Goal: Information Seeking & Learning: Check status

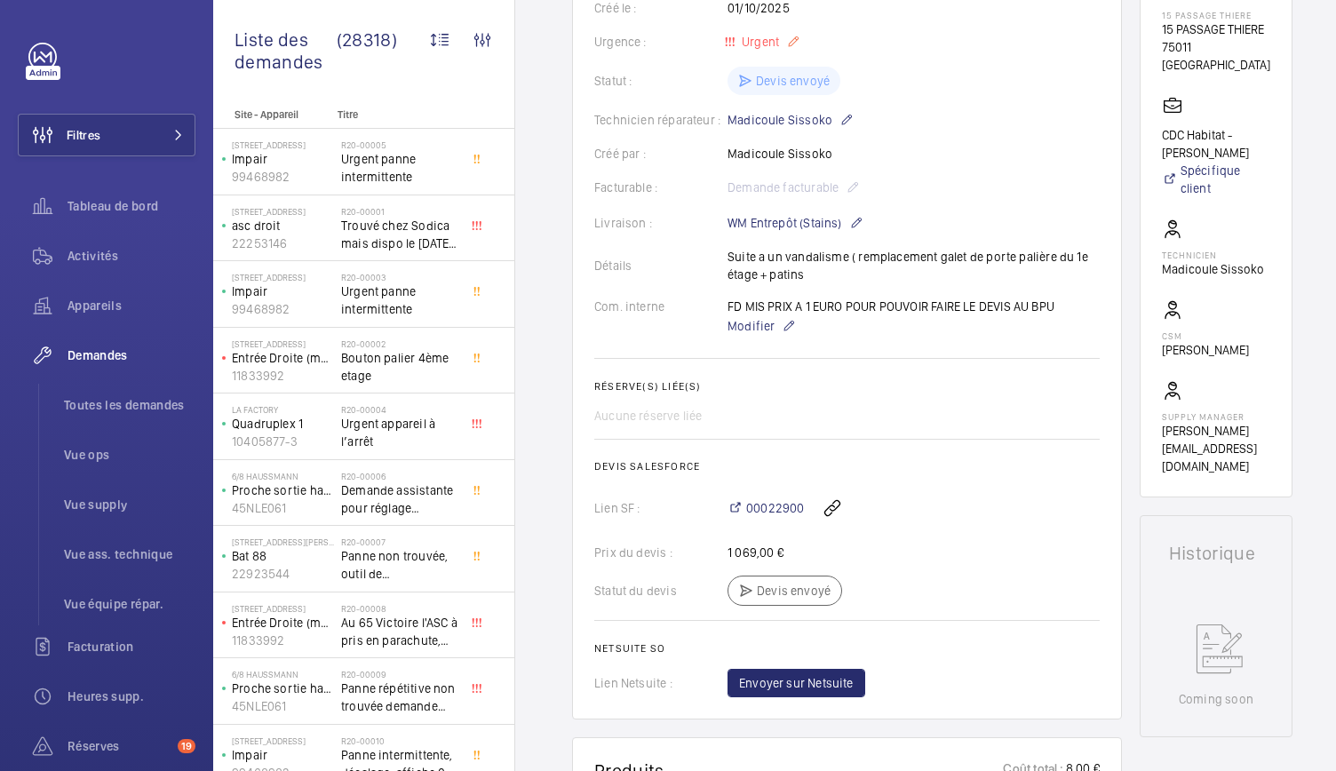
scroll to position [337, 0]
click at [94, 260] on span "Activités" at bounding box center [131, 256] width 128 height 18
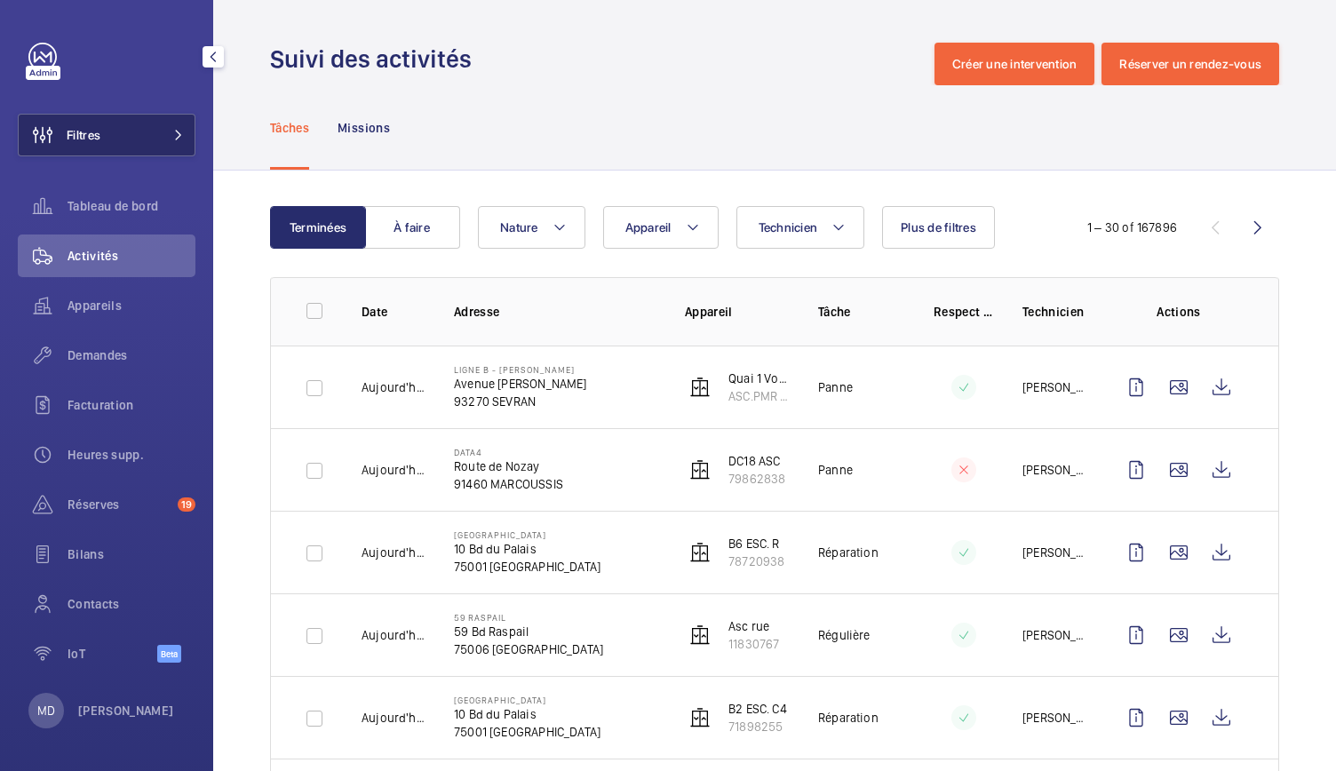
click at [130, 141] on button "Filtres" at bounding box center [107, 135] width 178 height 43
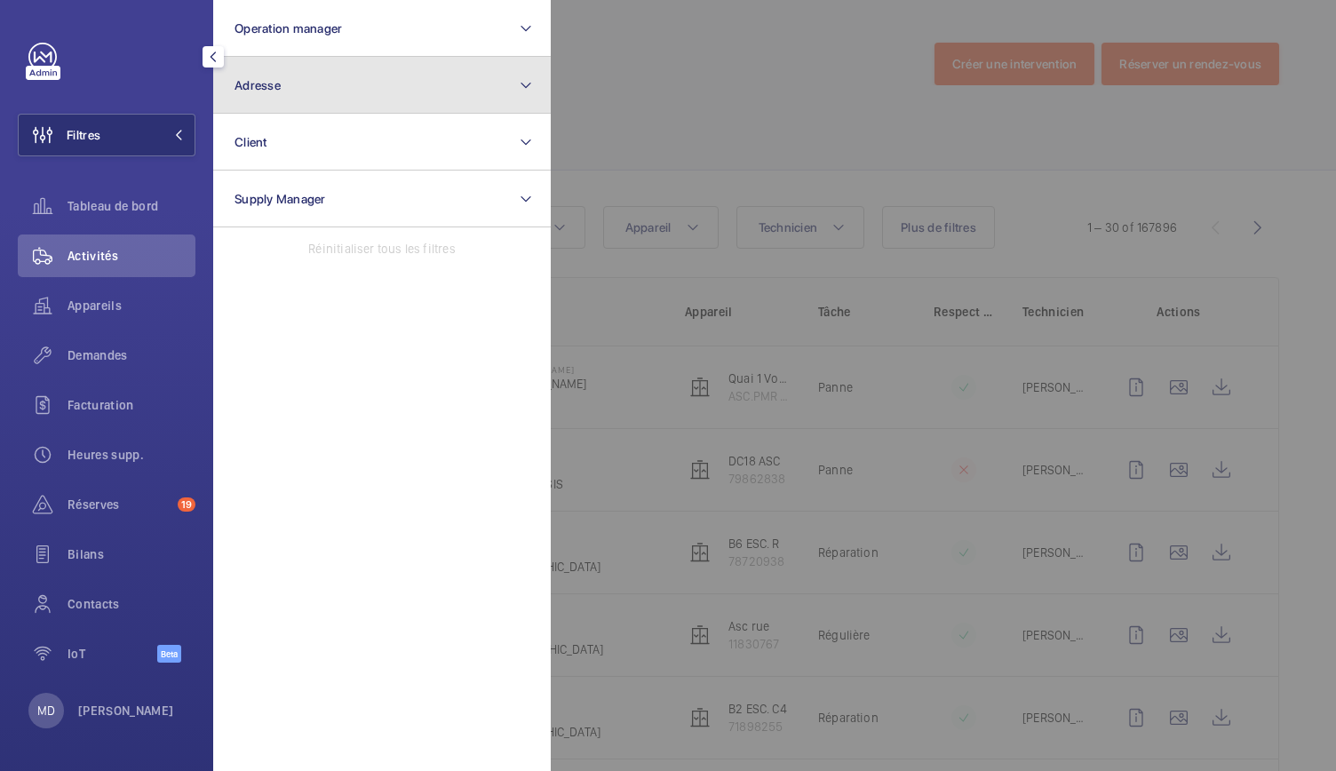
click at [281, 100] on button "Adresse" at bounding box center [381, 85] width 337 height 57
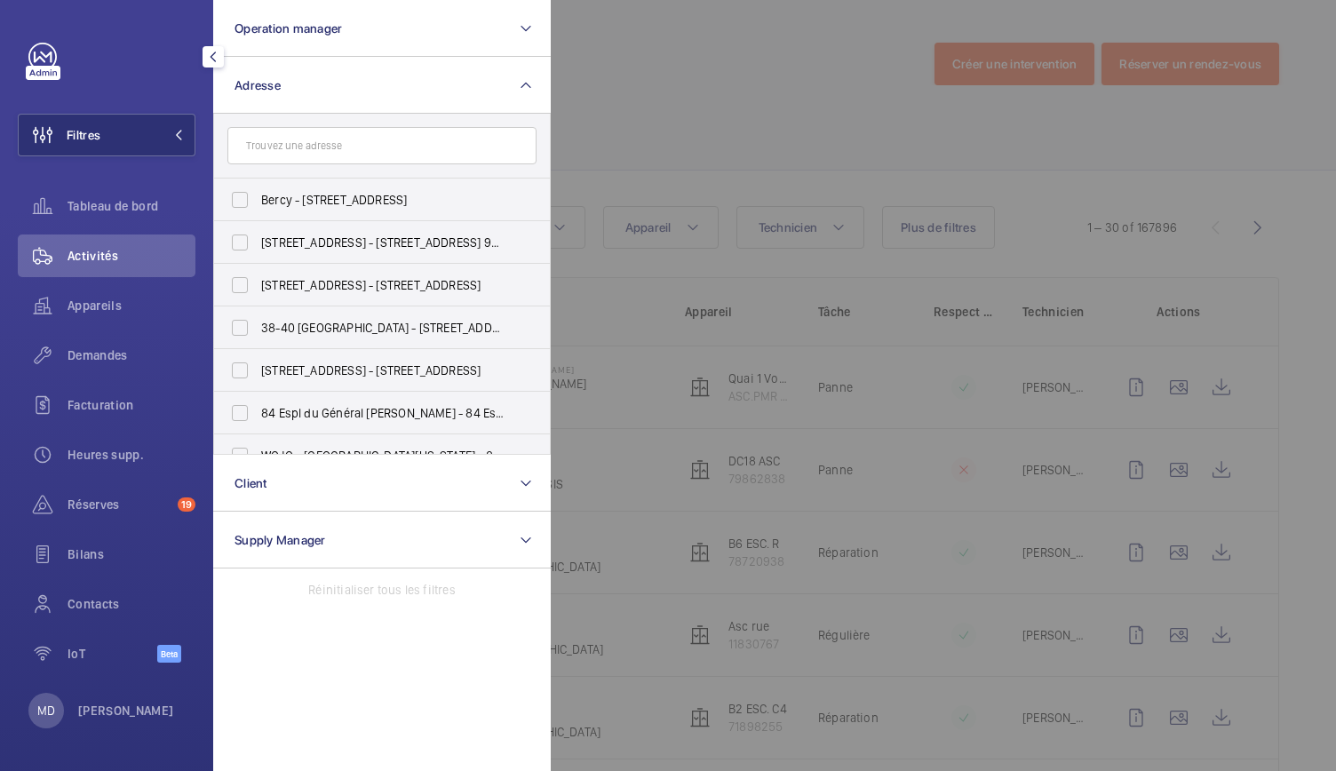
click at [275, 148] on input "text" at bounding box center [381, 145] width 309 height 37
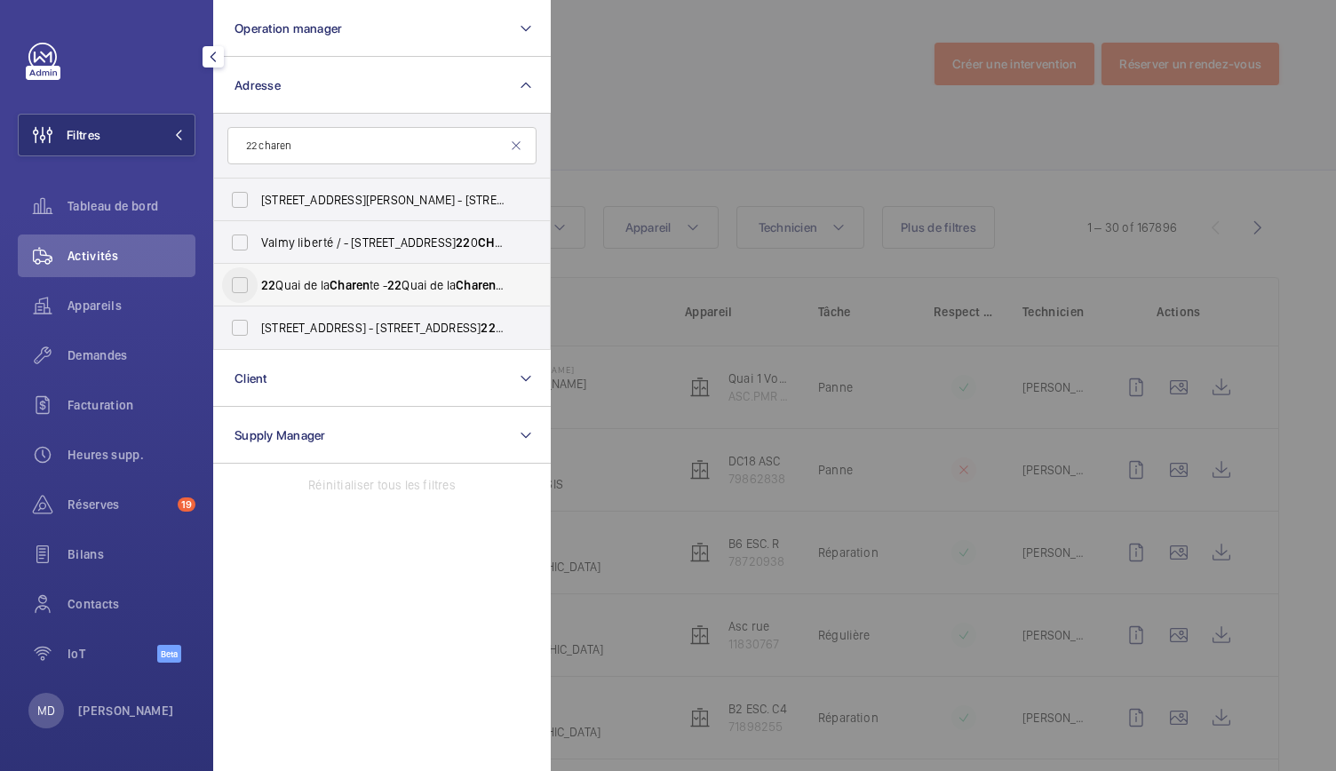
type input "22 charen"
click at [237, 294] on input "22 Quai de la Charen te - 22 Quai de la Charen te, PARIS 75019" at bounding box center [240, 285] width 36 height 36
checkbox input "true"
click at [620, 134] on div at bounding box center [1219, 385] width 1336 height 771
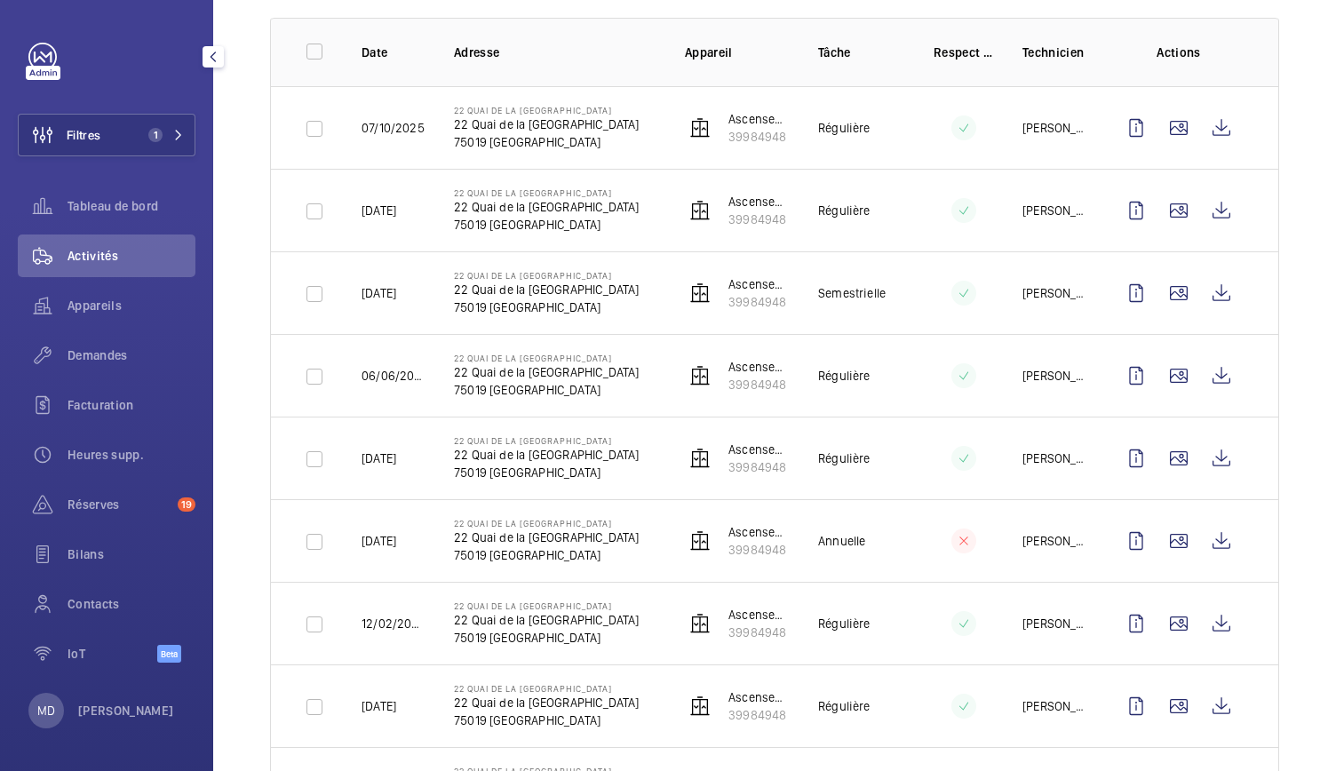
scroll to position [268, 0]
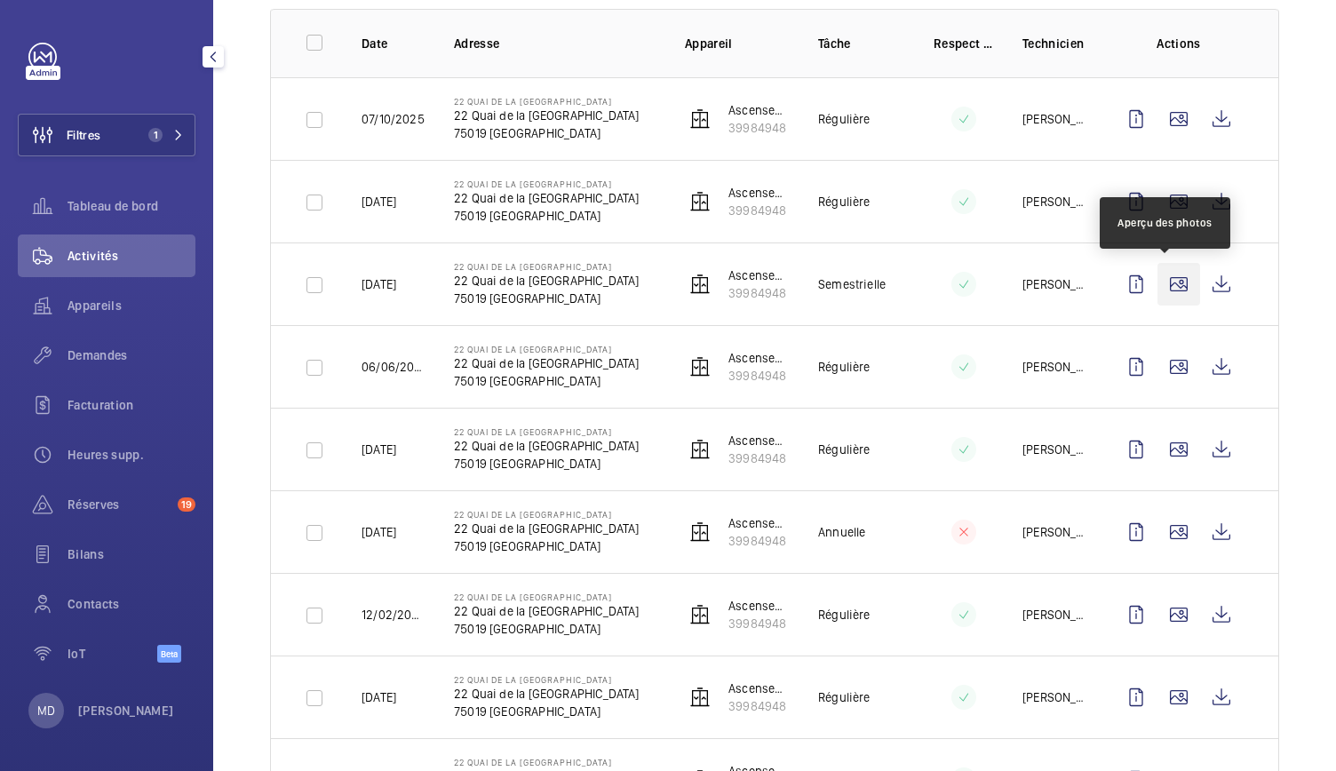
click at [1165, 285] on wm-front-icon-button at bounding box center [1178, 284] width 43 height 43
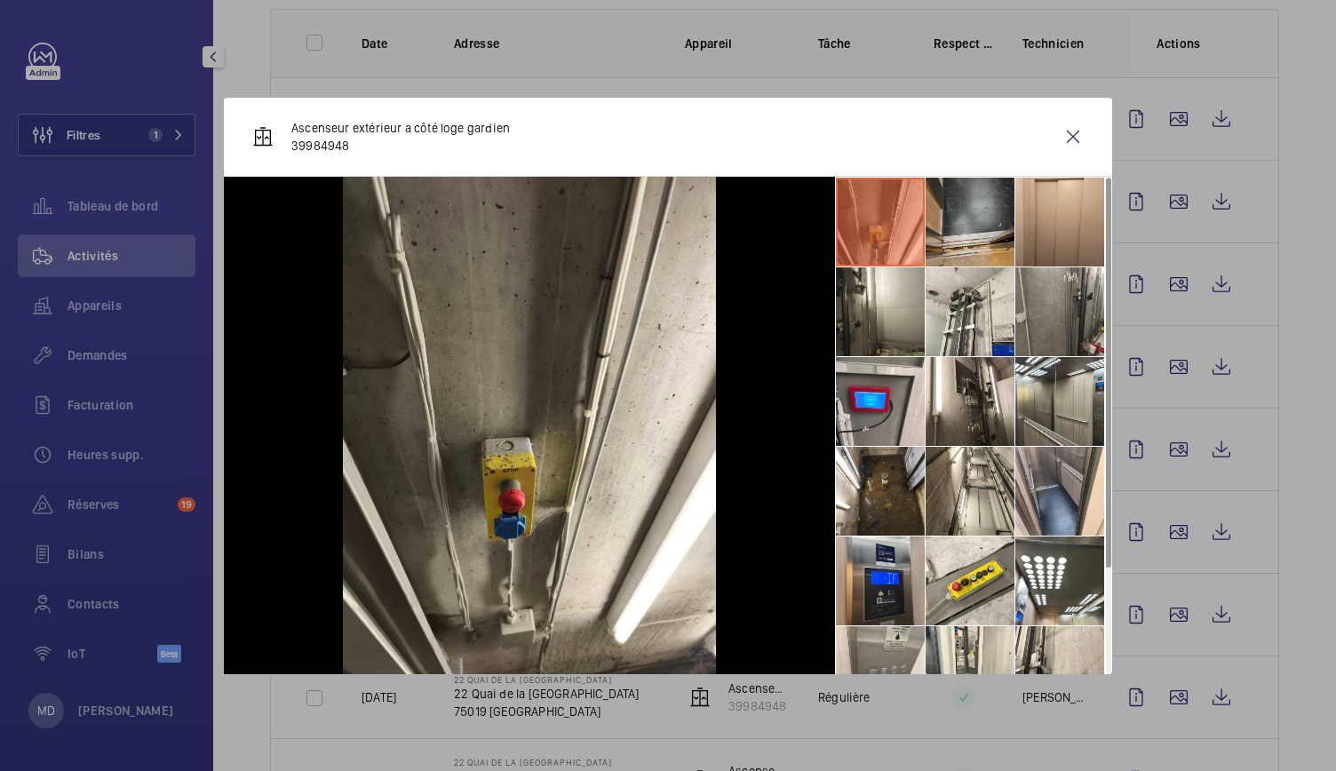
click at [988, 234] on li at bounding box center [969, 222] width 89 height 89
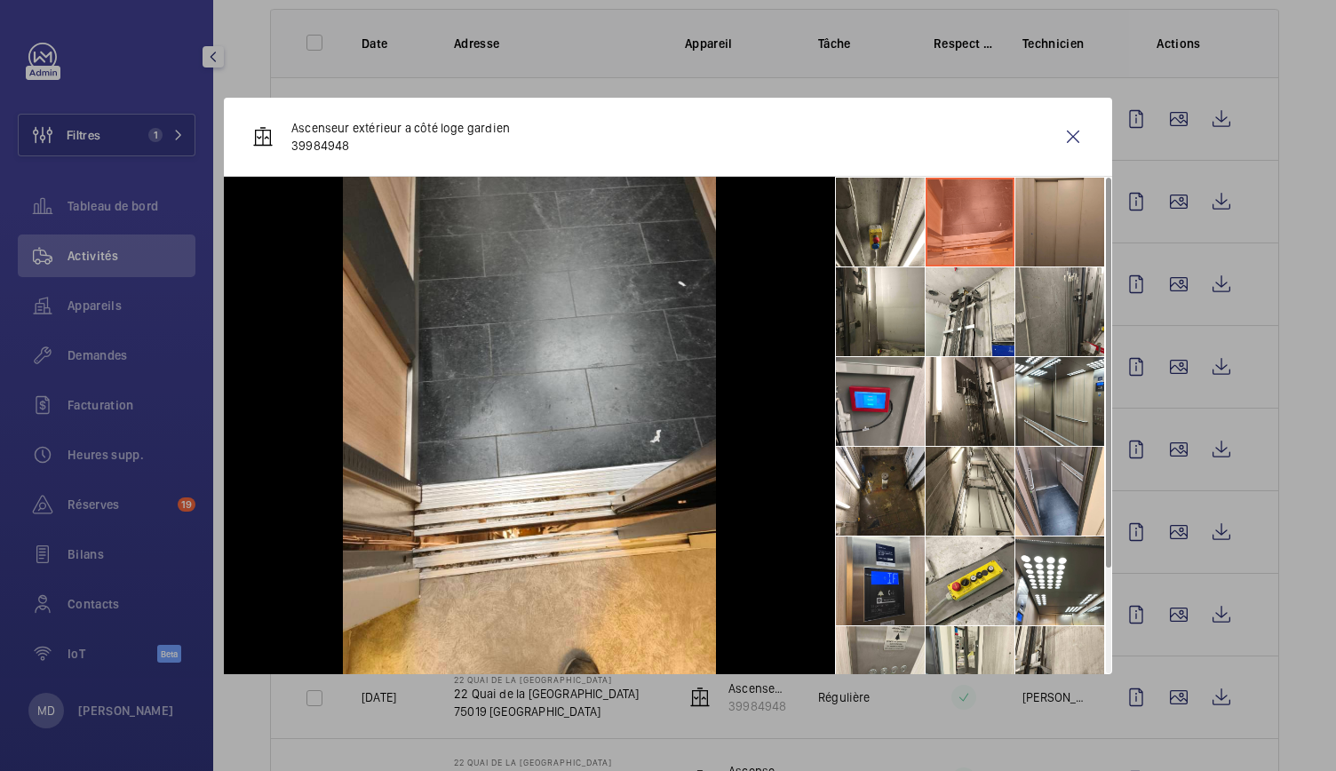
click at [1054, 212] on li at bounding box center [1059, 222] width 89 height 89
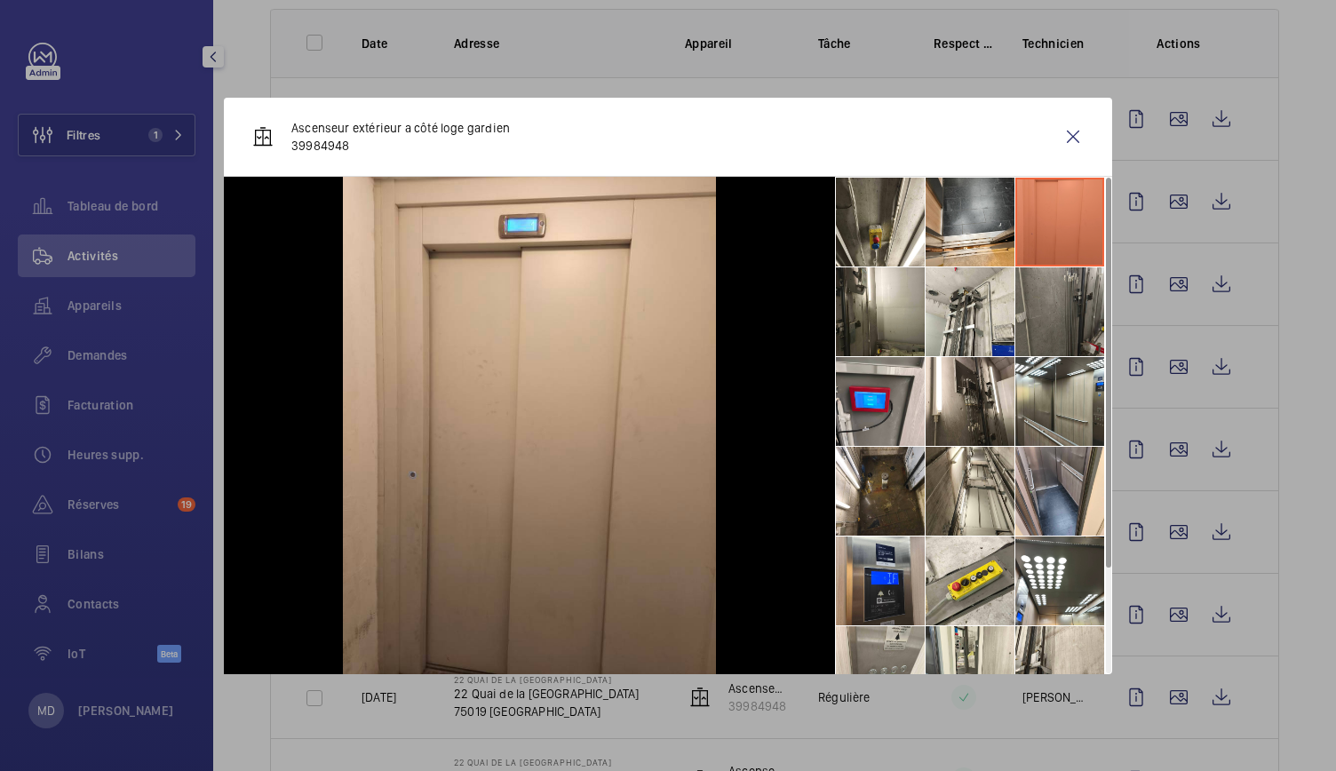
click at [1050, 326] on li at bounding box center [1059, 311] width 89 height 89
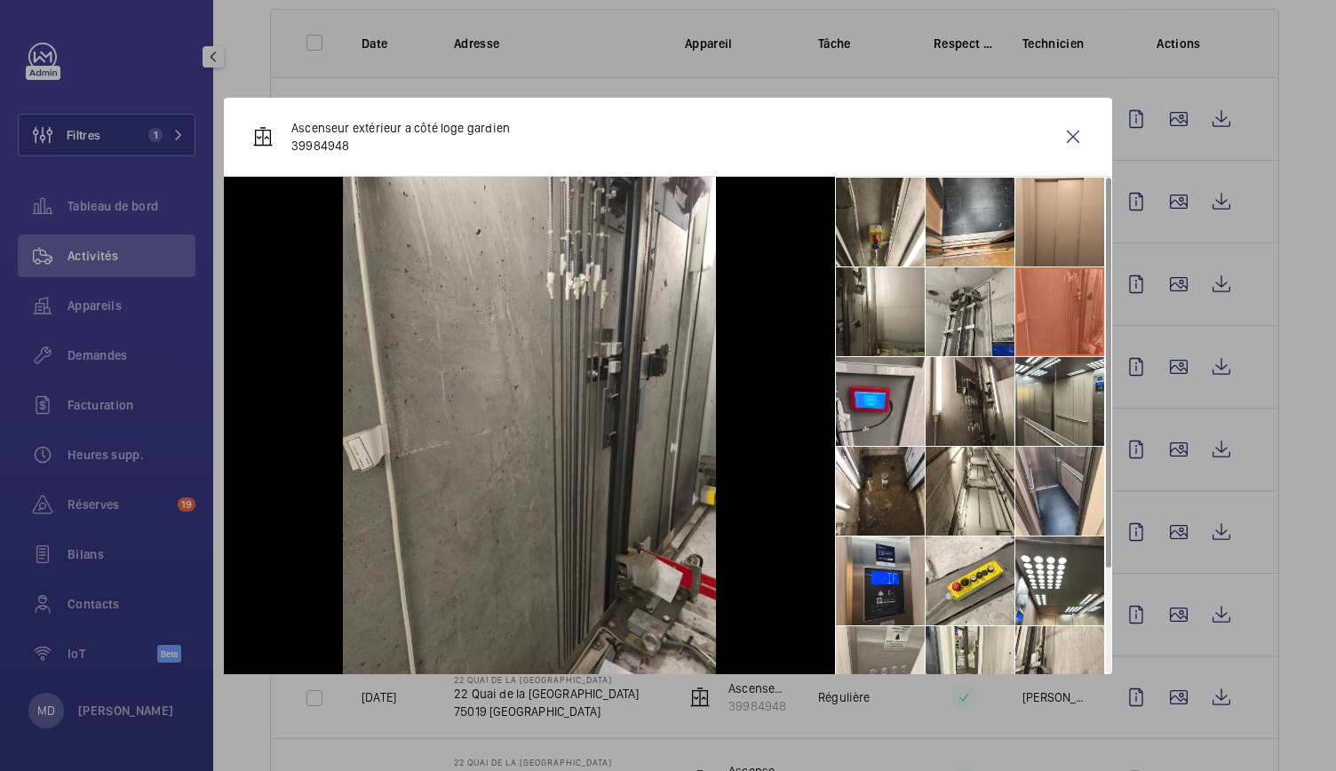
click at [988, 329] on li at bounding box center [969, 311] width 89 height 89
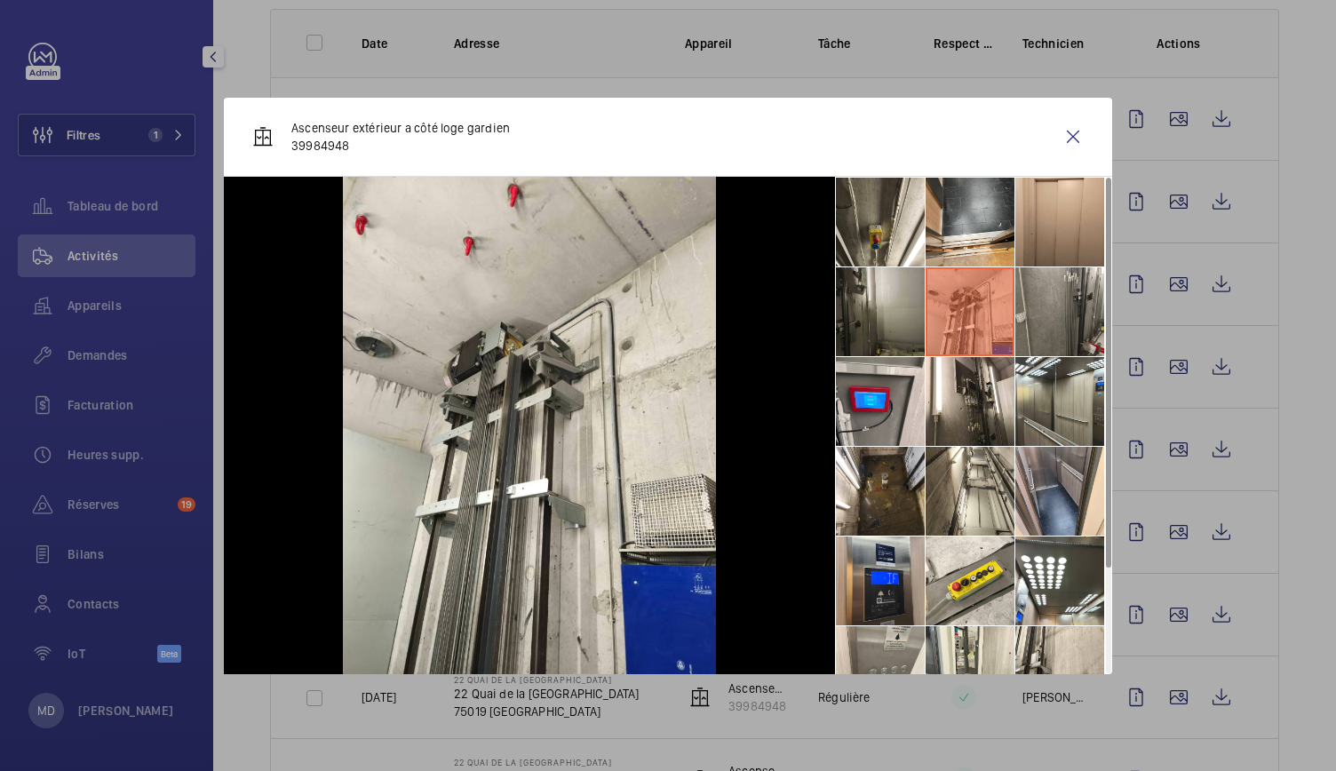
click at [893, 336] on li at bounding box center [880, 311] width 89 height 89
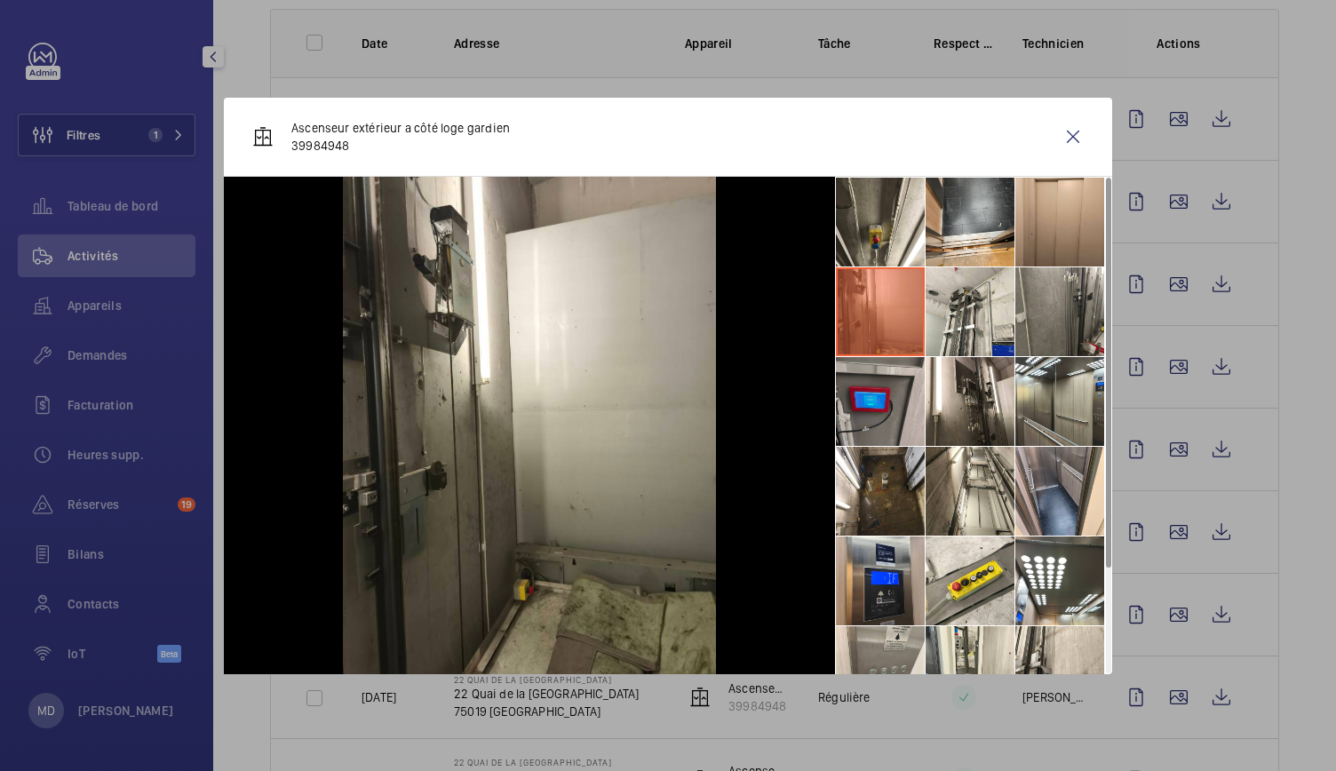
click at [893, 399] on li at bounding box center [880, 401] width 89 height 89
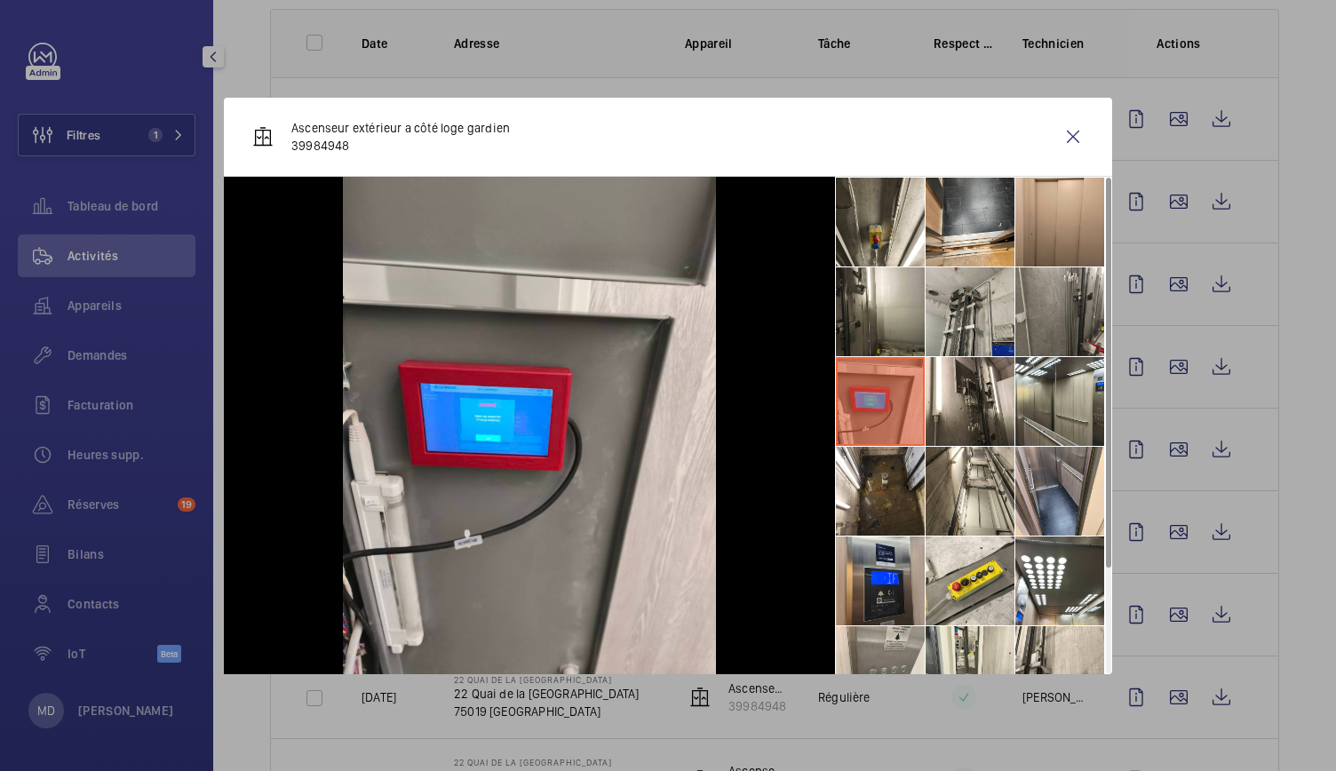
click at [987, 345] on li at bounding box center [969, 311] width 89 height 89
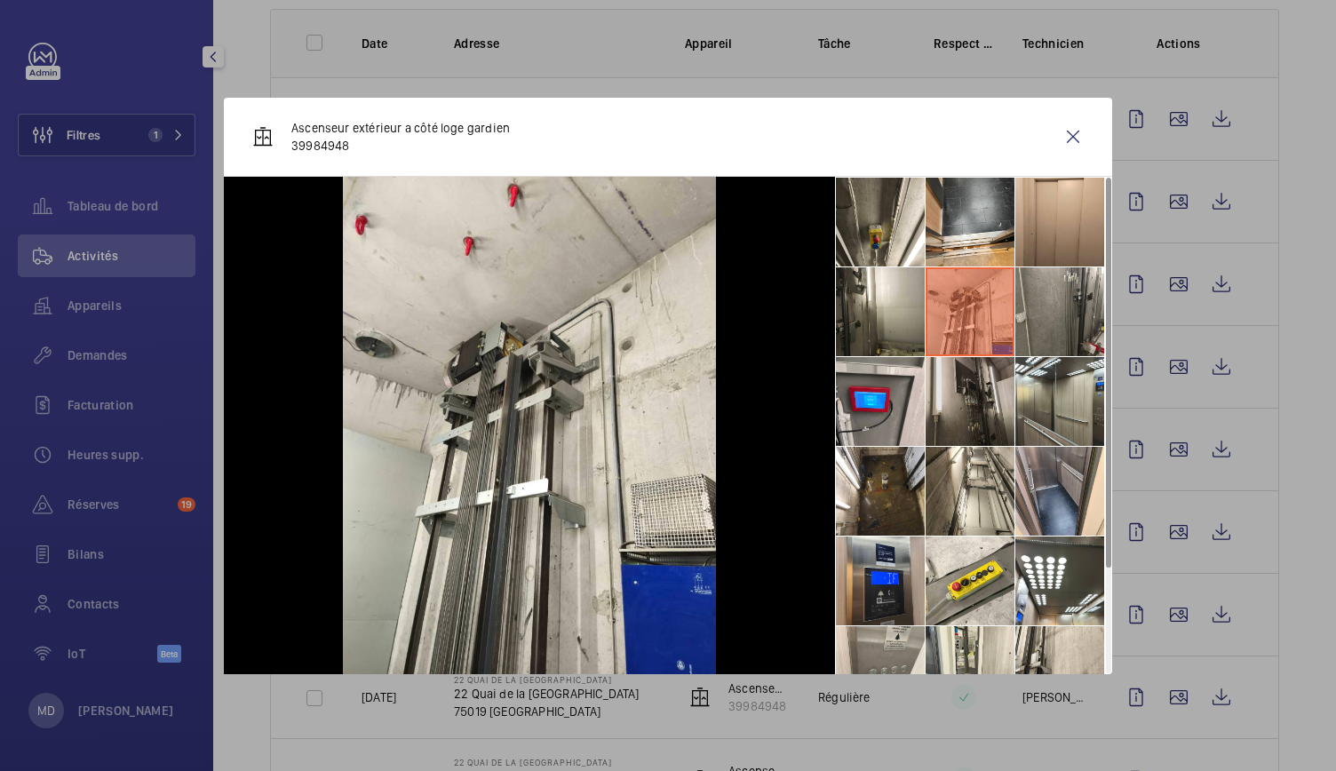
click at [986, 399] on li at bounding box center [969, 401] width 89 height 89
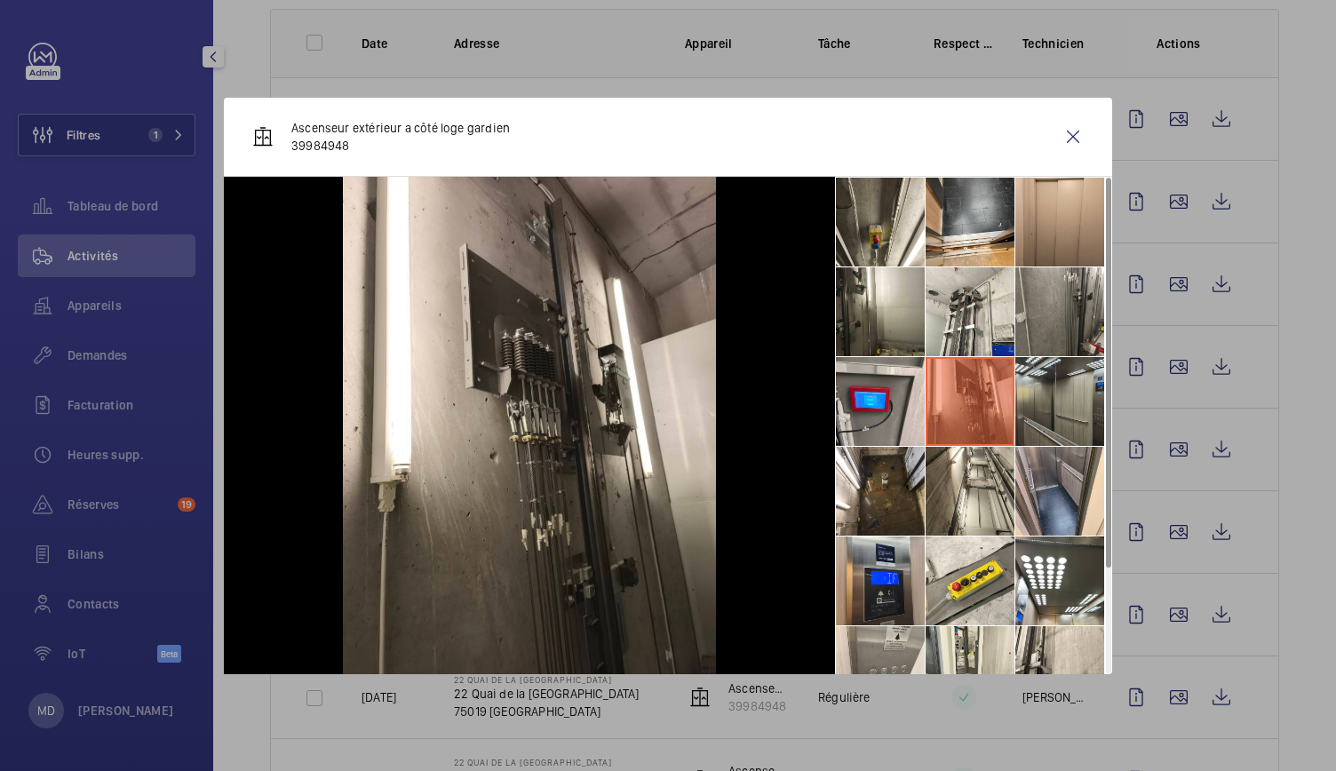
click at [1060, 415] on li at bounding box center [1059, 401] width 89 height 89
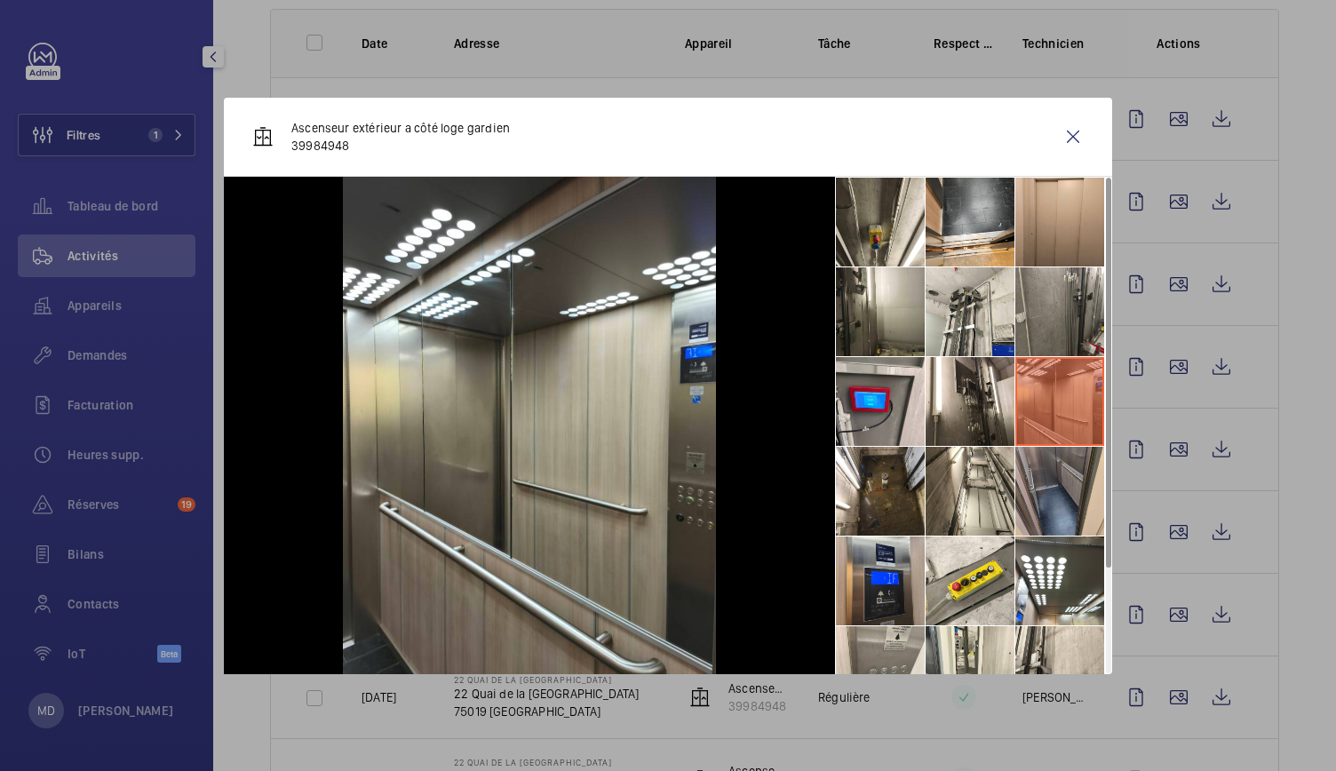
click at [1059, 489] on li at bounding box center [1059, 491] width 89 height 89
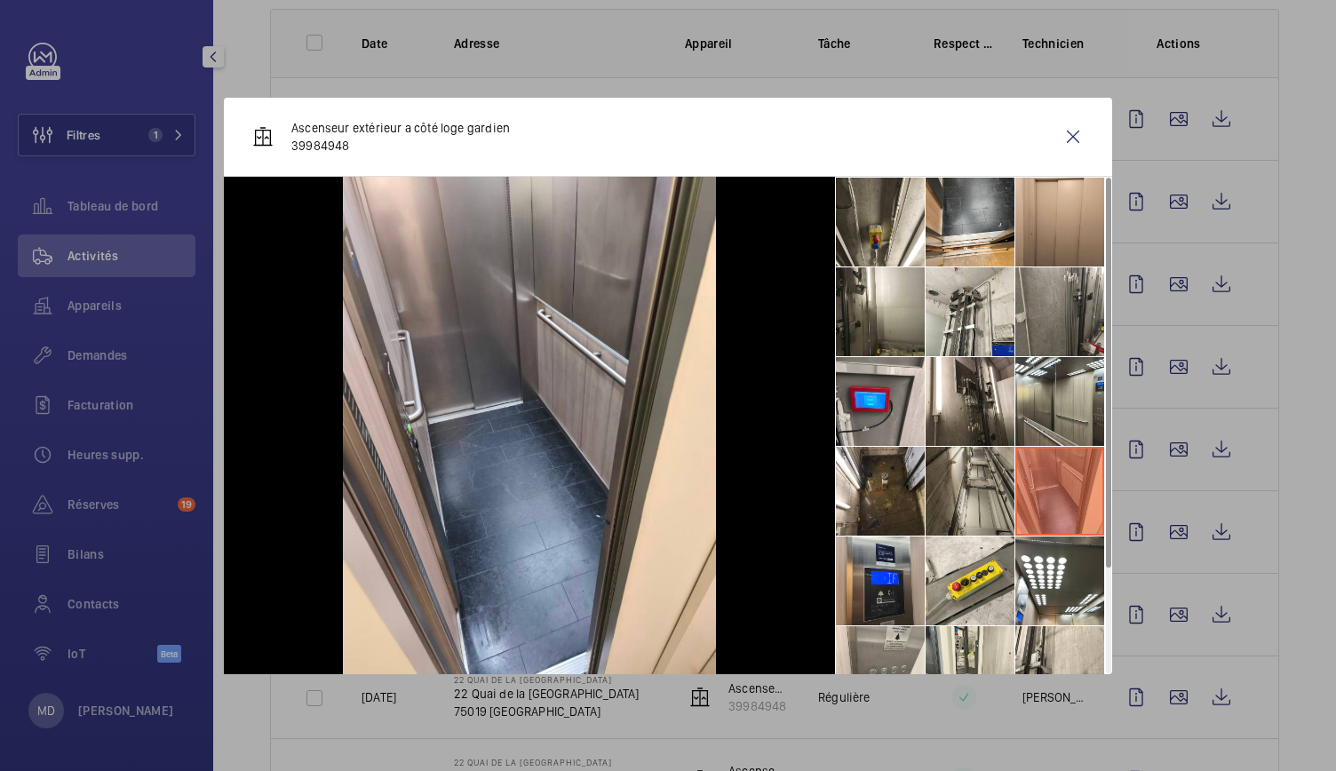
click at [969, 512] on li at bounding box center [969, 491] width 89 height 89
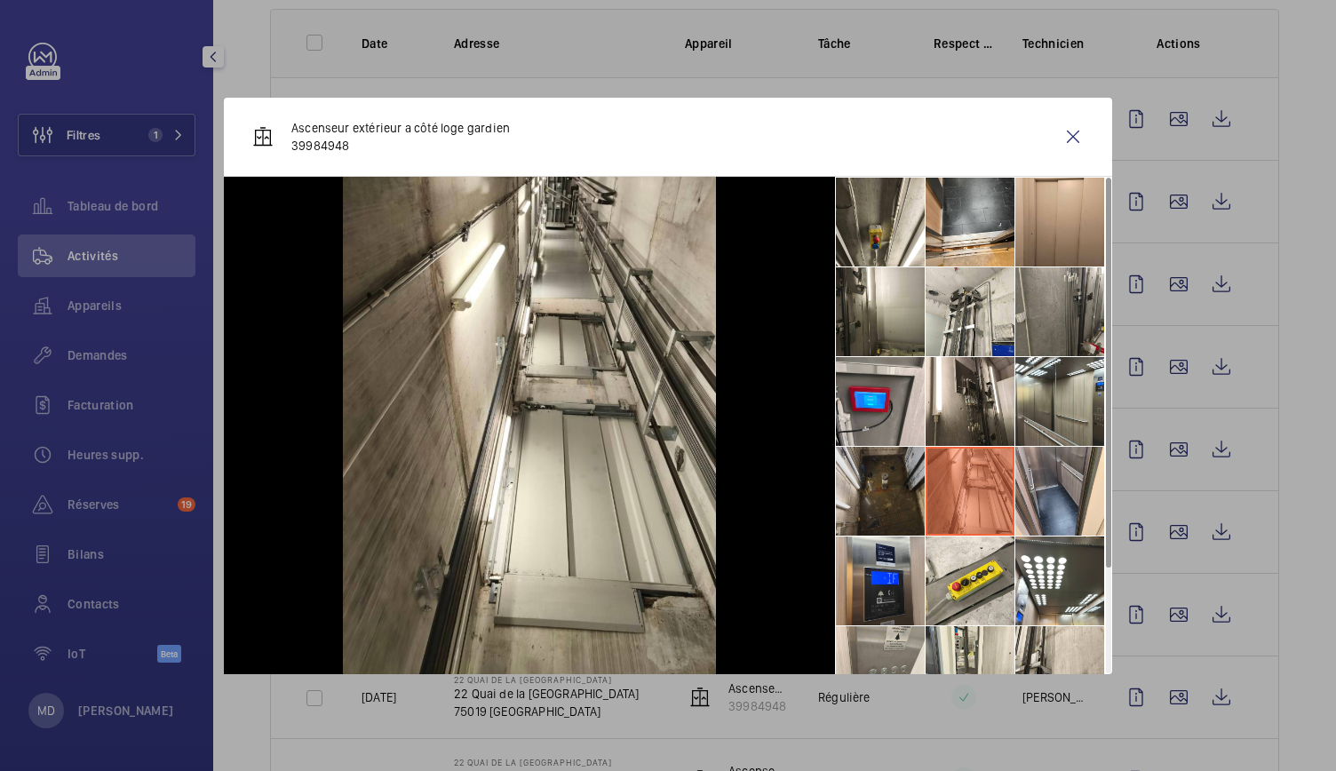
click at [887, 509] on li at bounding box center [880, 491] width 89 height 89
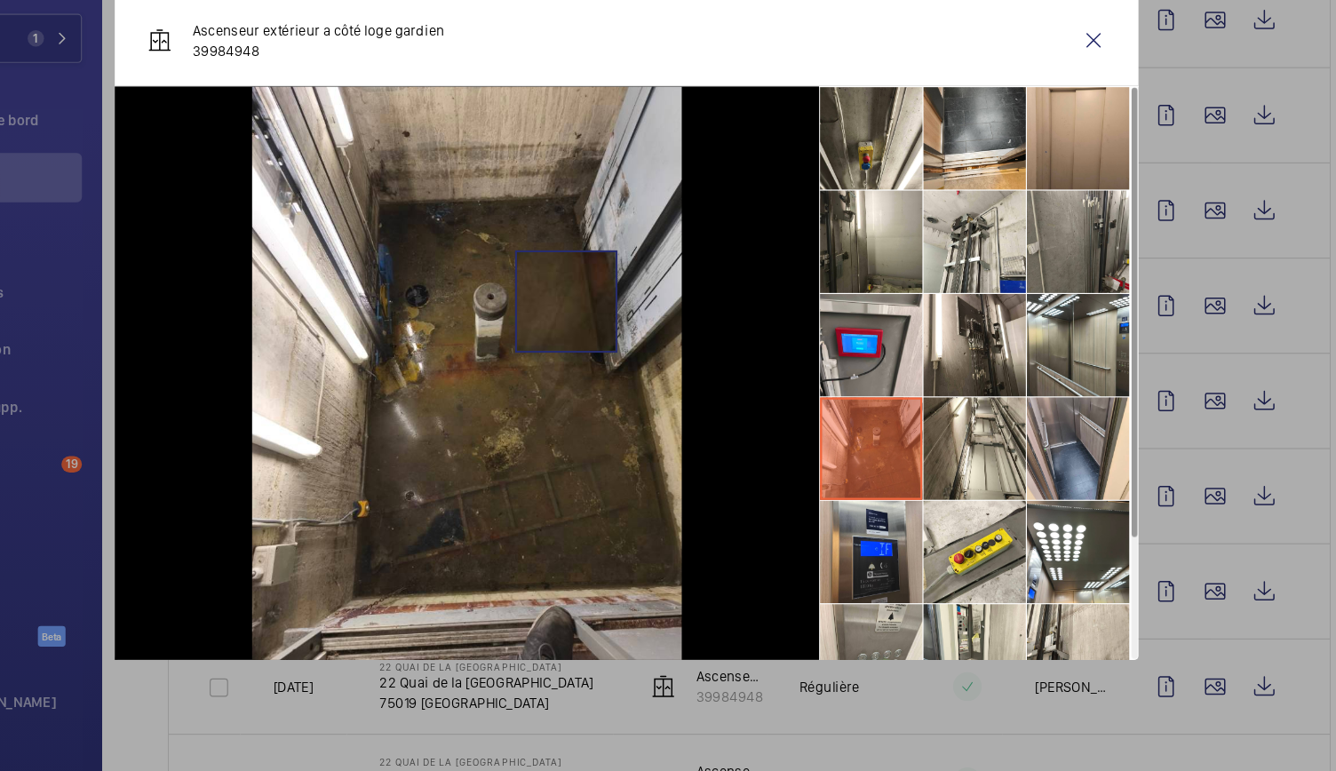
scroll to position [0, 0]
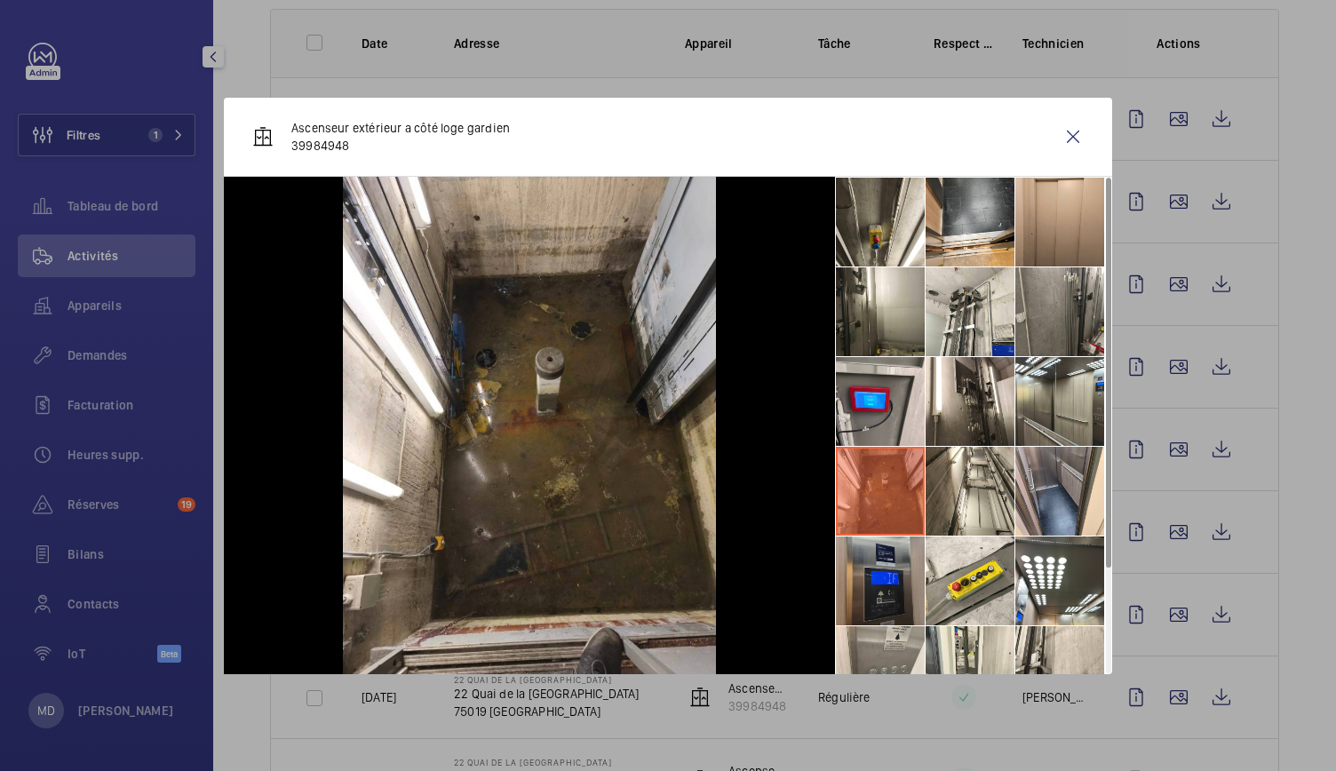
click at [877, 571] on li at bounding box center [880, 580] width 89 height 89
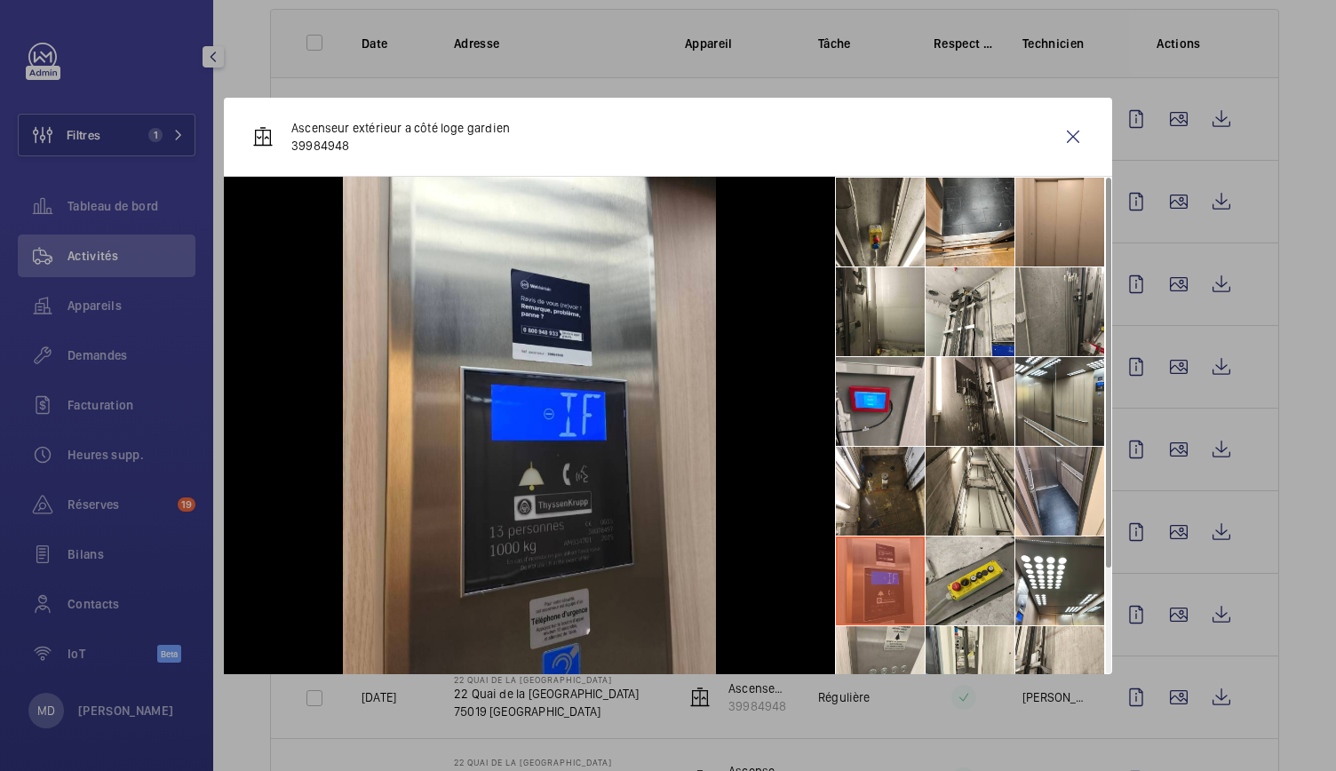
click at [946, 576] on li at bounding box center [969, 580] width 89 height 89
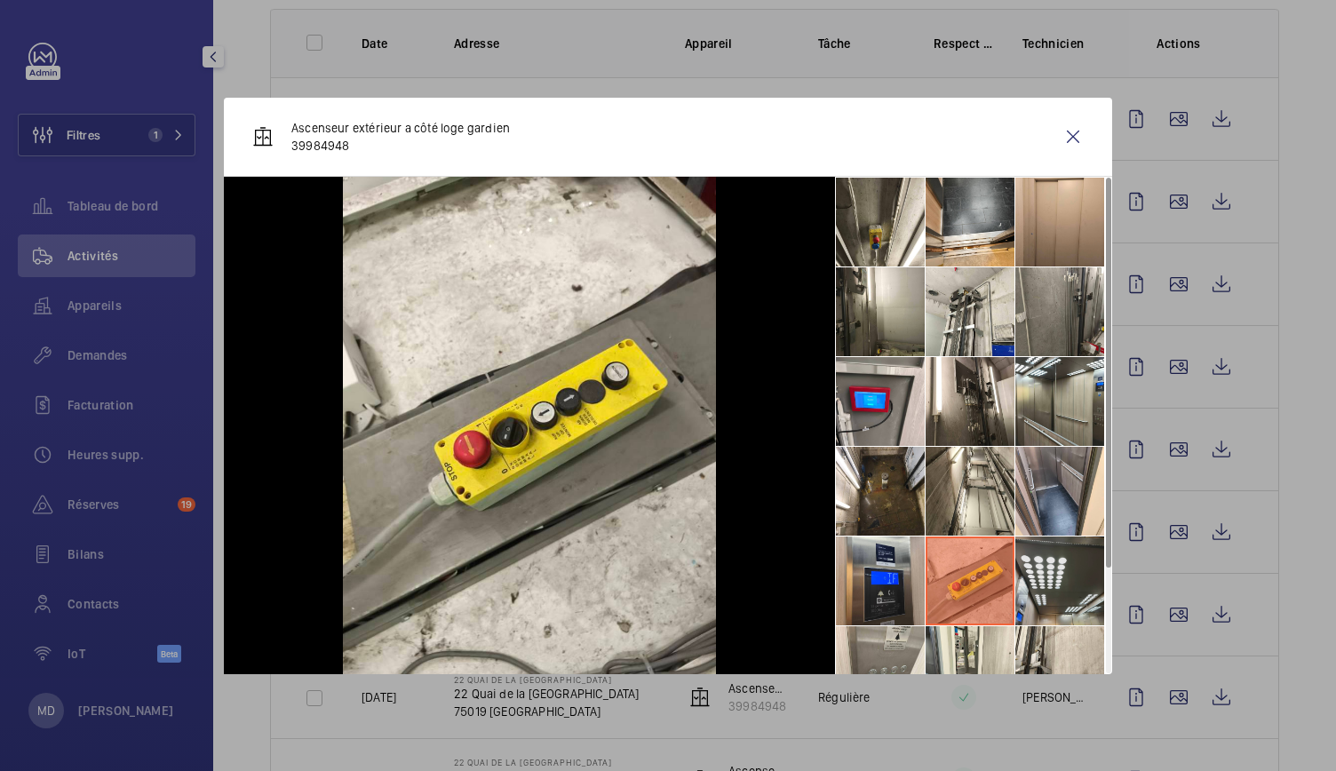
click at [1041, 583] on li at bounding box center [1059, 580] width 89 height 89
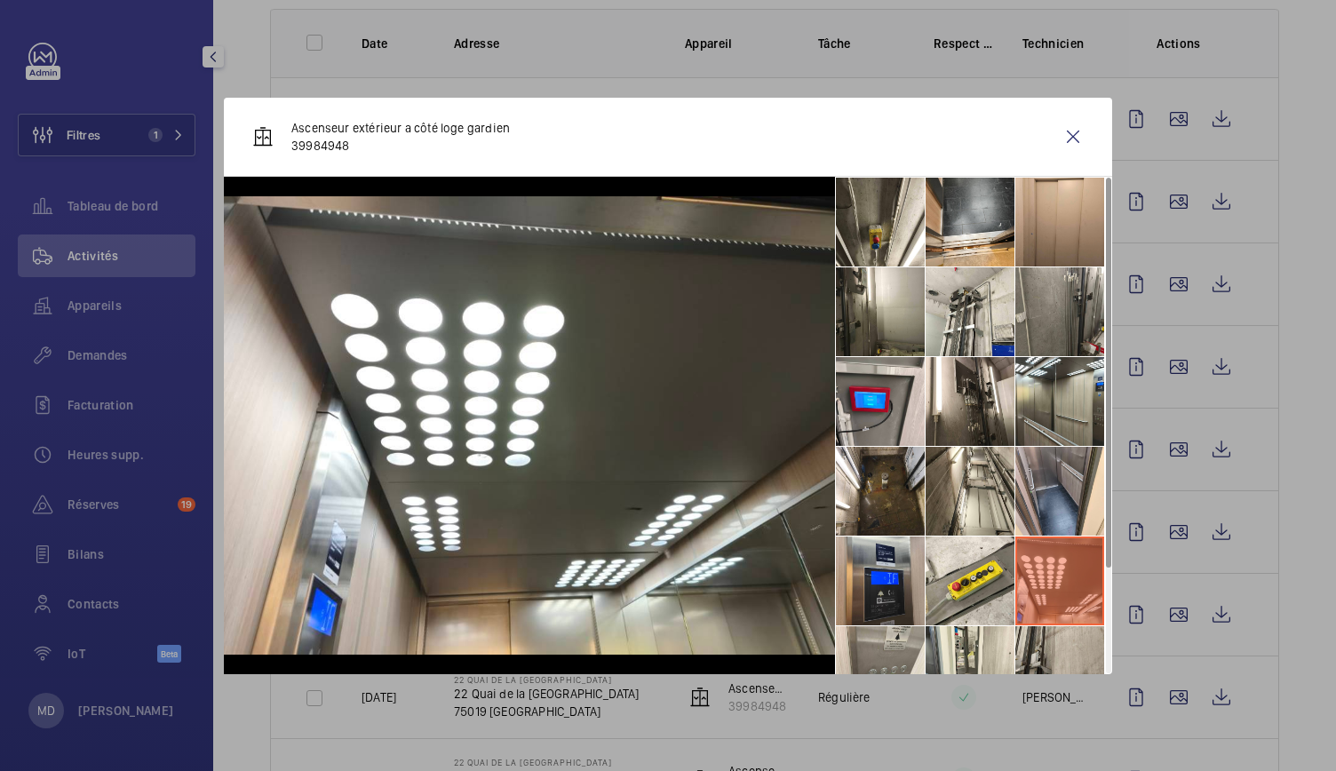
click at [1049, 647] on li at bounding box center [1059, 670] width 89 height 89
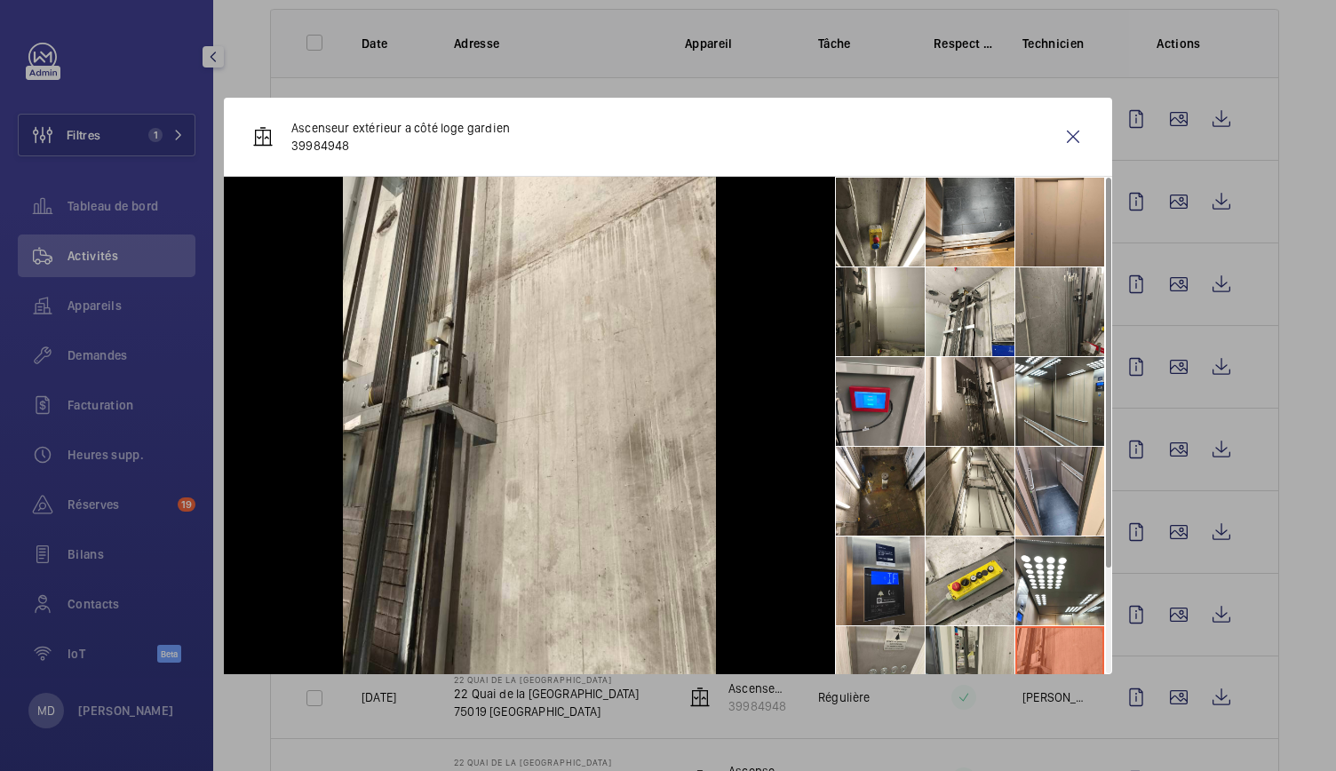
click at [971, 658] on li at bounding box center [969, 670] width 89 height 89
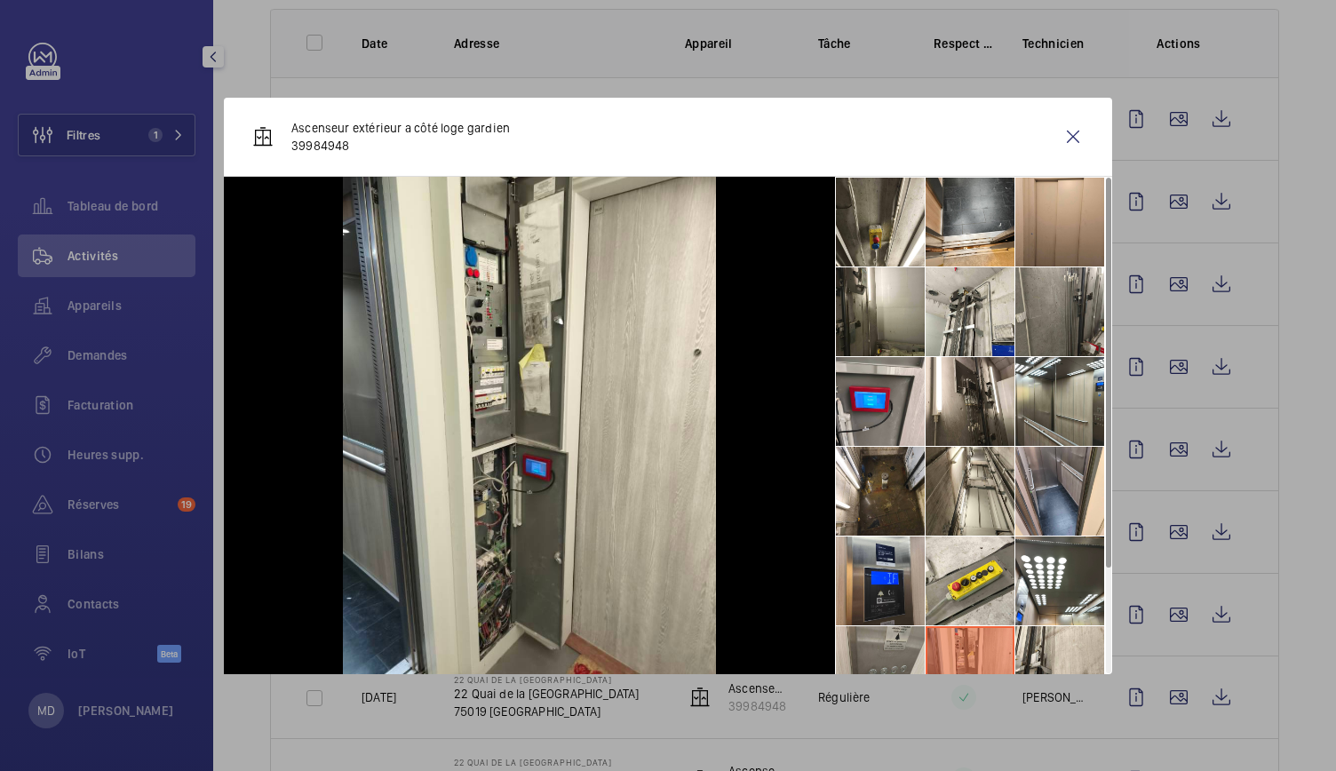
click at [919, 655] on li at bounding box center [880, 670] width 89 height 89
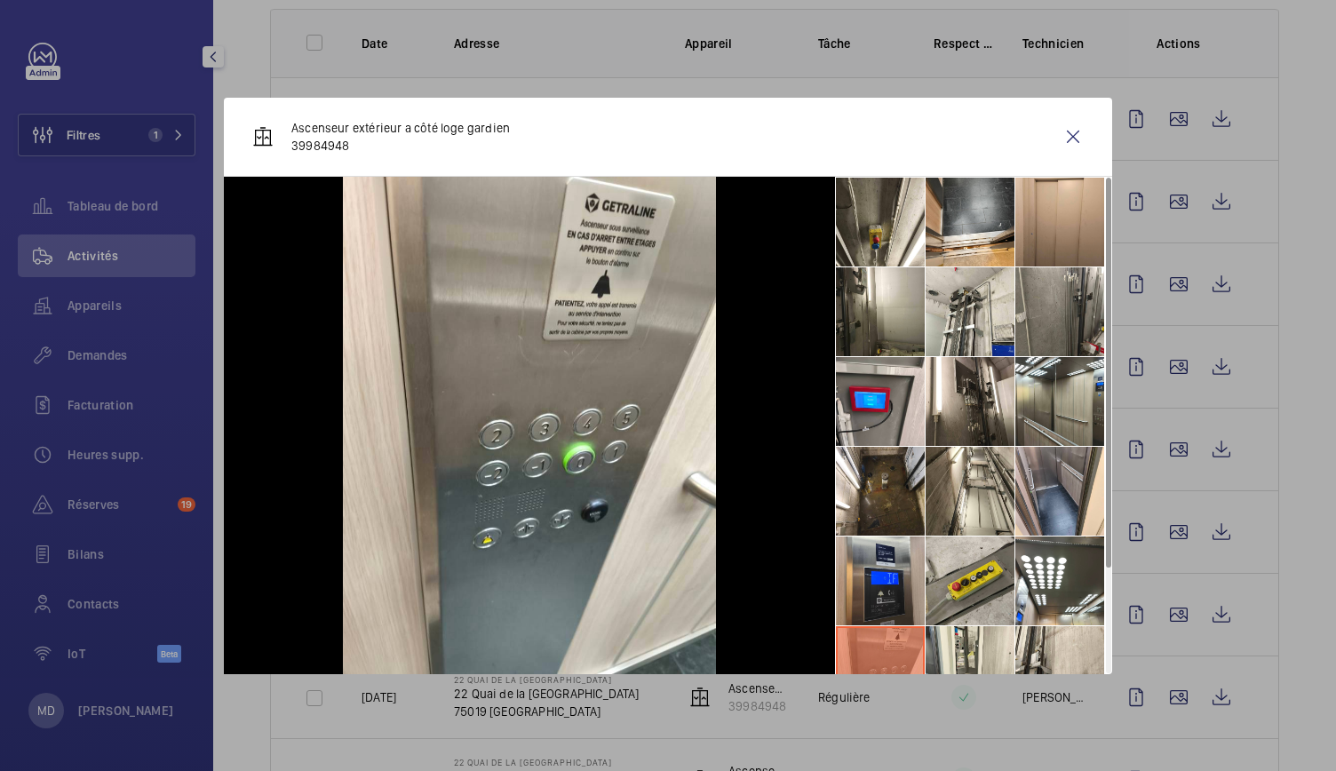
scroll to position [131, 0]
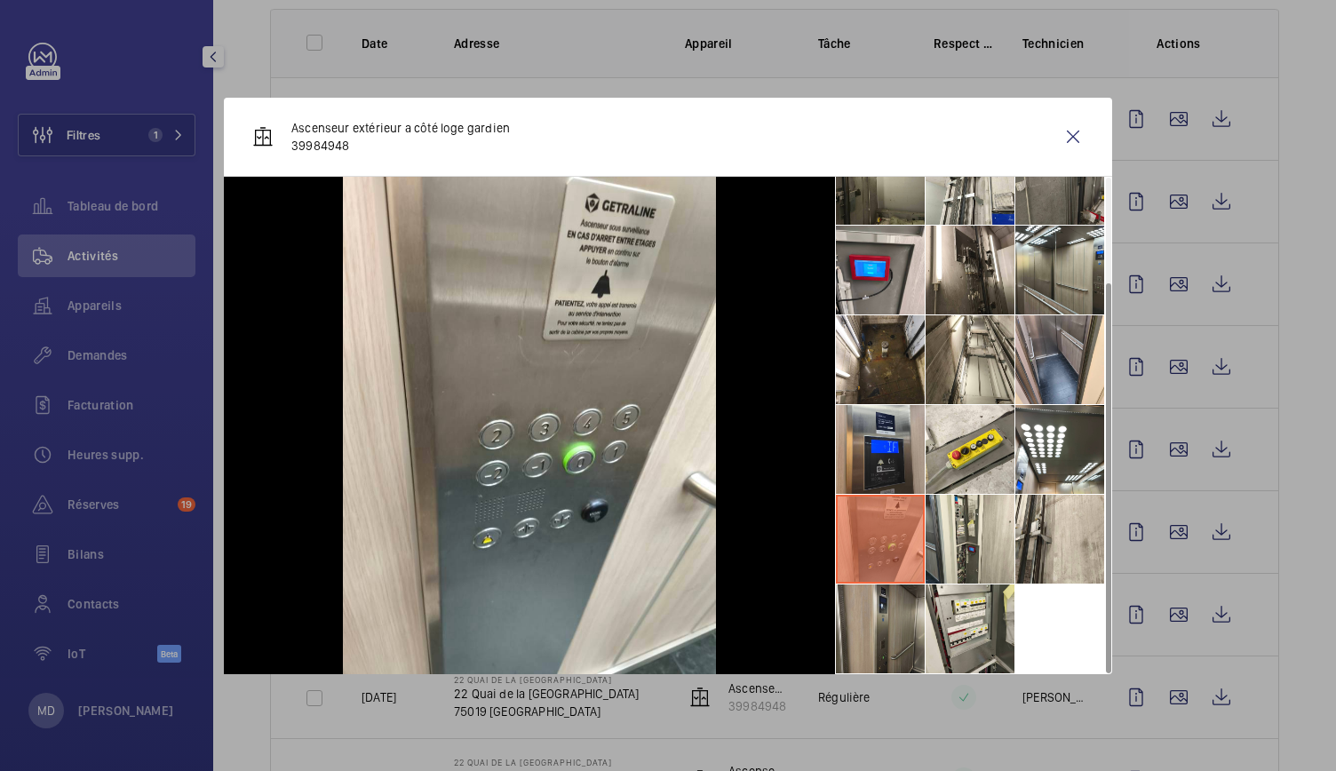
click at [909, 662] on li at bounding box center [880, 628] width 89 height 89
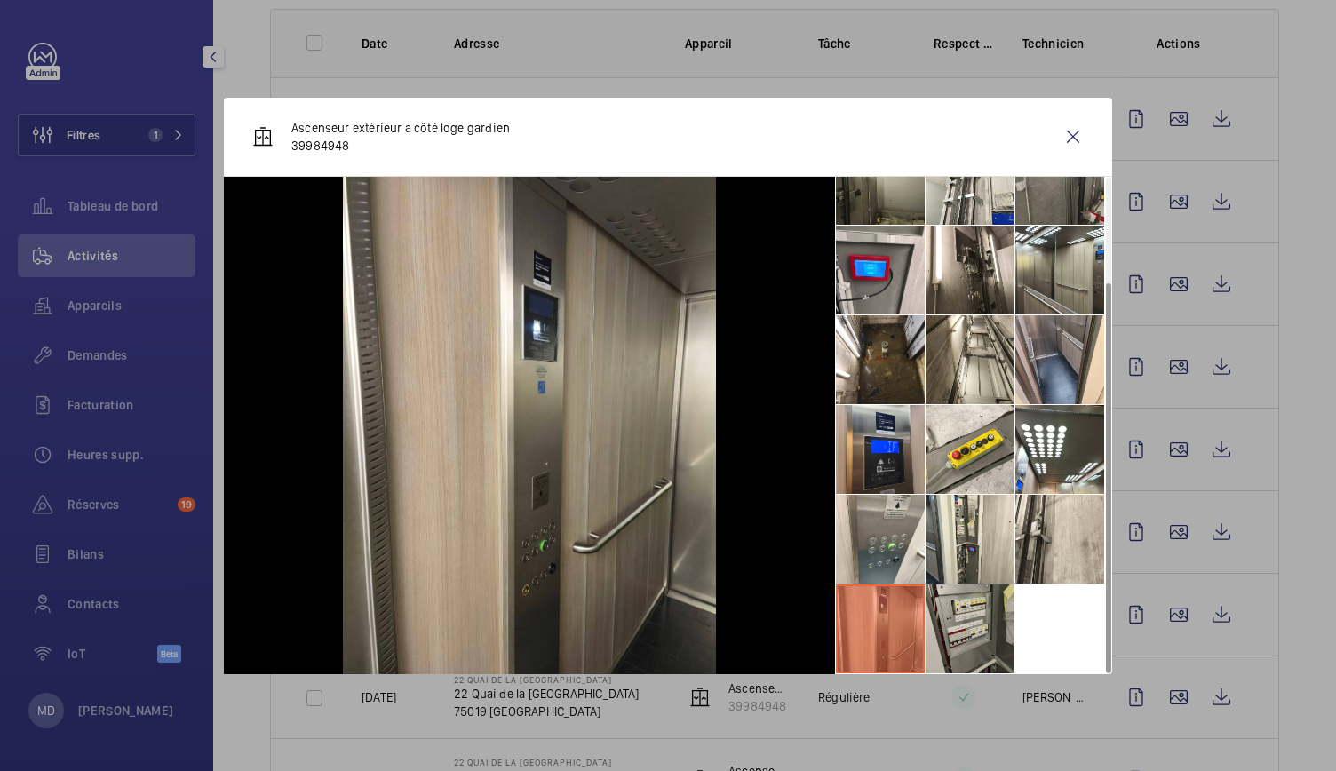
click at [962, 637] on li at bounding box center [969, 628] width 89 height 89
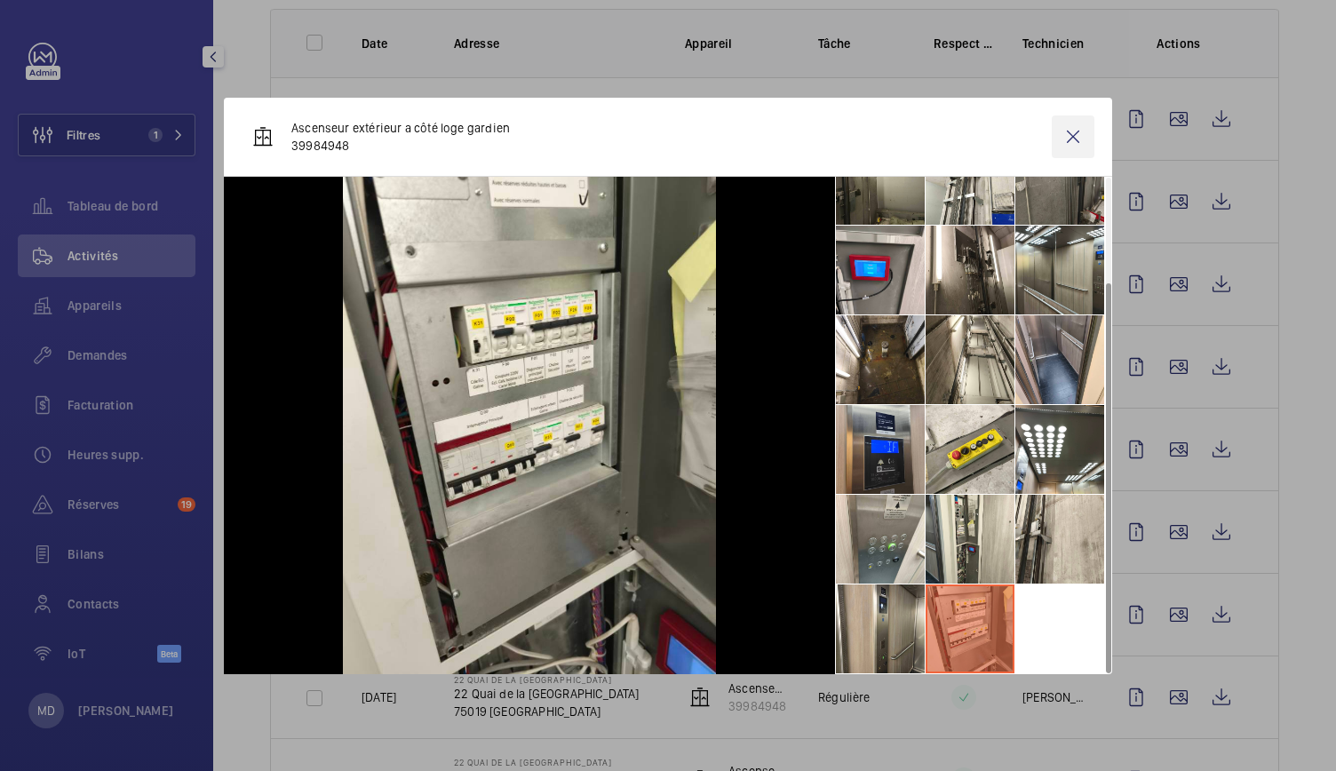
click at [1076, 134] on wm-front-icon-button at bounding box center [1073, 136] width 43 height 43
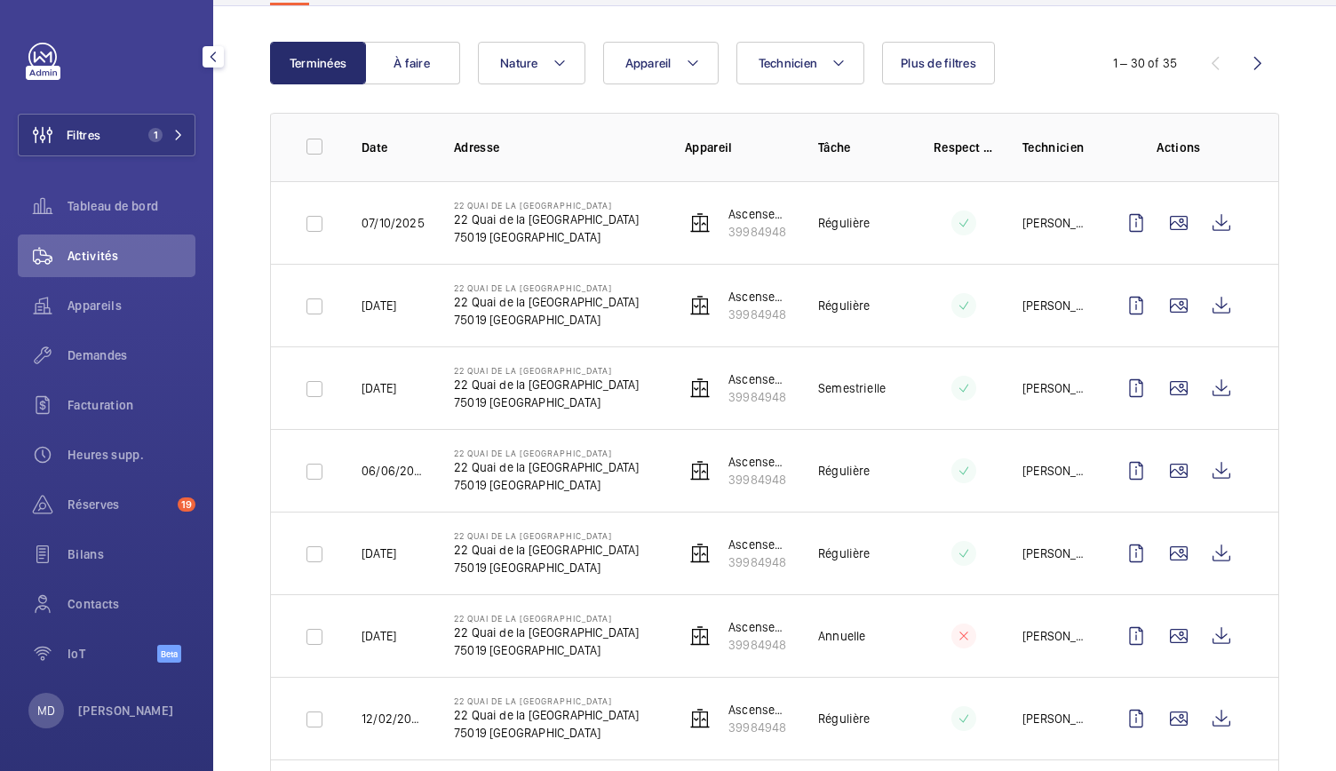
scroll to position [166, 0]
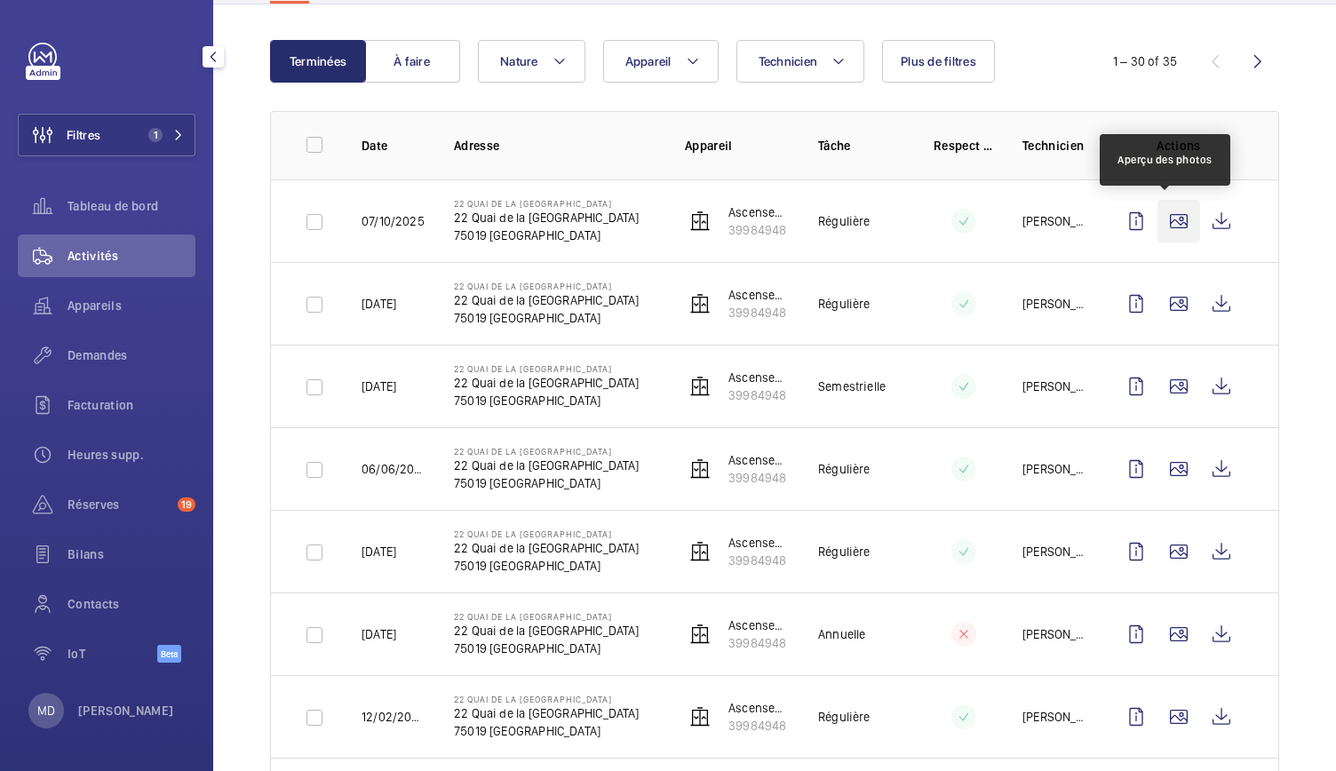
click at [1167, 222] on wm-front-icon-button at bounding box center [1178, 221] width 43 height 43
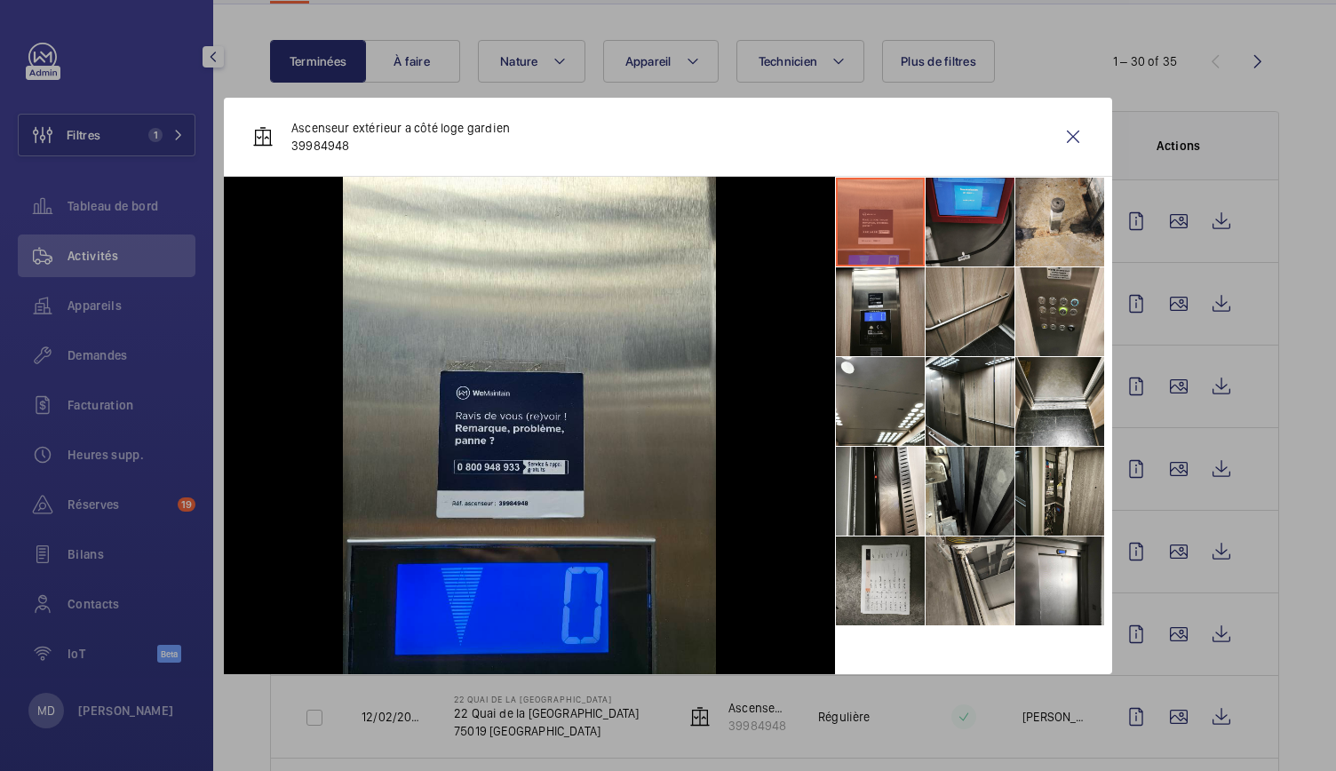
click at [989, 220] on li at bounding box center [969, 222] width 89 height 89
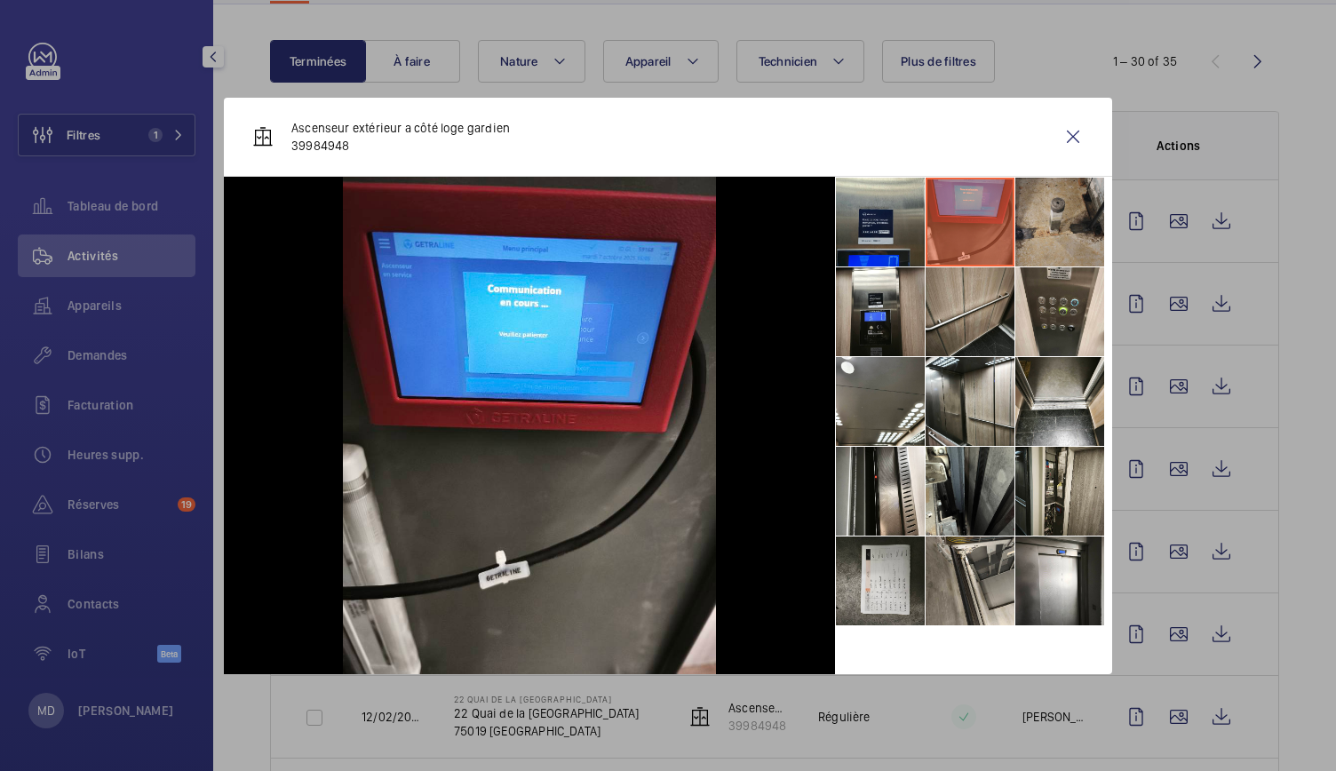
click at [1036, 225] on li at bounding box center [1059, 222] width 89 height 89
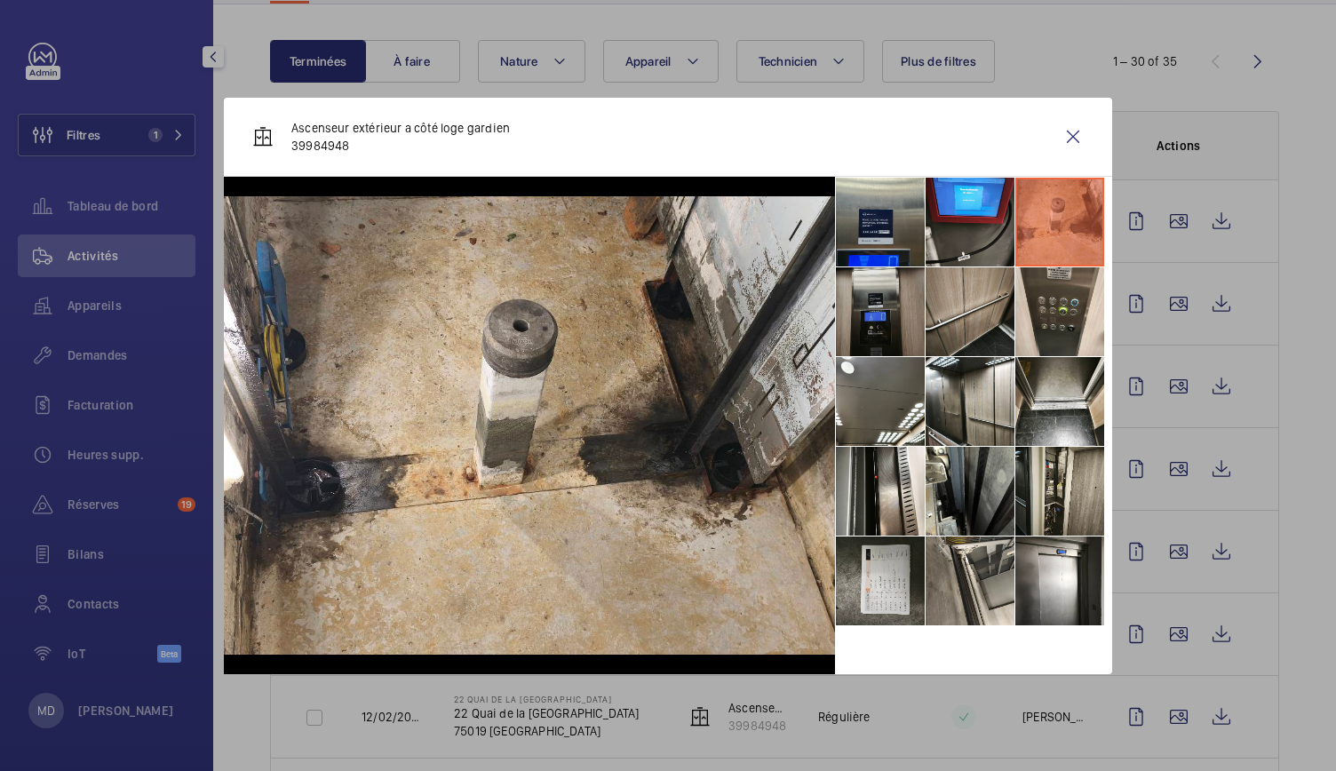
click at [884, 290] on li at bounding box center [880, 311] width 89 height 89
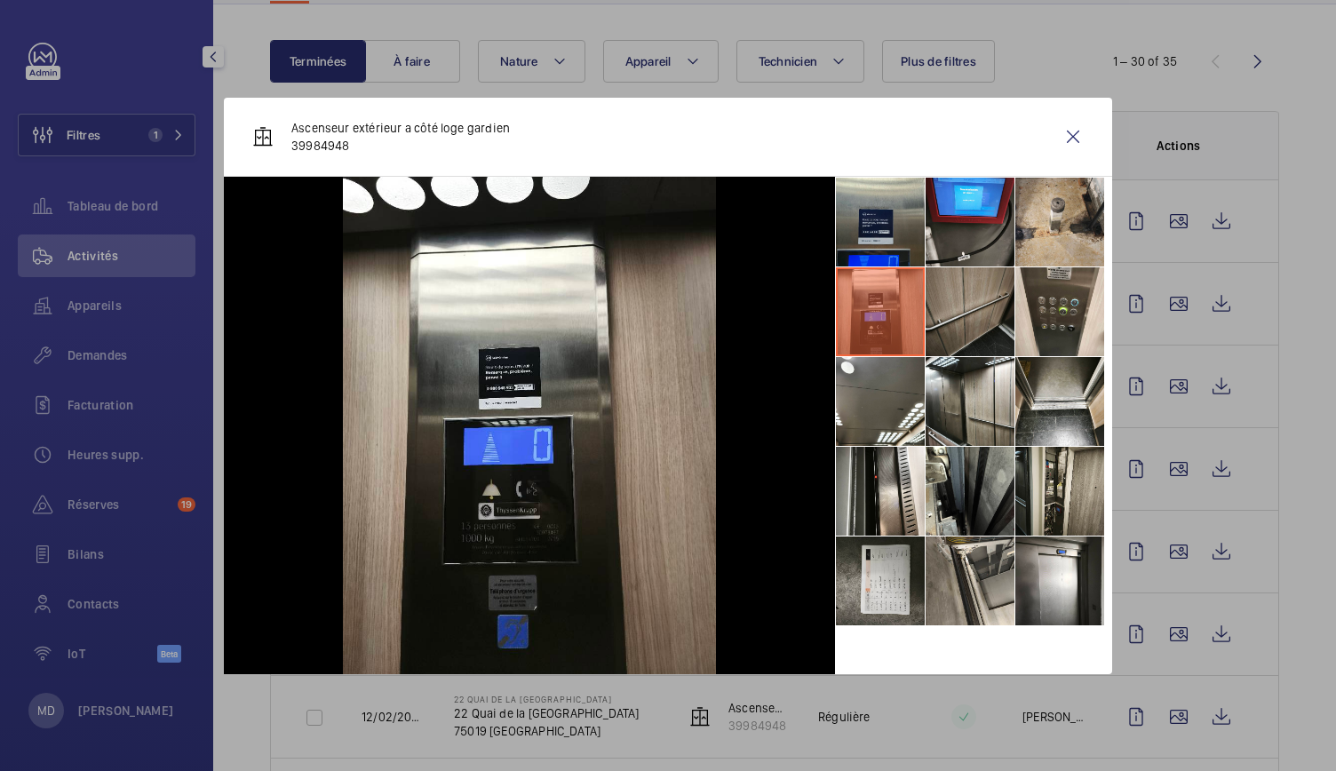
click at [950, 306] on li at bounding box center [969, 311] width 89 height 89
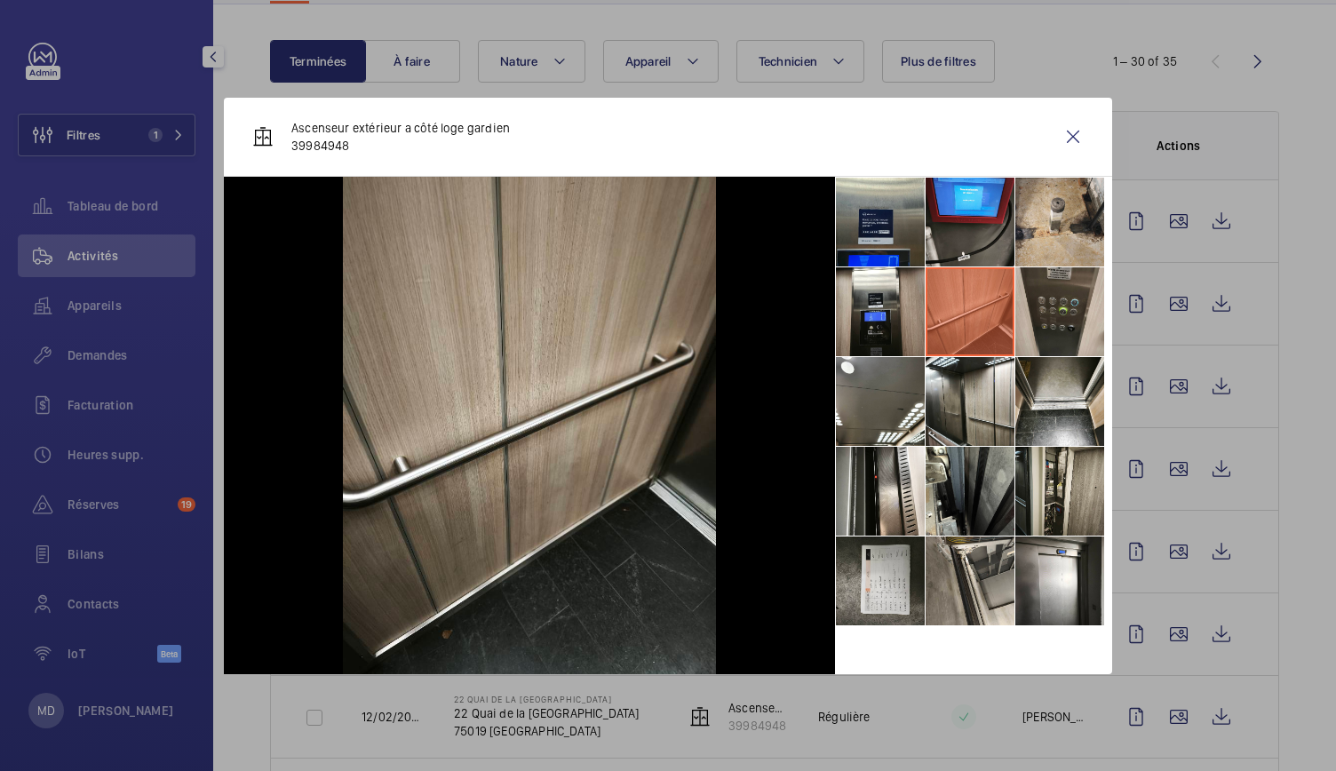
click at [1066, 301] on li at bounding box center [1059, 311] width 89 height 89
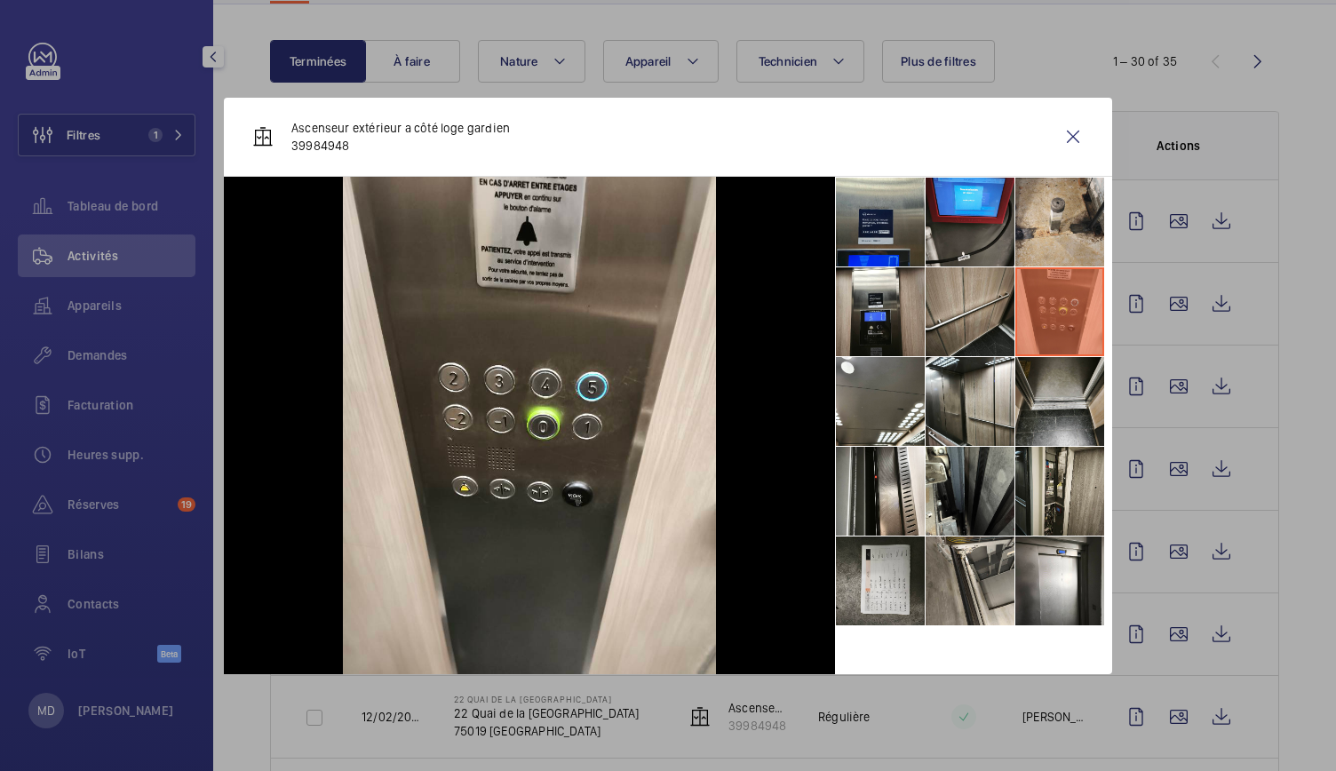
click at [1055, 381] on li at bounding box center [1059, 401] width 89 height 89
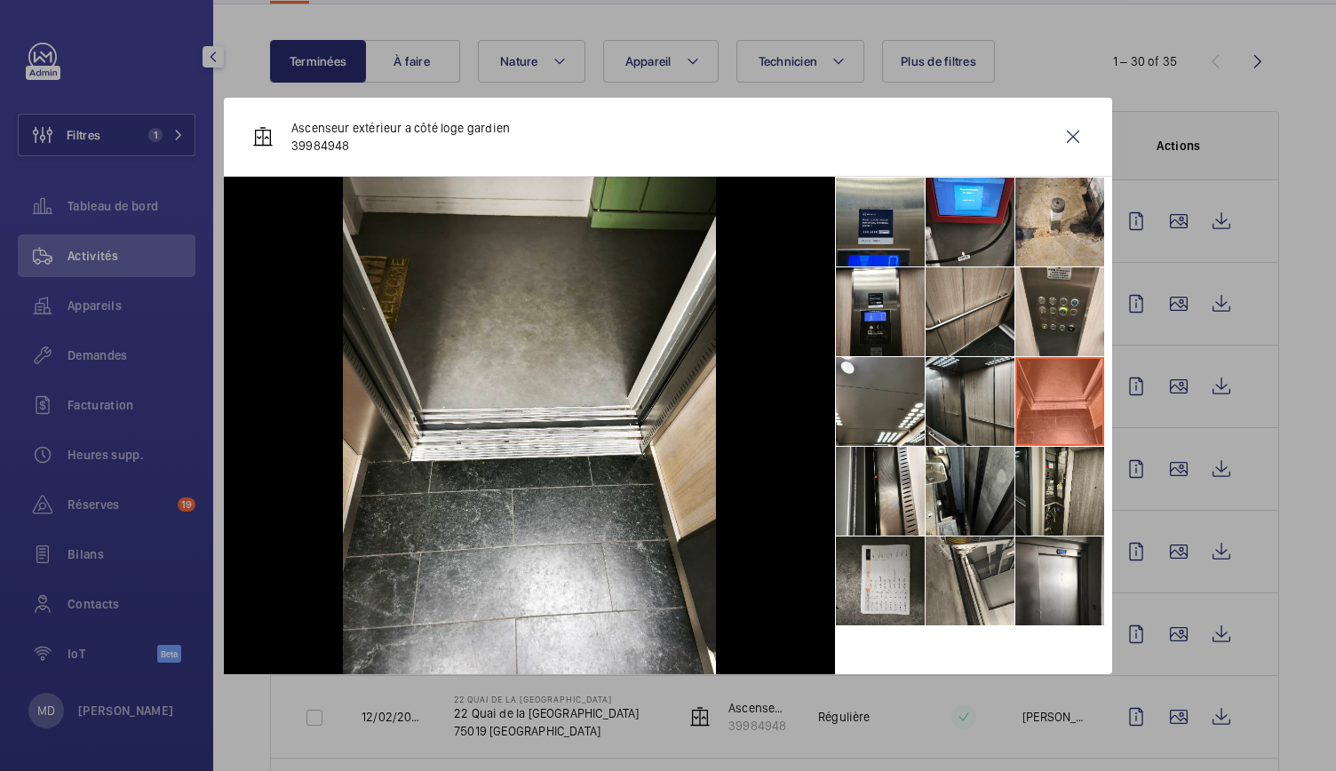
click at [972, 400] on li at bounding box center [969, 401] width 89 height 89
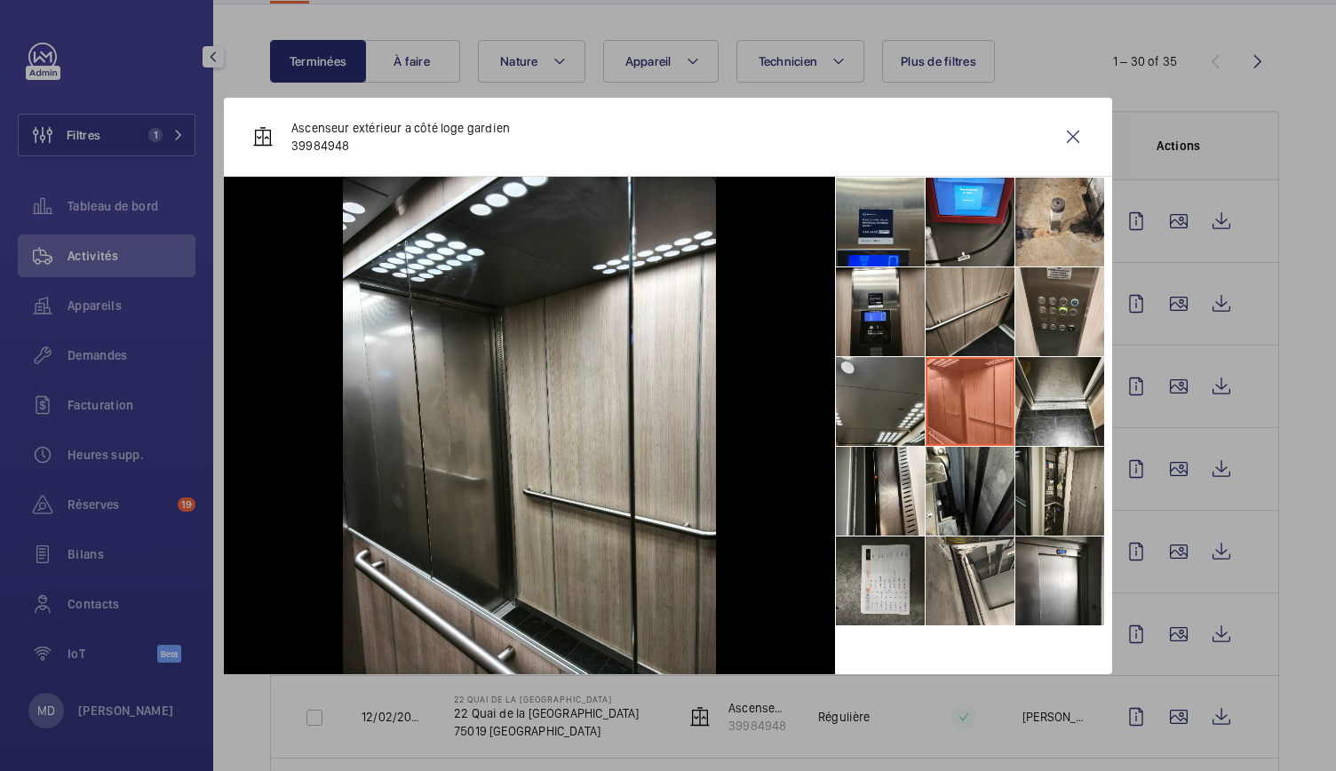
click at [877, 431] on li at bounding box center [880, 401] width 89 height 89
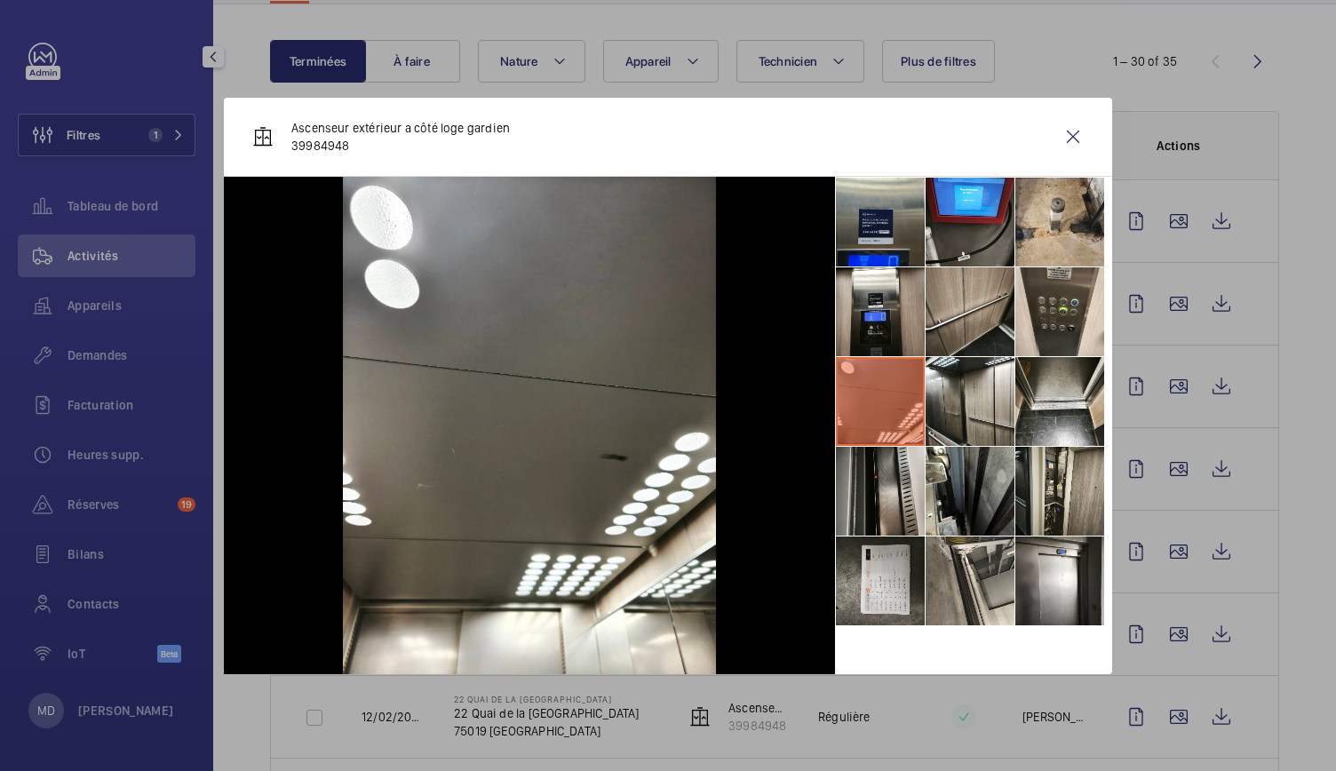
click at [869, 479] on li at bounding box center [880, 491] width 89 height 89
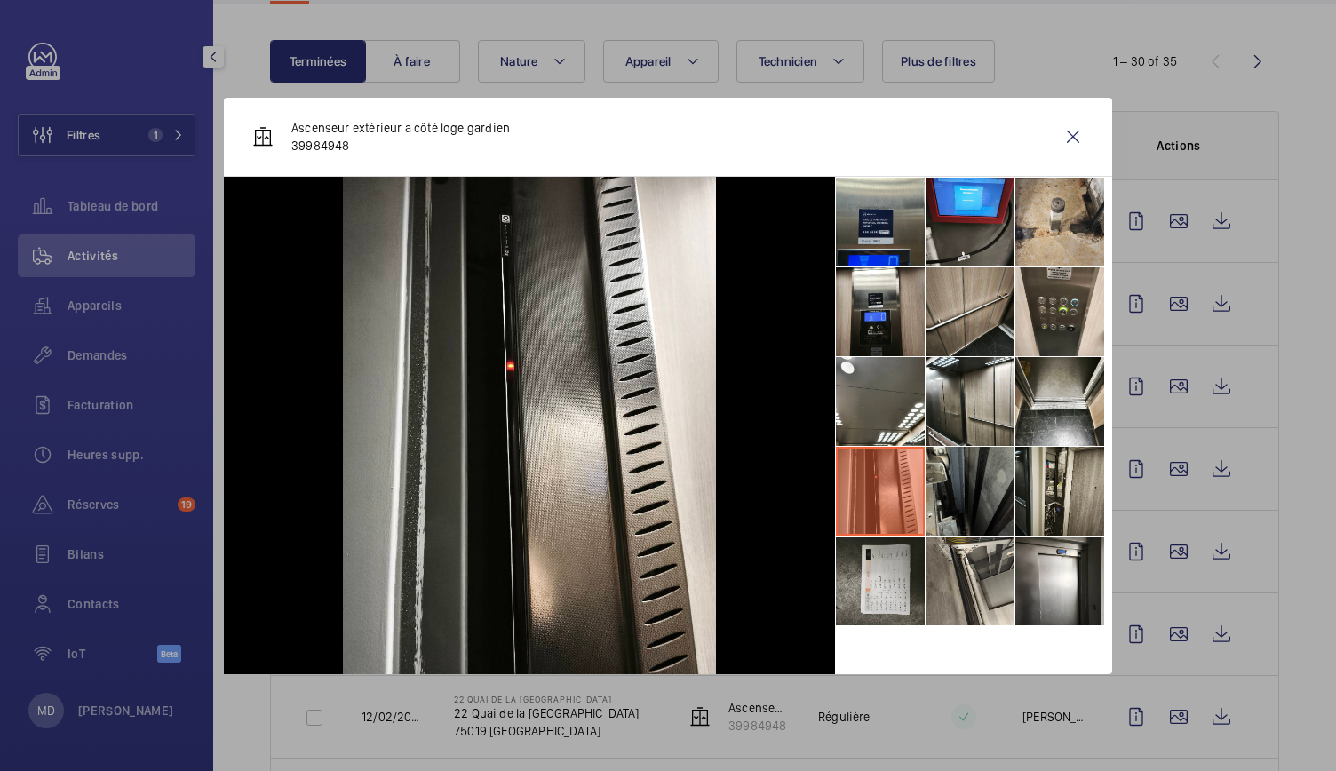
click at [964, 484] on li at bounding box center [969, 491] width 89 height 89
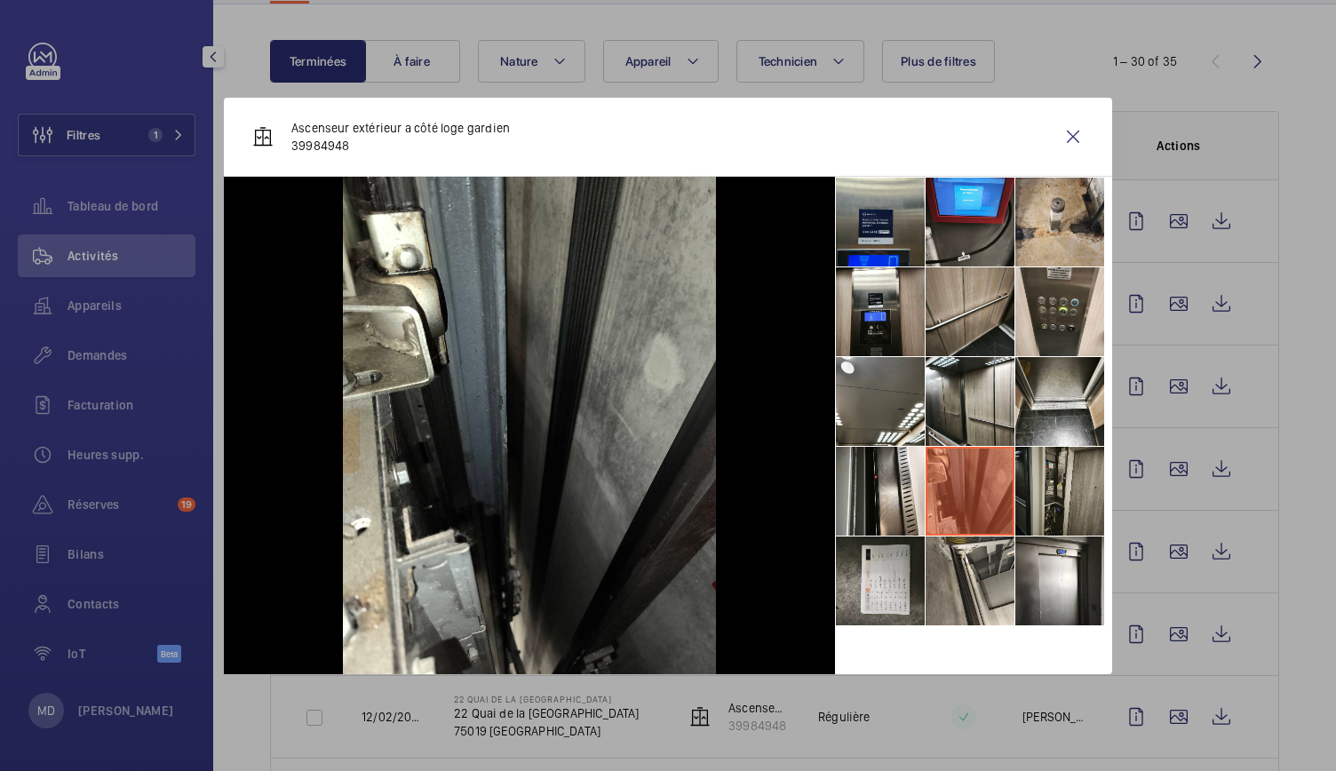
click at [1064, 496] on li at bounding box center [1059, 491] width 89 height 89
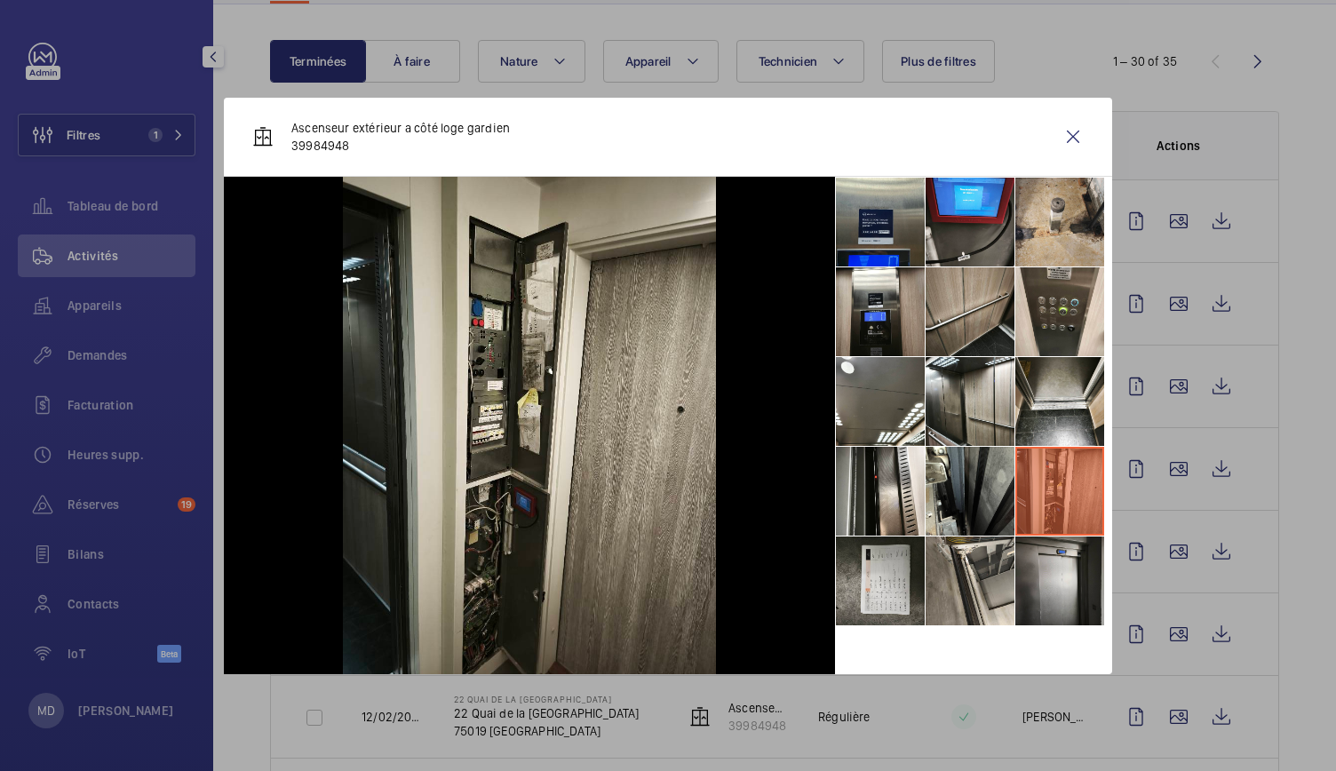
click at [1057, 558] on li at bounding box center [1059, 580] width 89 height 89
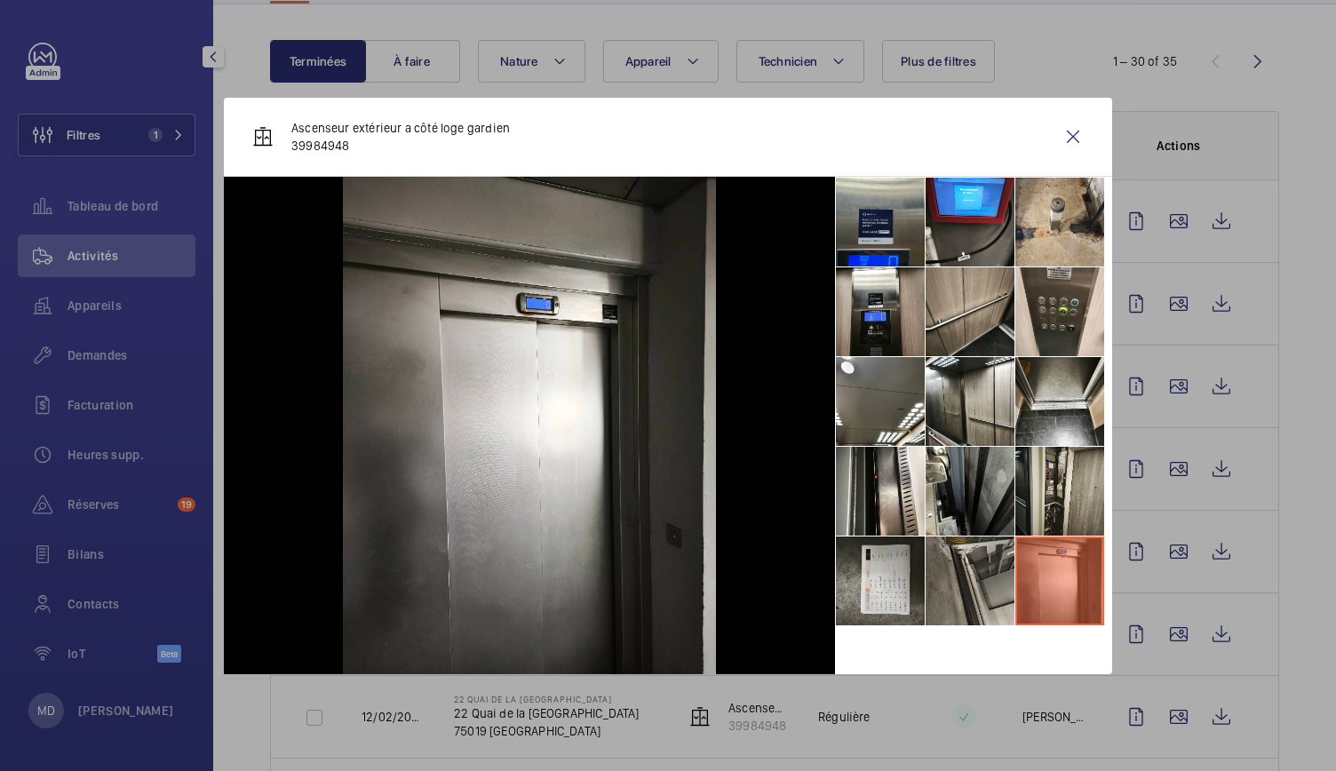
click at [960, 577] on li at bounding box center [969, 580] width 89 height 89
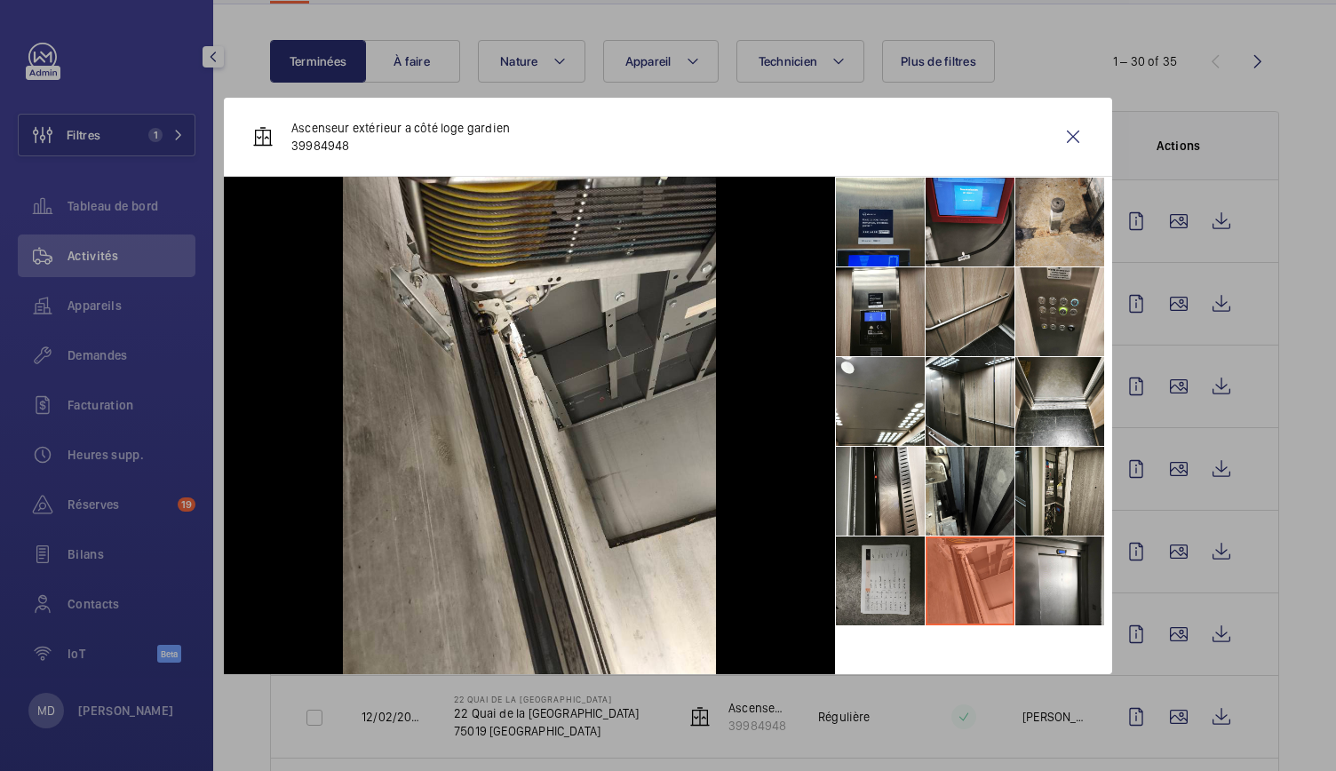
click at [885, 577] on li at bounding box center [880, 580] width 89 height 89
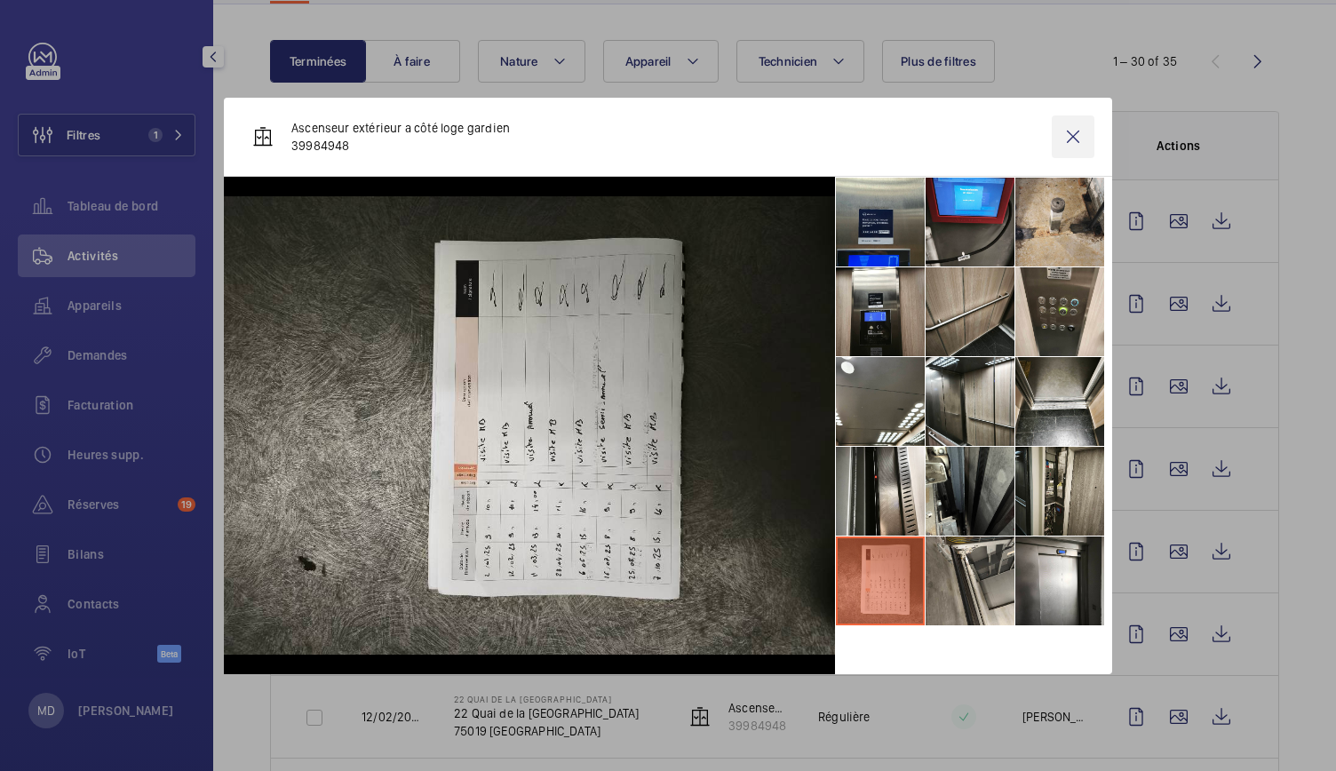
click at [1068, 138] on wm-front-icon-button at bounding box center [1073, 136] width 43 height 43
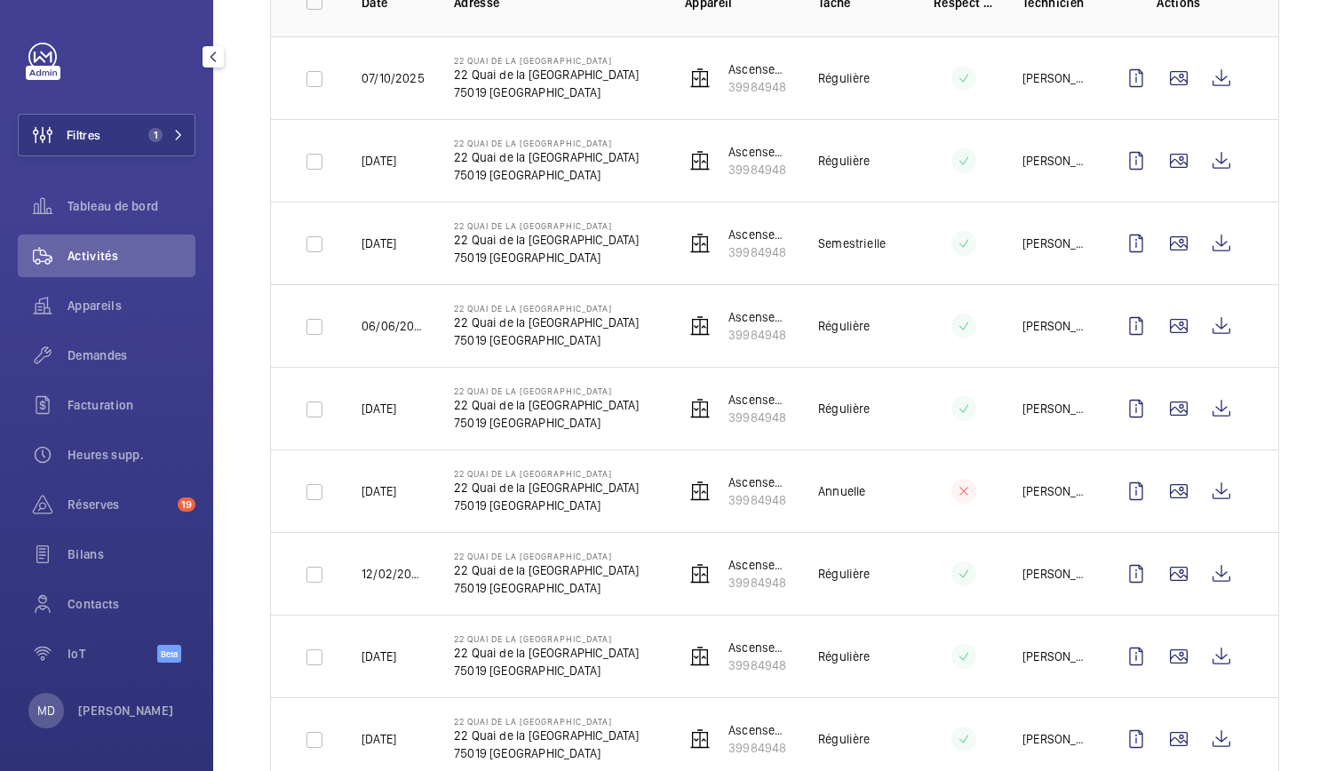
scroll to position [299, 0]
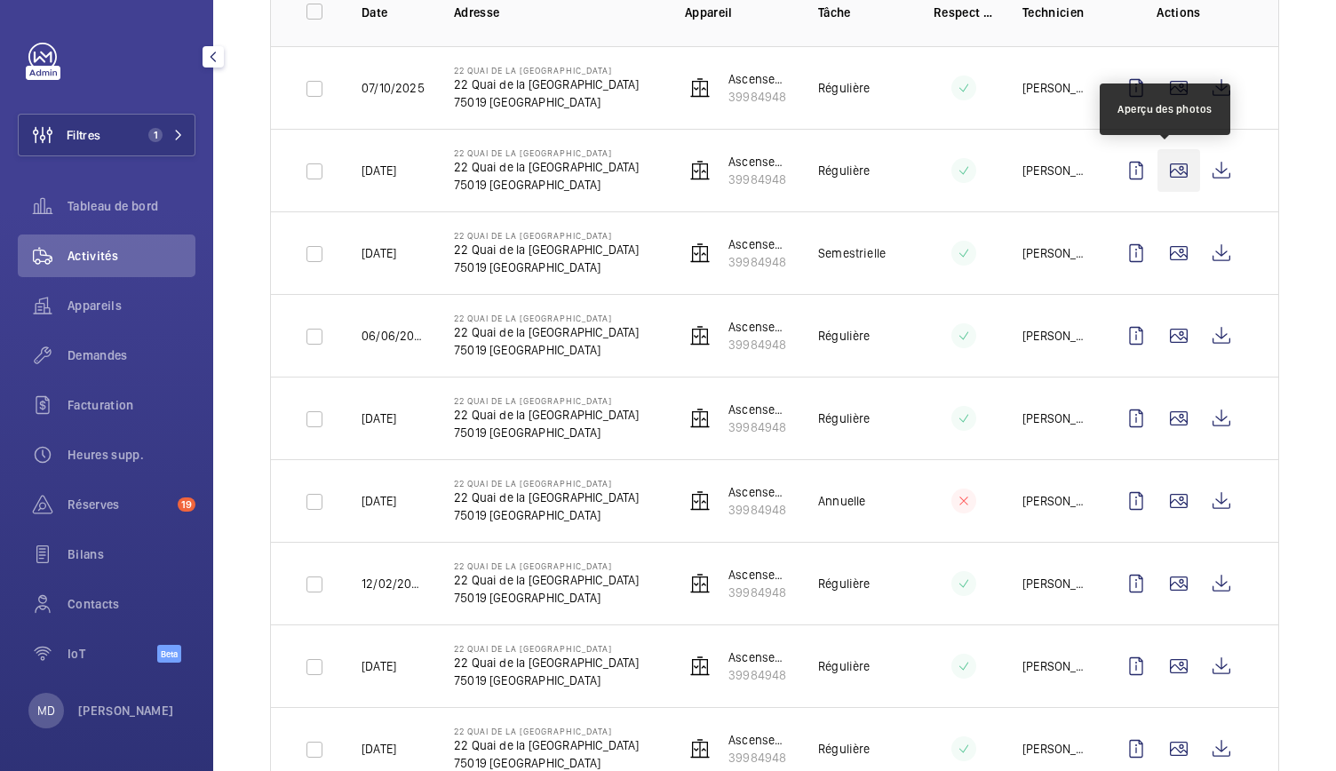
click at [1160, 179] on wm-front-icon-button at bounding box center [1178, 170] width 43 height 43
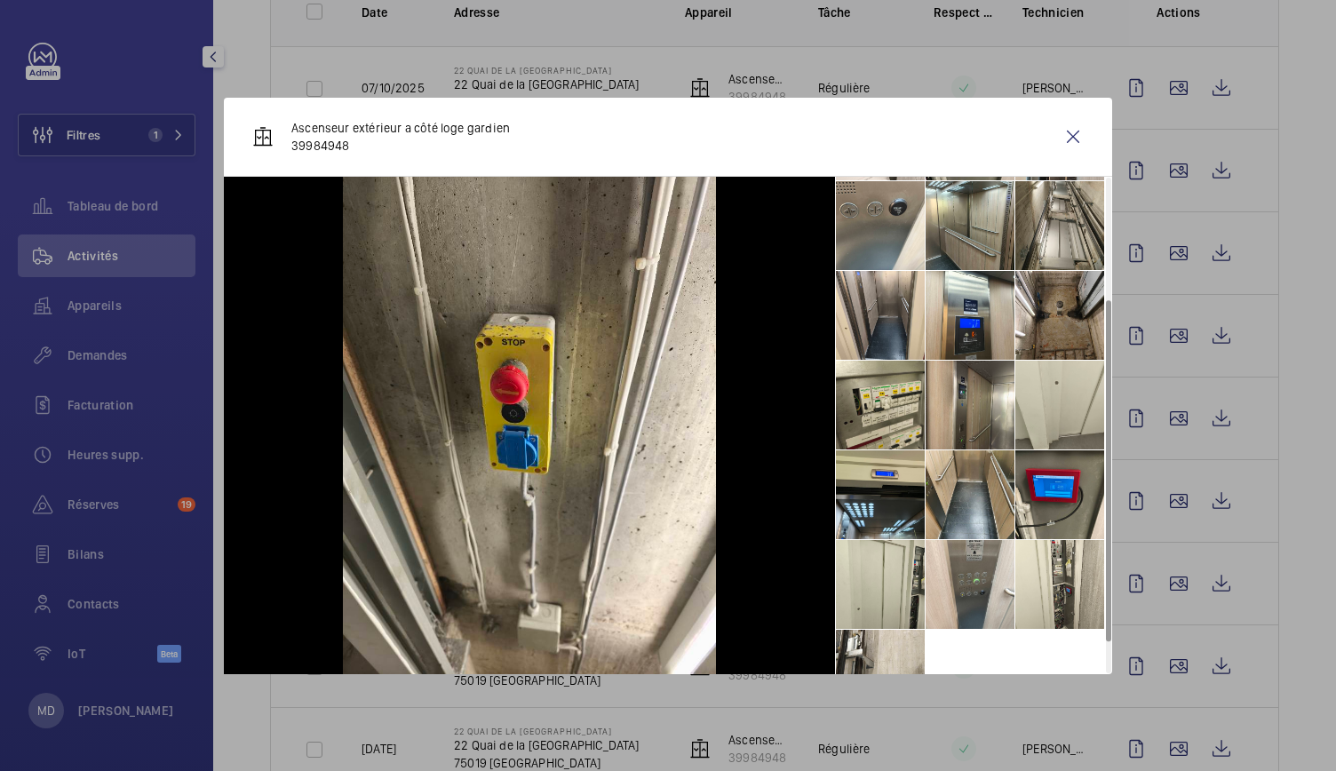
scroll to position [220, 0]
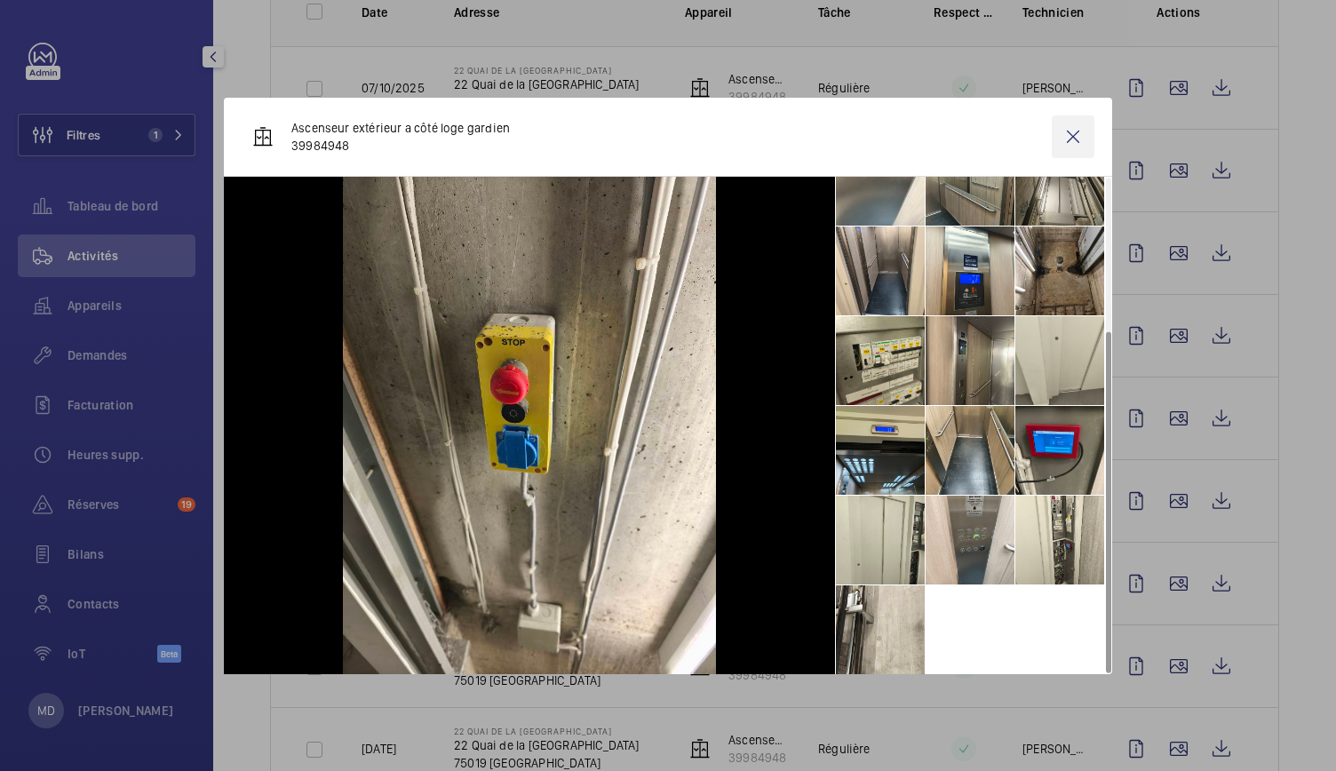
click at [1064, 143] on wm-front-icon-button at bounding box center [1073, 136] width 43 height 43
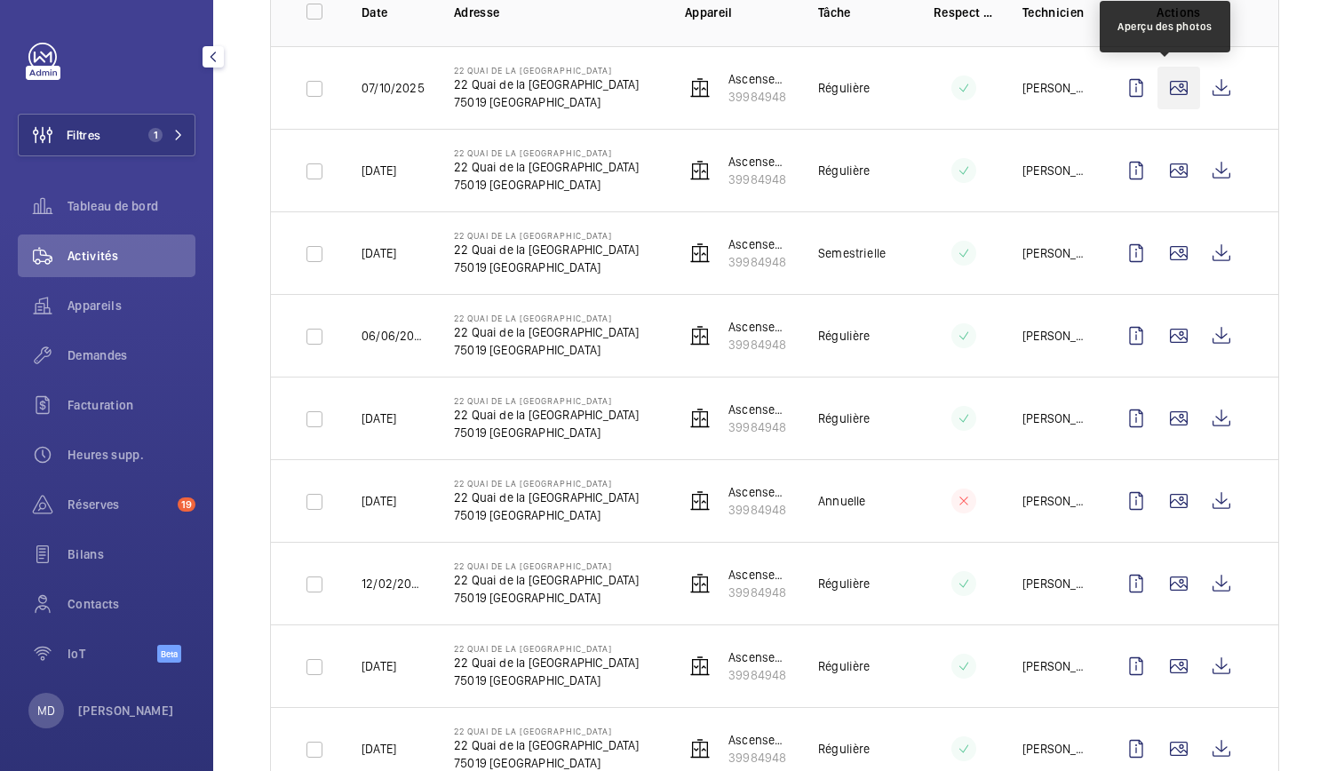
click at [1168, 88] on wm-front-icon-button at bounding box center [1178, 88] width 43 height 43
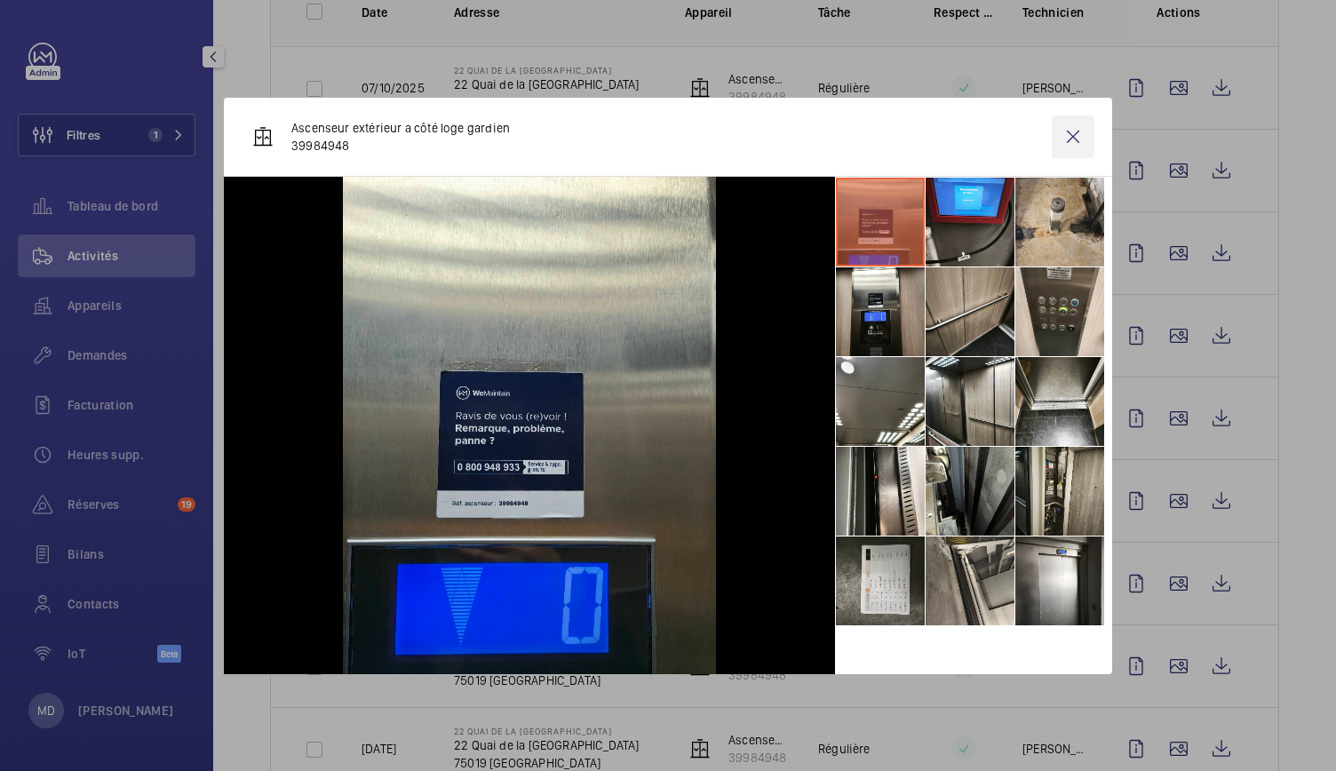
click at [1076, 132] on wm-front-icon-button at bounding box center [1073, 136] width 43 height 43
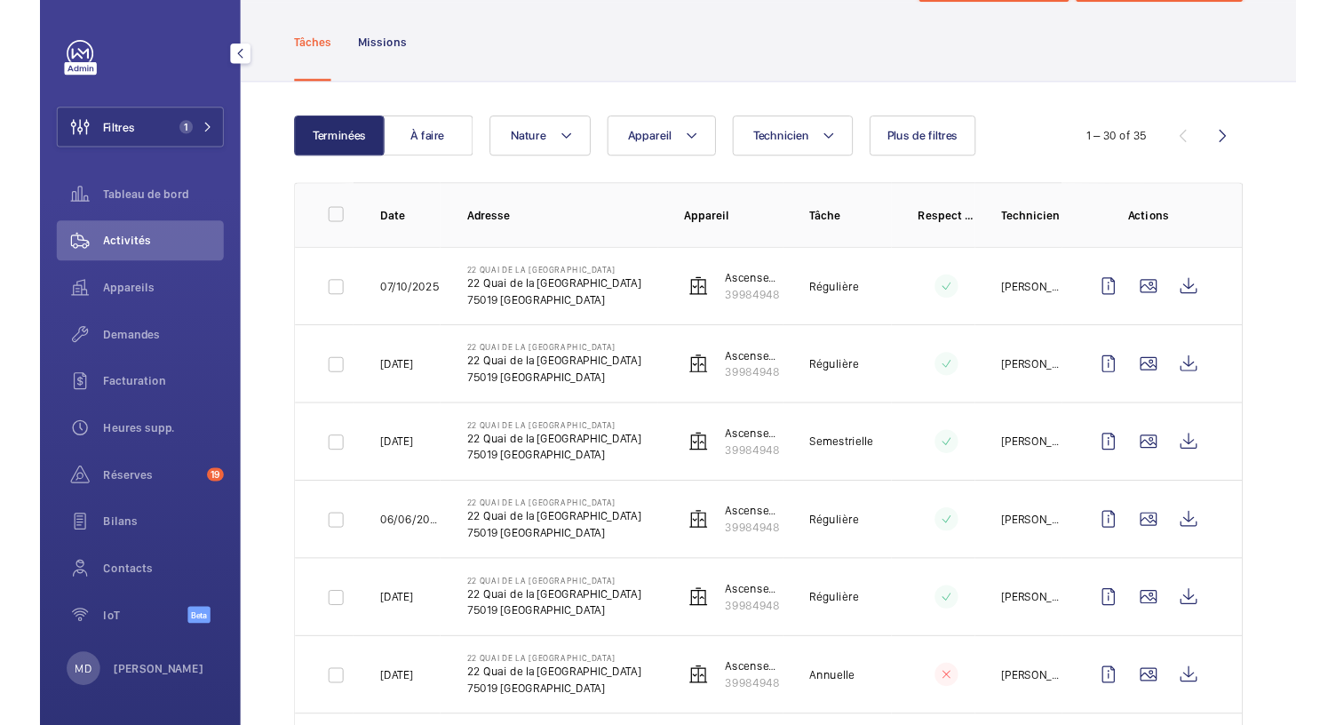
scroll to position [0, 0]
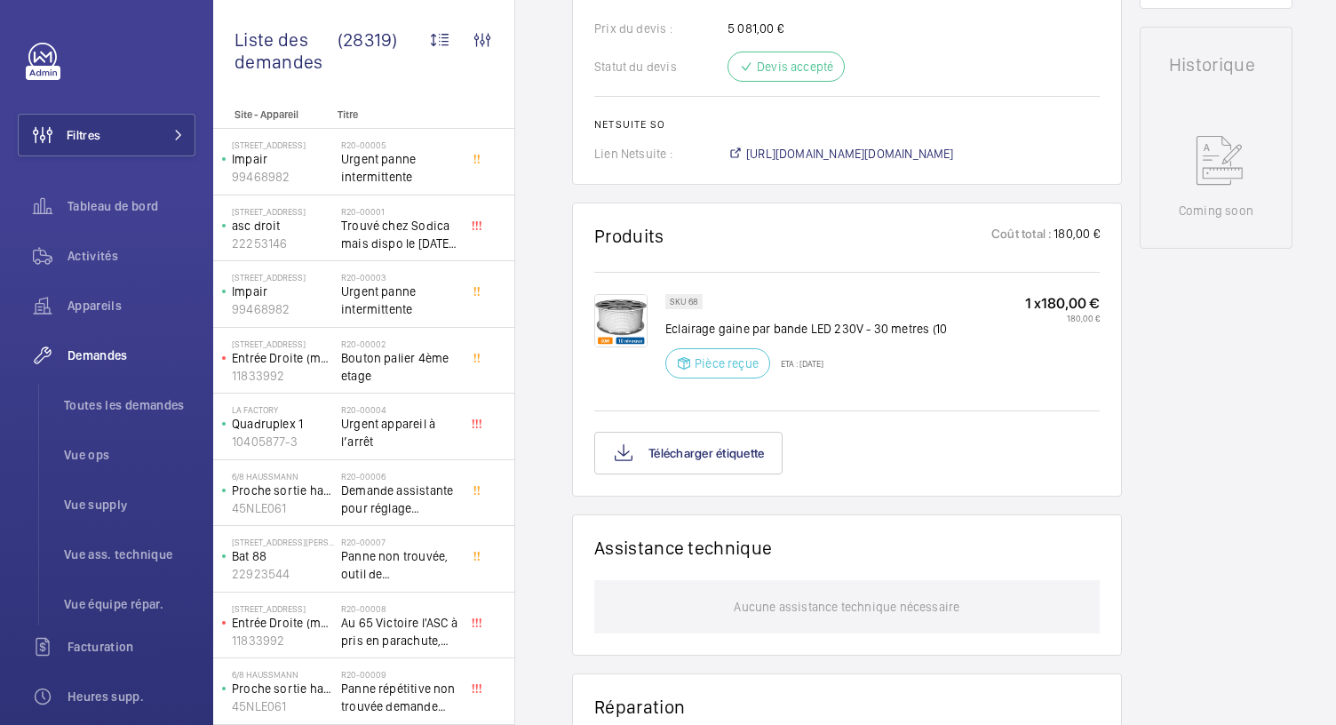
scroll to position [831, 0]
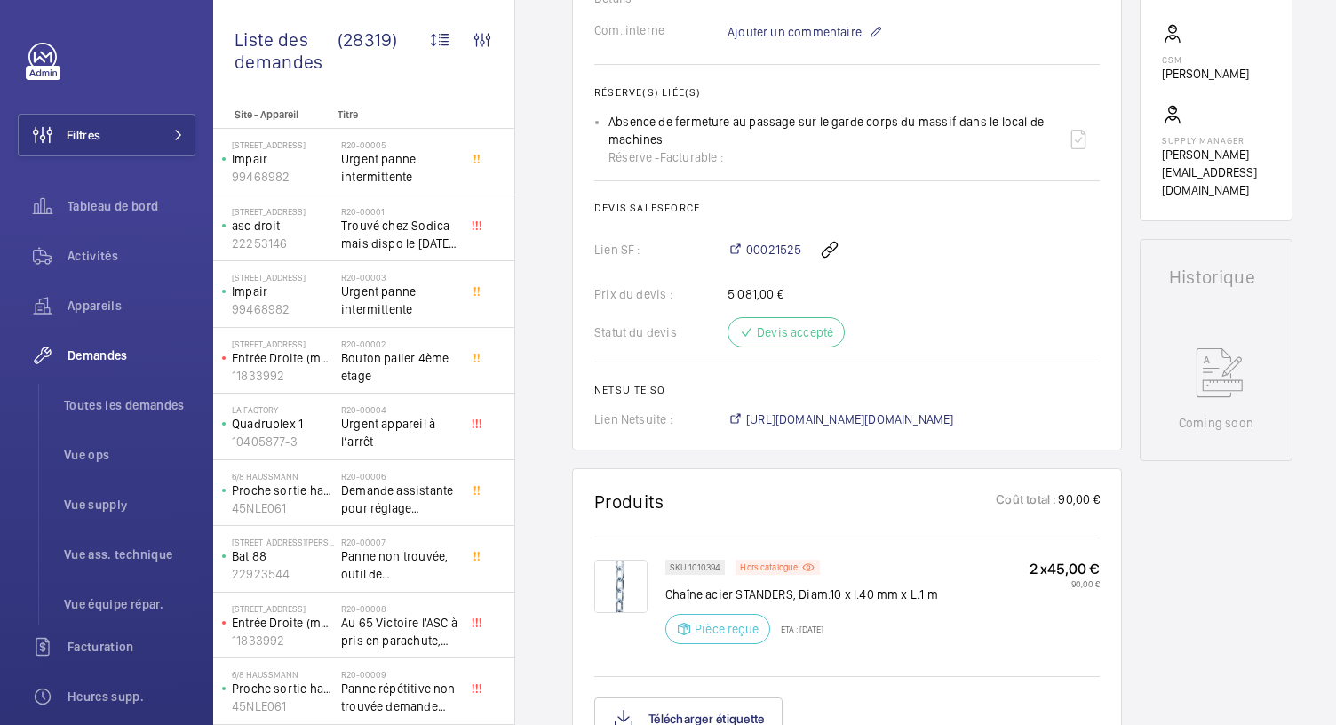
scroll to position [860, 0]
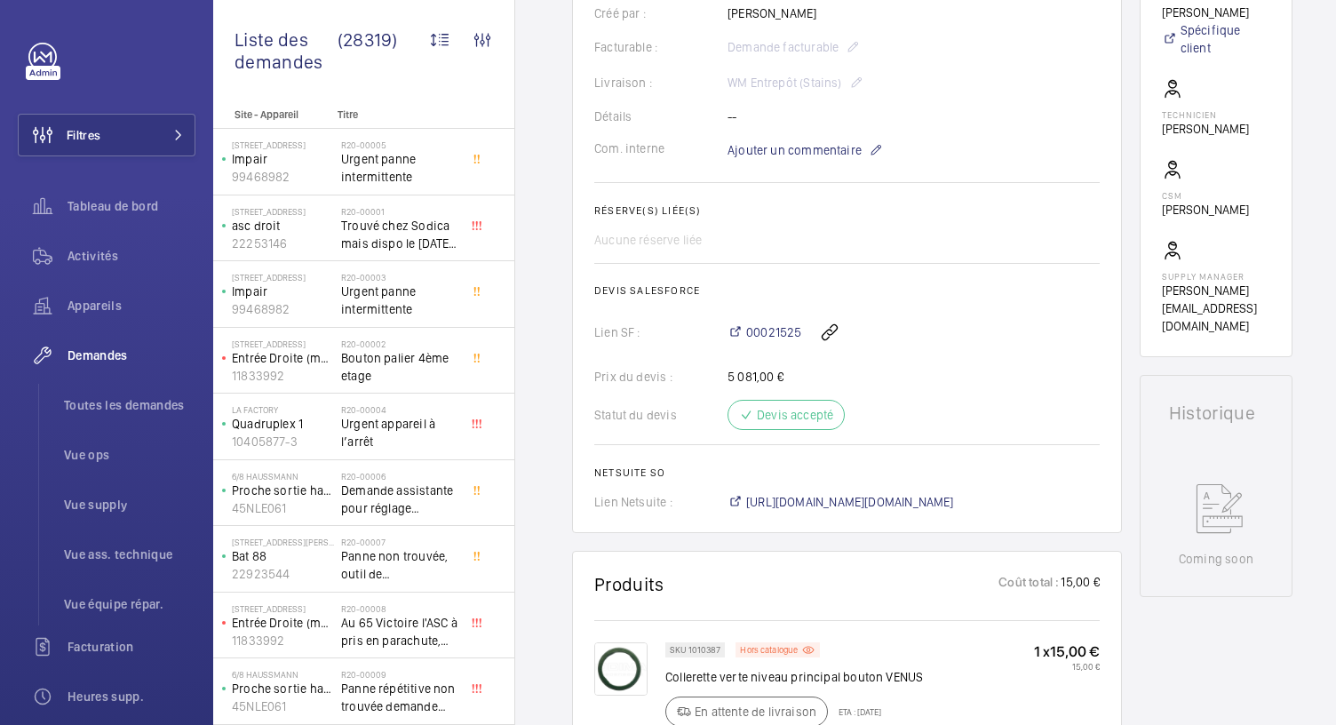
scroll to position [869, 0]
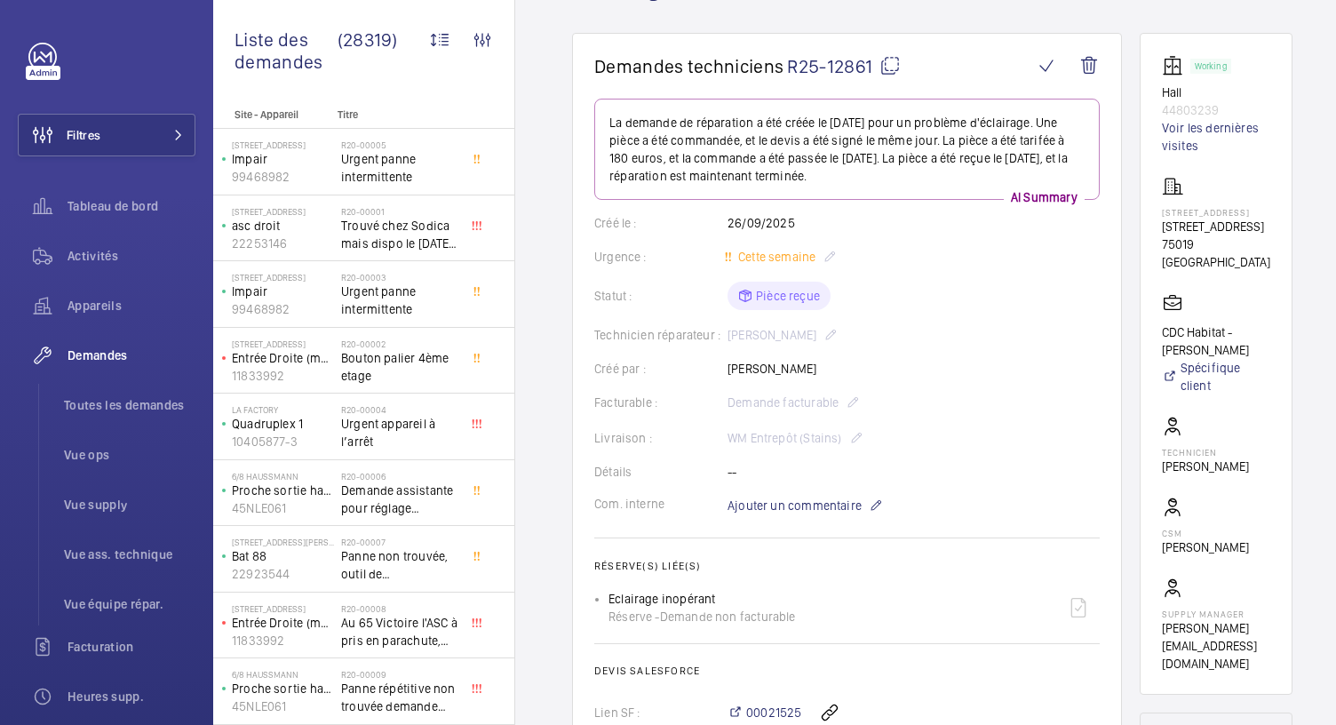
scroll to position [83, 0]
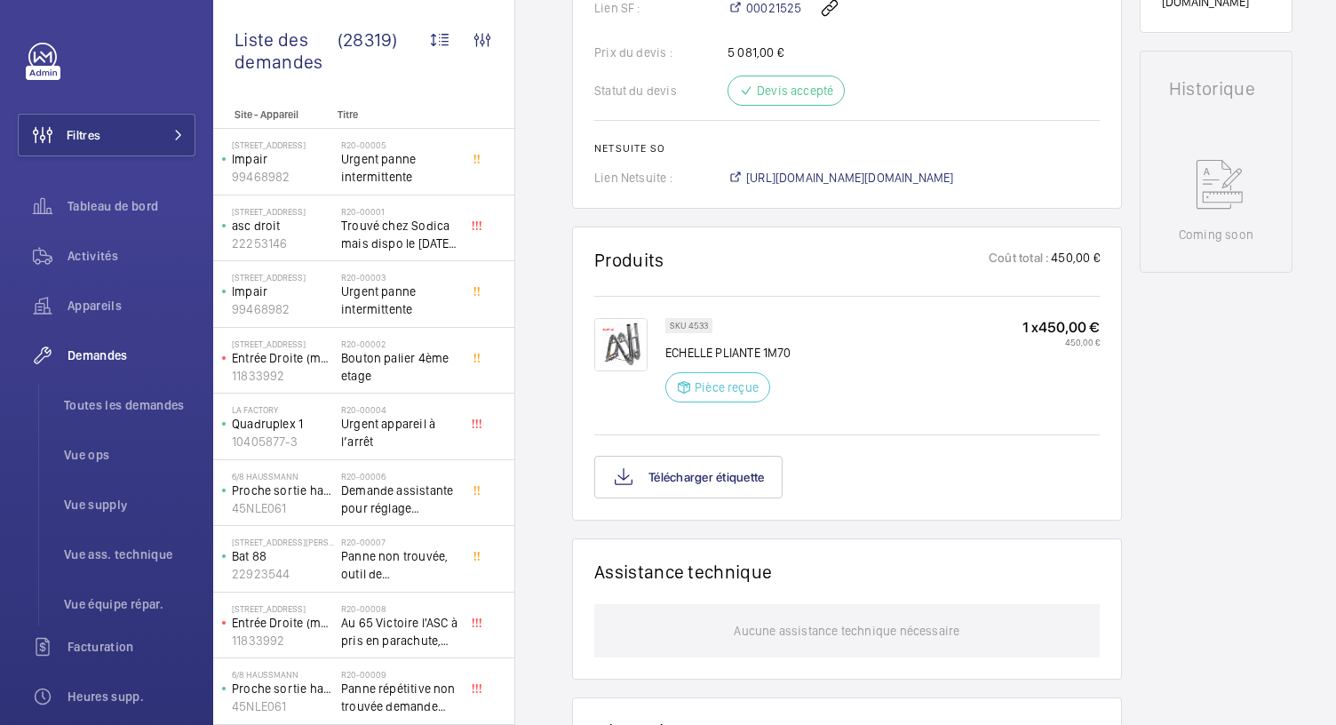
scroll to position [803, 0]
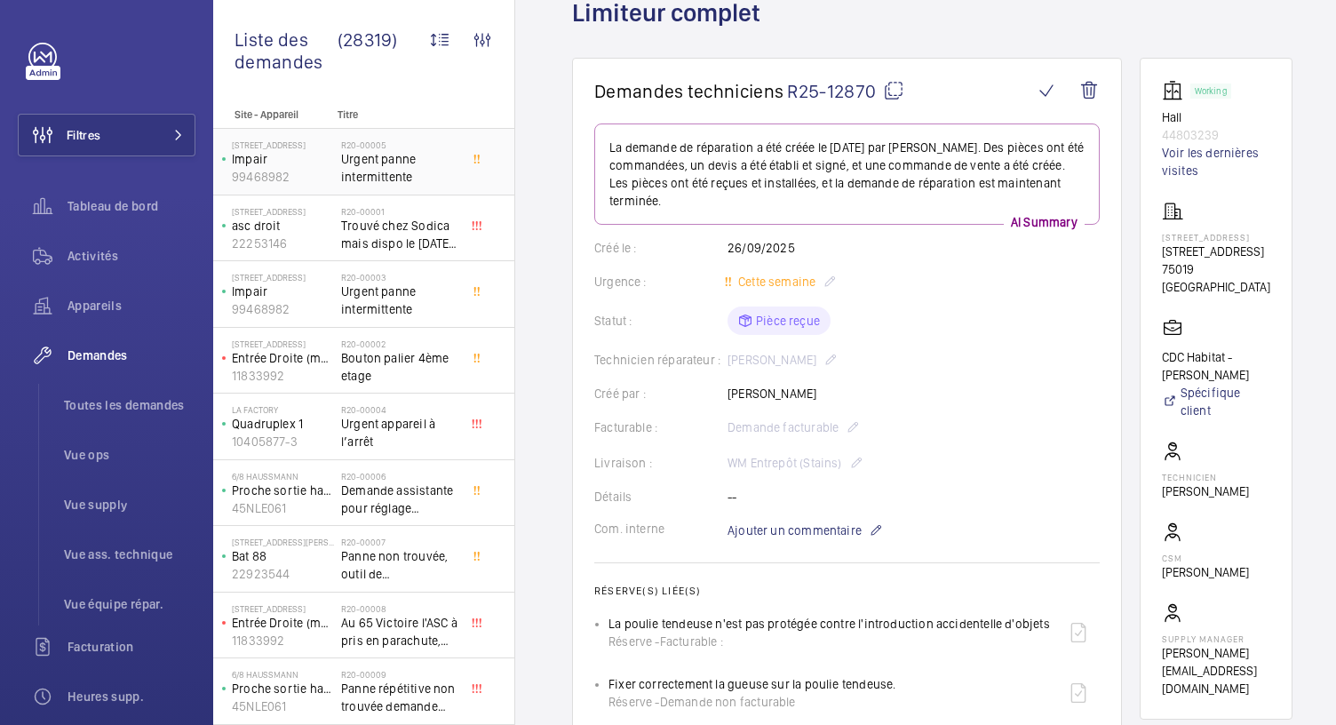
scroll to position [13, 0]
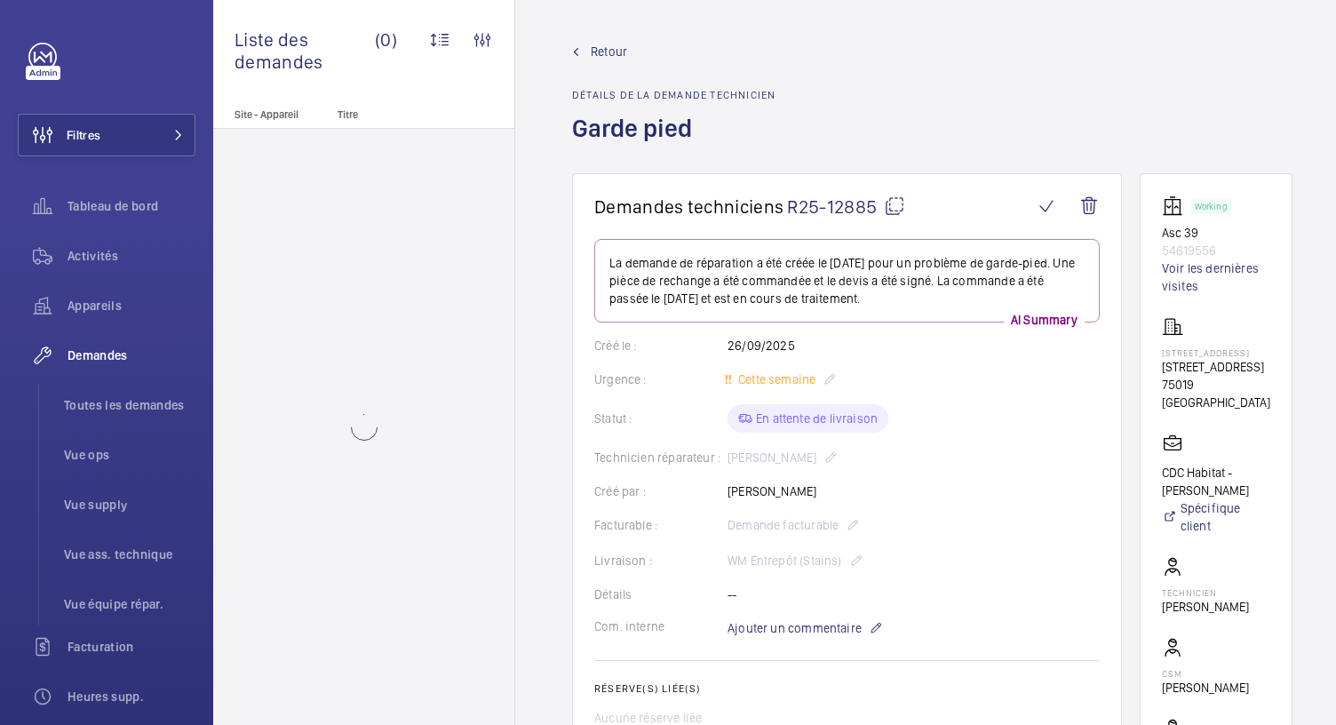
scroll to position [562, 0]
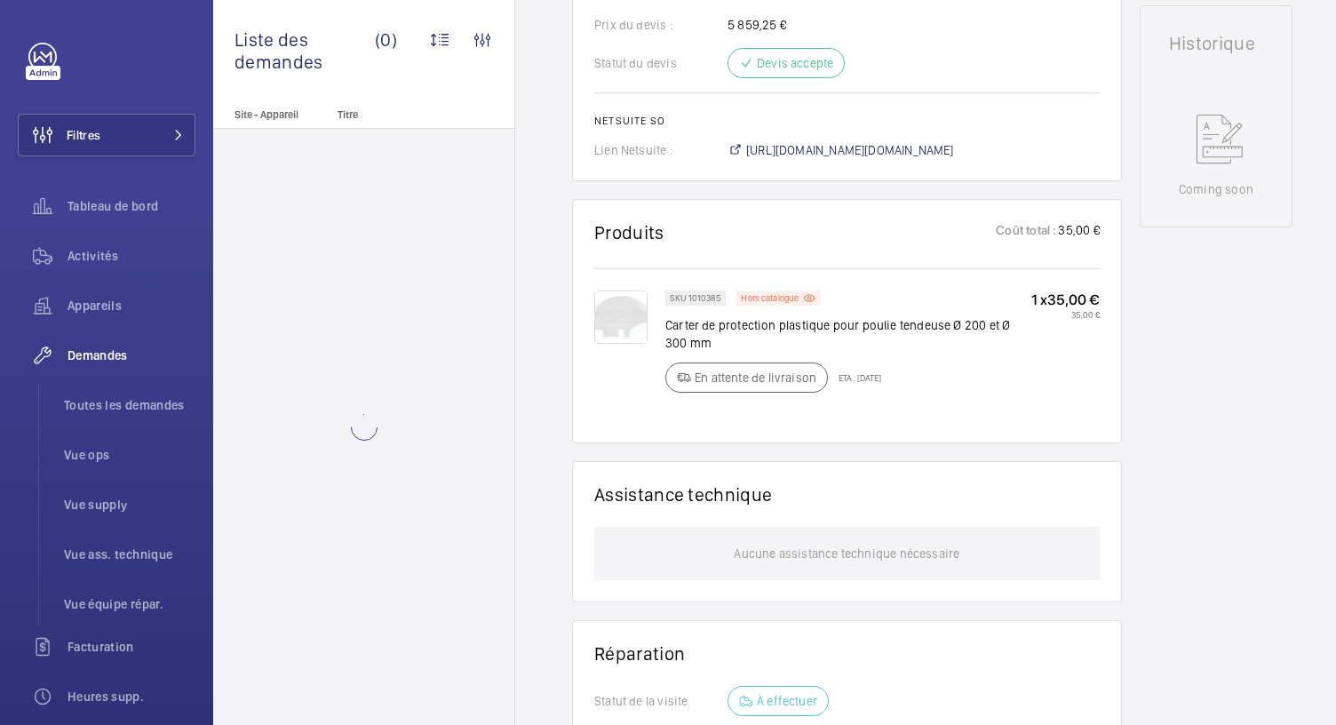
scroll to position [857, 0]
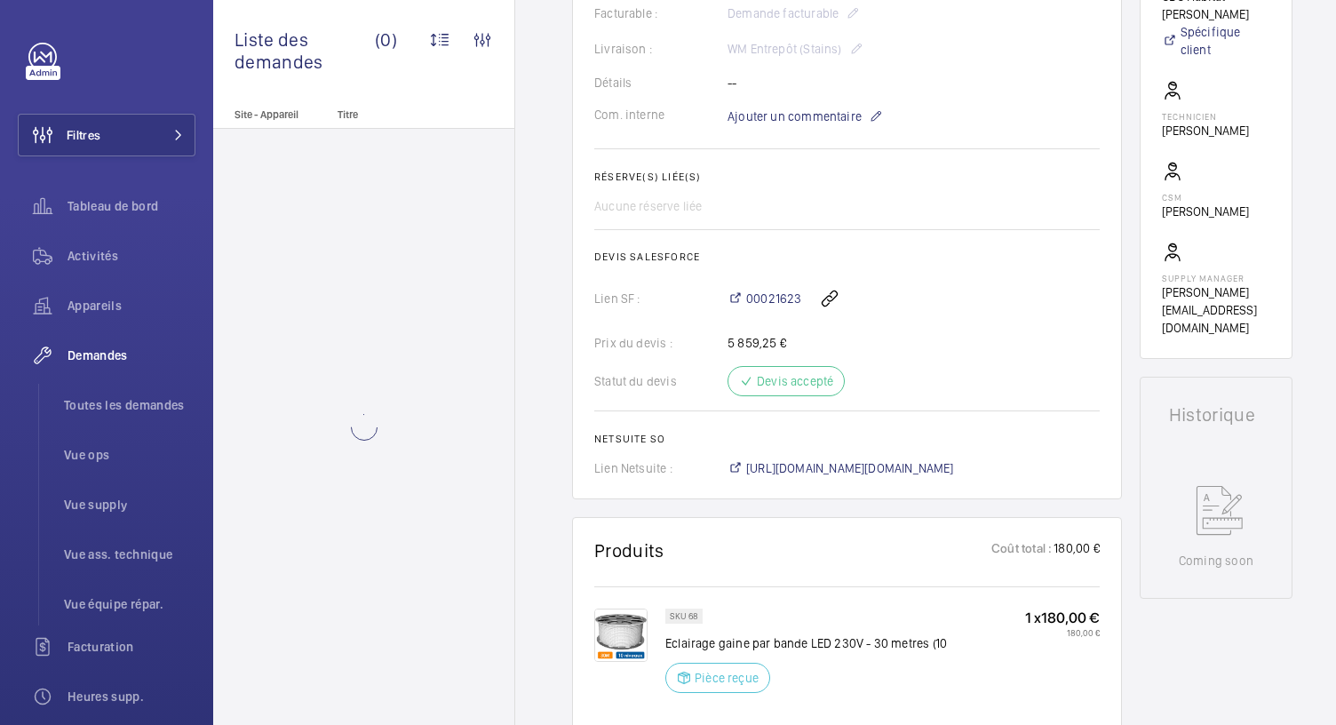
scroll to position [487, 0]
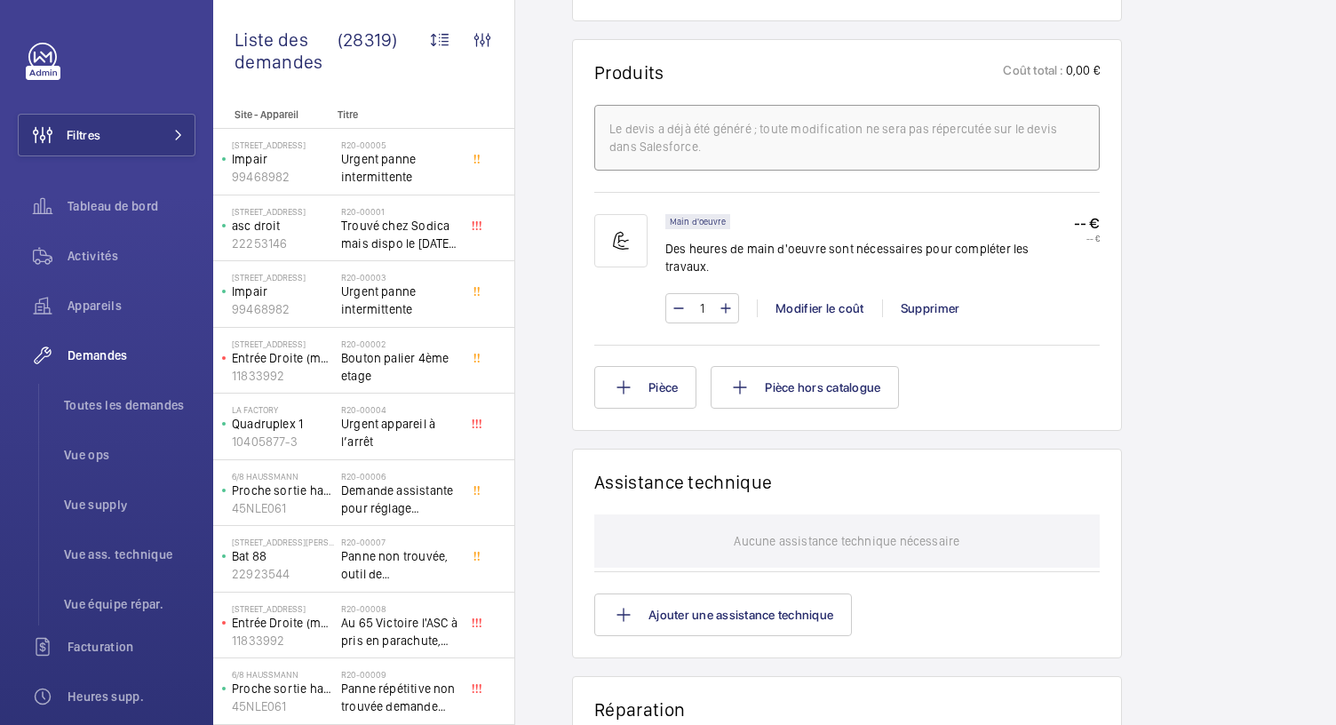
scroll to position [1470, 0]
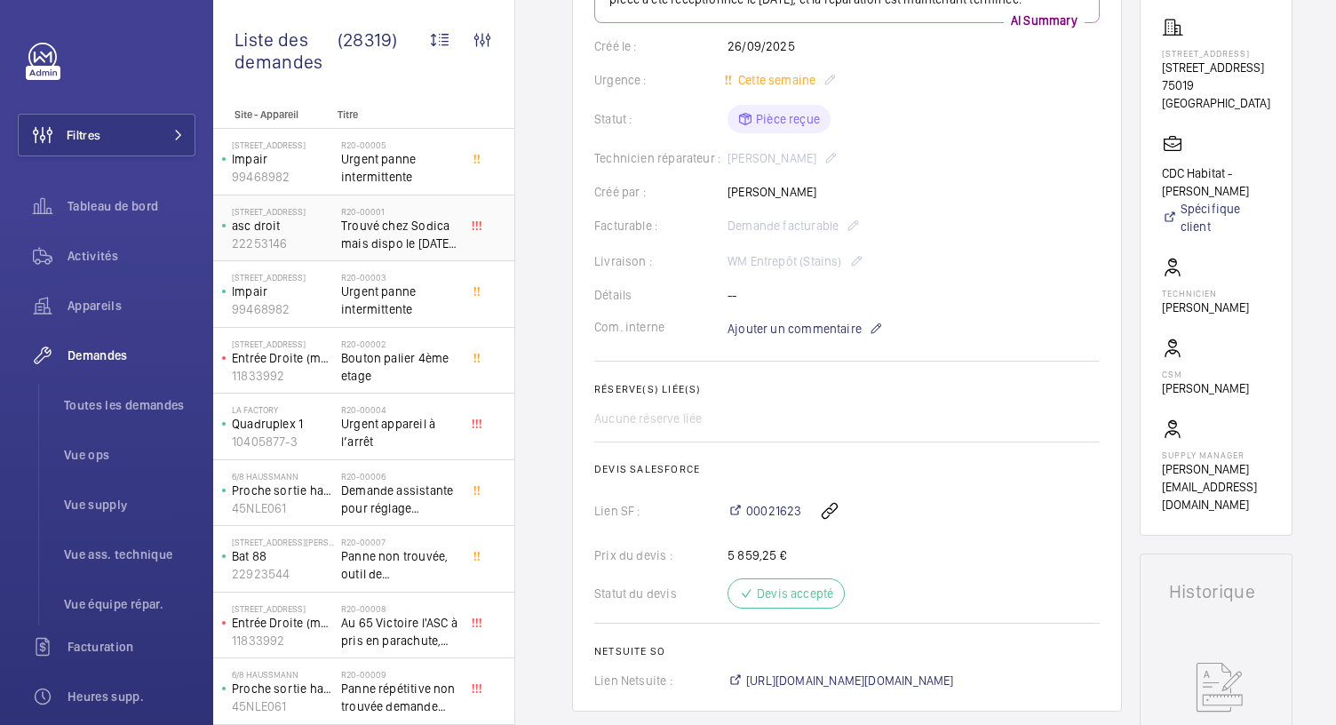
scroll to position [234, 0]
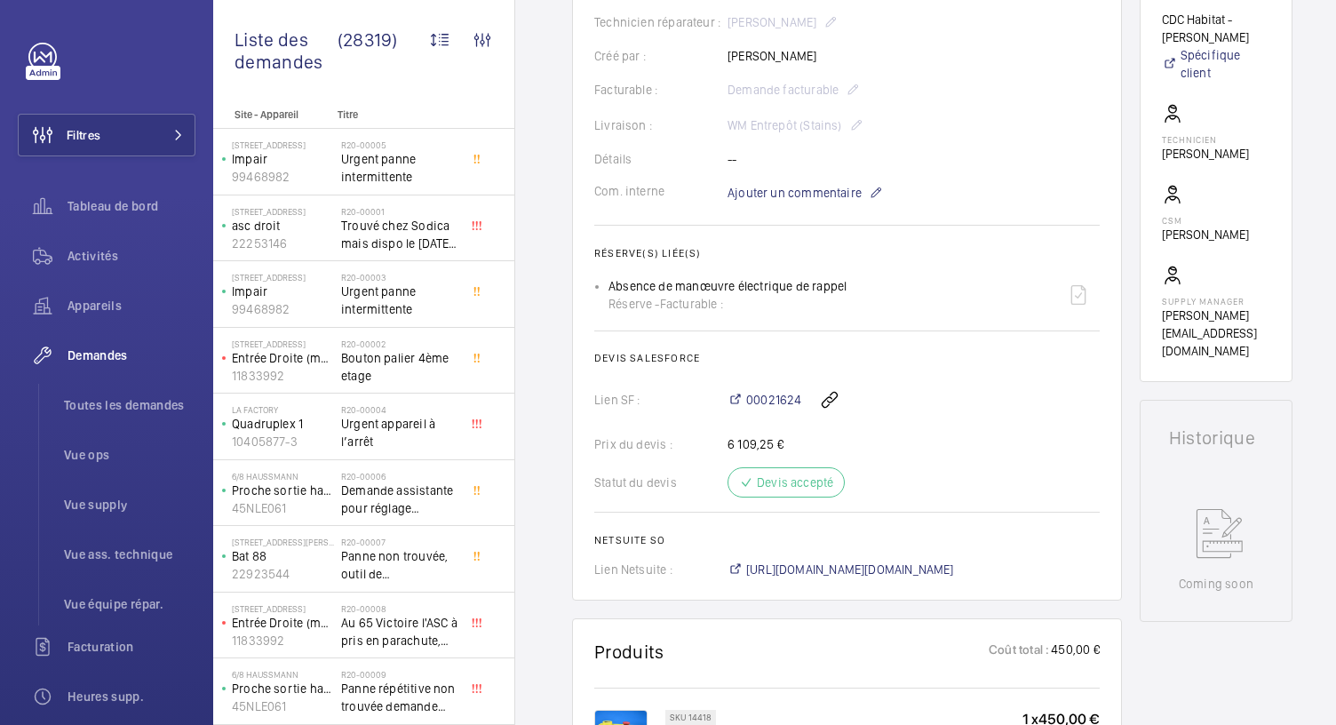
scroll to position [807, 0]
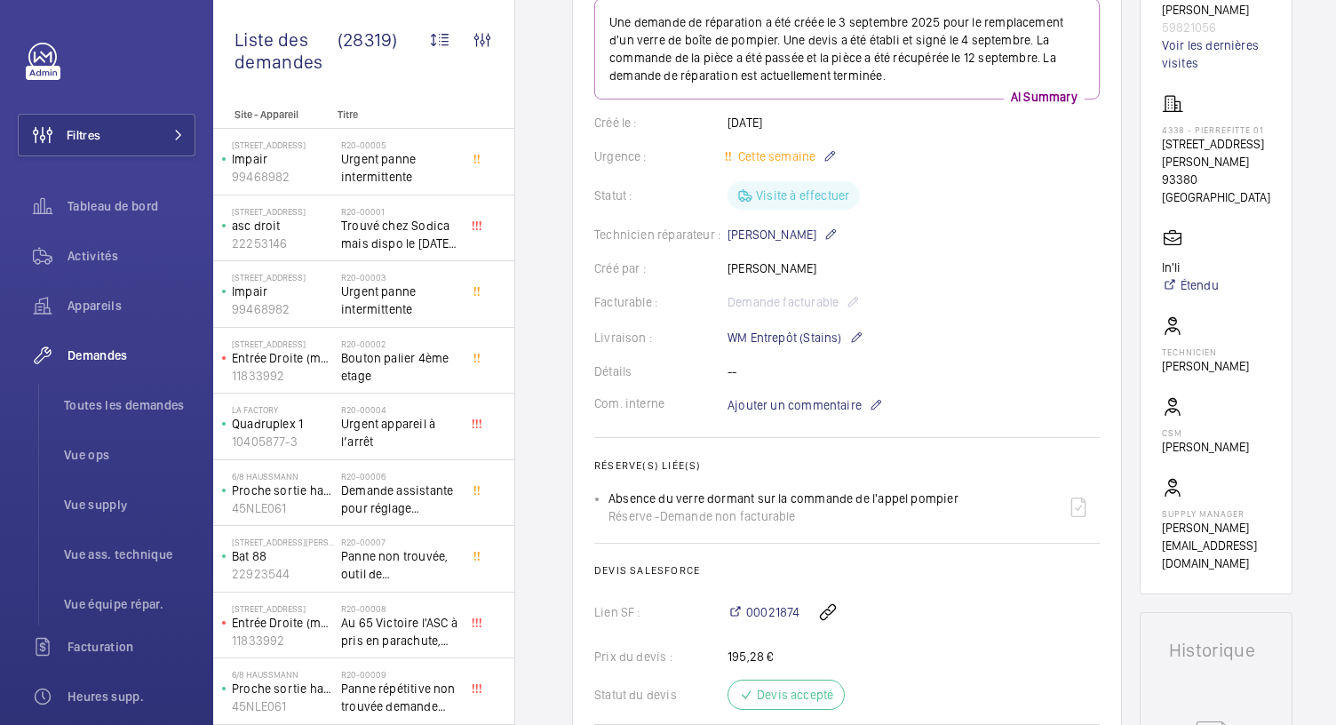
scroll to position [209, 0]
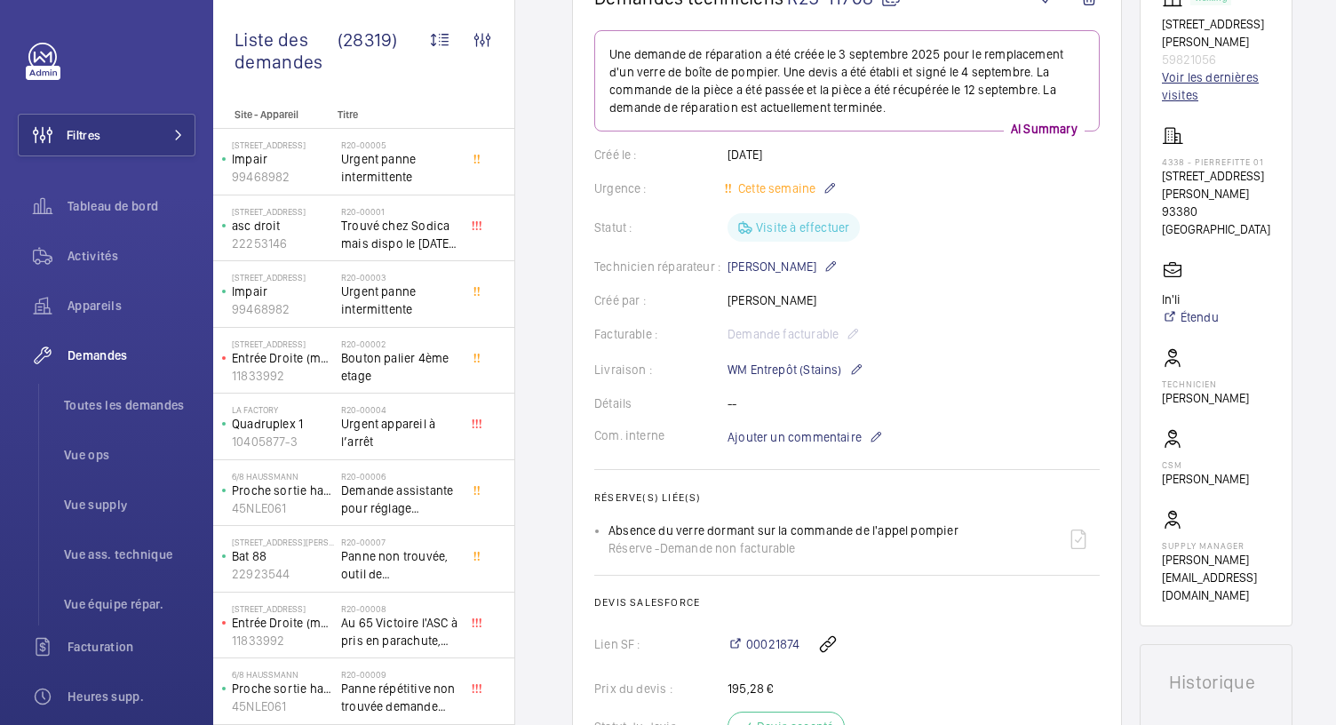
click at [1180, 95] on link "Voir les dernières visites" at bounding box center [1216, 86] width 108 height 36
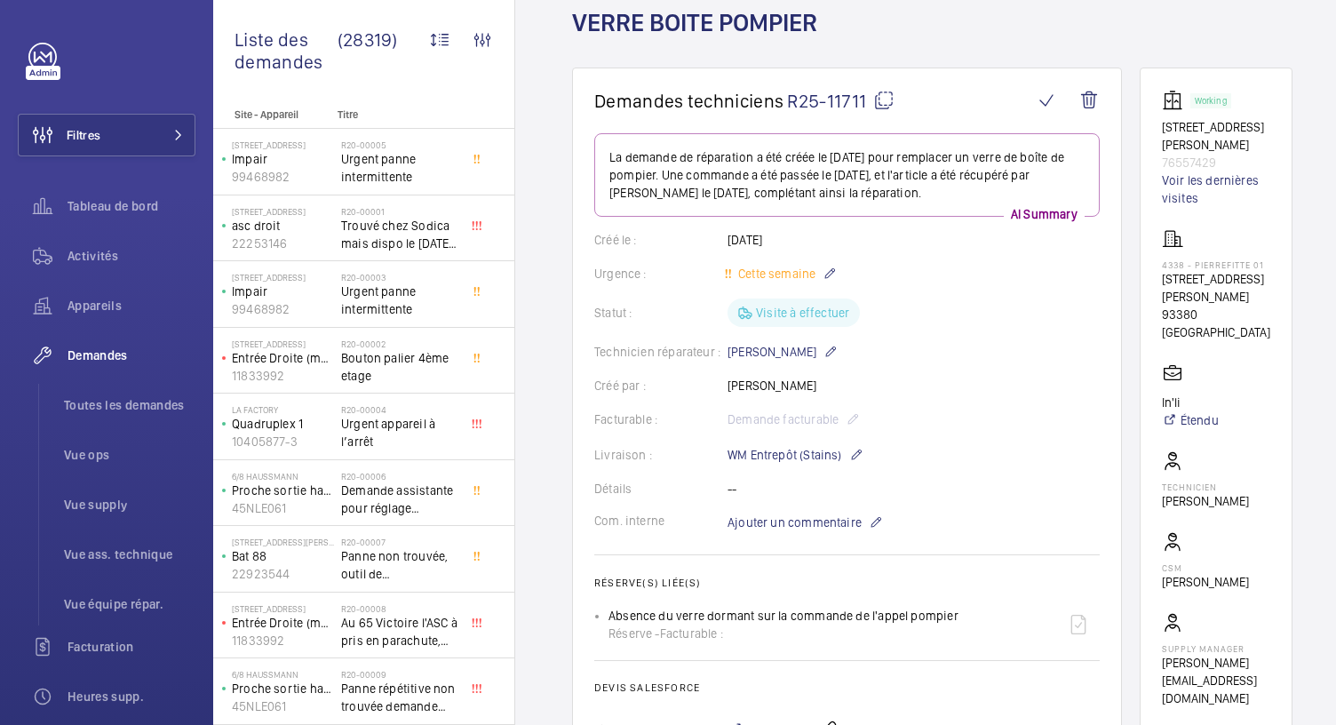
scroll to position [45, 0]
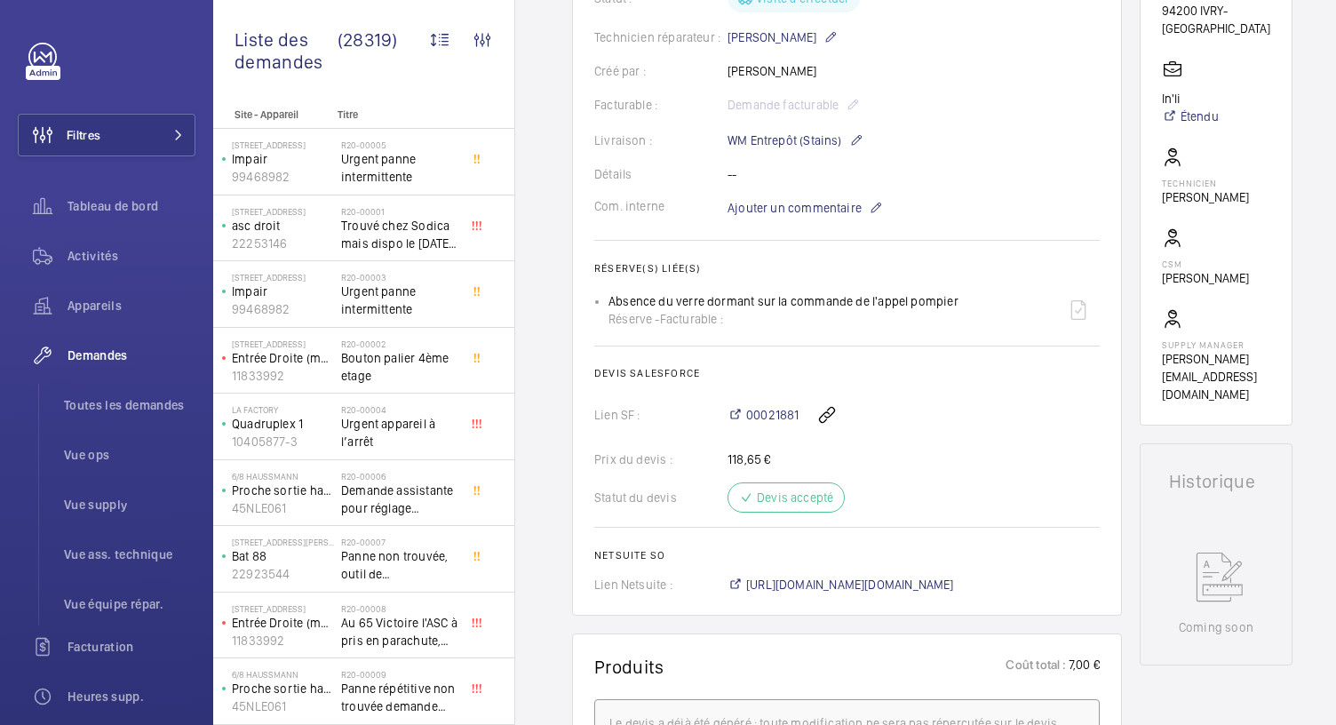
scroll to position [419, 0]
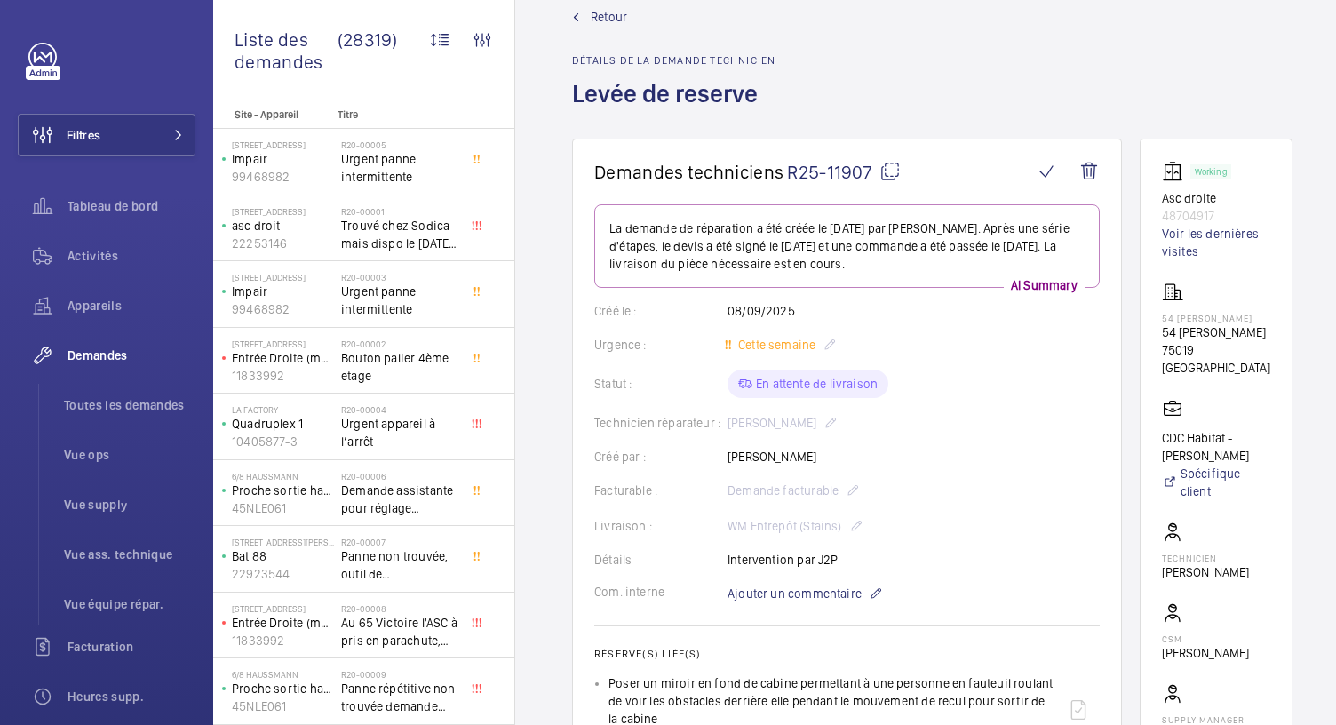
scroll to position [36, 0]
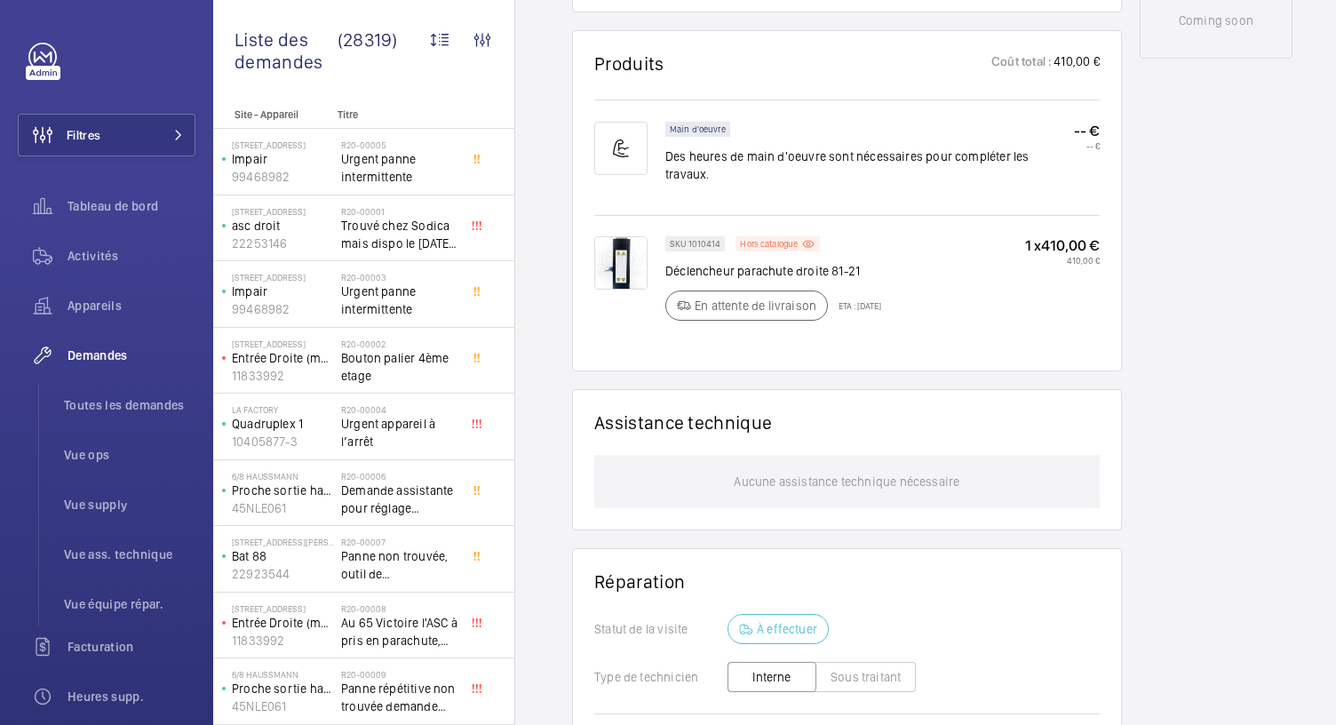
scroll to position [1017, 0]
click at [780, 240] on p "Hors catalogue" at bounding box center [769, 243] width 58 height 6
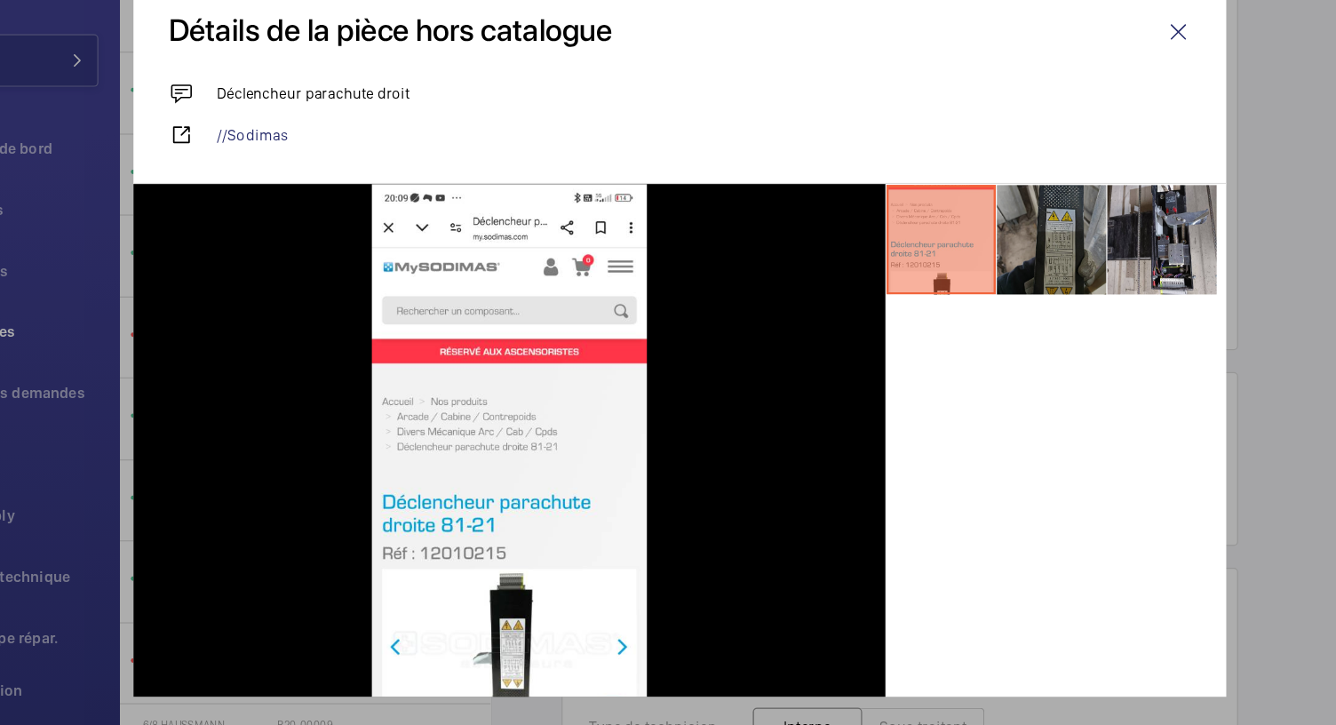
click at [960, 267] on li at bounding box center [969, 280] width 89 height 89
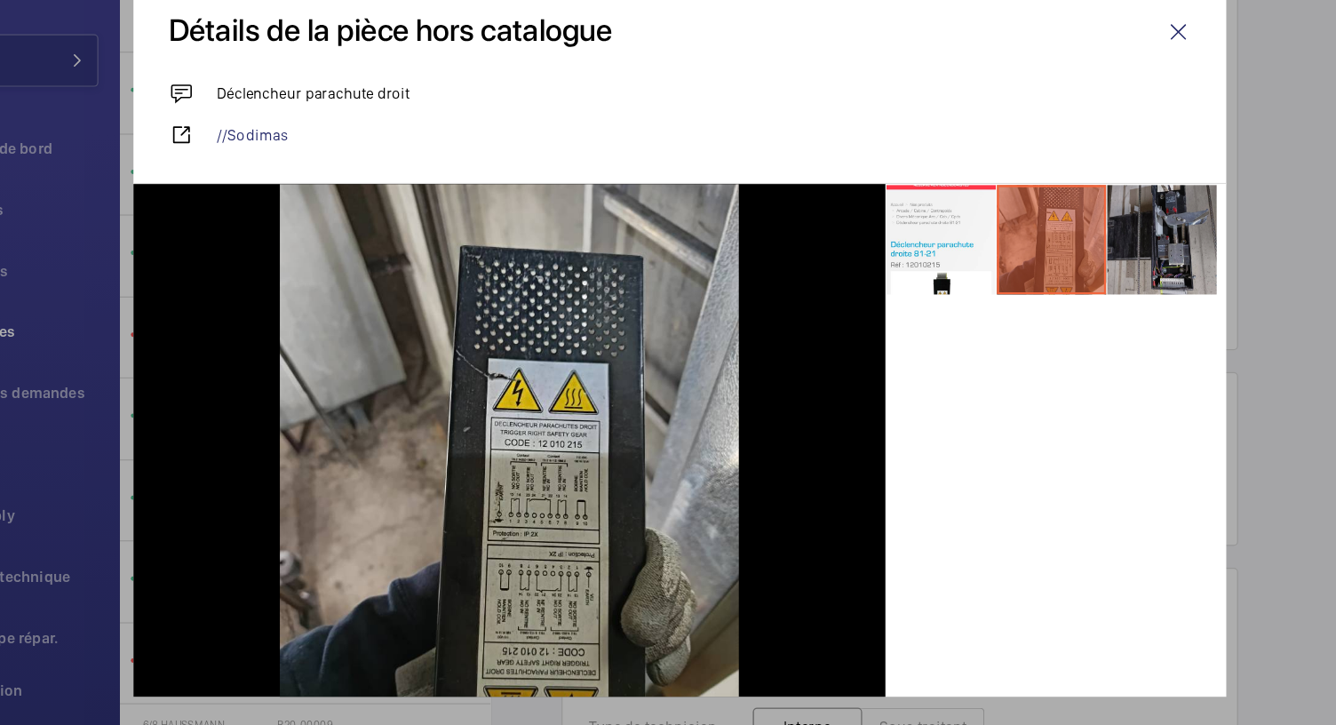
click at [1037, 261] on li at bounding box center [1059, 280] width 89 height 89
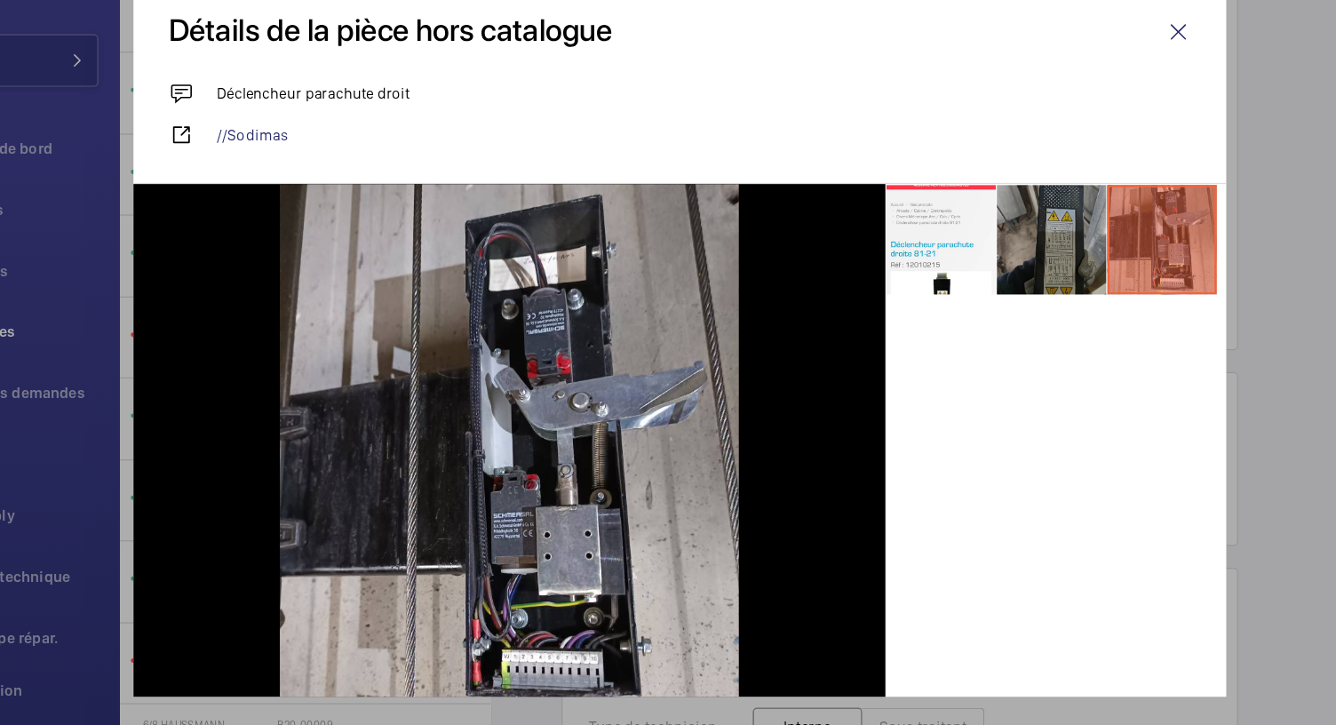
click at [982, 291] on li at bounding box center [969, 280] width 89 height 89
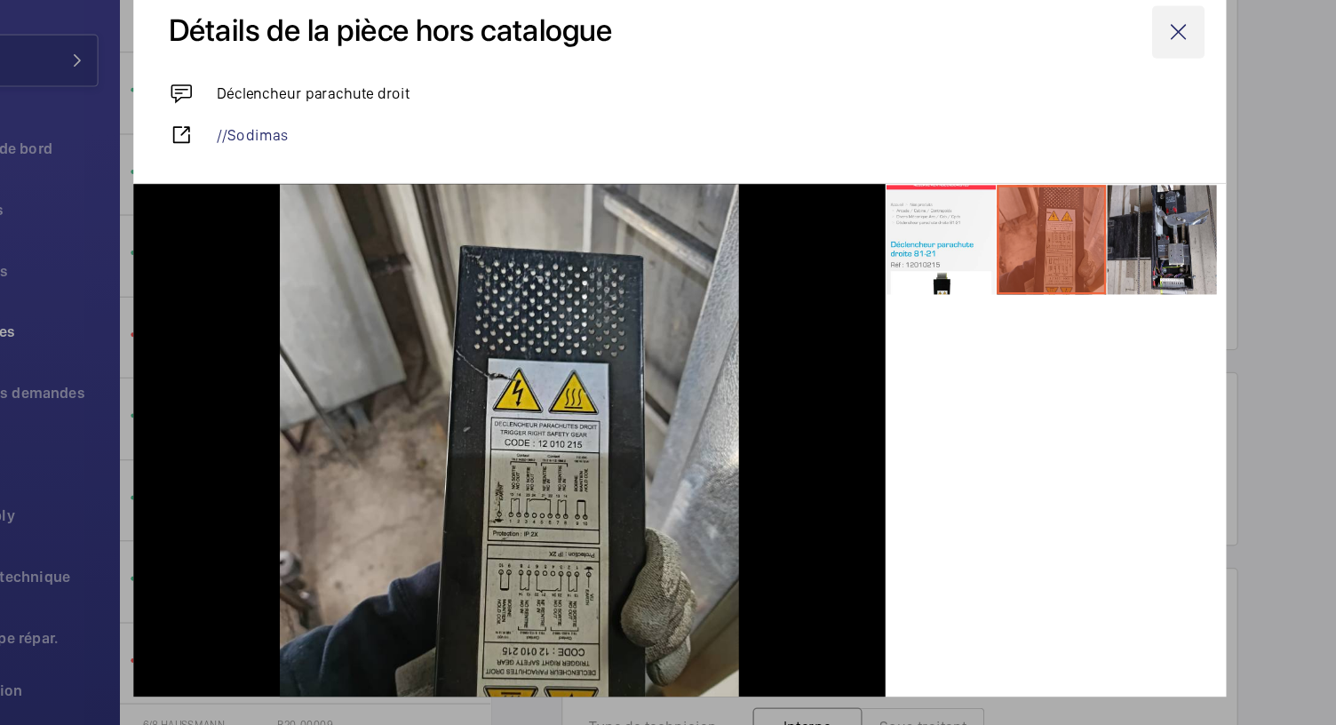
click at [1058, 107] on wm-front-icon-button at bounding box center [1073, 112] width 43 height 43
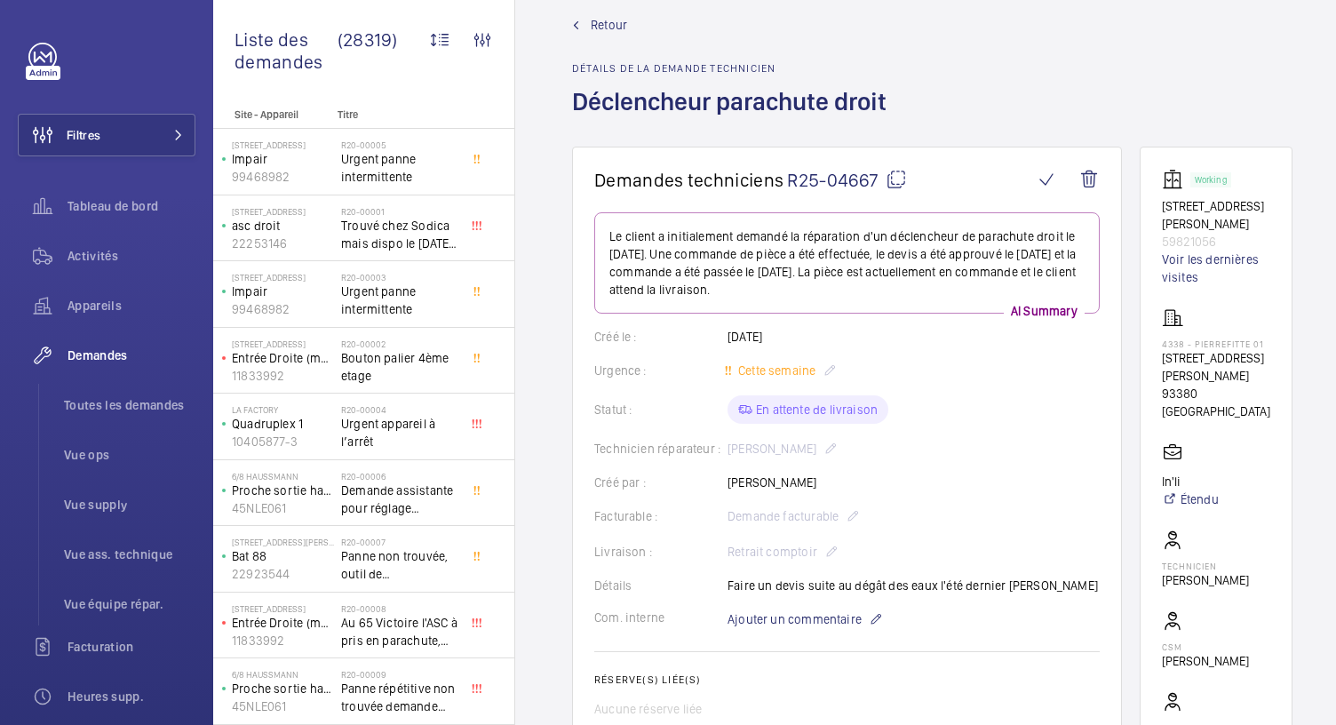
scroll to position [0, 0]
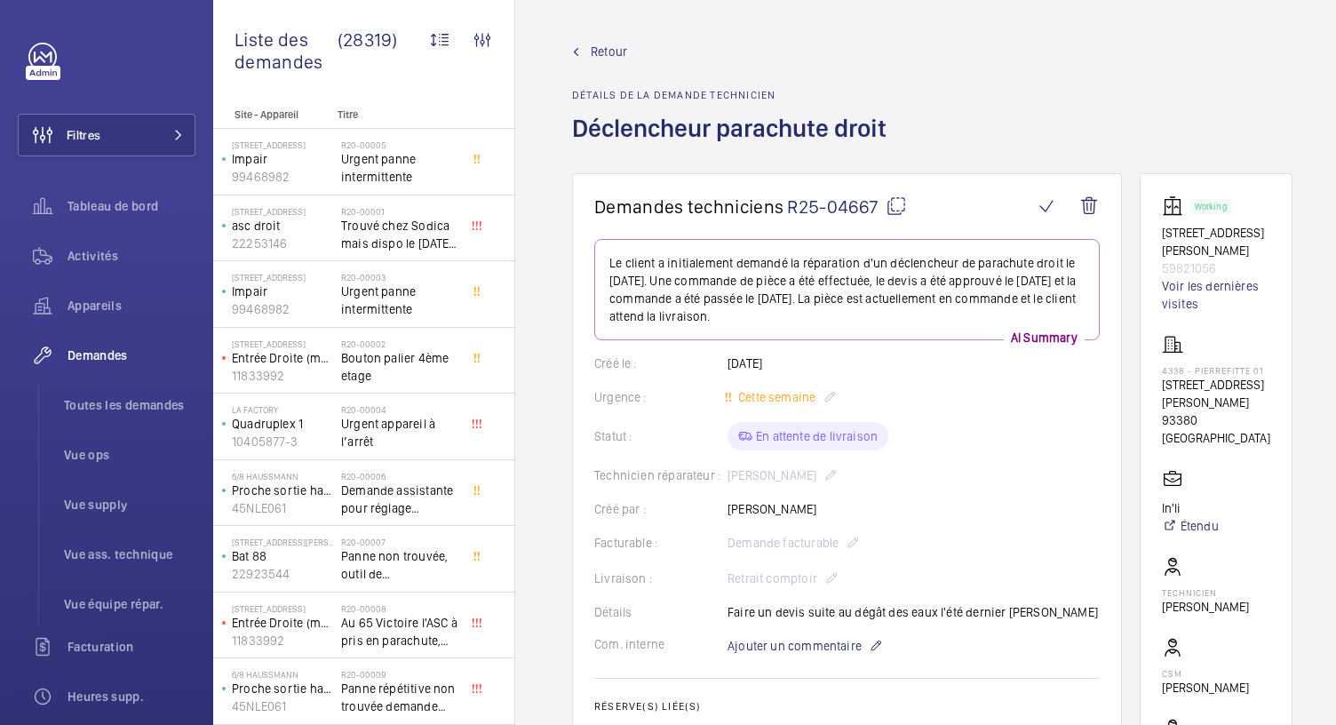
click at [897, 205] on mat-icon at bounding box center [895, 205] width 21 height 21
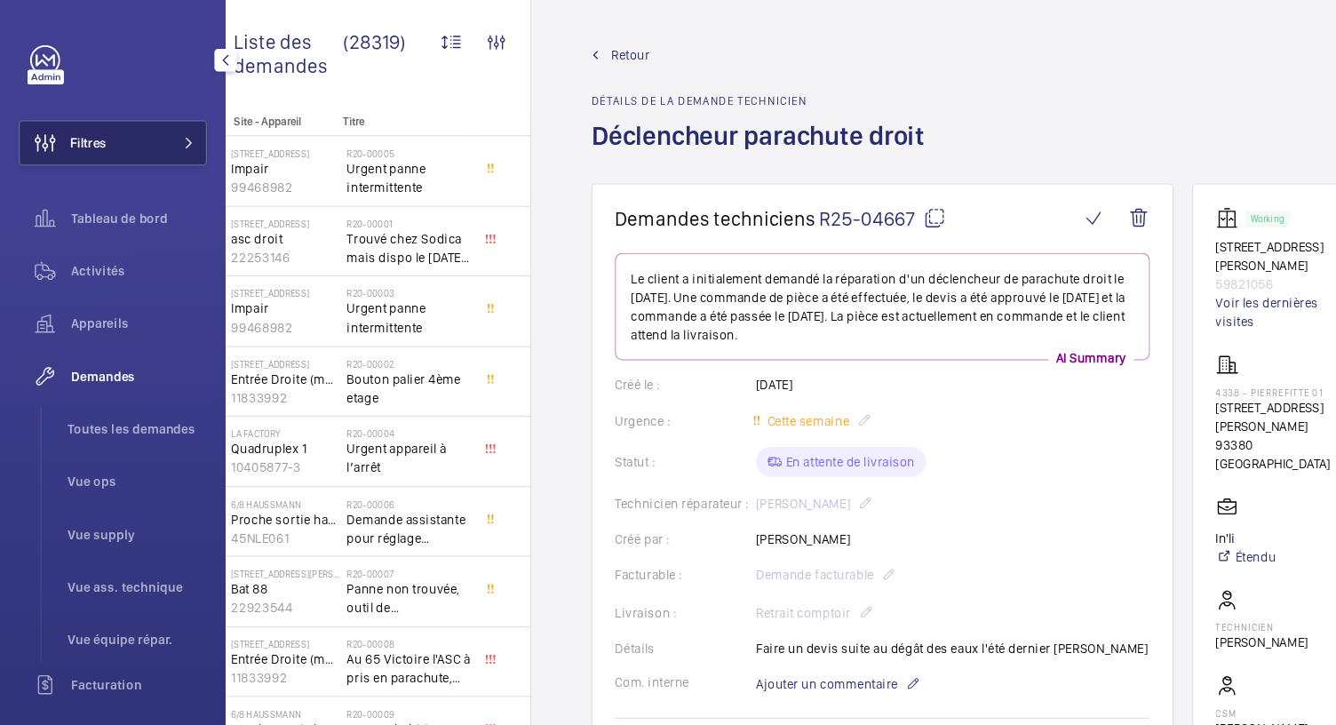
click at [114, 124] on button "Filtres" at bounding box center [107, 135] width 178 height 43
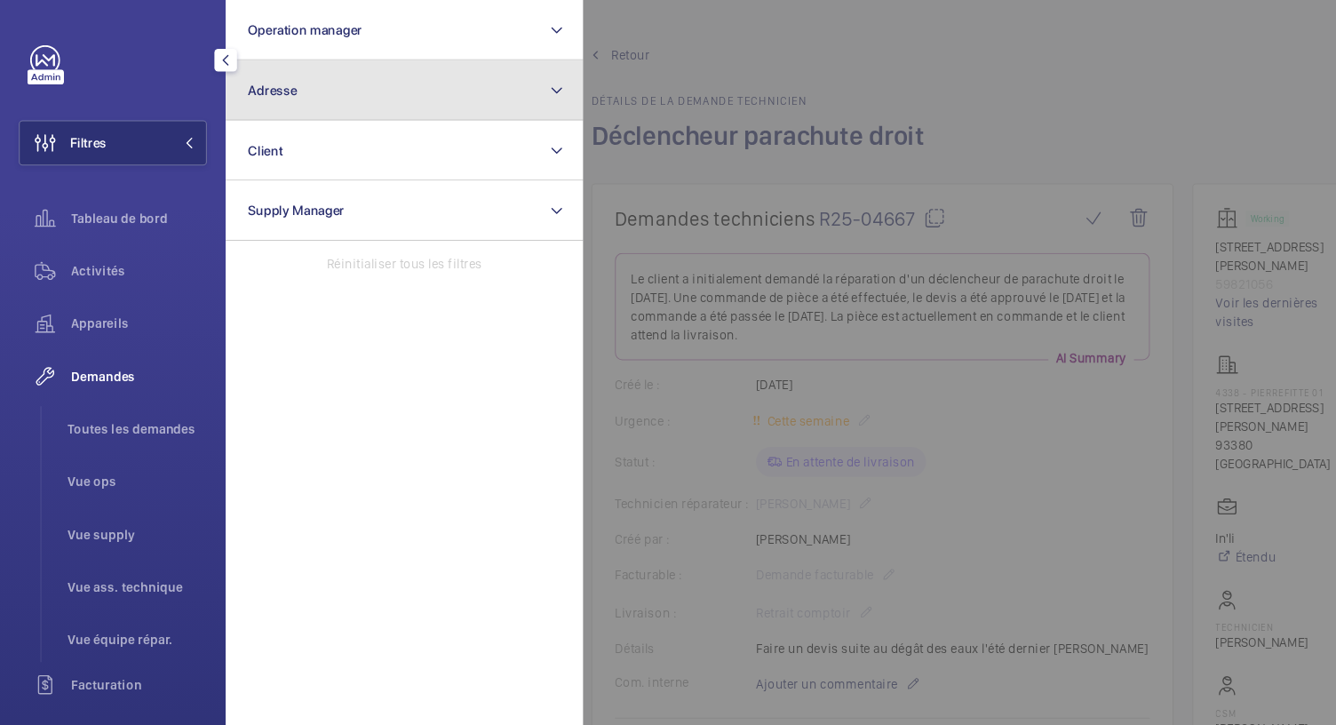
click at [314, 83] on button "Adresse" at bounding box center [381, 85] width 337 height 57
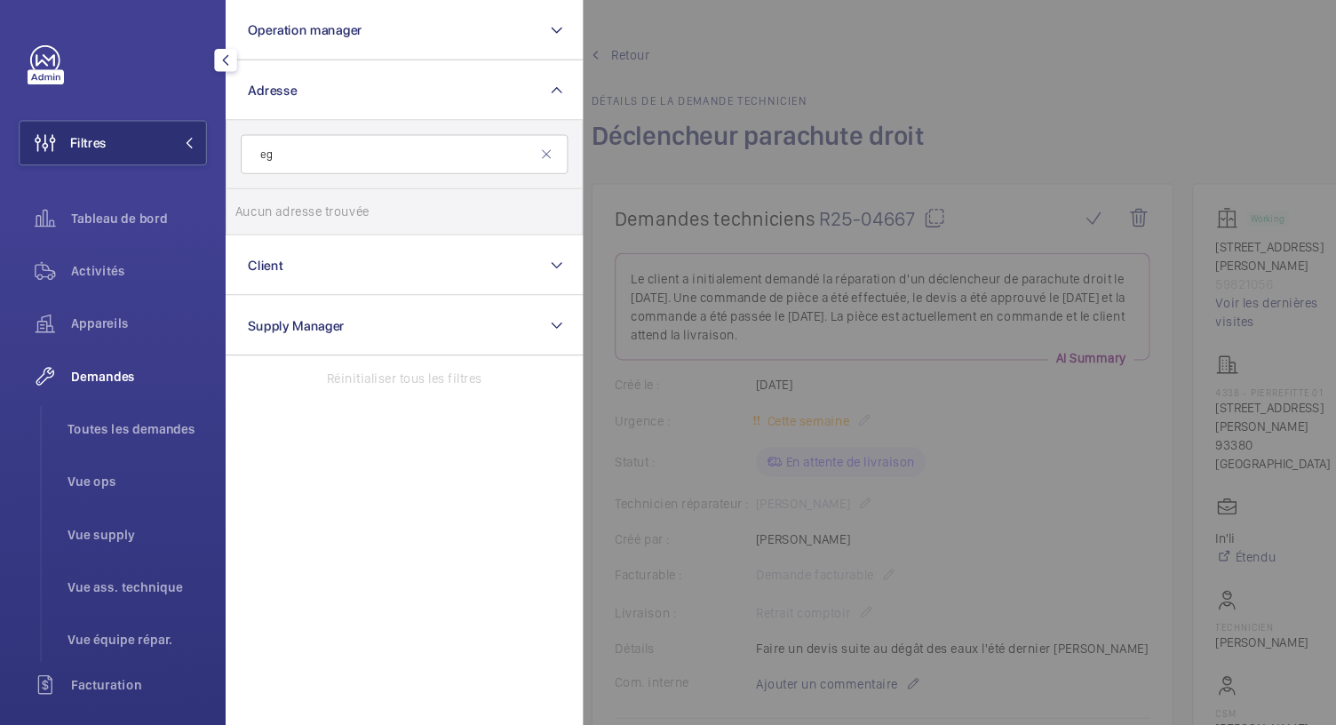
type input "e"
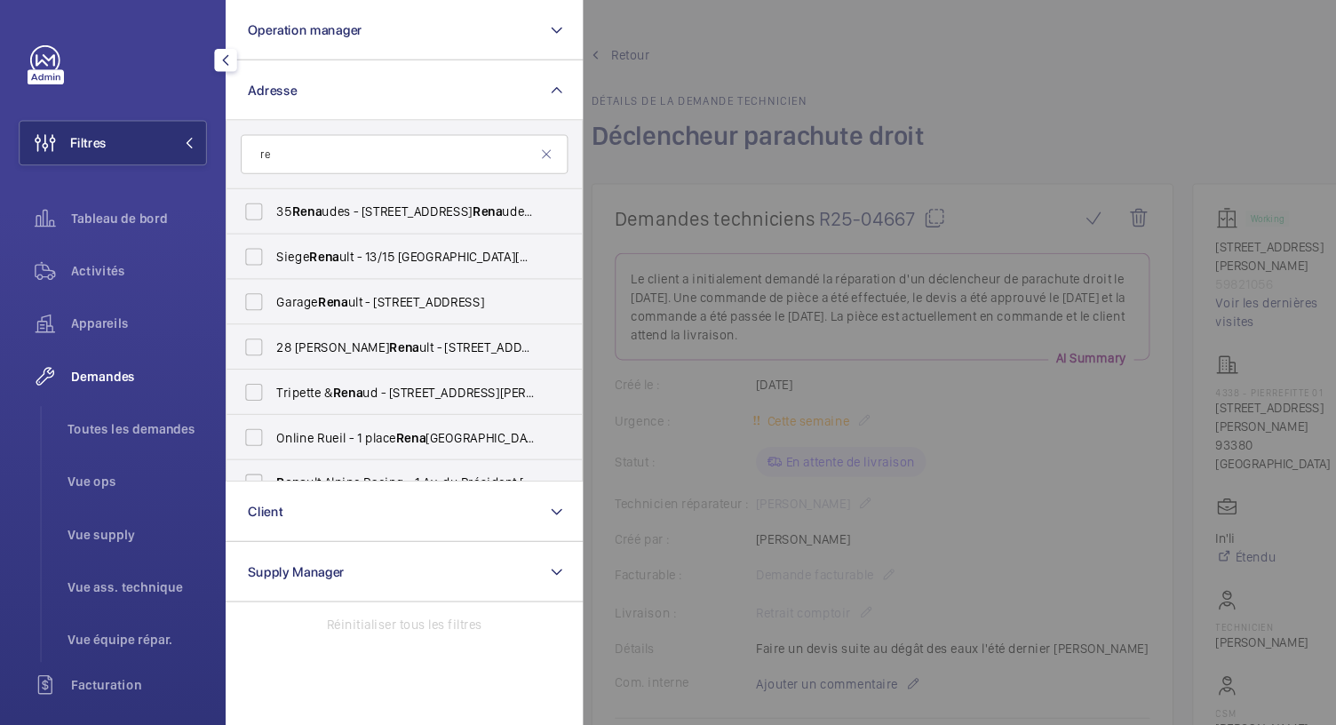
type input "r"
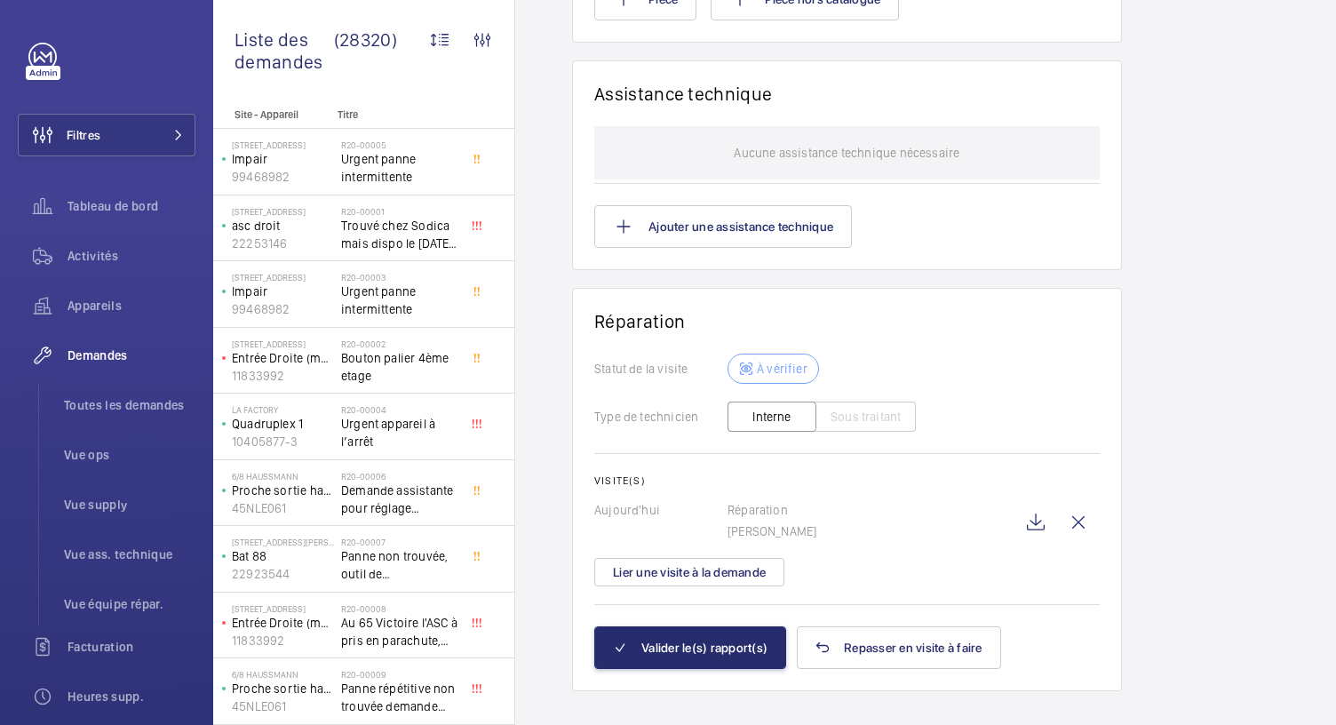
scroll to position [1566, 0]
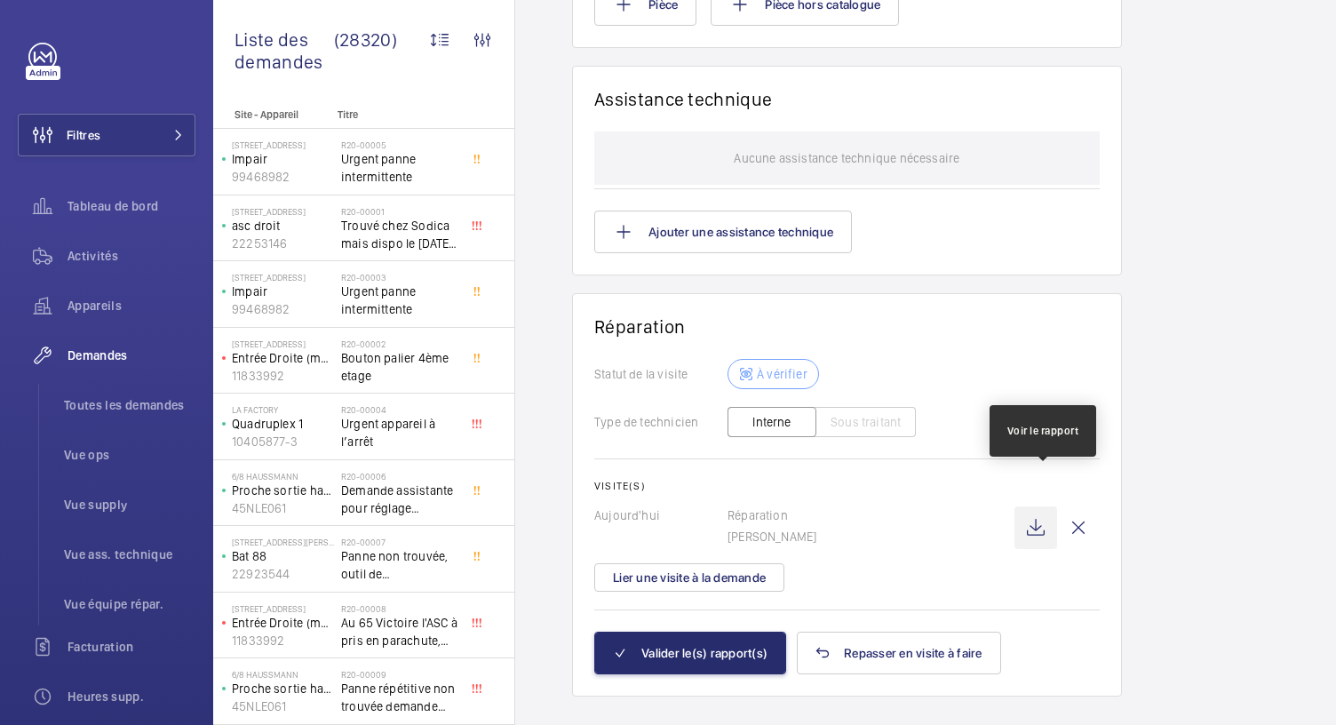
click at [1045, 506] on wm-front-icon-button at bounding box center [1035, 527] width 43 height 43
click at [1037, 506] on wm-front-icon-button at bounding box center [1035, 527] width 43 height 43
click at [1046, 506] on wm-front-icon-button at bounding box center [1035, 527] width 43 height 43
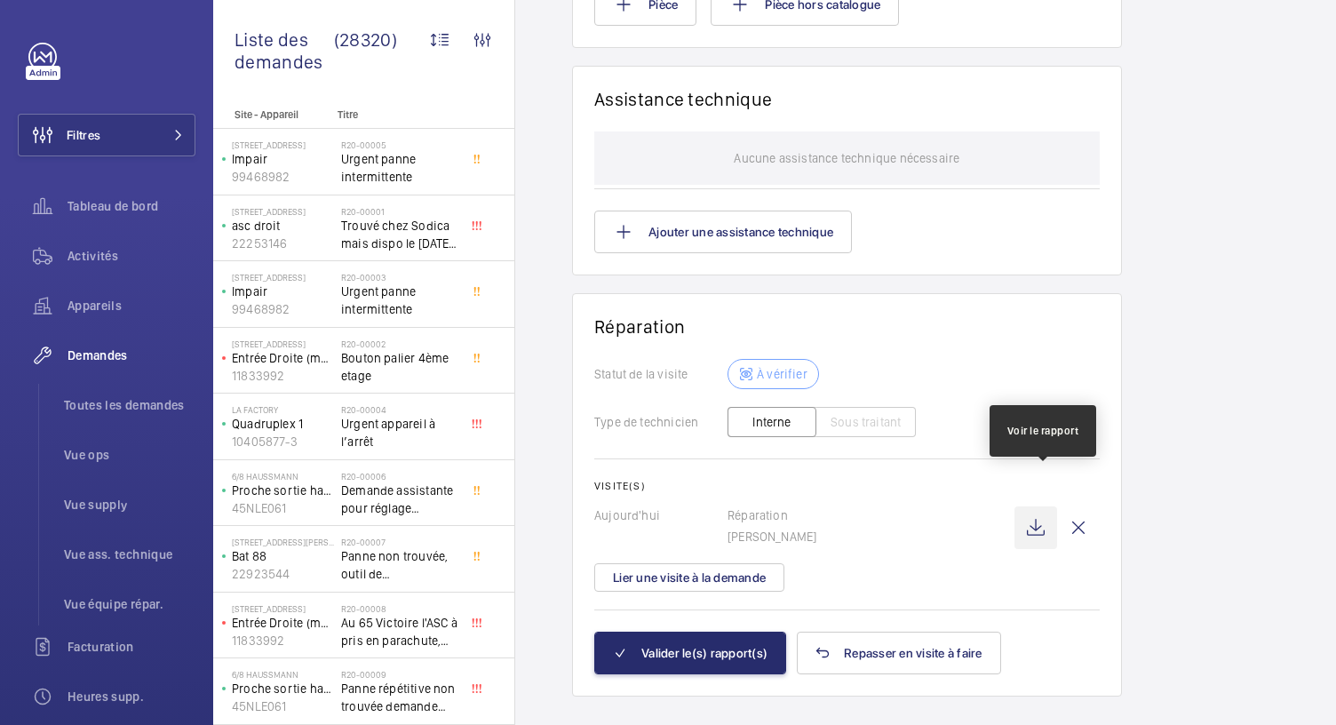
click at [1046, 506] on wm-front-icon-button at bounding box center [1035, 527] width 43 height 43
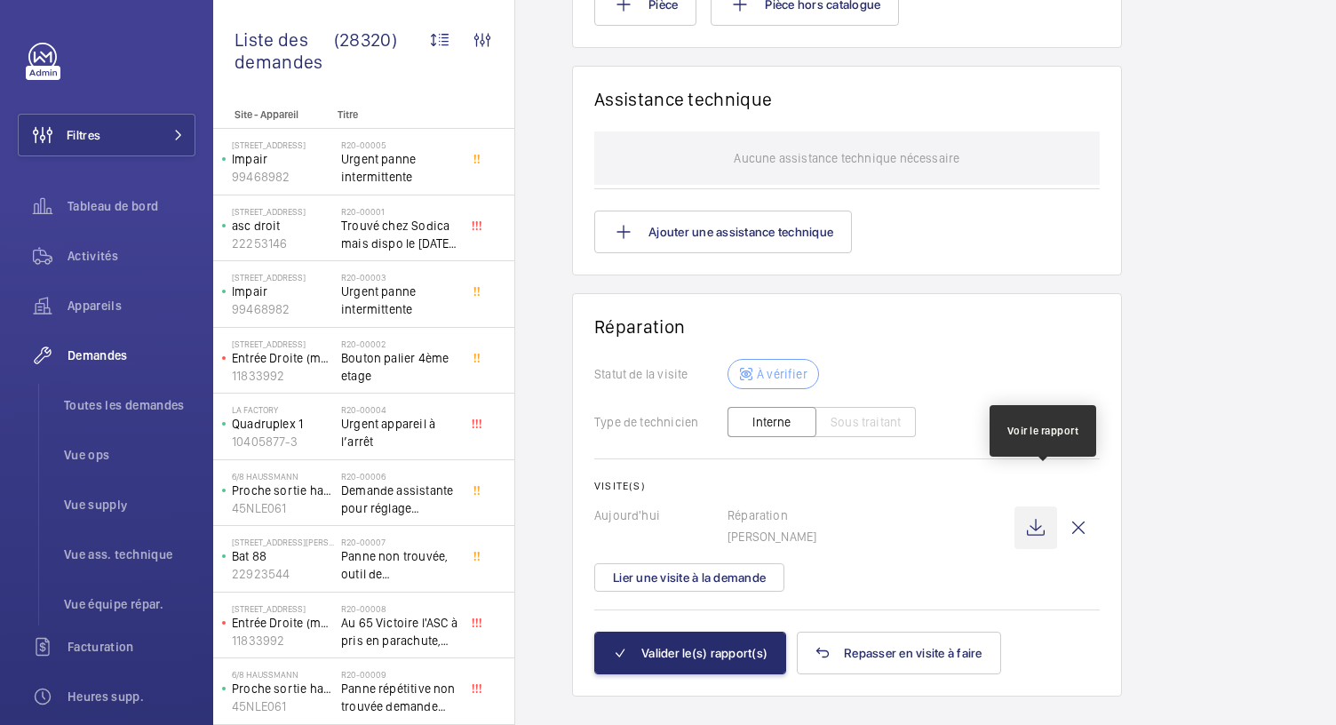
click at [1046, 506] on wm-front-icon-button at bounding box center [1035, 527] width 43 height 43
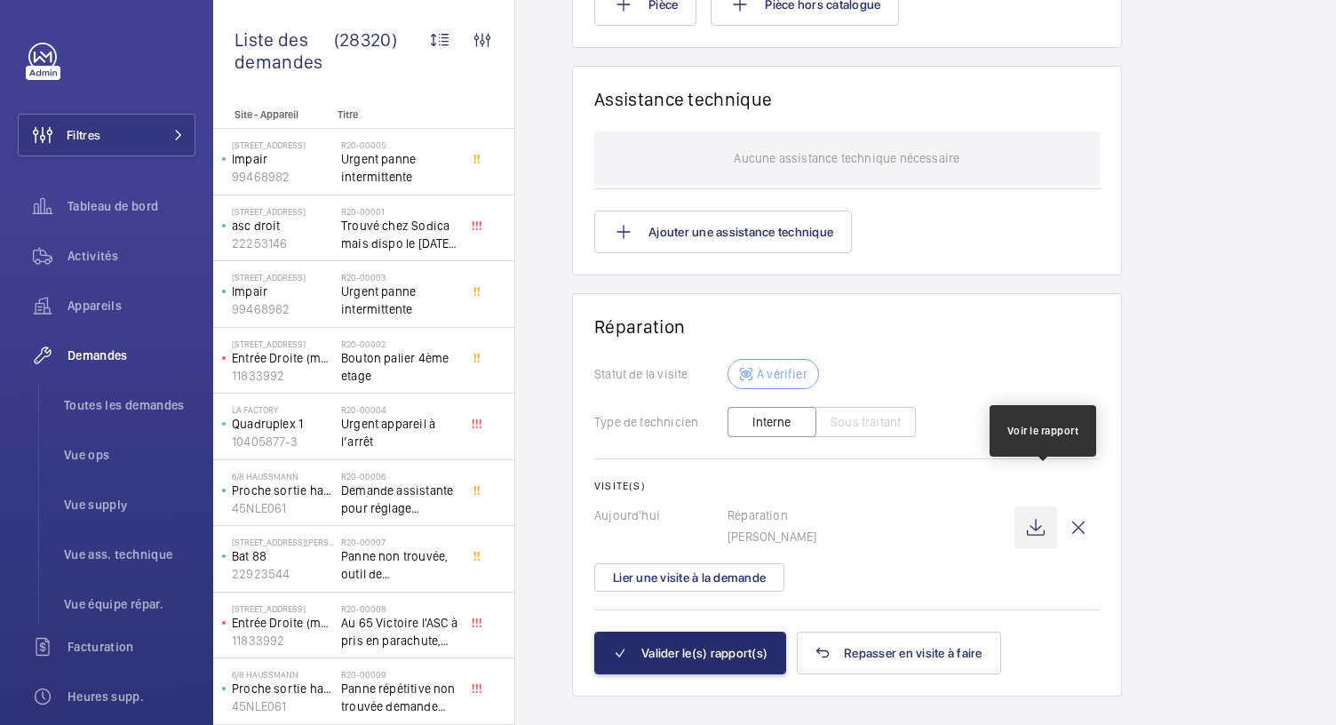
click at [1046, 506] on wm-front-icon-button at bounding box center [1035, 527] width 43 height 43
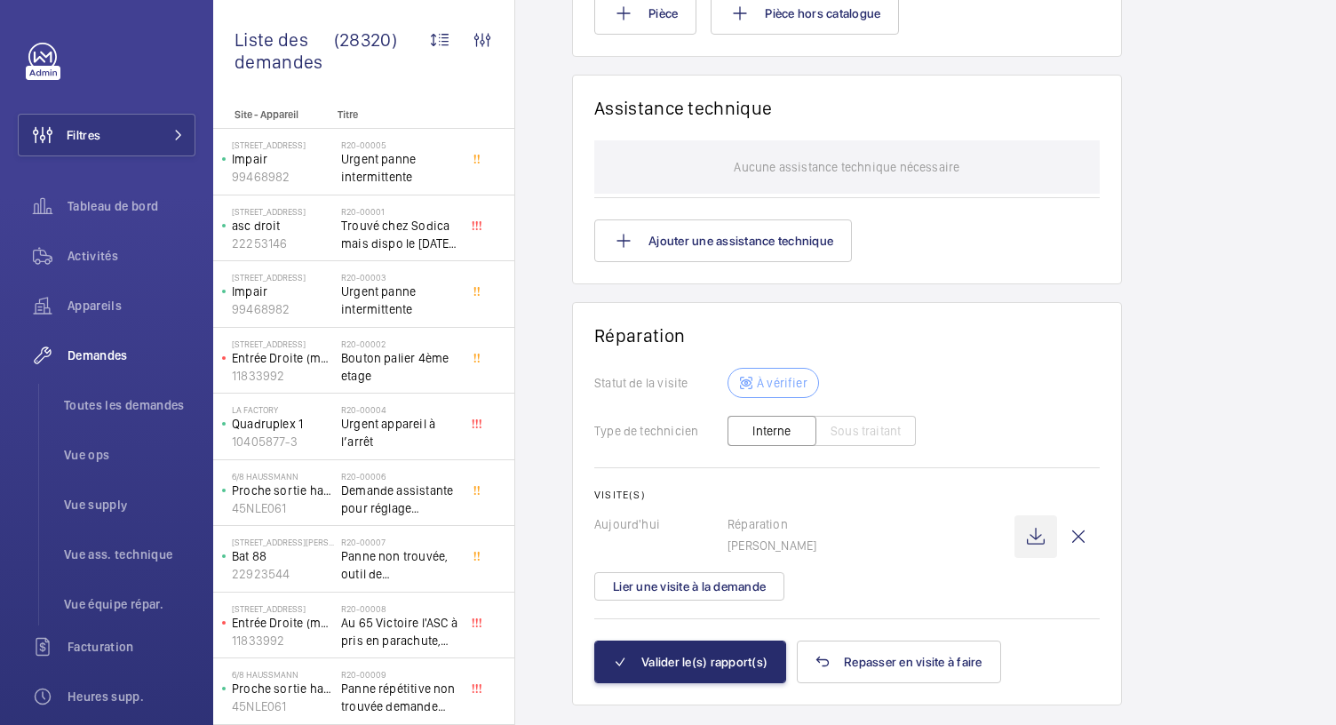
scroll to position [1571, 0]
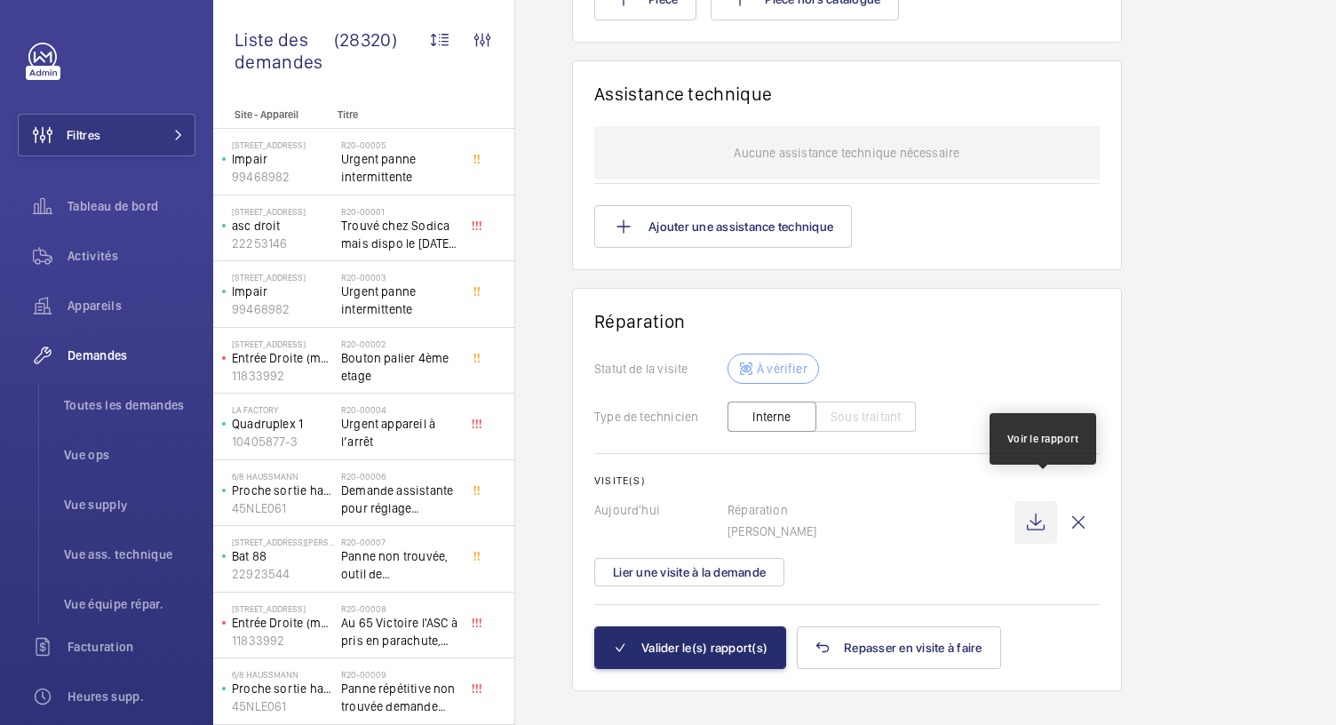
click at [1043, 509] on wm-front-icon-button at bounding box center [1035, 522] width 43 height 43
click at [915, 501] on p "Réparation" at bounding box center [870, 510] width 287 height 18
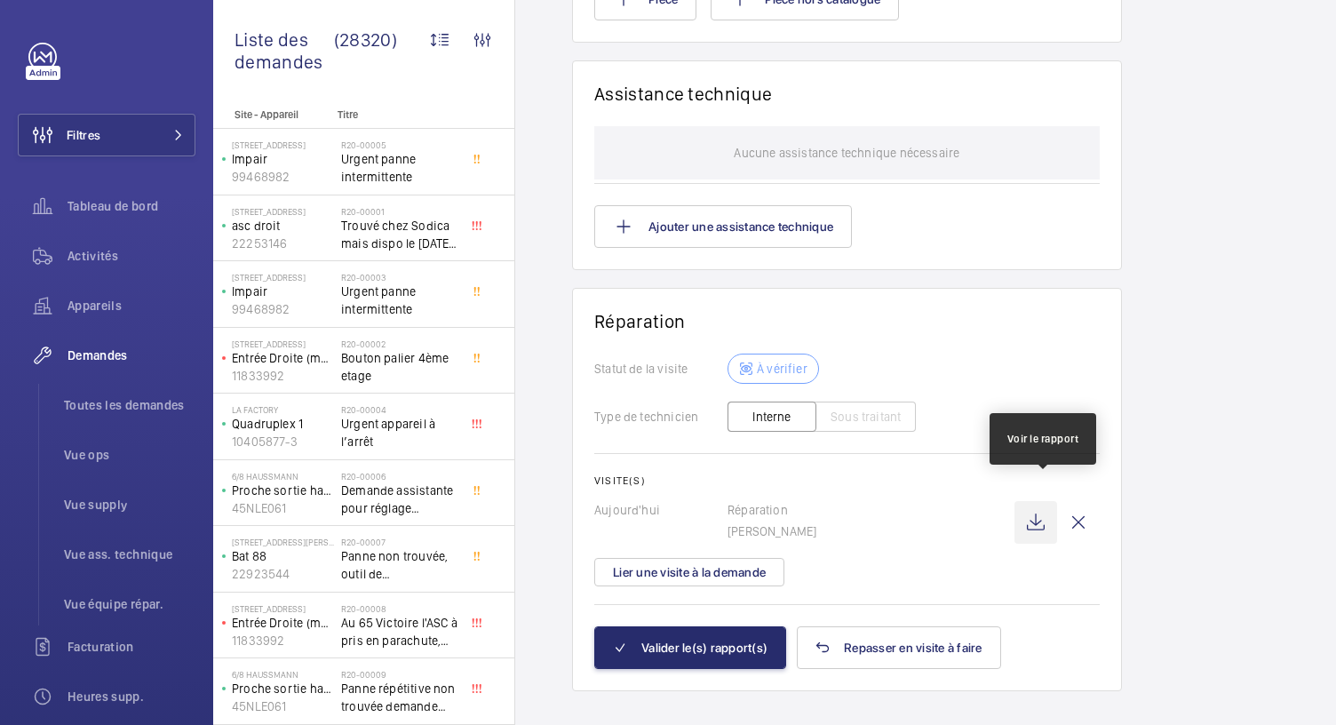
click at [1034, 502] on wm-front-icon-button at bounding box center [1035, 522] width 43 height 43
click at [1044, 501] on wm-front-icon-button at bounding box center [1035, 522] width 43 height 43
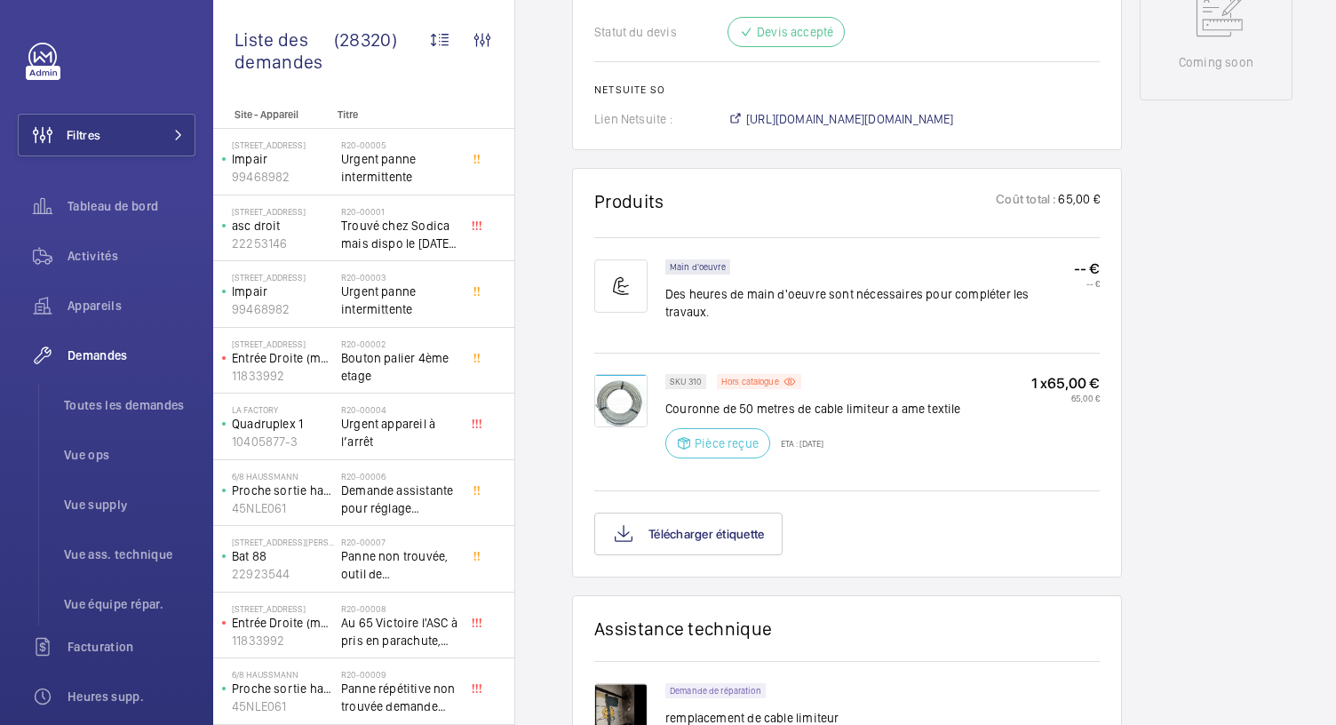
scroll to position [967, 0]
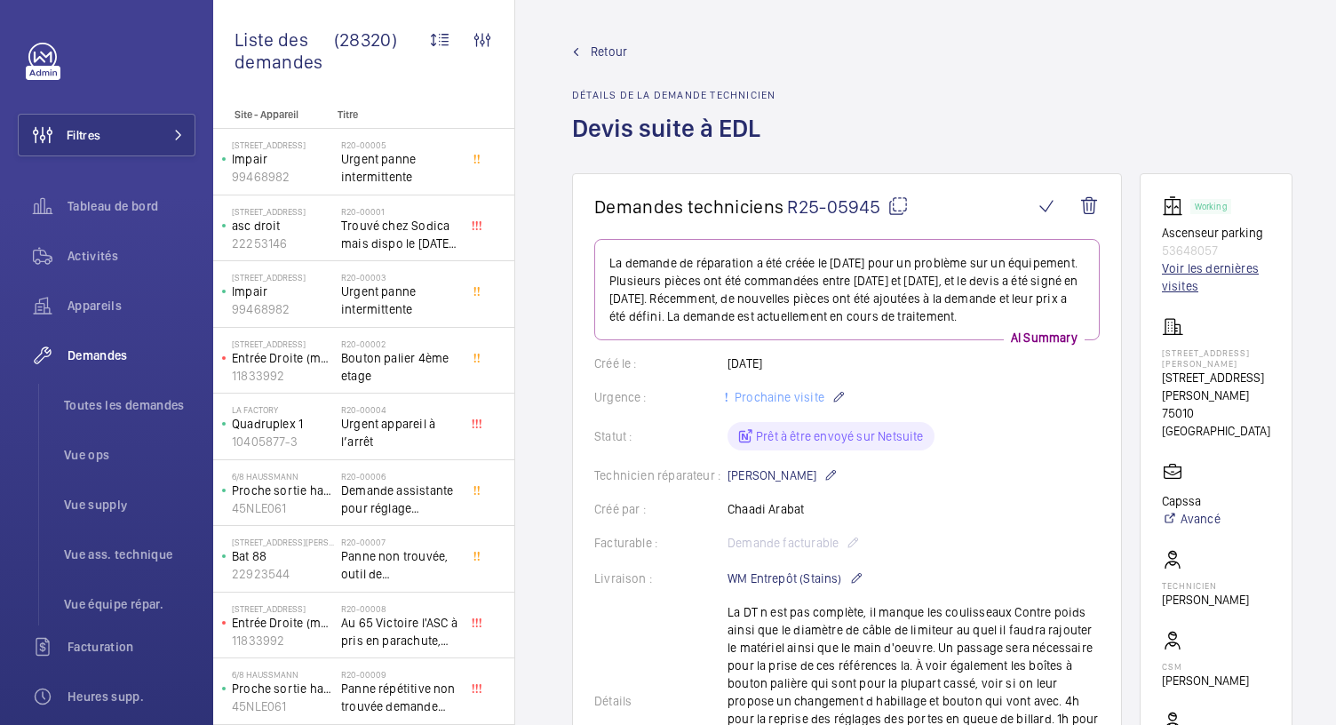
click at [1171, 278] on link "Voir les dernières visites" at bounding box center [1216, 277] width 108 height 36
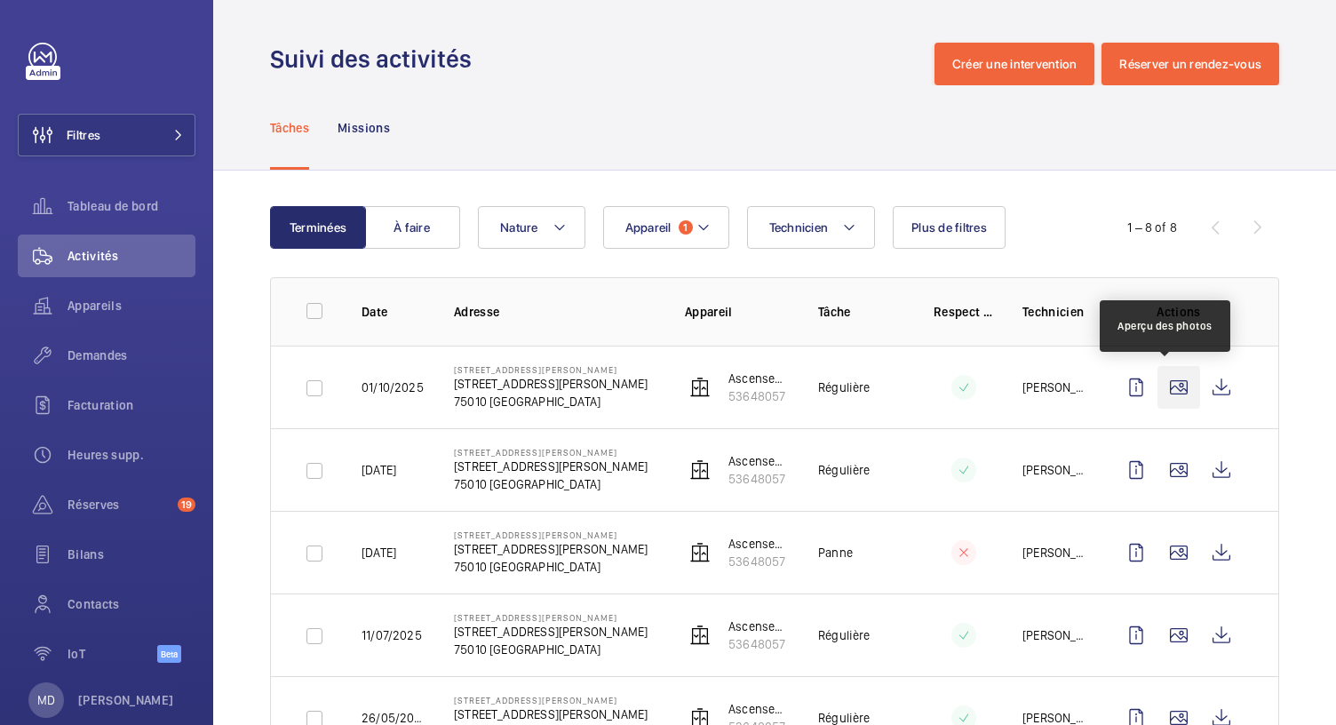
click at [1159, 393] on wm-front-icon-button at bounding box center [1178, 387] width 43 height 43
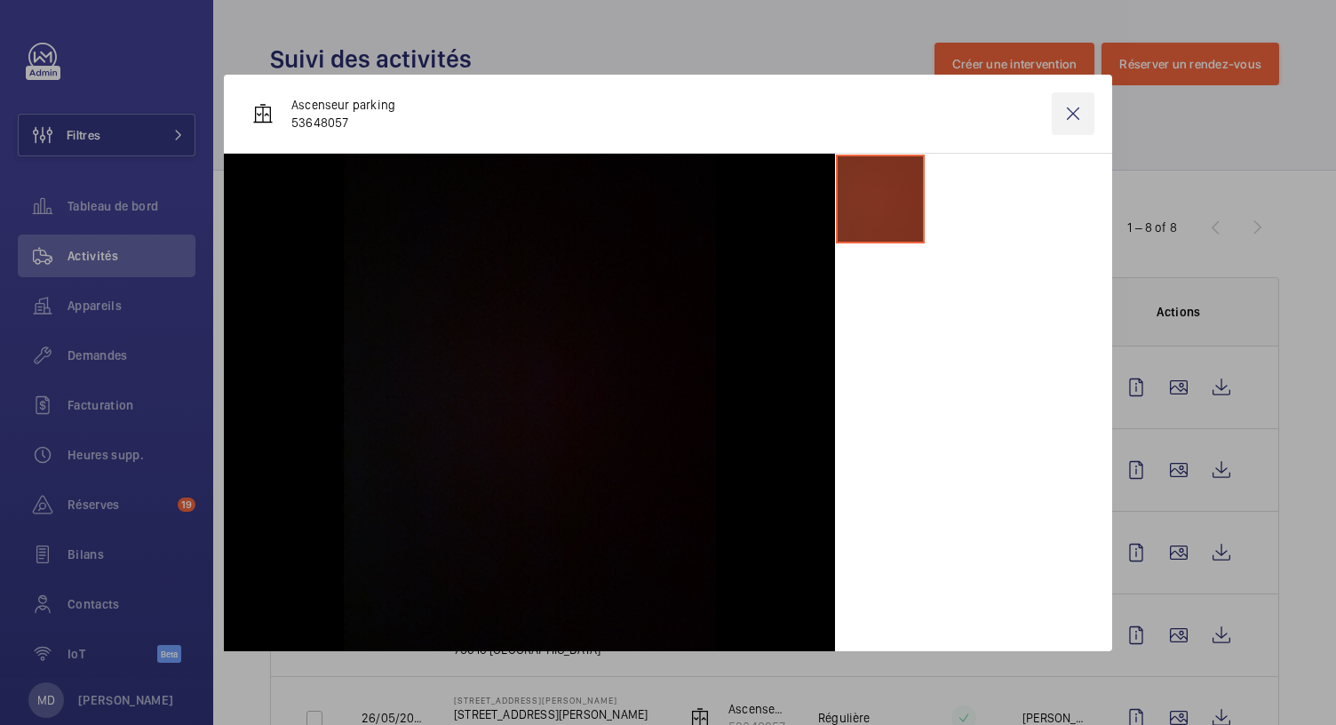
click at [1062, 108] on wm-front-icon-button at bounding box center [1073, 113] width 43 height 43
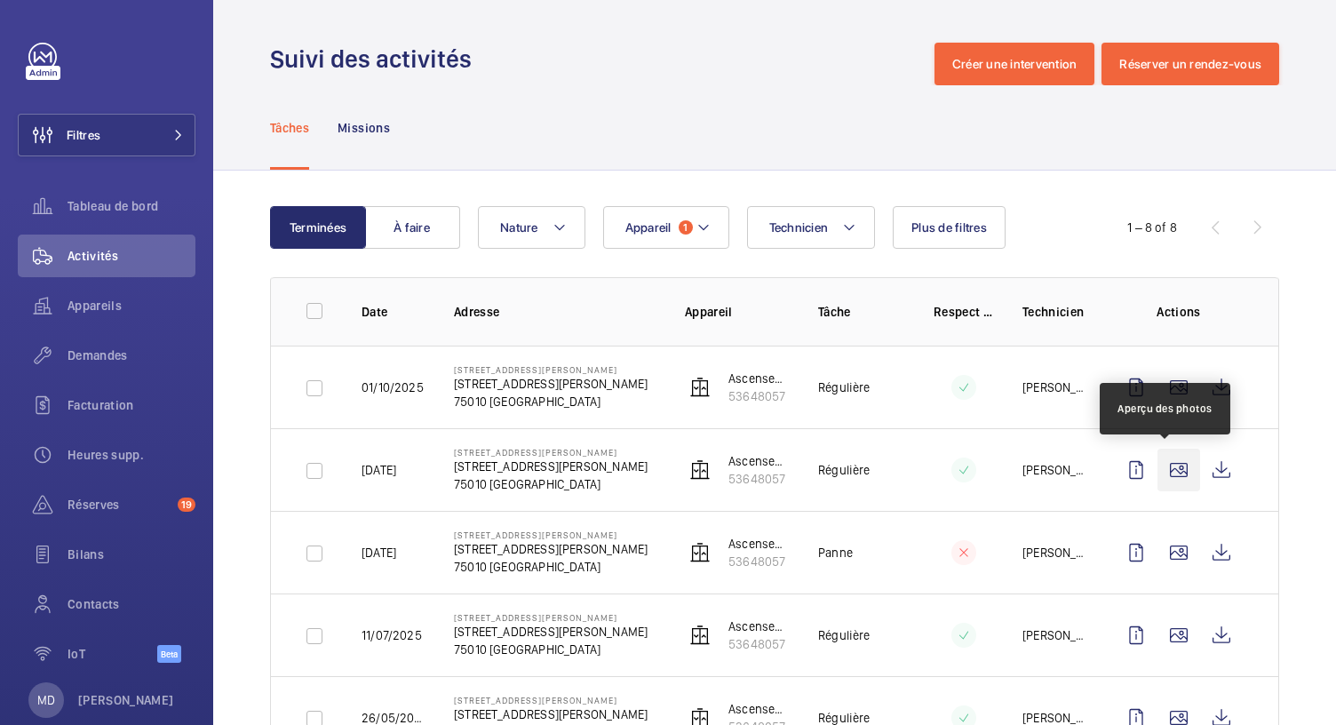
click at [1162, 462] on wm-front-icon-button at bounding box center [1178, 469] width 43 height 43
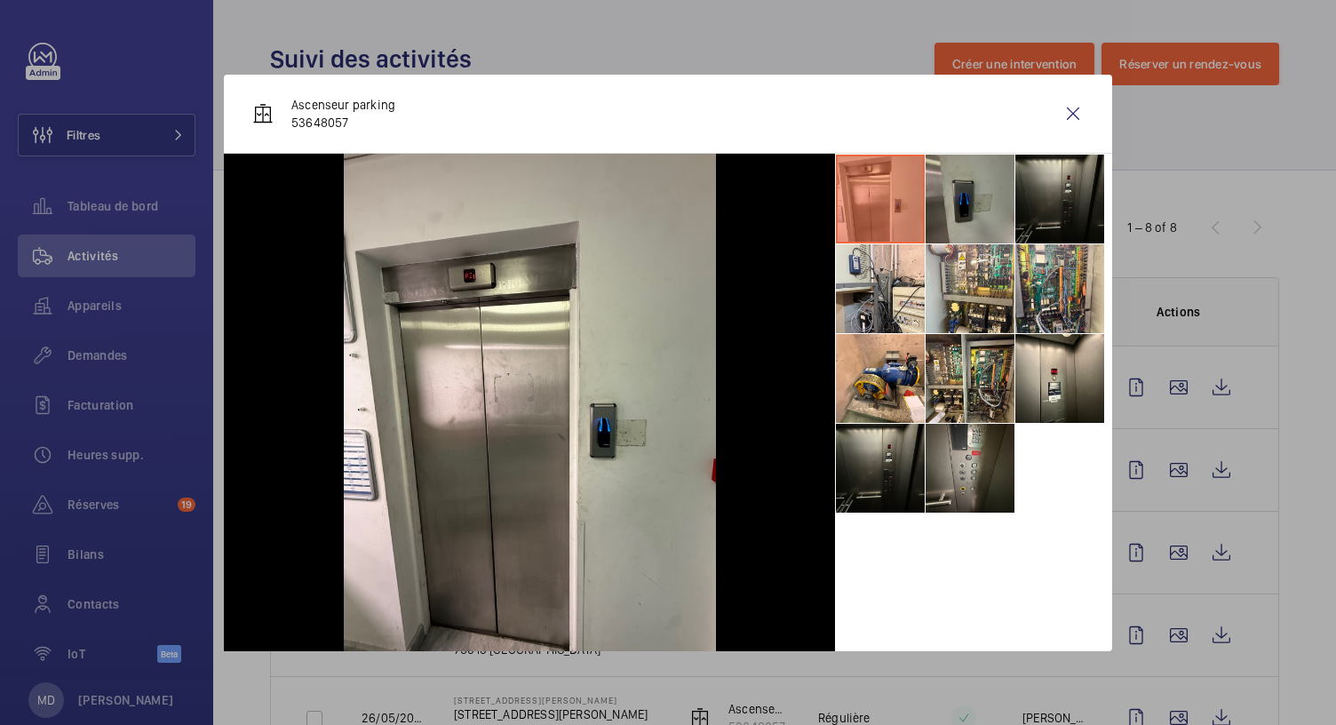
click at [959, 198] on li at bounding box center [969, 199] width 89 height 89
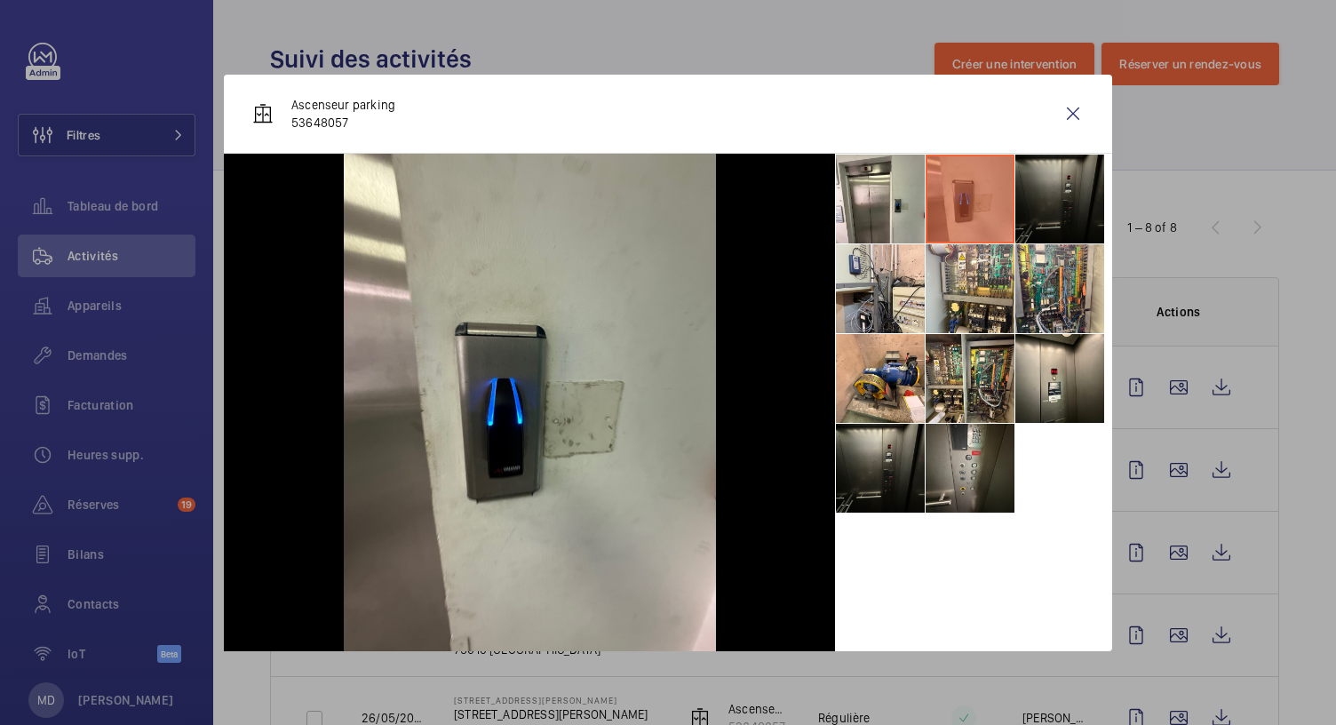
click at [1044, 206] on li at bounding box center [1059, 199] width 89 height 89
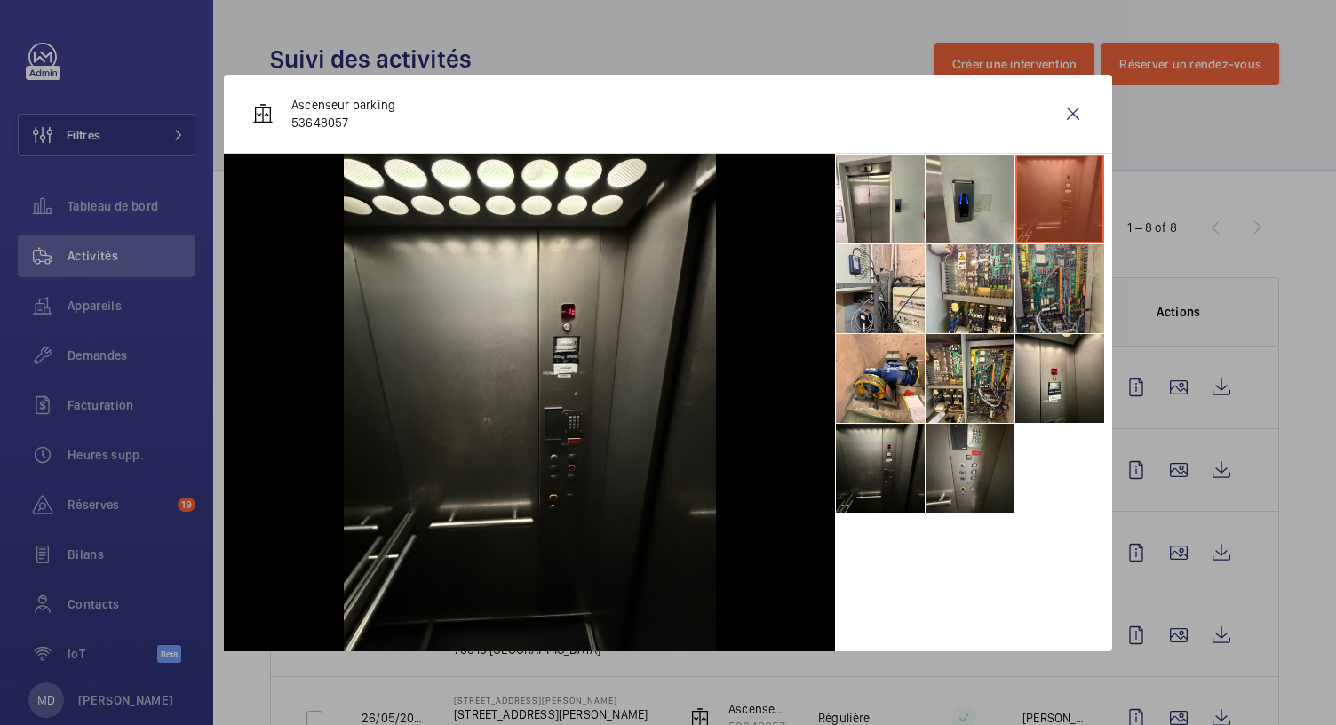
click at [1051, 311] on li at bounding box center [1059, 288] width 89 height 89
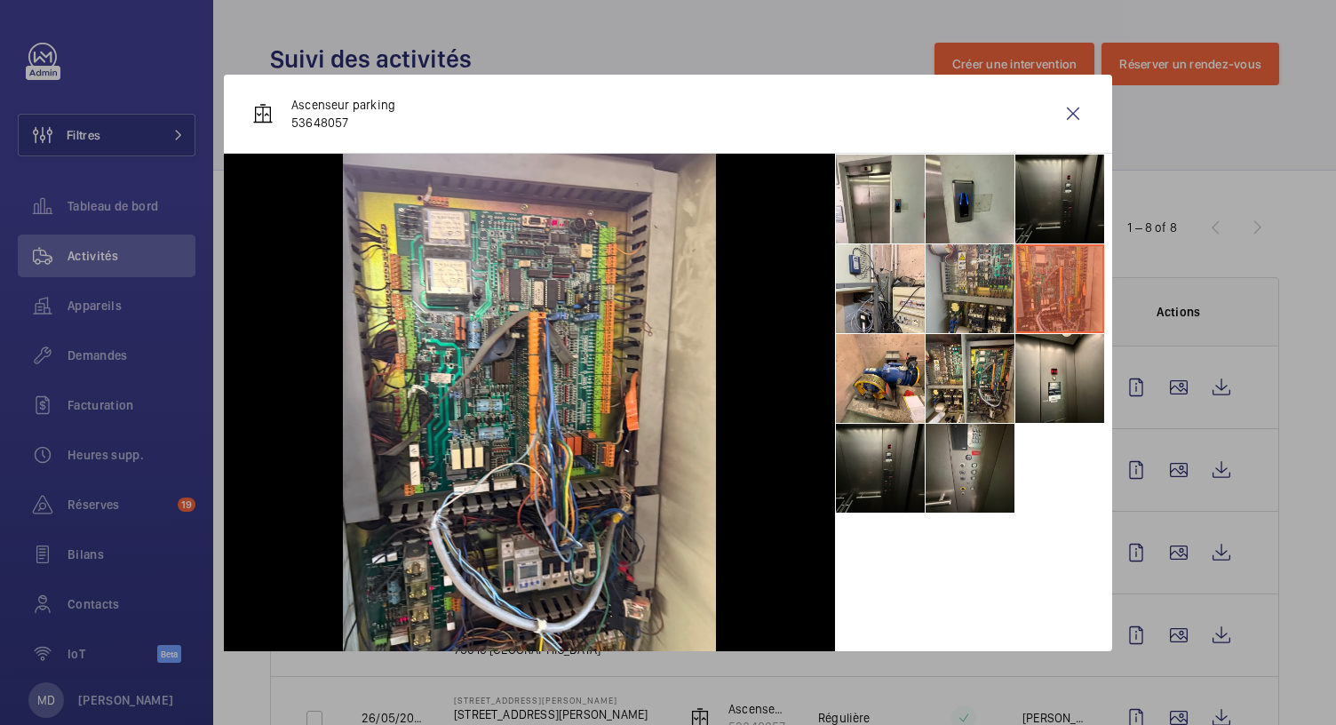
click at [991, 313] on li at bounding box center [969, 288] width 89 height 89
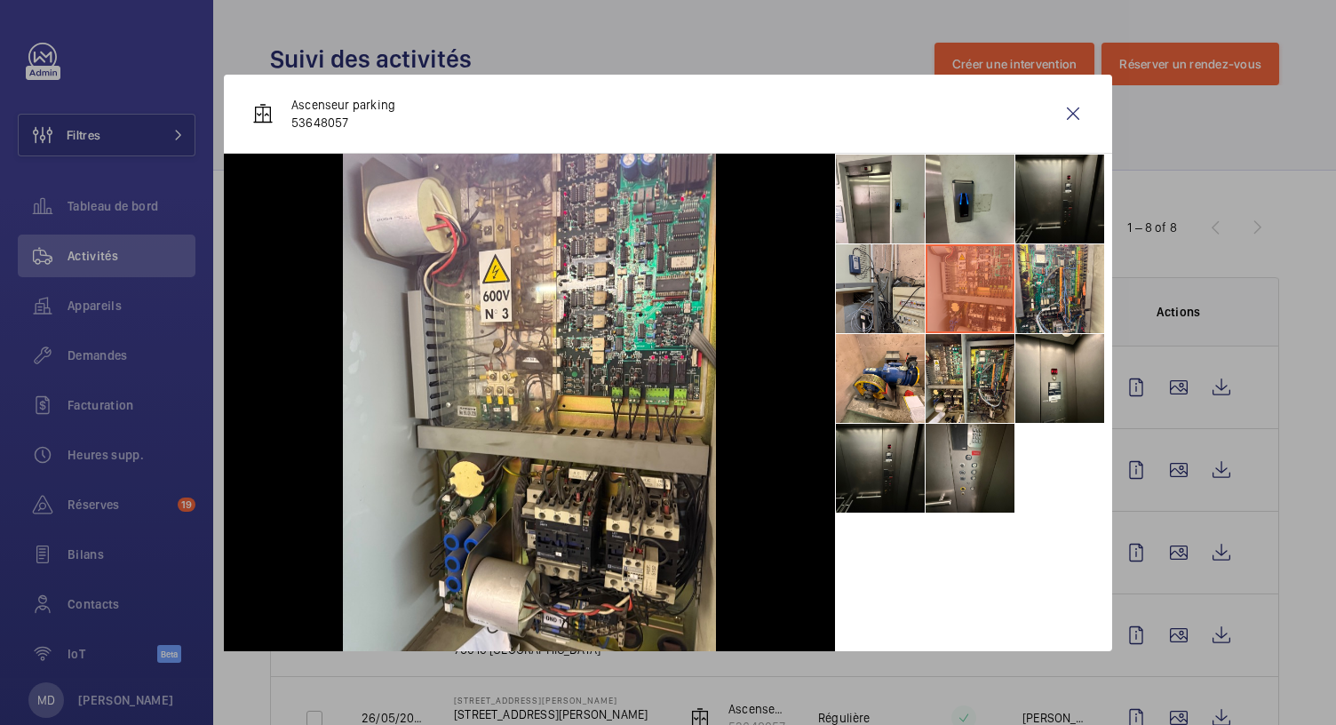
click at [872, 312] on li at bounding box center [880, 288] width 89 height 89
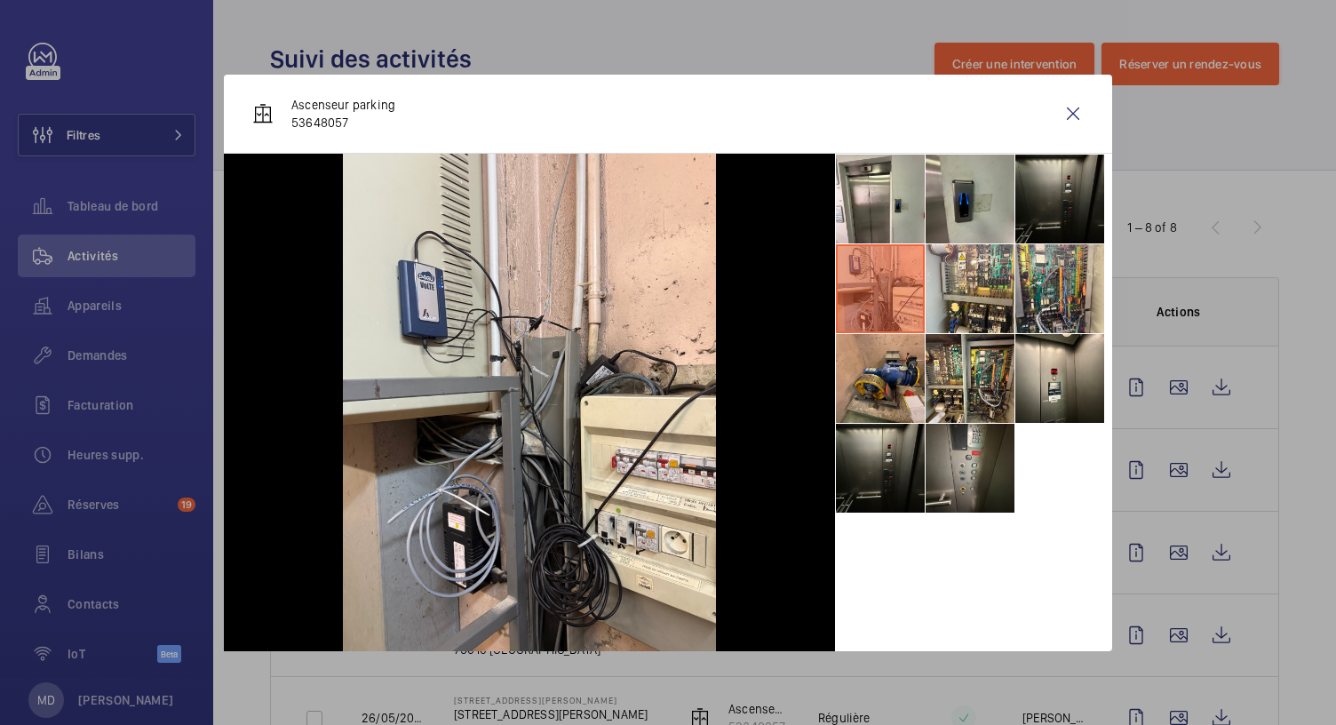
click at [872, 381] on li at bounding box center [880, 378] width 89 height 89
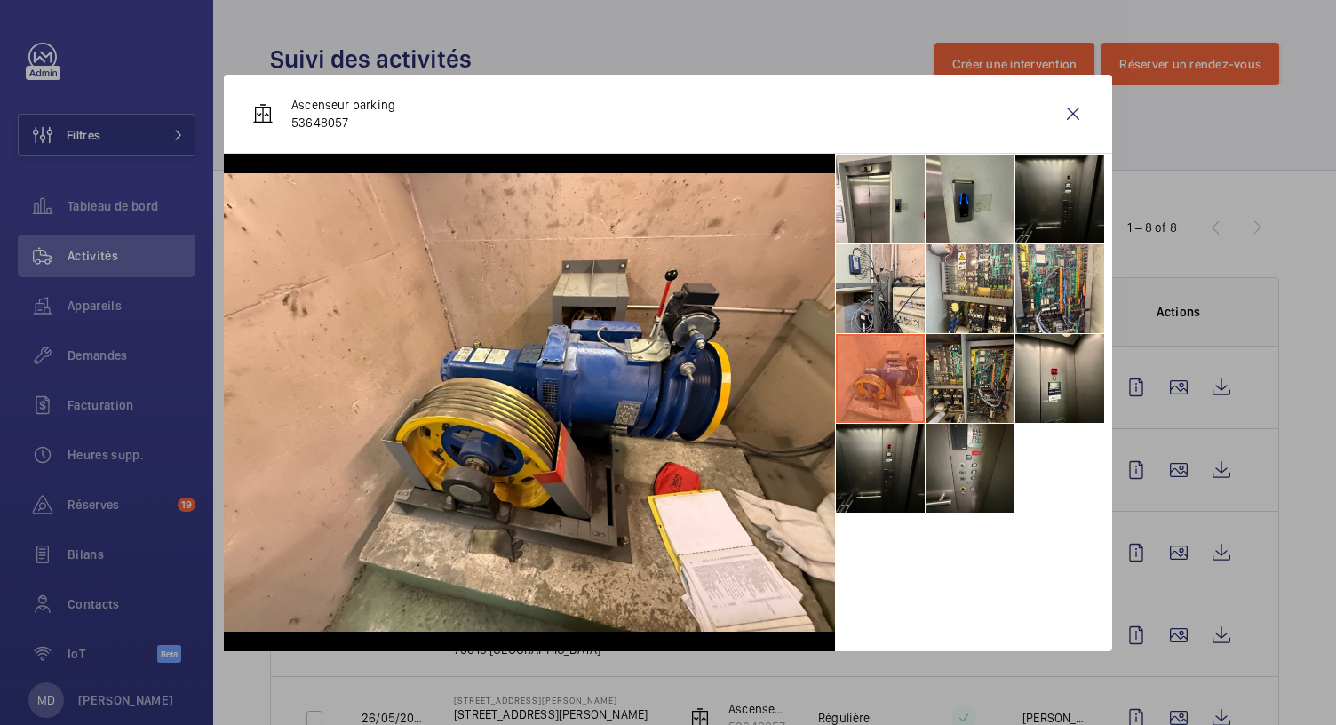
click at [972, 395] on li at bounding box center [969, 378] width 89 height 89
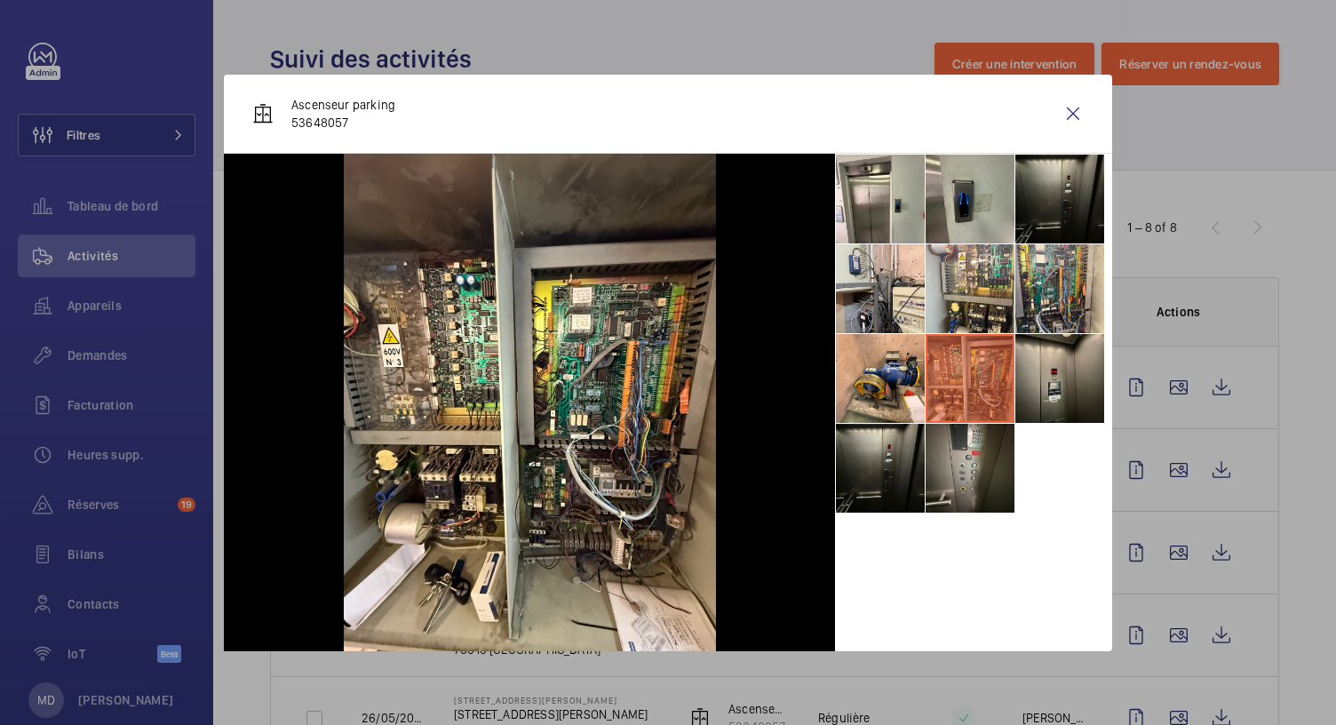
click at [1030, 404] on li at bounding box center [1059, 378] width 89 height 89
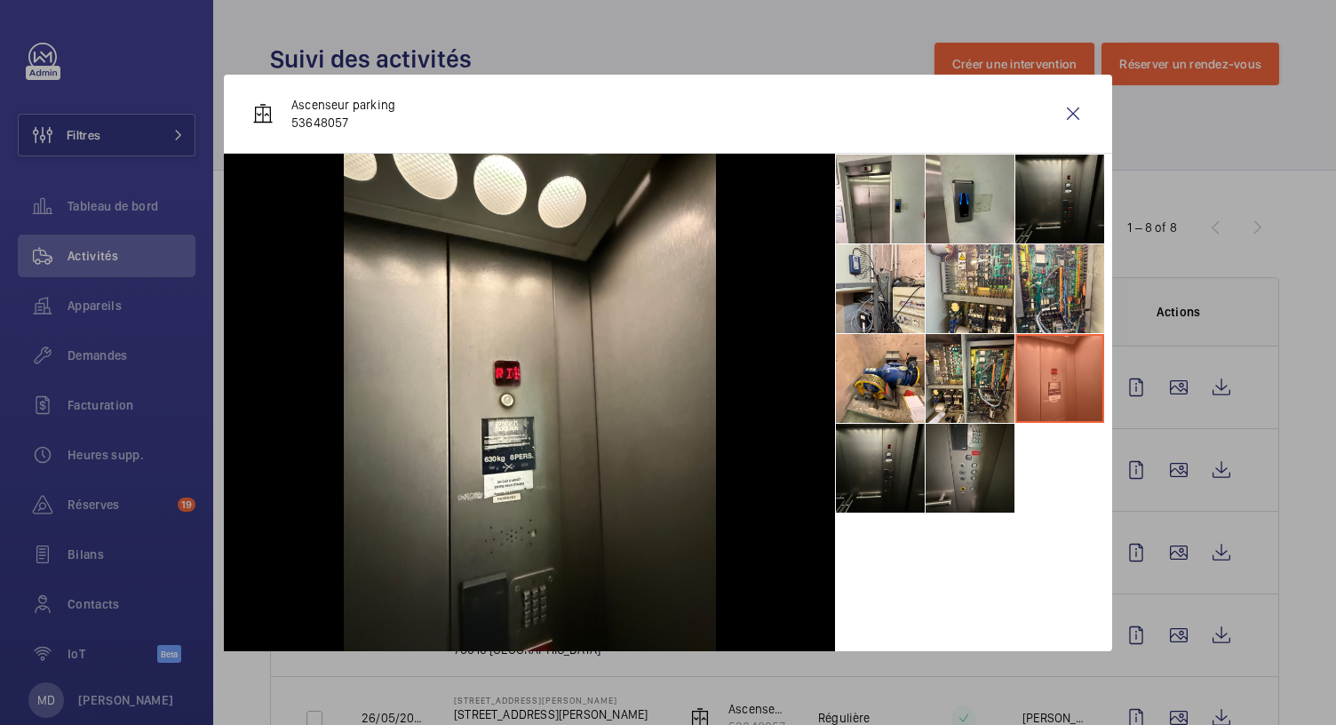
click at [980, 452] on li at bounding box center [969, 468] width 89 height 89
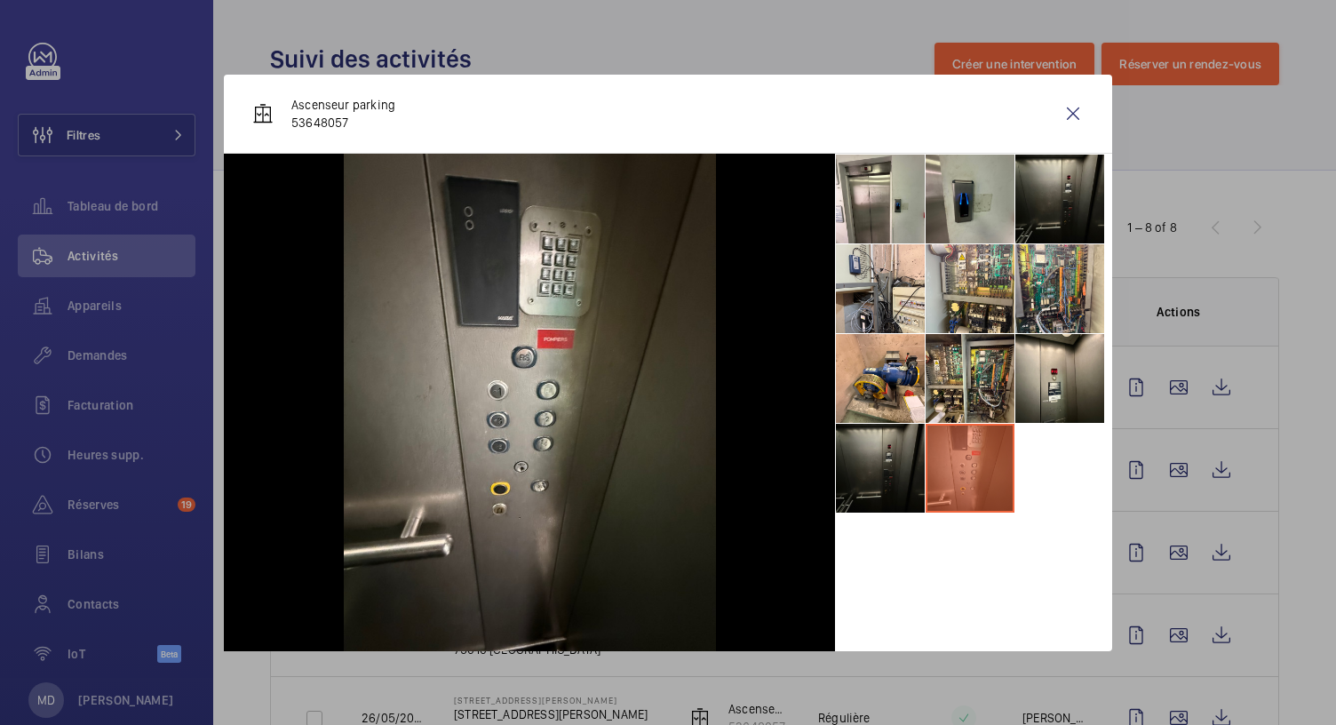
click at [868, 480] on li at bounding box center [880, 468] width 89 height 89
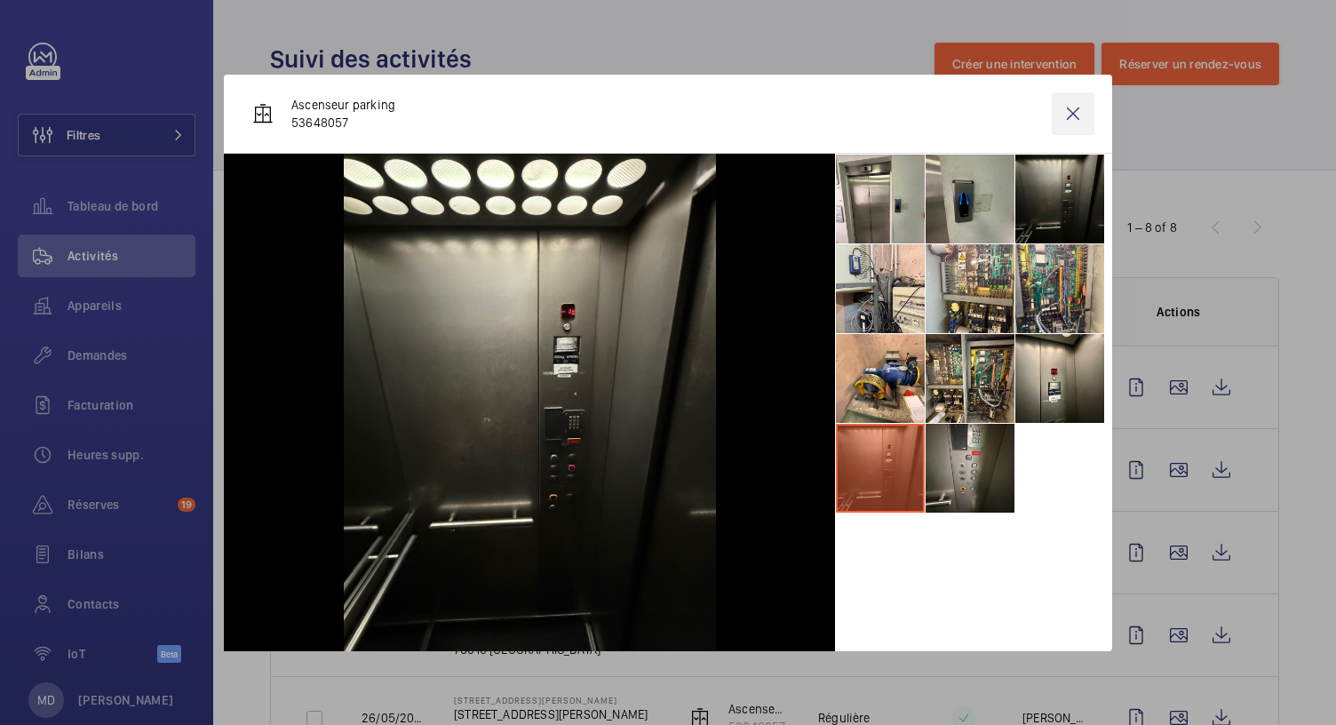
click at [1077, 109] on wm-front-icon-button at bounding box center [1073, 113] width 43 height 43
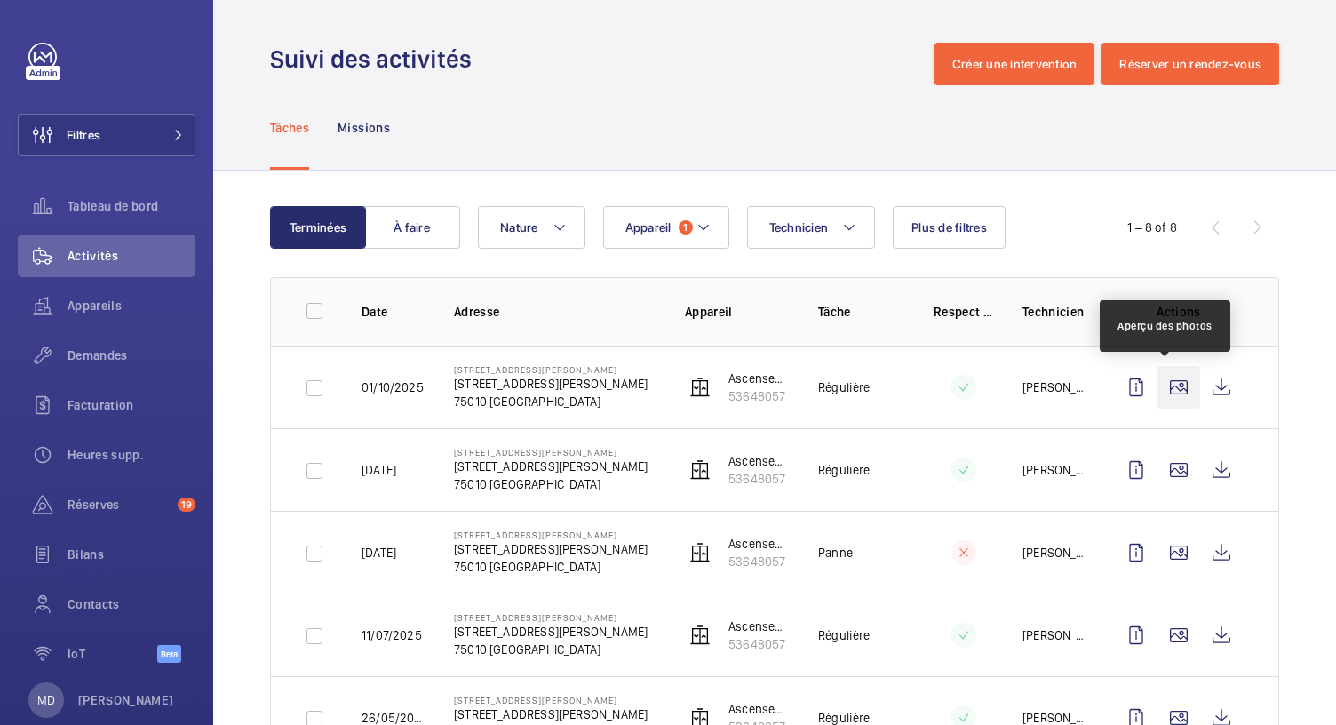
click at [1171, 386] on wm-front-icon-button at bounding box center [1178, 387] width 43 height 43
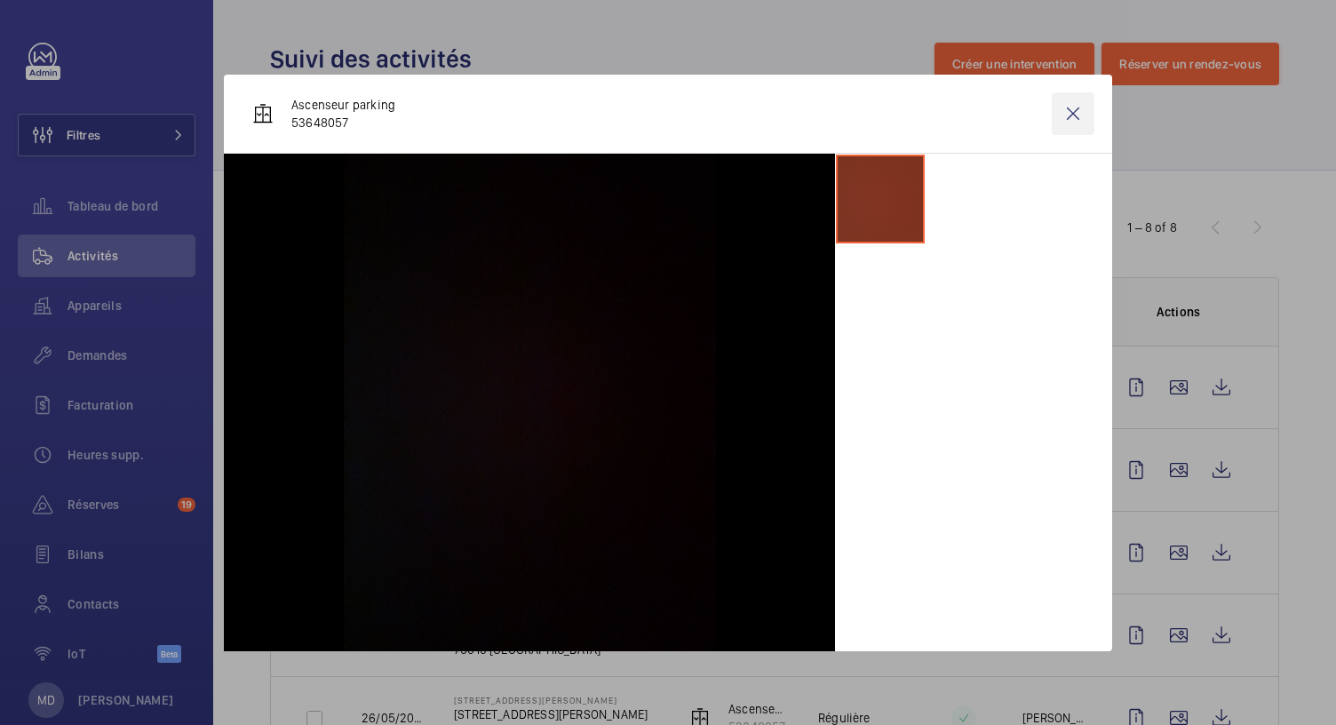
click at [1071, 99] on wm-front-icon-button at bounding box center [1073, 113] width 43 height 43
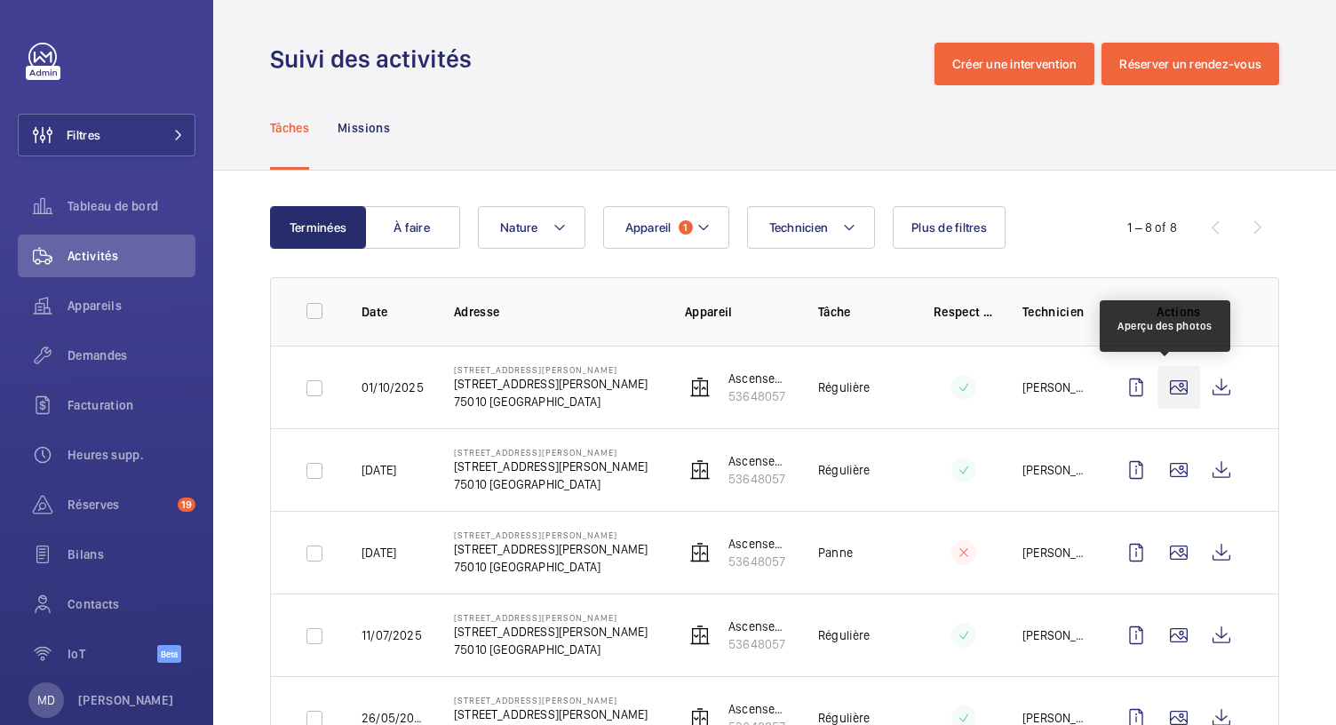
click at [1166, 397] on wm-front-icon-button at bounding box center [1178, 387] width 43 height 43
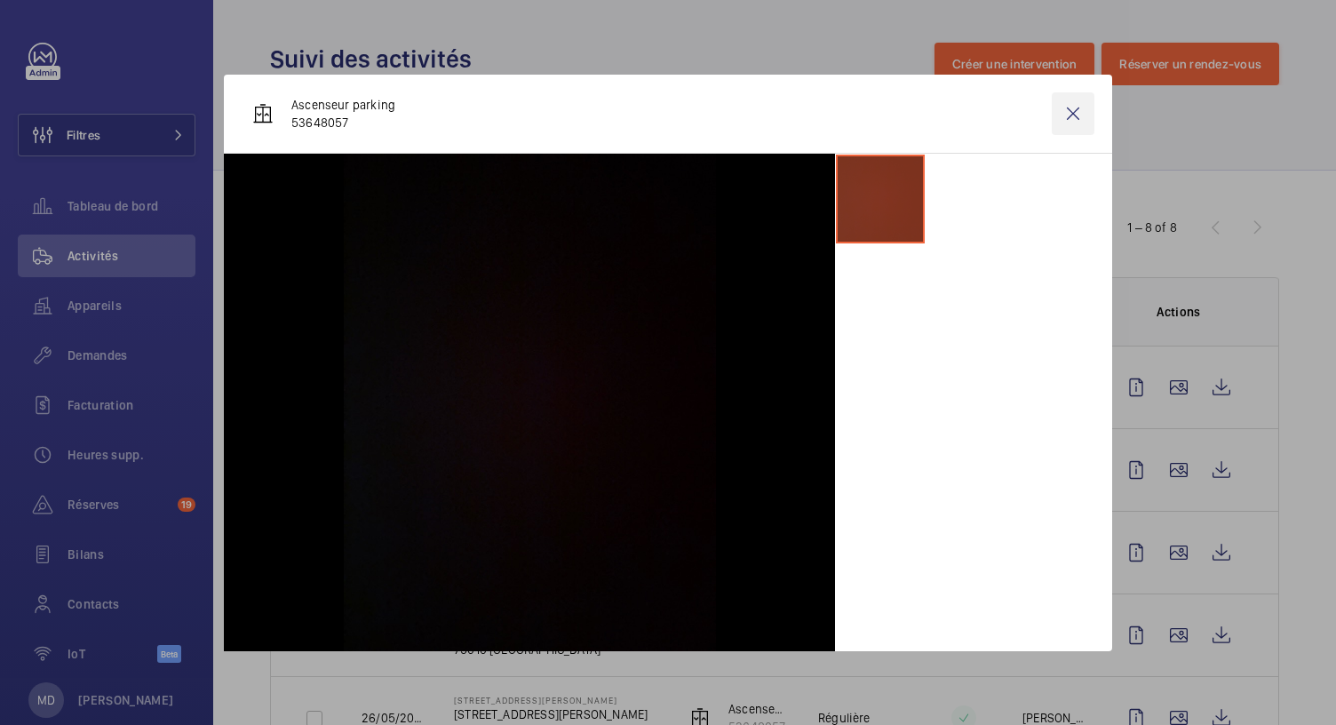
click at [1076, 116] on wm-front-icon-button at bounding box center [1073, 113] width 43 height 43
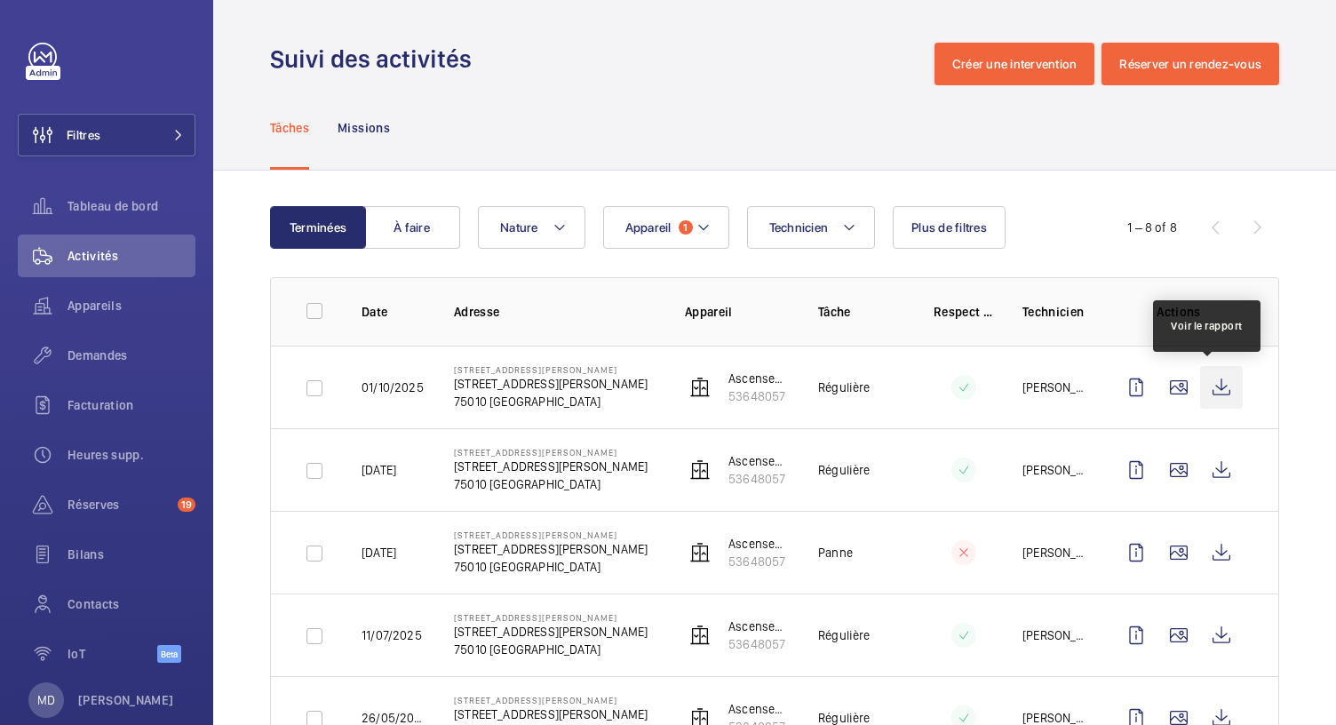
click at [1210, 389] on wm-front-icon-button at bounding box center [1221, 387] width 43 height 43
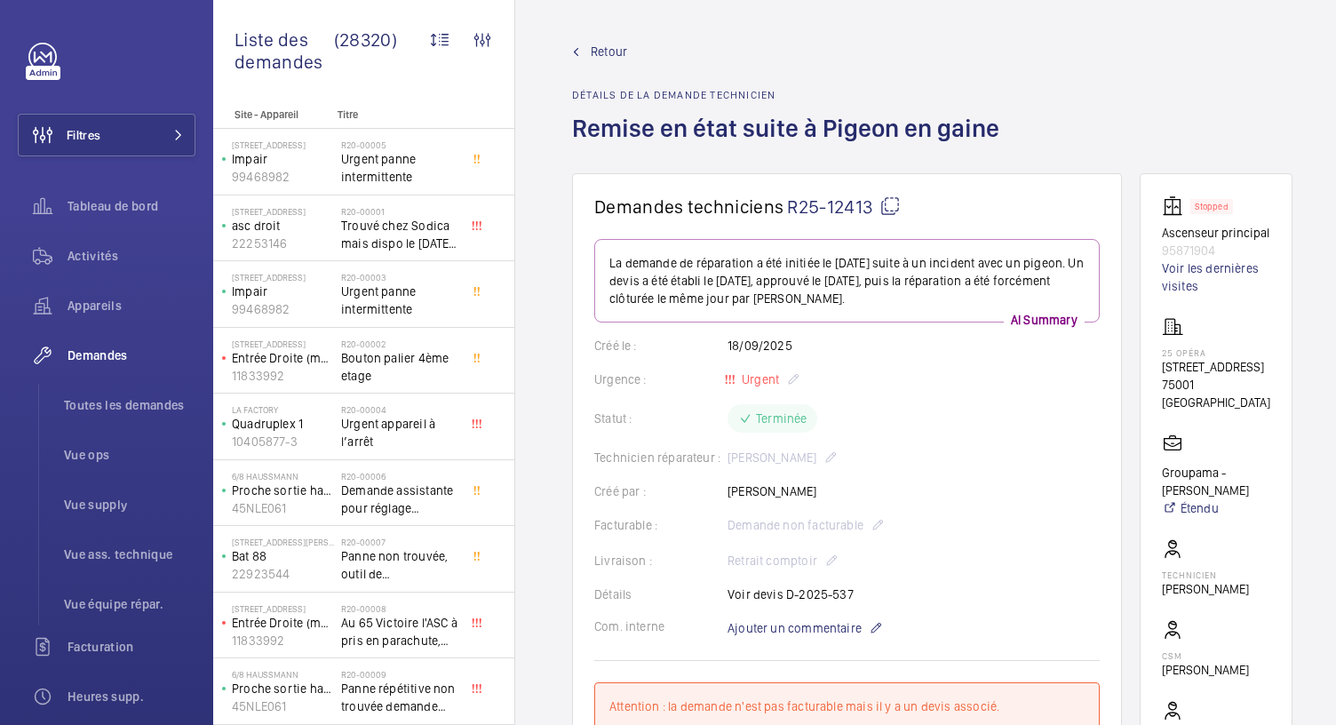
scroll to position [136, 0]
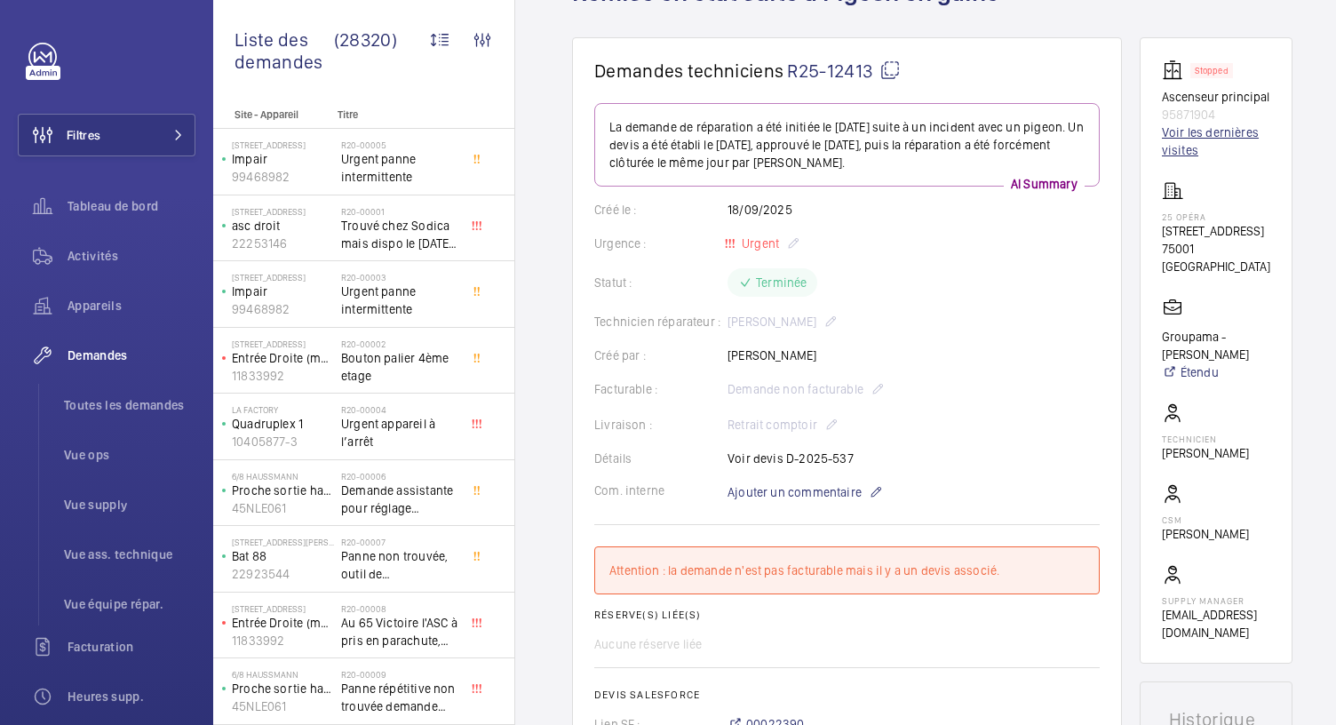
click at [1177, 142] on link "Voir les dernières visites" at bounding box center [1216, 141] width 108 height 36
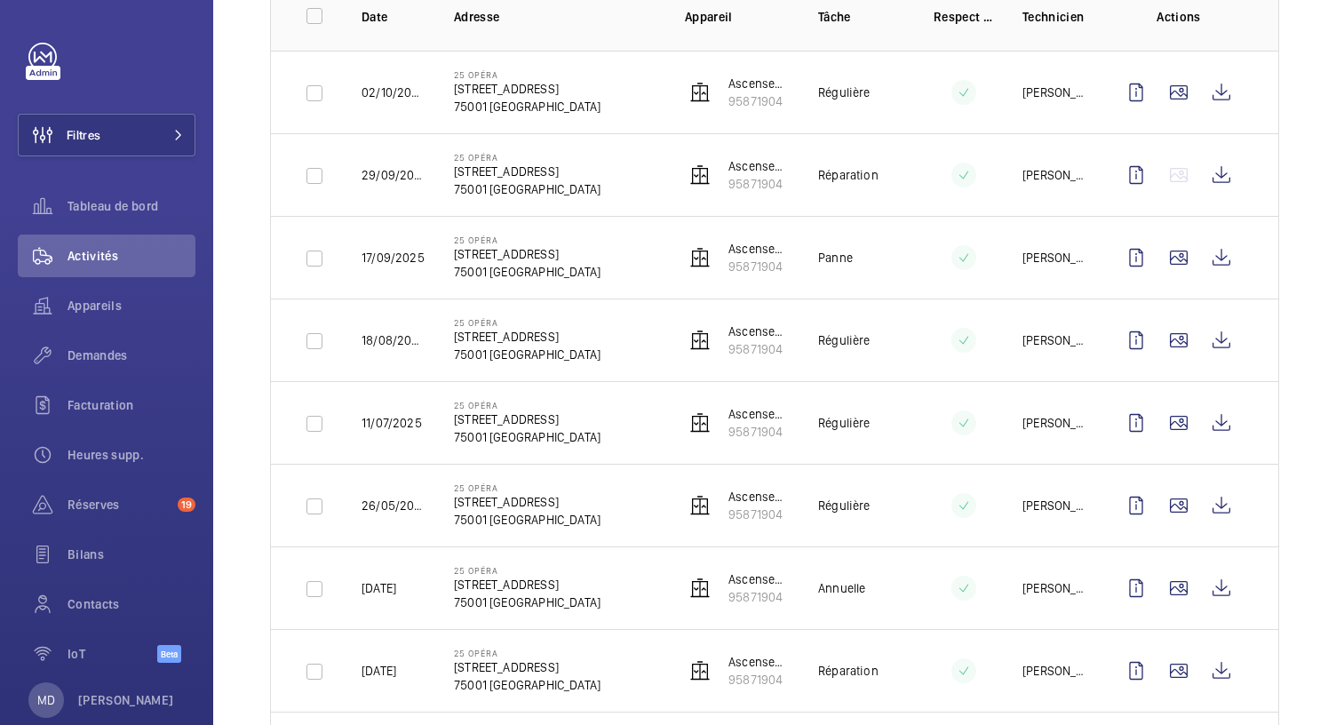
scroll to position [298, 0]
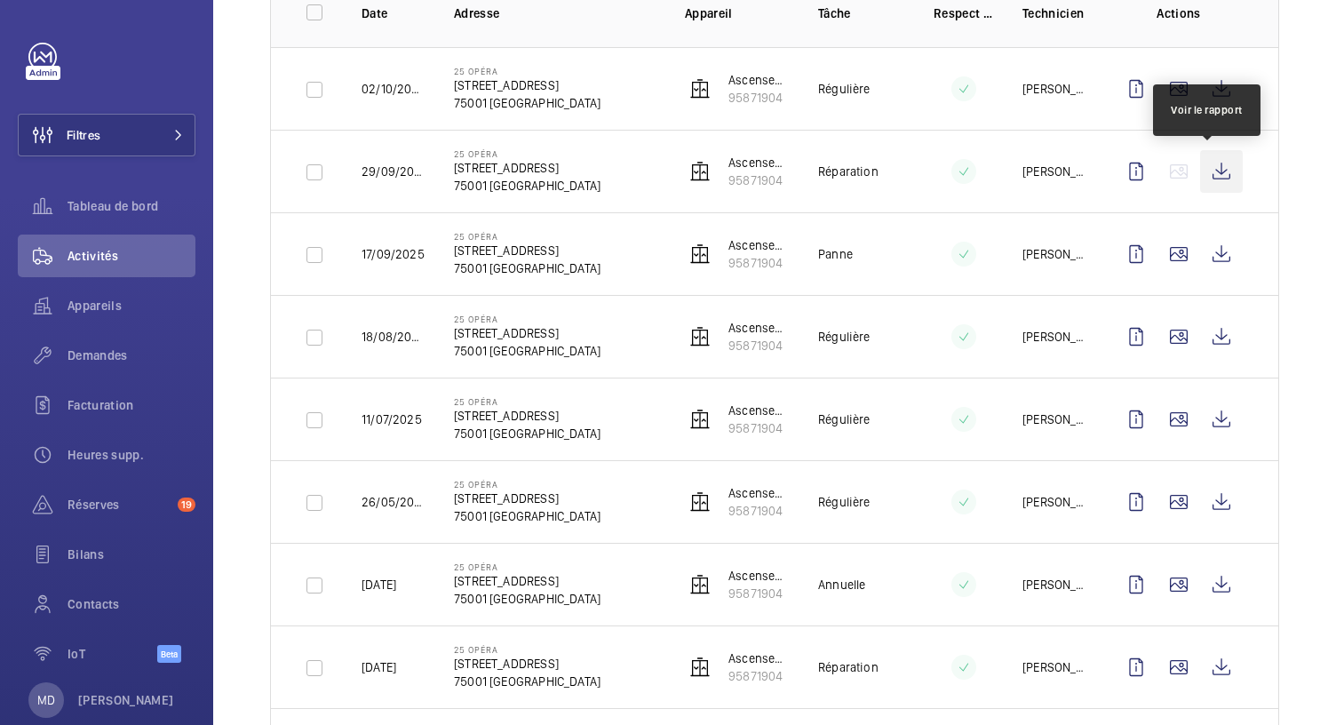
click at [1211, 176] on wm-front-icon-button at bounding box center [1221, 171] width 43 height 43
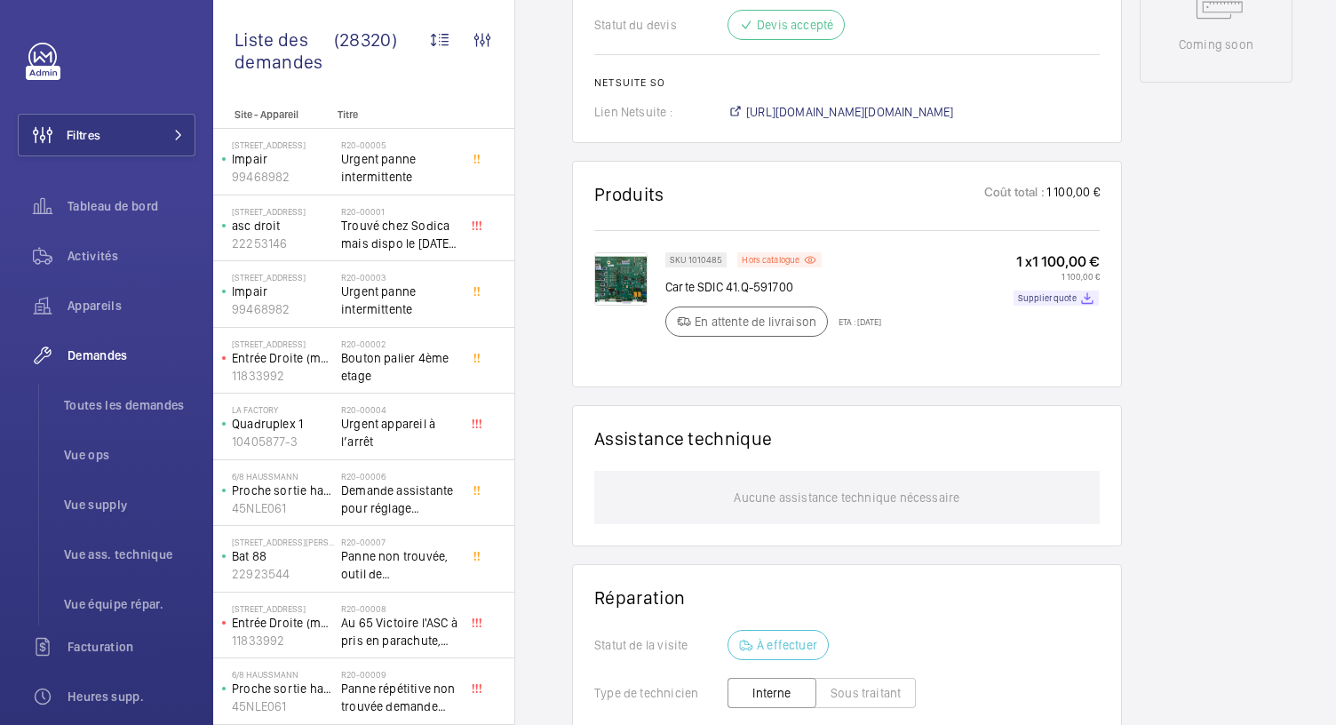
scroll to position [991, 0]
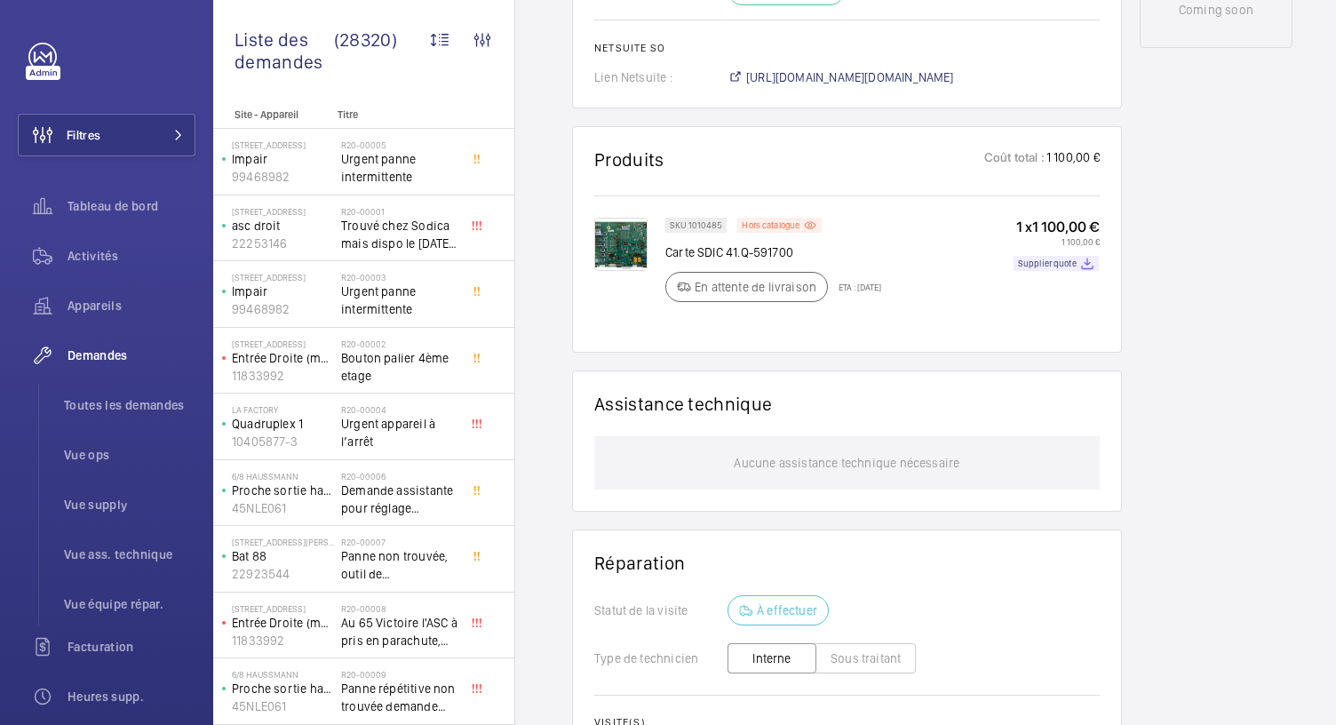
click at [927, 400] on wm-front-card-header "Assistance technique" at bounding box center [846, 415] width 505 height 44
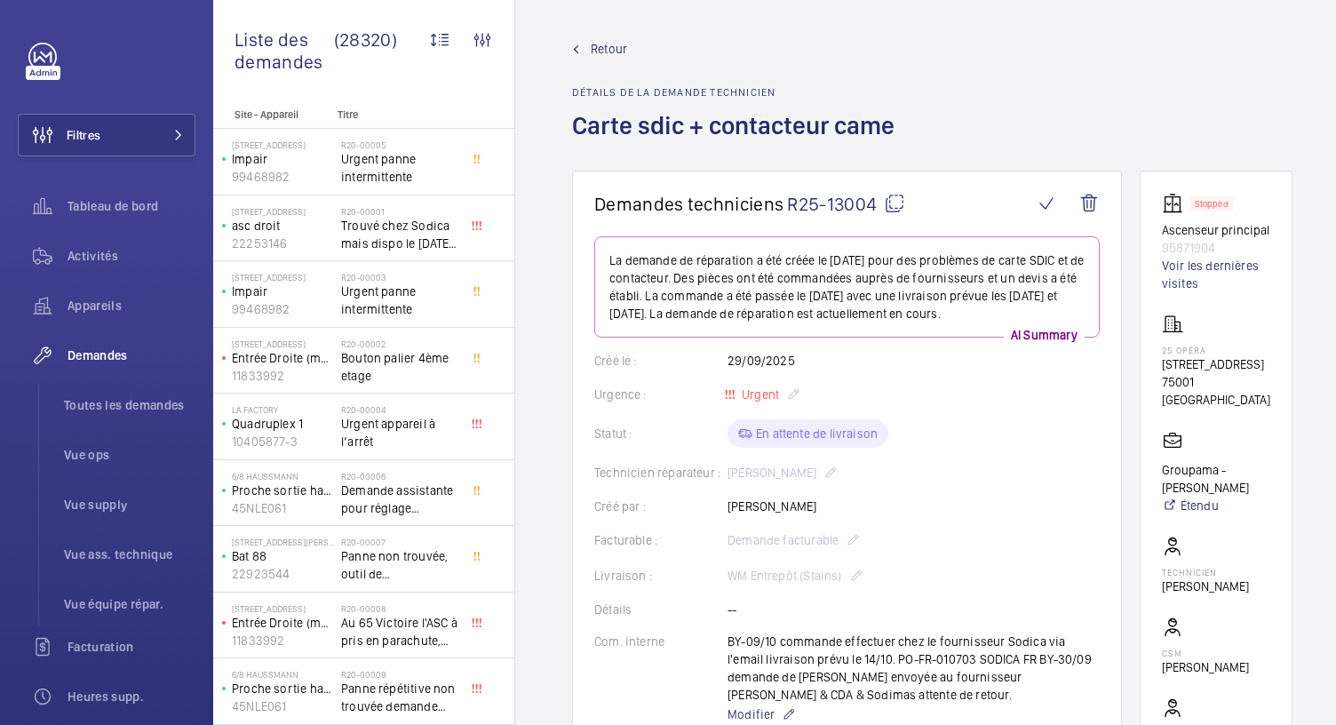
scroll to position [0, 0]
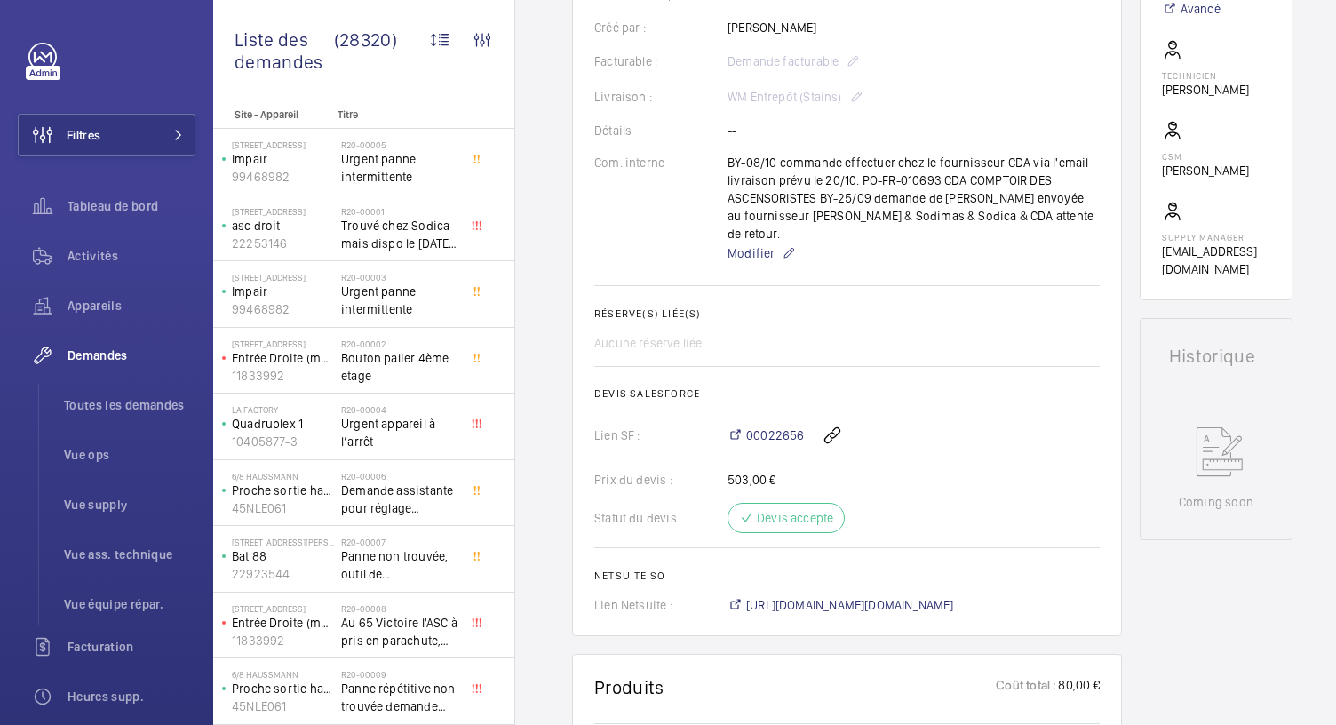
scroll to position [827, 0]
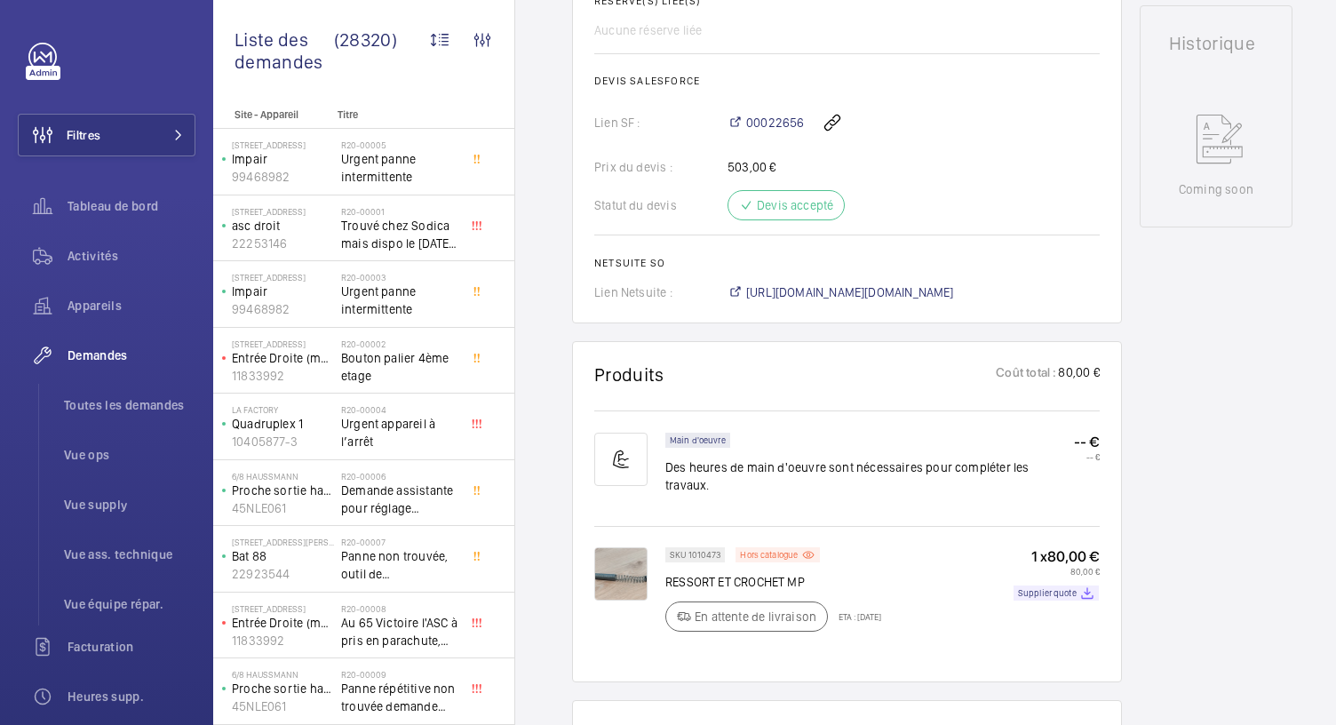
click at [634, 547] on img at bounding box center [620, 573] width 53 height 53
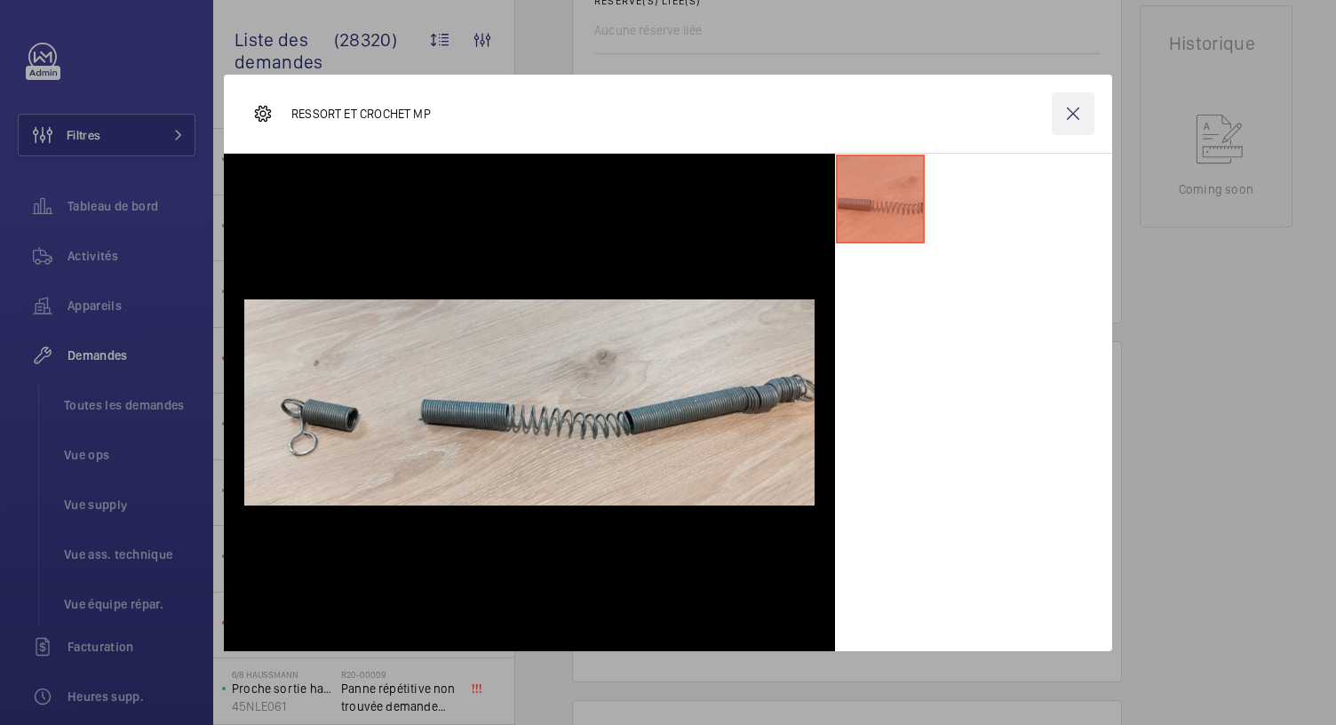
click at [1078, 127] on wm-front-icon-button at bounding box center [1073, 113] width 43 height 43
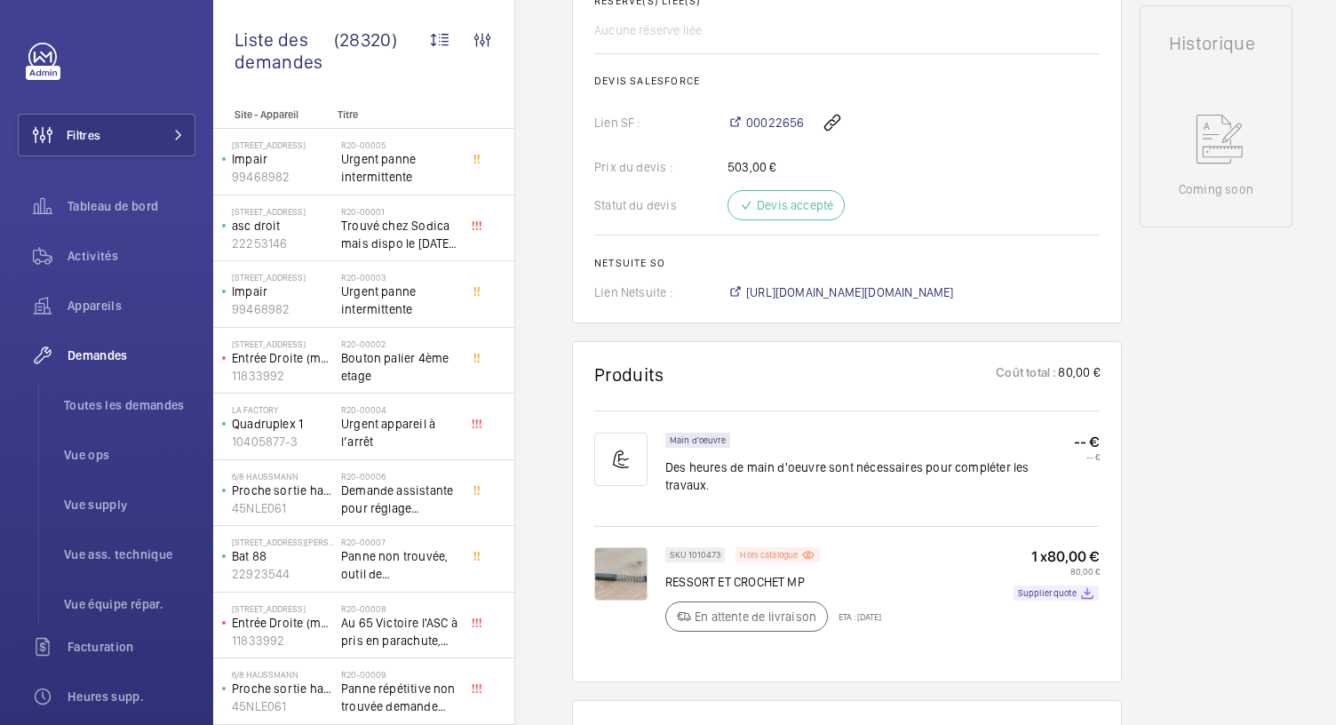
click at [773, 552] on p "Hors catalogue" at bounding box center [769, 555] width 58 height 6
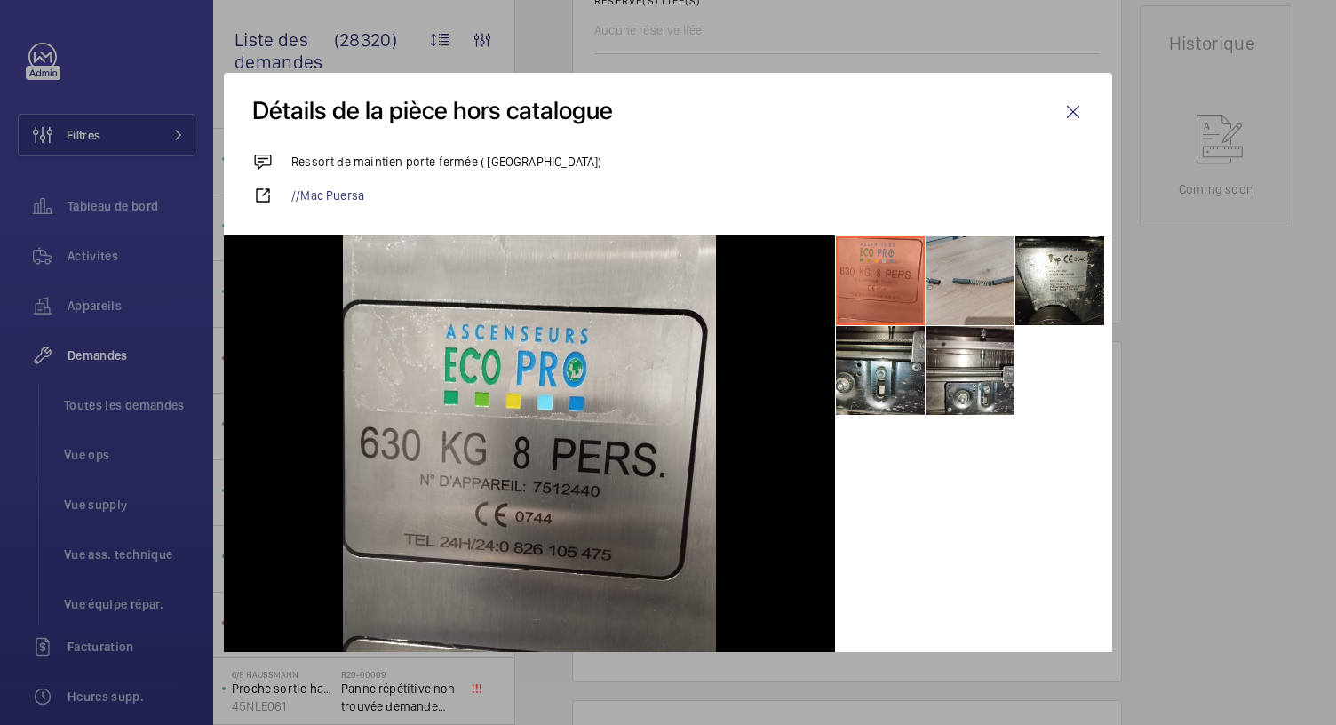
click at [958, 271] on li at bounding box center [969, 280] width 89 height 89
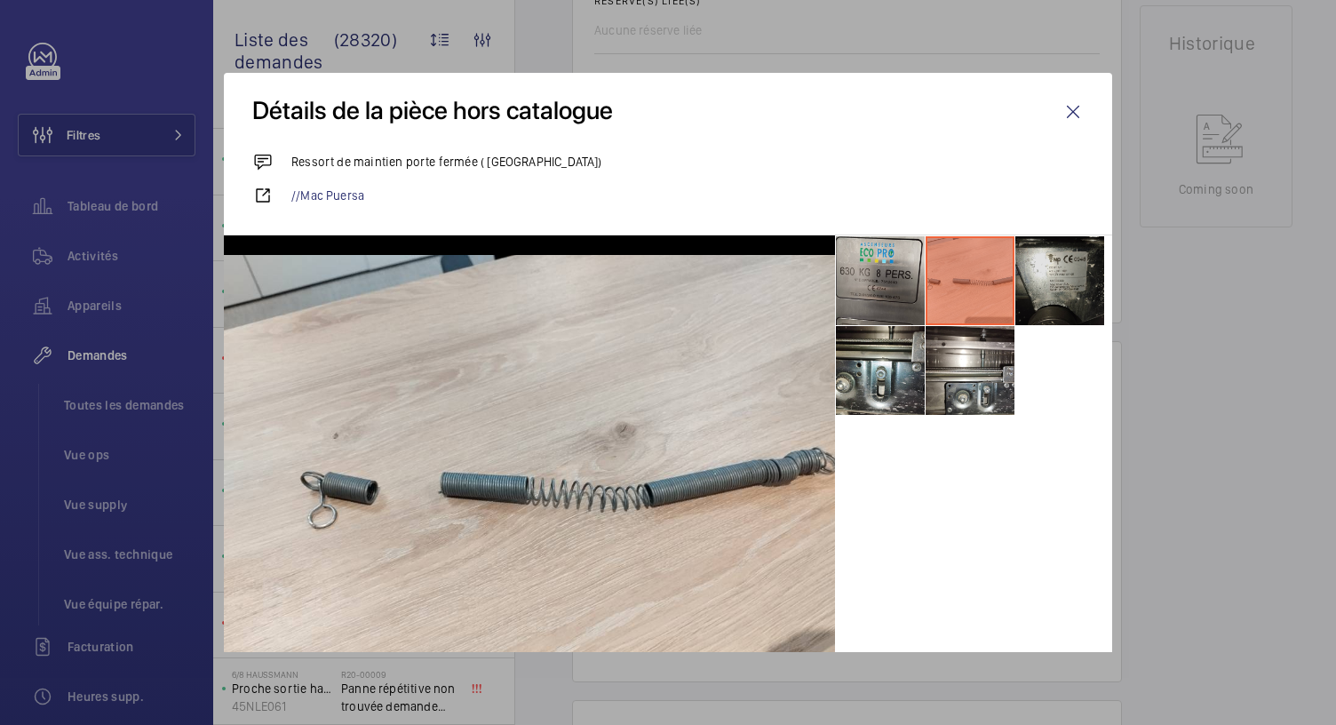
click at [1080, 258] on li at bounding box center [1059, 280] width 89 height 89
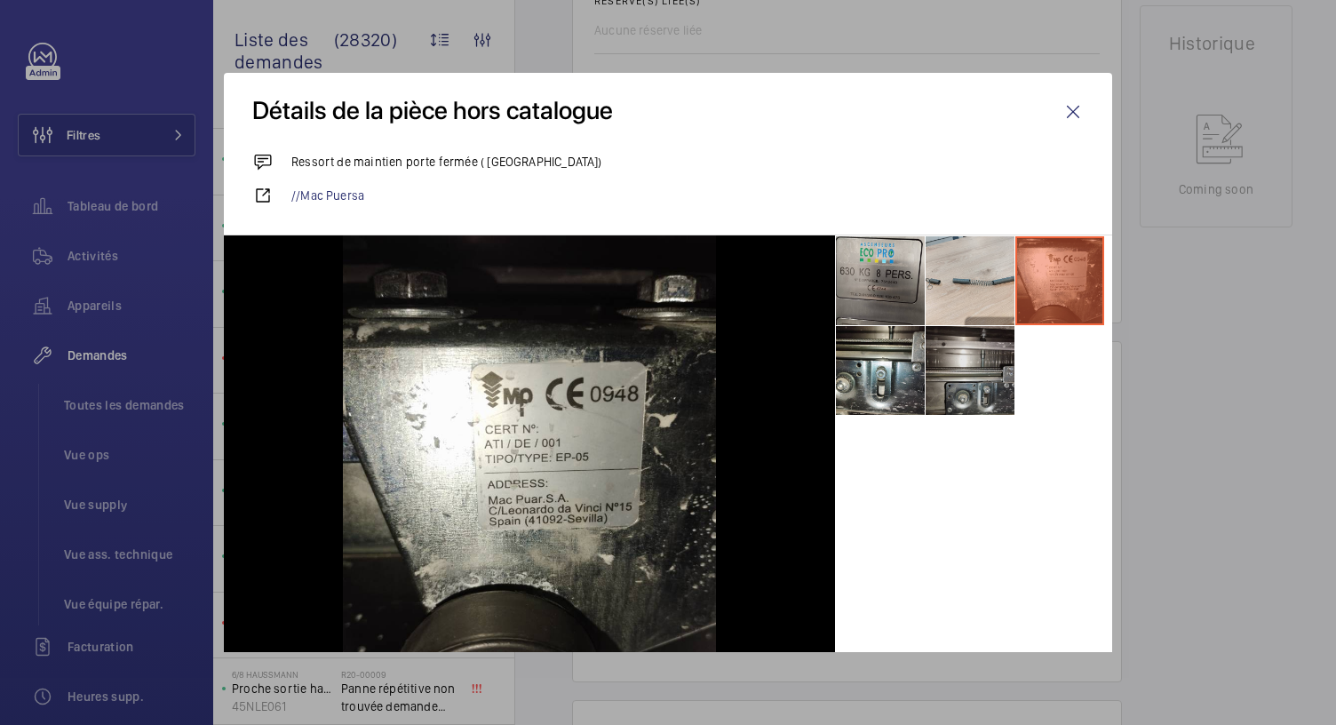
click at [983, 374] on li at bounding box center [969, 370] width 89 height 89
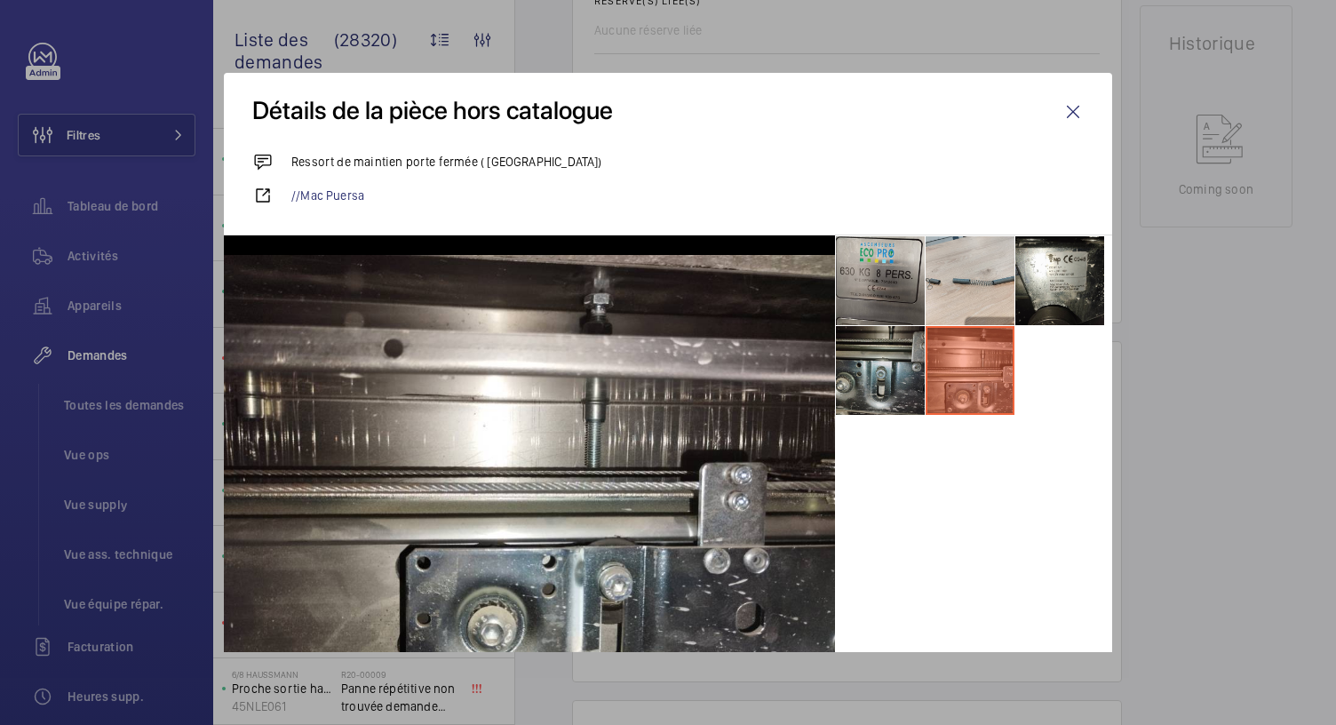
click at [866, 383] on li at bounding box center [880, 370] width 89 height 89
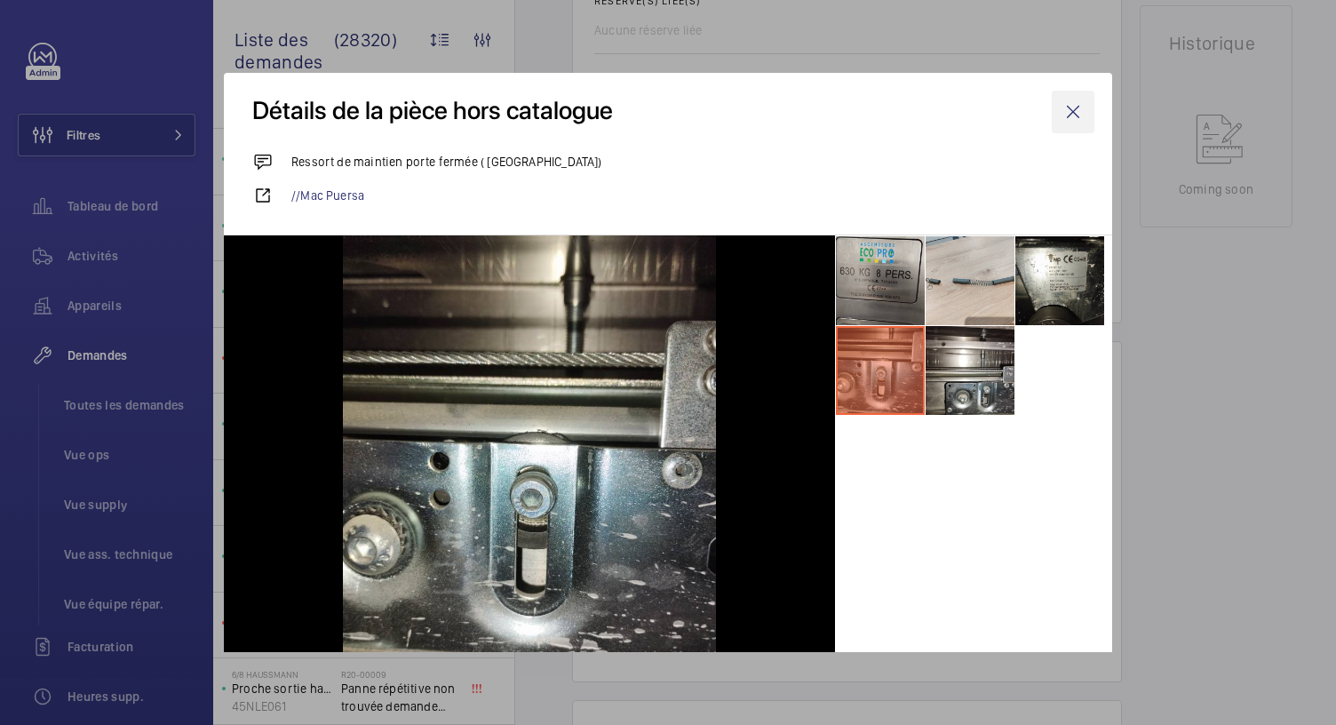
click at [1061, 107] on wm-front-icon-button at bounding box center [1073, 112] width 43 height 43
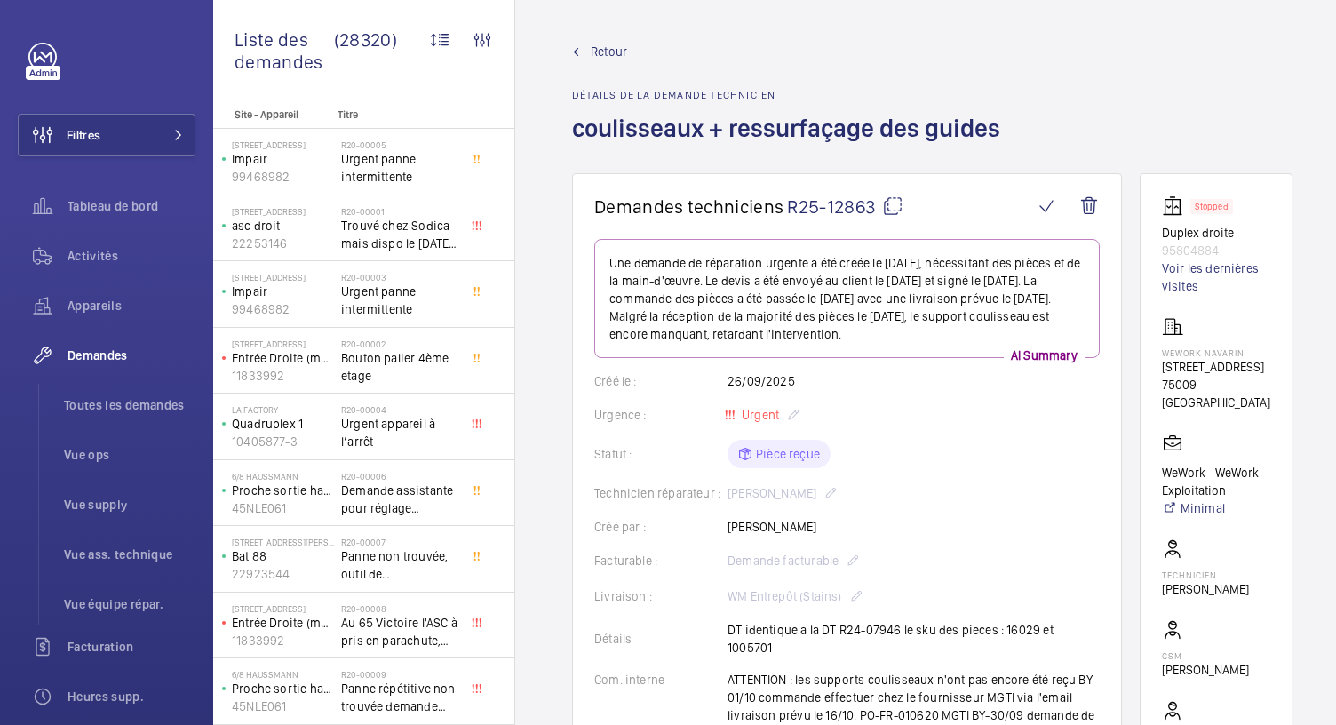
click at [892, 201] on mat-icon at bounding box center [892, 205] width 21 height 21
drag, startPoint x: 1163, startPoint y: 235, endPoint x: 1233, endPoint y: 242, distance: 69.6
click at [1233, 242] on wm-front-card "Stopped Duplex droite 95804884 Voir les dernières visites Wework Navarin [STREE…" at bounding box center [1215, 486] width 153 height 626
copy div "Duplex droite 95804884"
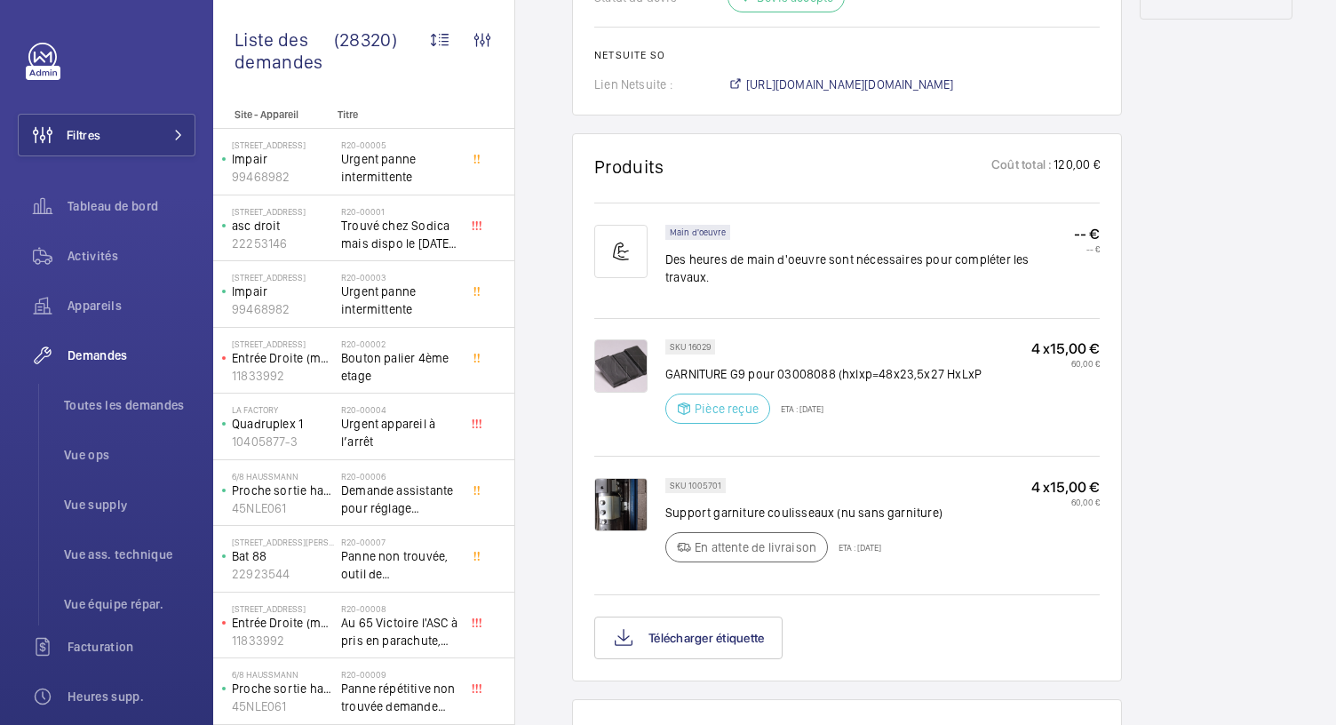
scroll to position [1017, 0]
click at [626, 480] on img at bounding box center [620, 506] width 53 height 53
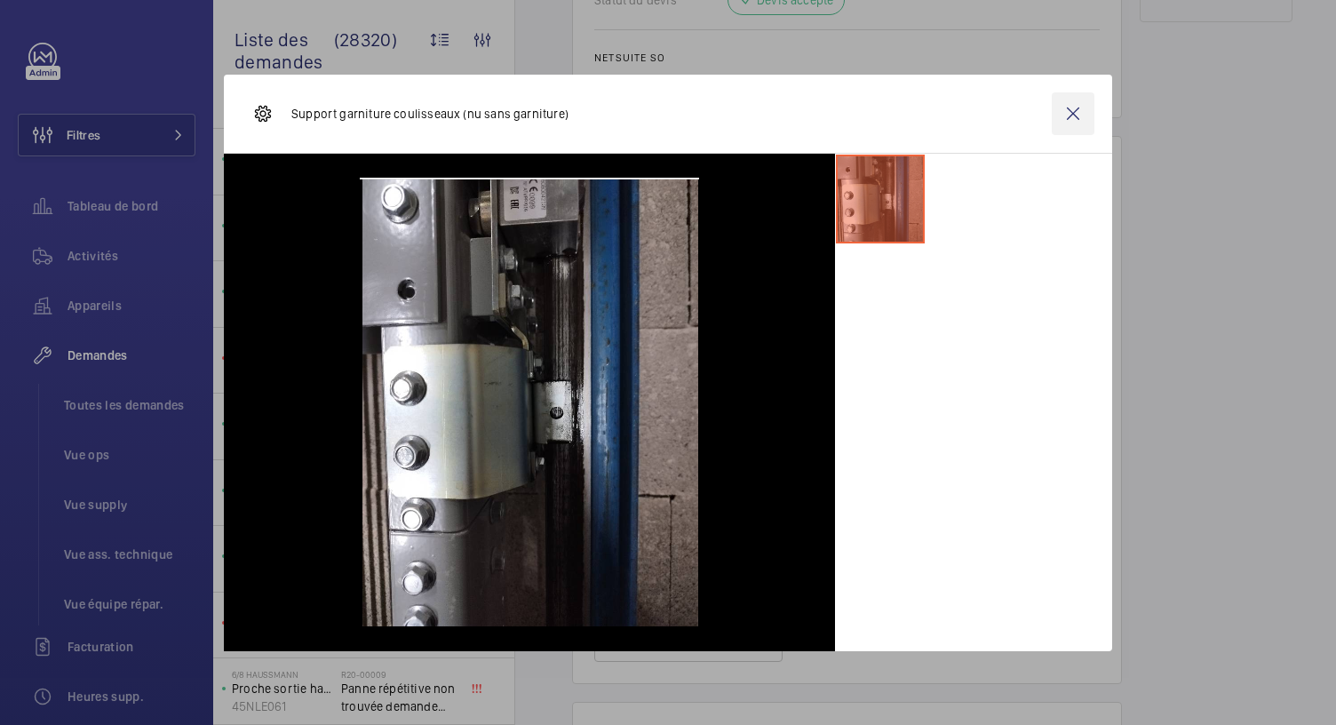
click at [1078, 111] on wm-front-icon-button at bounding box center [1073, 113] width 43 height 43
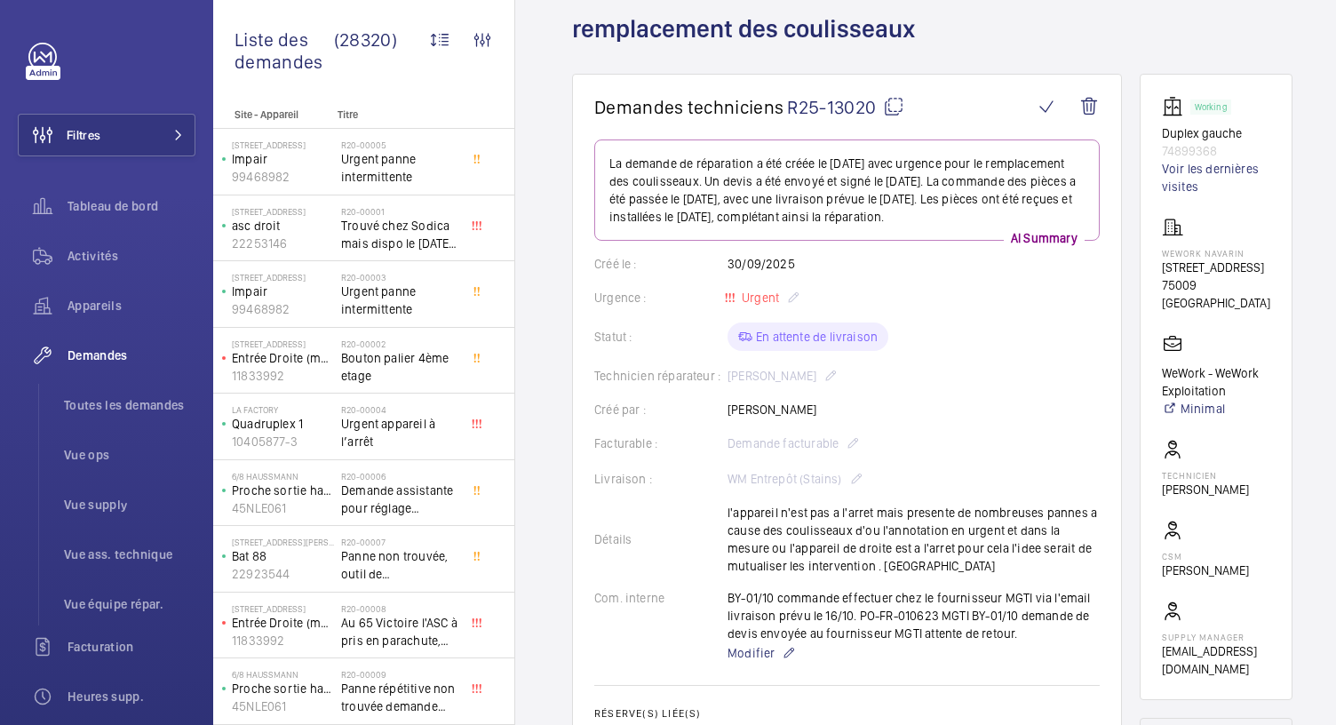
scroll to position [0, 0]
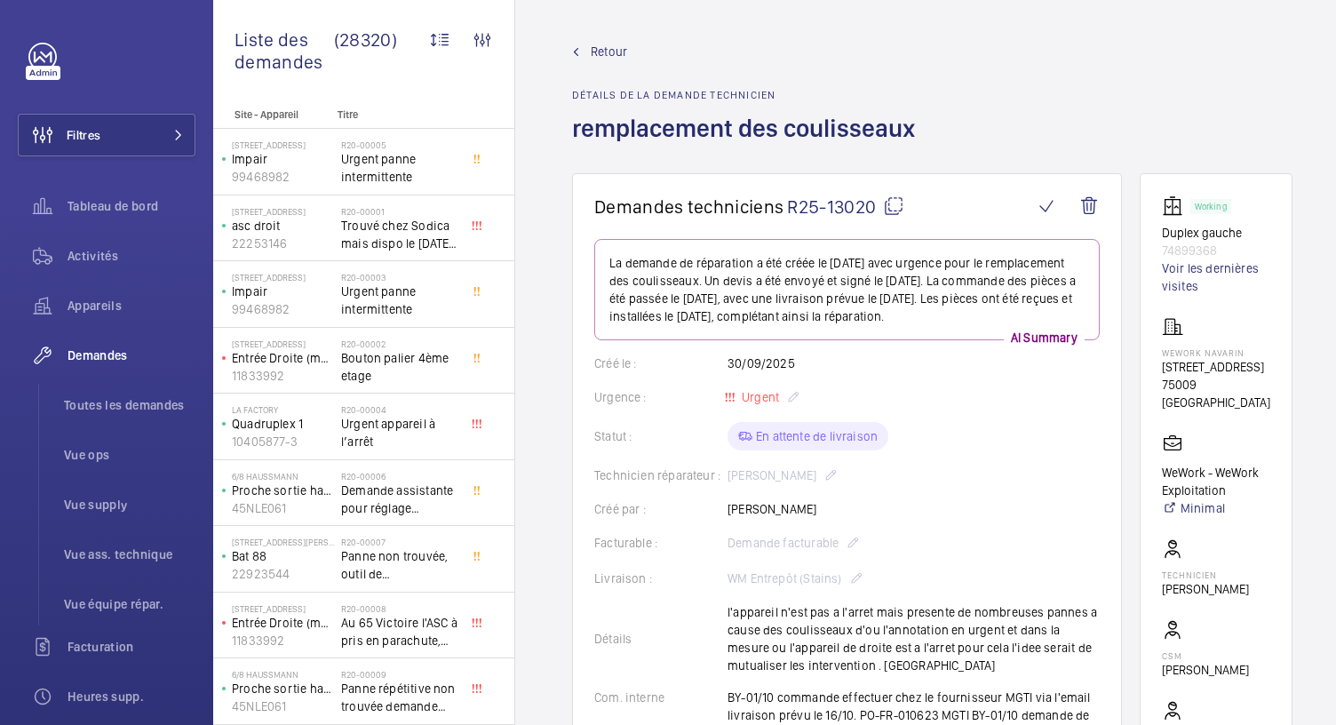
click at [892, 203] on mat-icon at bounding box center [893, 205] width 21 height 21
drag, startPoint x: 1172, startPoint y: 232, endPoint x: 1242, endPoint y: 247, distance: 71.8
click at [1242, 247] on div "Working Duplex gauche 74899368 Voir les dernières visites" at bounding box center [1216, 244] width 108 height 99
copy div "Duplex gauche 74899368"
click at [126, 204] on span "Tableau de bord" at bounding box center [131, 206] width 128 height 18
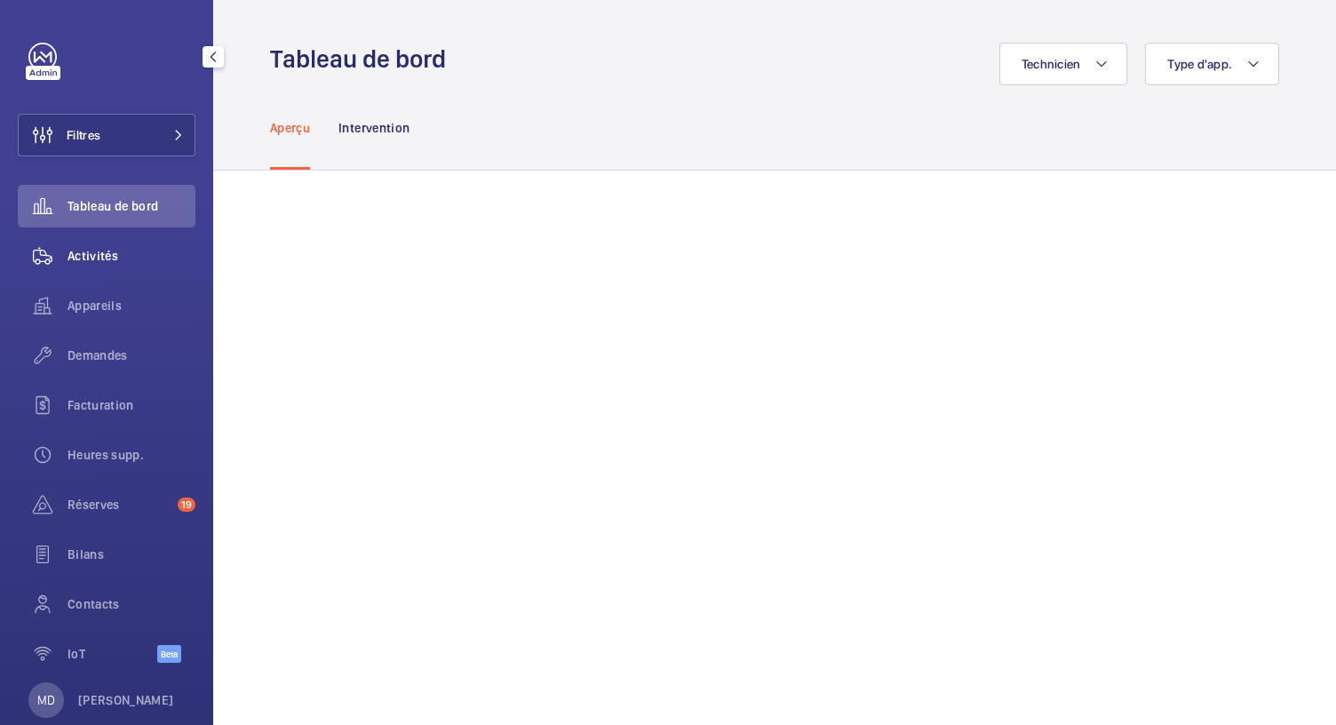
click at [111, 253] on span "Activités" at bounding box center [131, 256] width 128 height 18
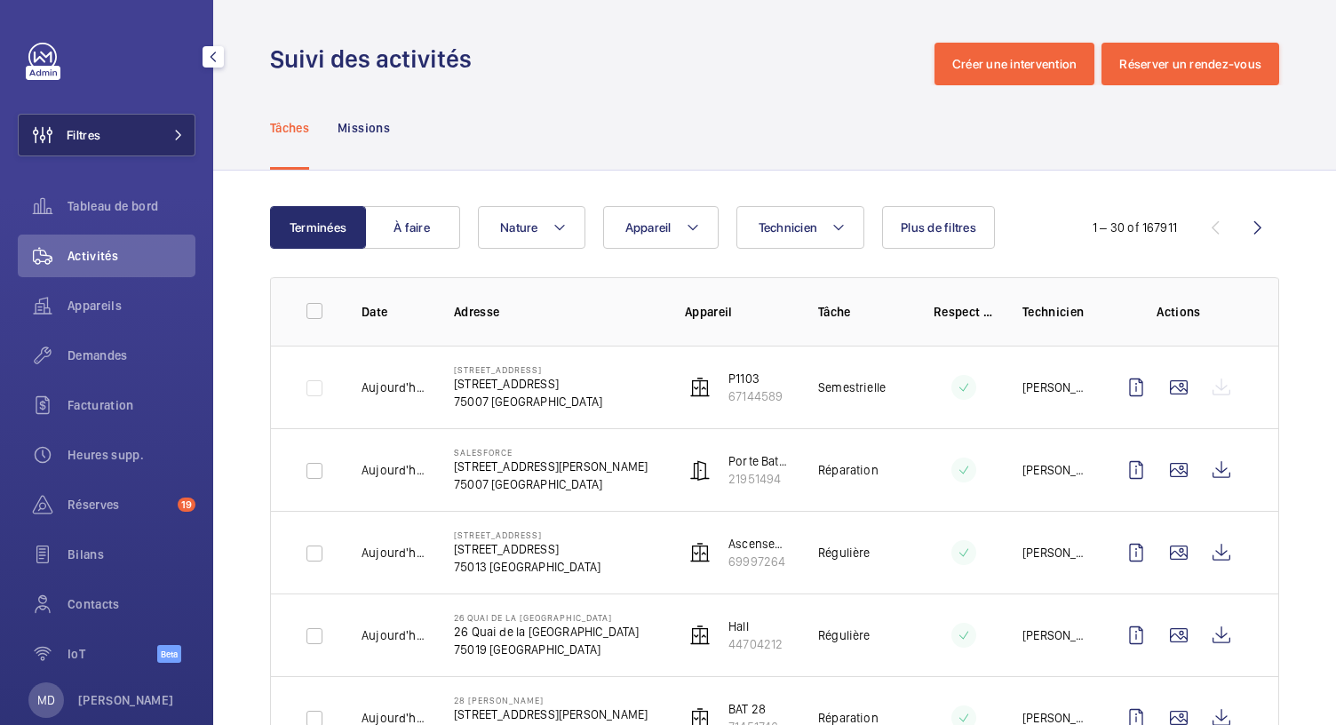
click at [150, 138] on button "Filtres" at bounding box center [107, 135] width 178 height 43
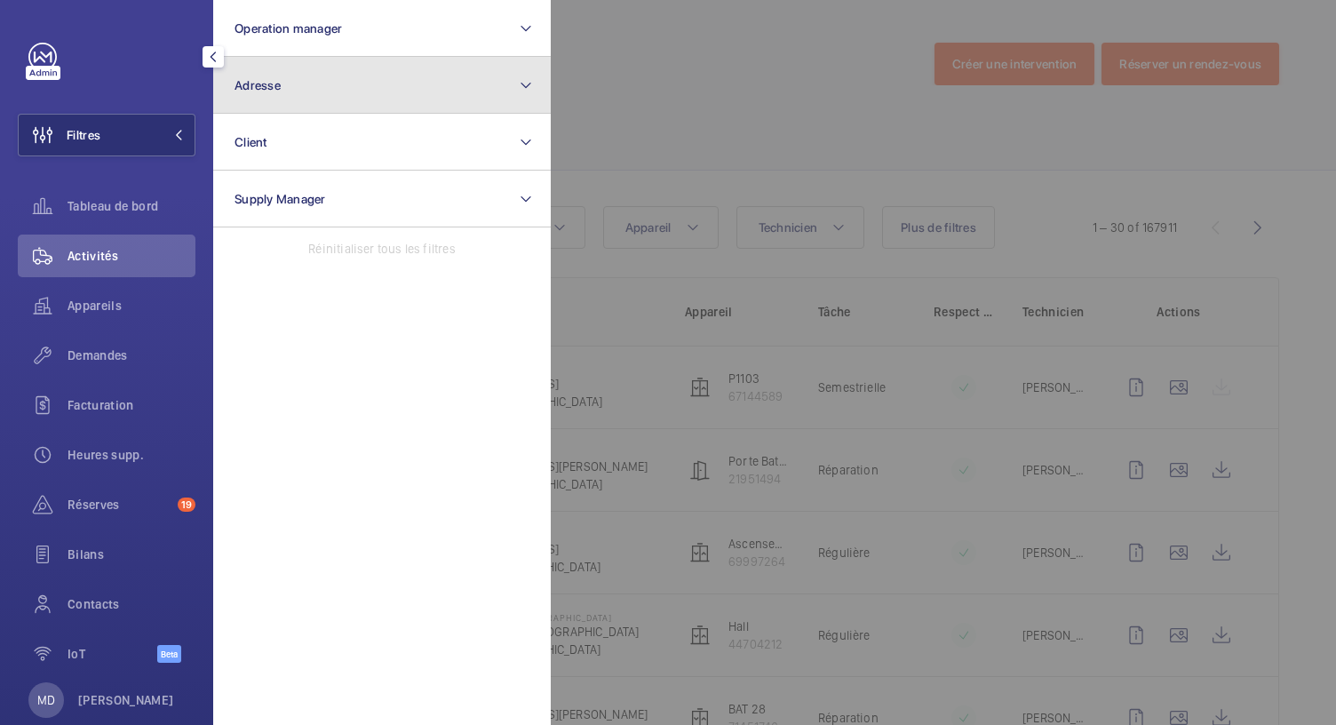
click at [286, 91] on button "Adresse" at bounding box center [381, 85] width 337 height 57
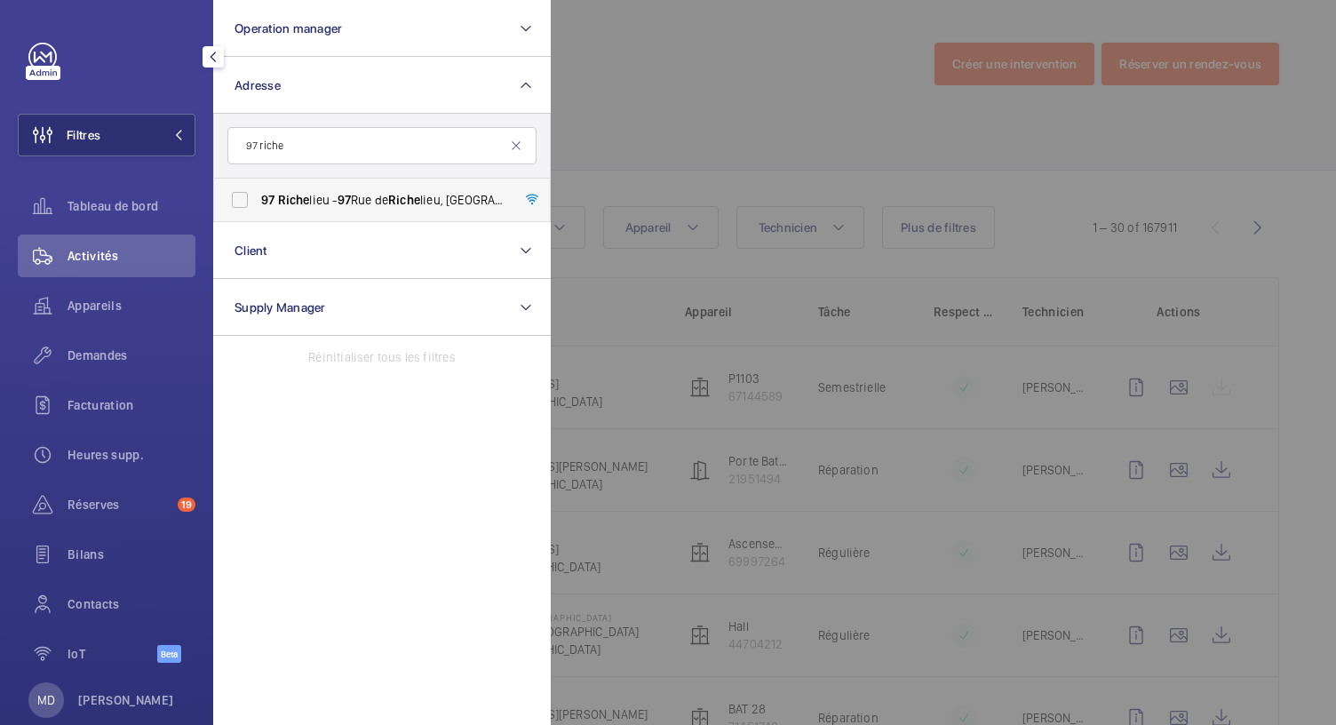
type input "97 riche"
click at [366, 202] on span "97 Riche lieu - [STREET_ADDRESS]" at bounding box center [383, 200] width 244 height 18
click at [258, 202] on input "97 Riche lieu - [STREET_ADDRESS]" at bounding box center [240, 200] width 36 height 36
checkbox input "true"
click at [586, 113] on div at bounding box center [1219, 362] width 1336 height 725
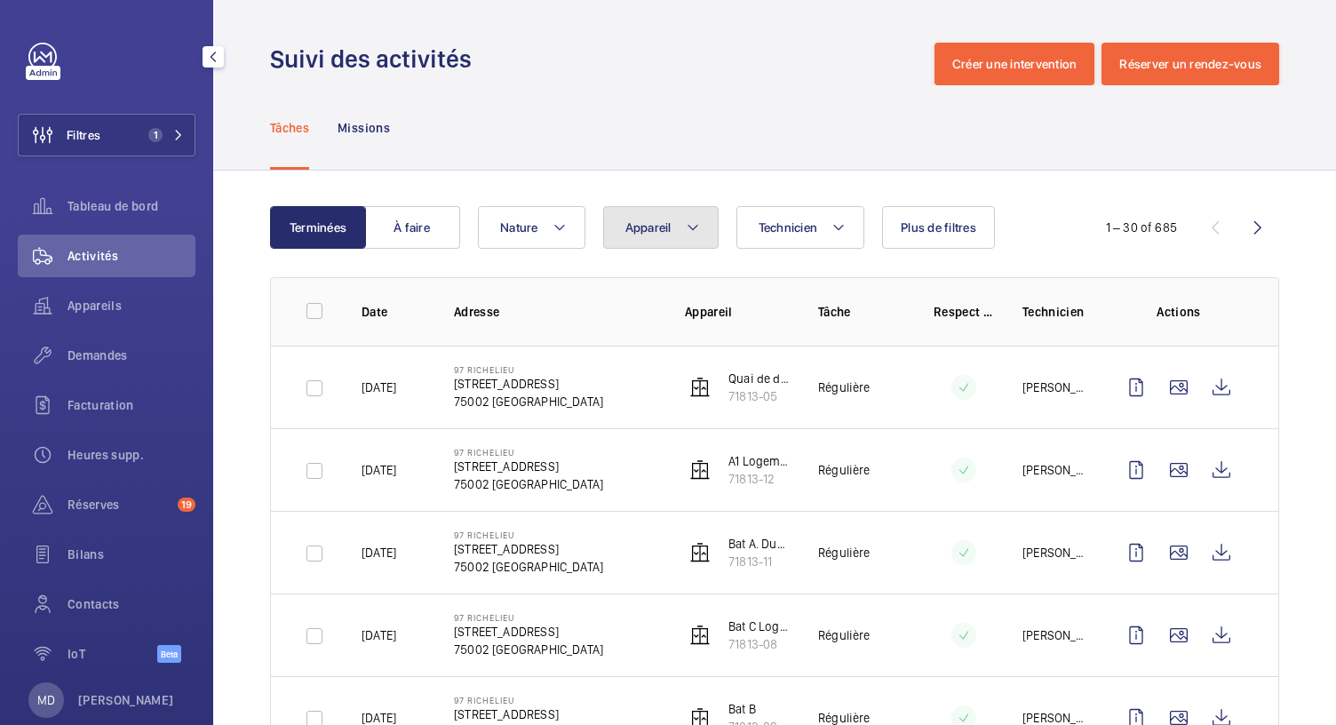
click at [703, 238] on button "Appareil" at bounding box center [660, 227] width 115 height 43
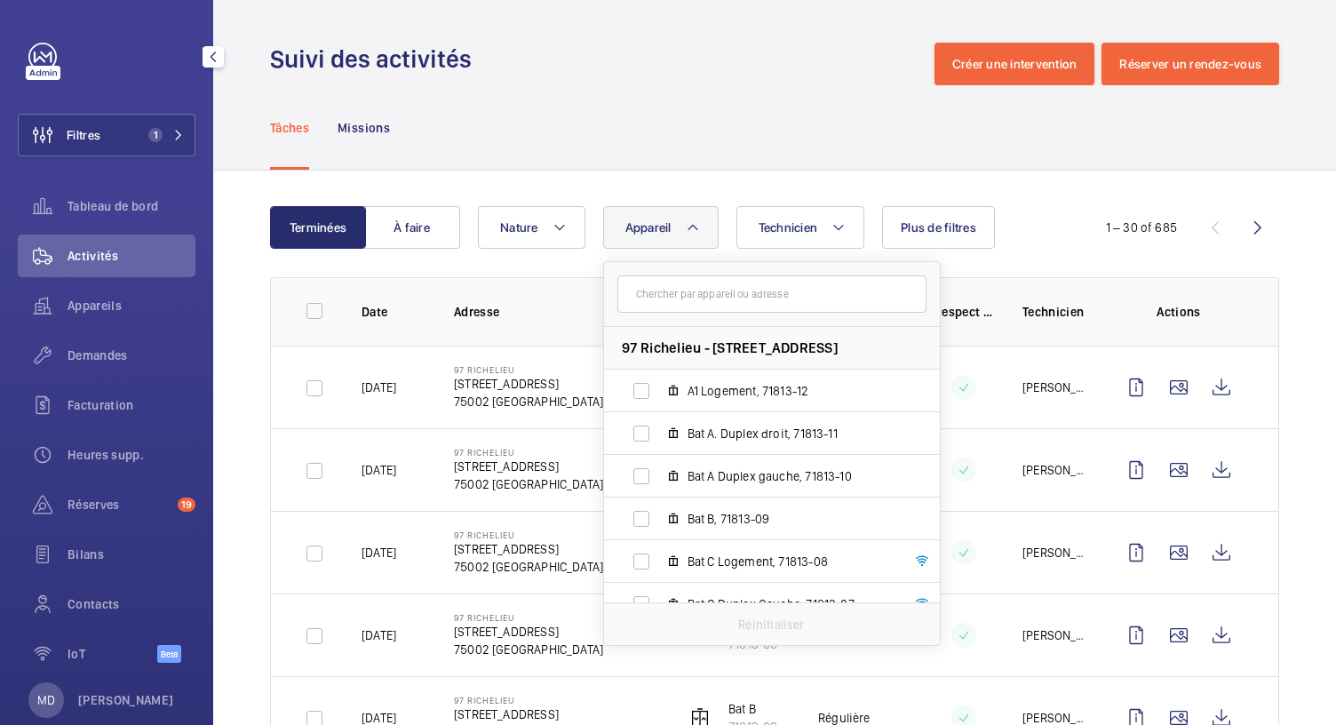
click at [660, 235] on button "Appareil" at bounding box center [660, 227] width 115 height 43
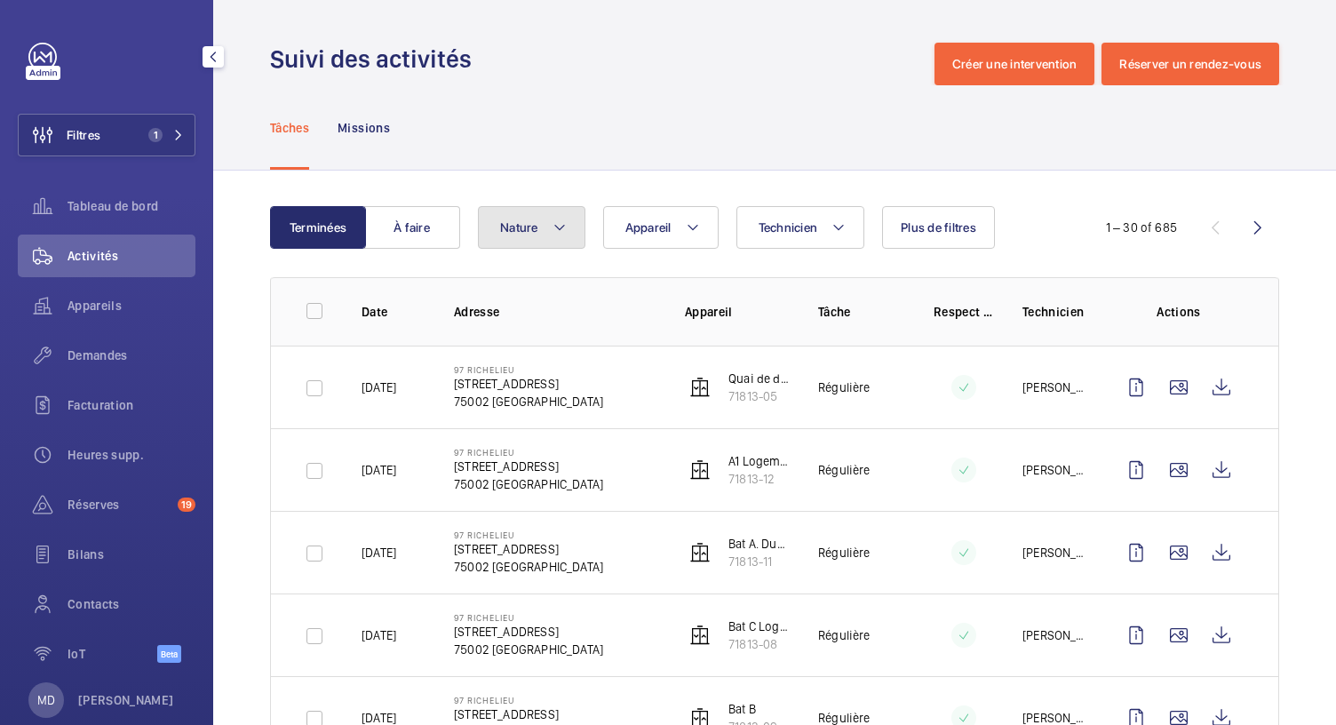
click at [565, 226] on mat-icon at bounding box center [559, 227] width 14 height 21
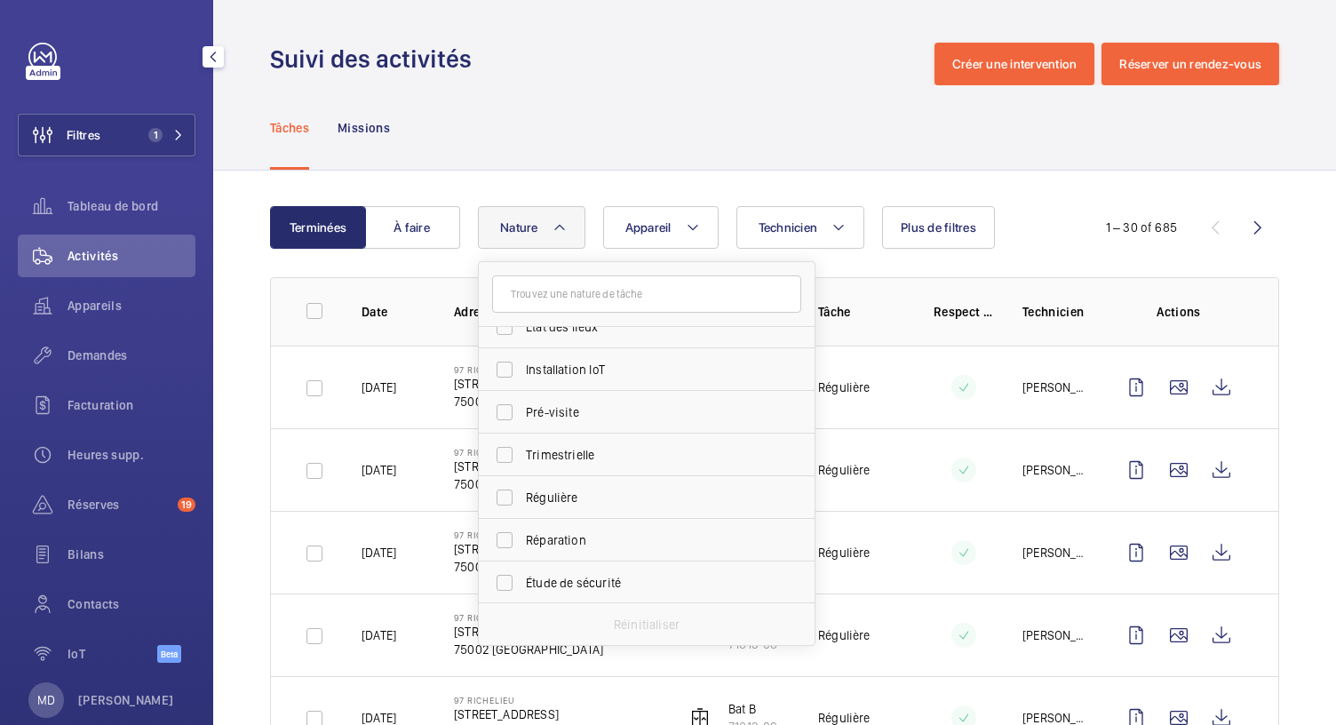
scroll to position [279, 0]
click at [578, 460] on span "Réparation" at bounding box center [648, 453] width 244 height 18
click at [522, 460] on input "Réparation" at bounding box center [505, 453] width 36 height 36
checkbox input "true"
click at [623, 104] on div "Tâches Missions" at bounding box center [774, 127] width 1009 height 84
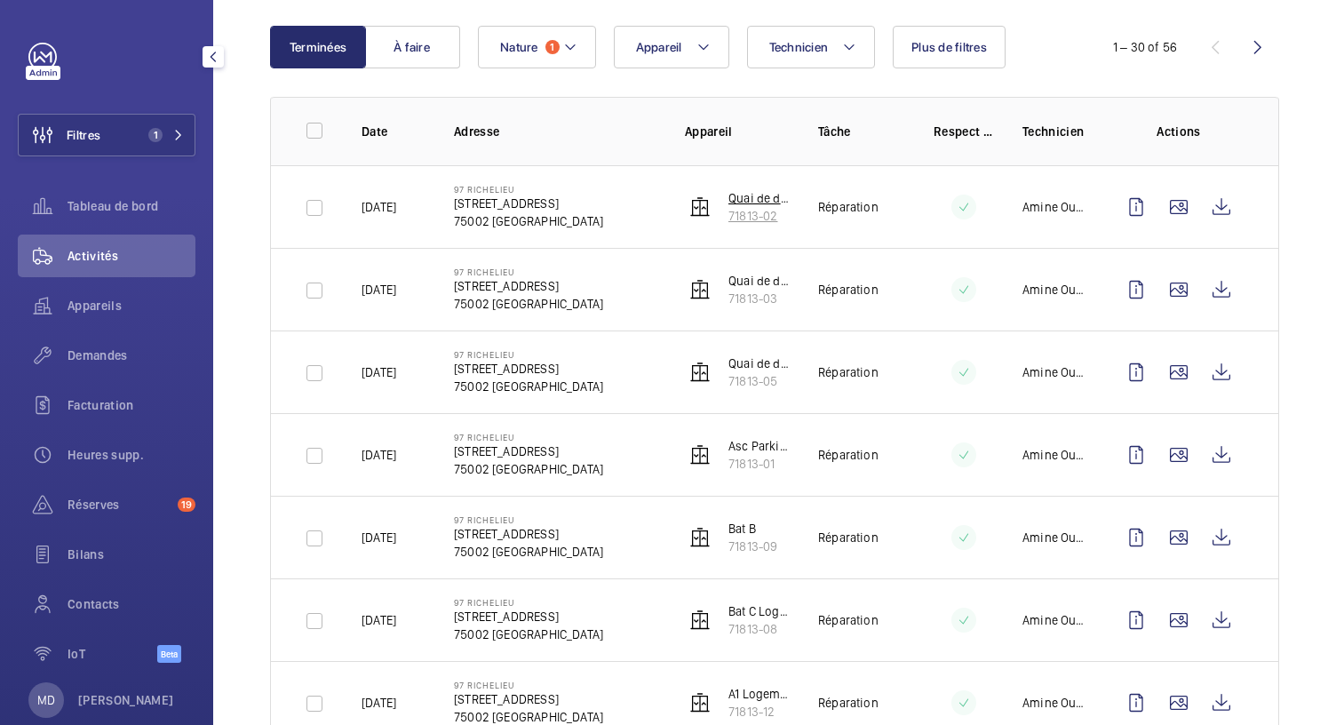
scroll to position [179, 0]
click at [1167, 209] on wm-front-icon-button at bounding box center [1178, 208] width 43 height 43
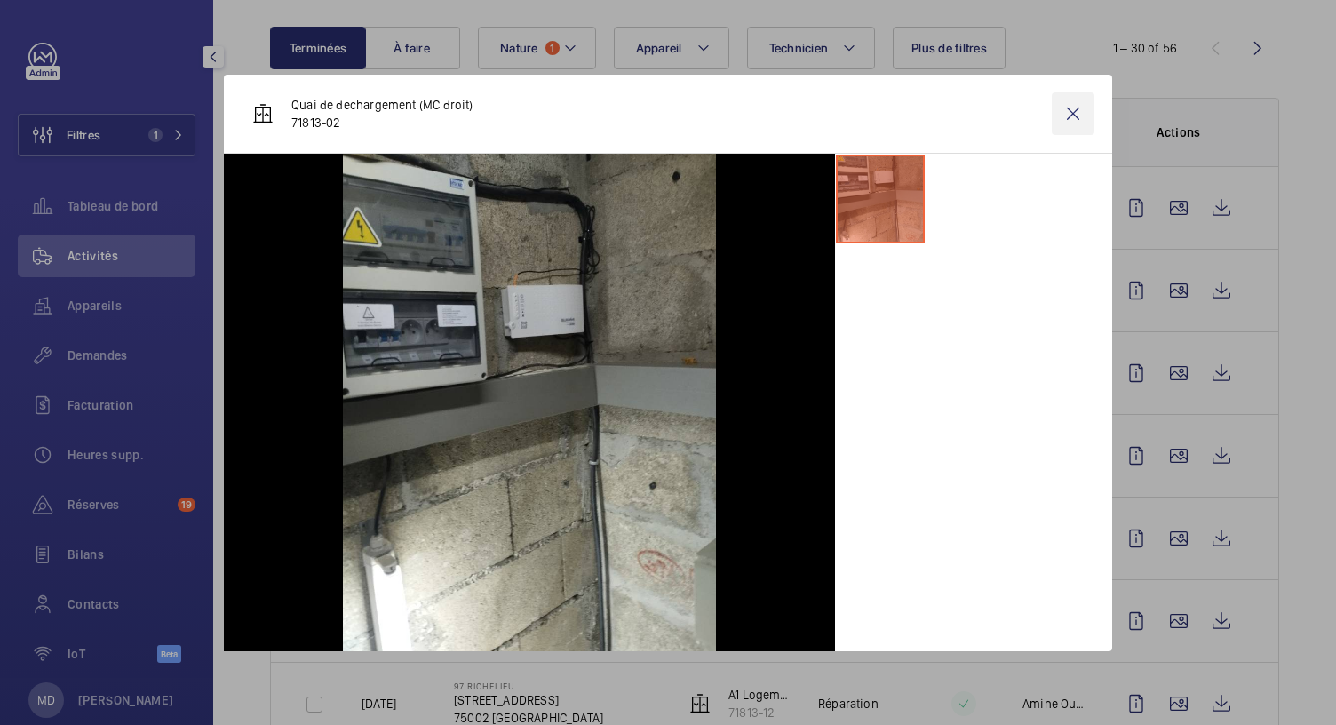
click at [1076, 109] on wm-front-icon-button at bounding box center [1073, 113] width 43 height 43
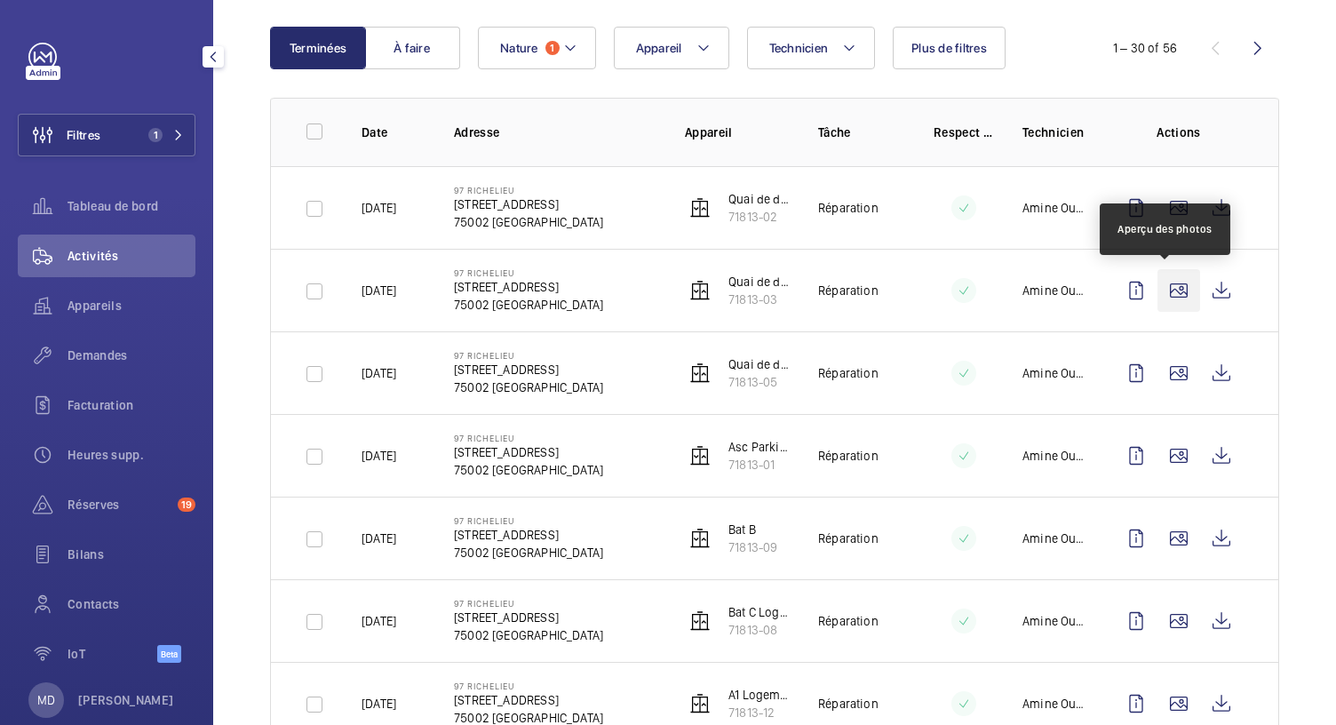
click at [1171, 296] on wm-front-icon-button at bounding box center [1178, 290] width 43 height 43
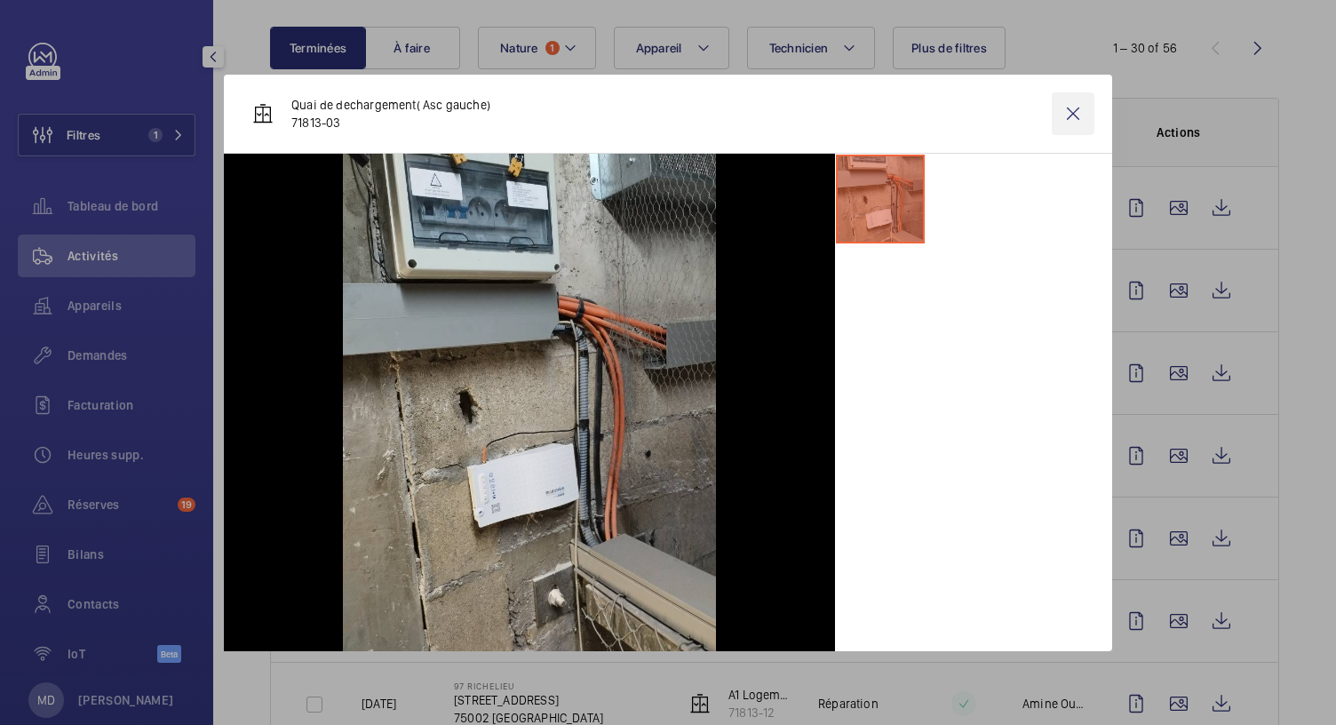
click at [1067, 115] on wm-front-icon-button at bounding box center [1073, 113] width 43 height 43
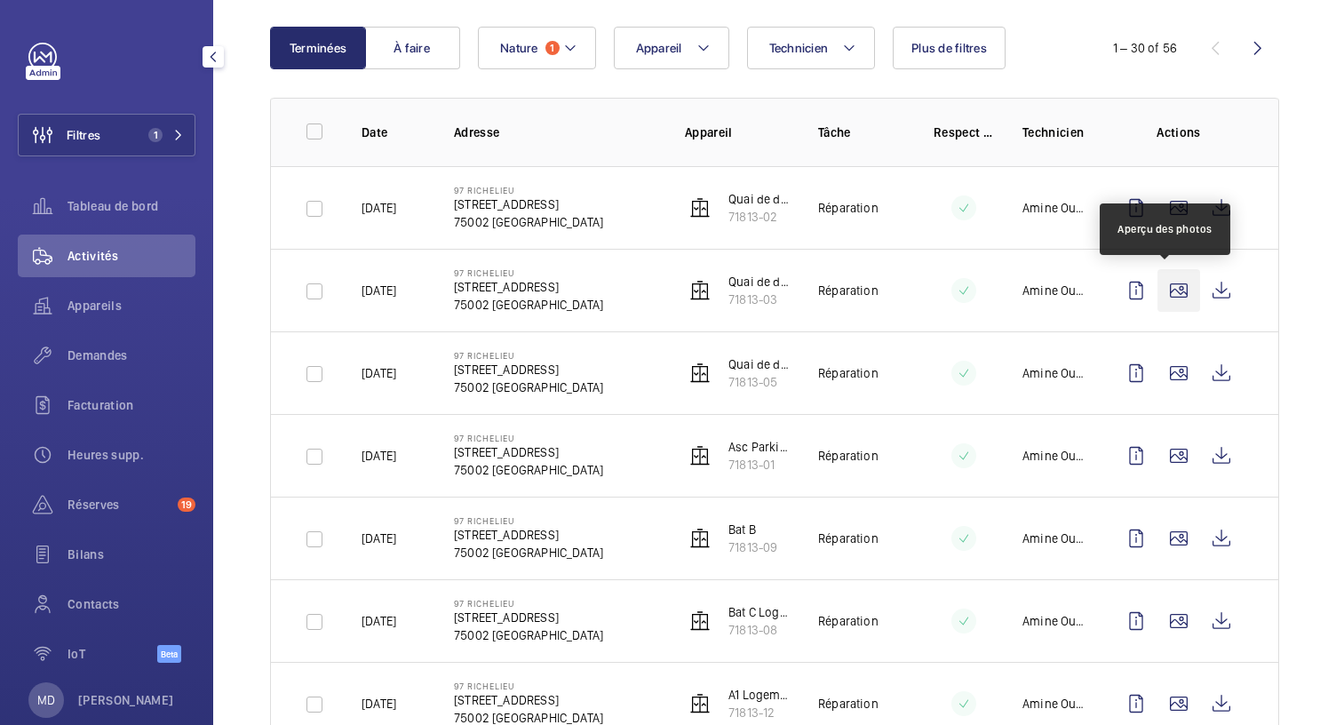
click at [1169, 294] on wm-front-icon-button at bounding box center [1178, 290] width 43 height 43
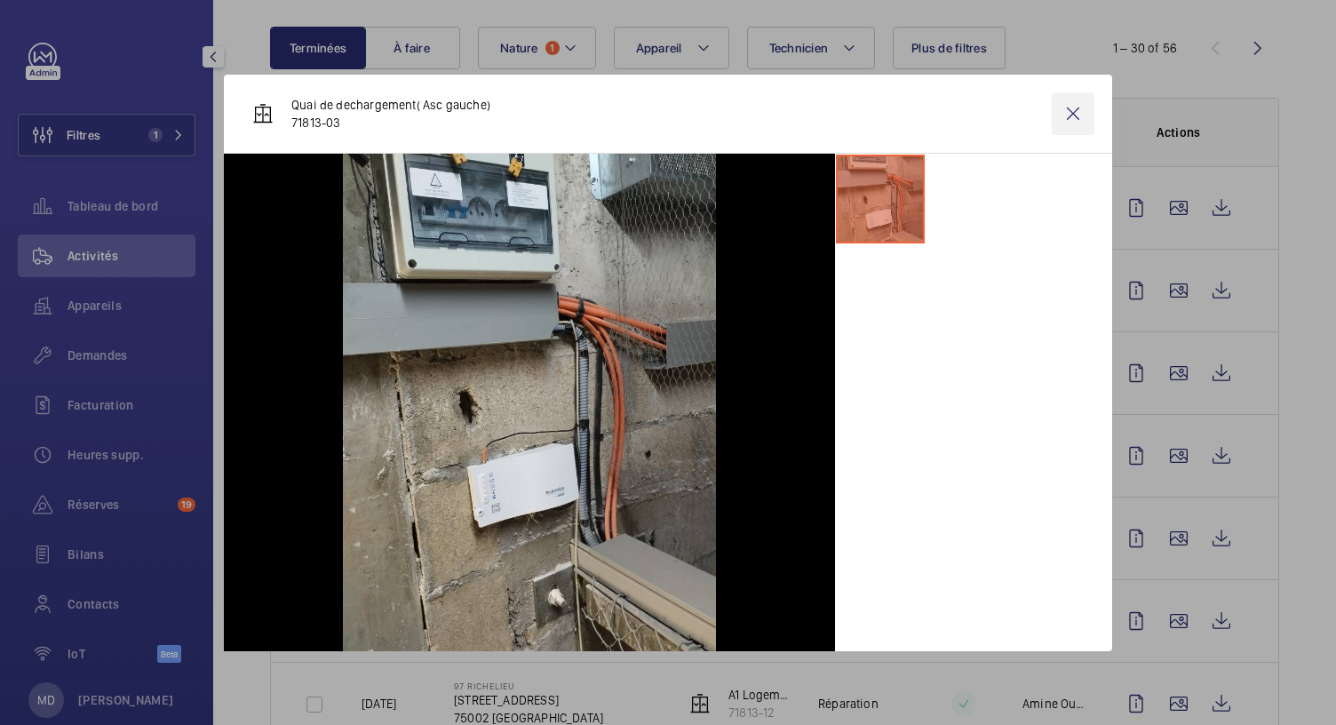
click at [1074, 115] on wm-front-icon-button at bounding box center [1073, 113] width 43 height 43
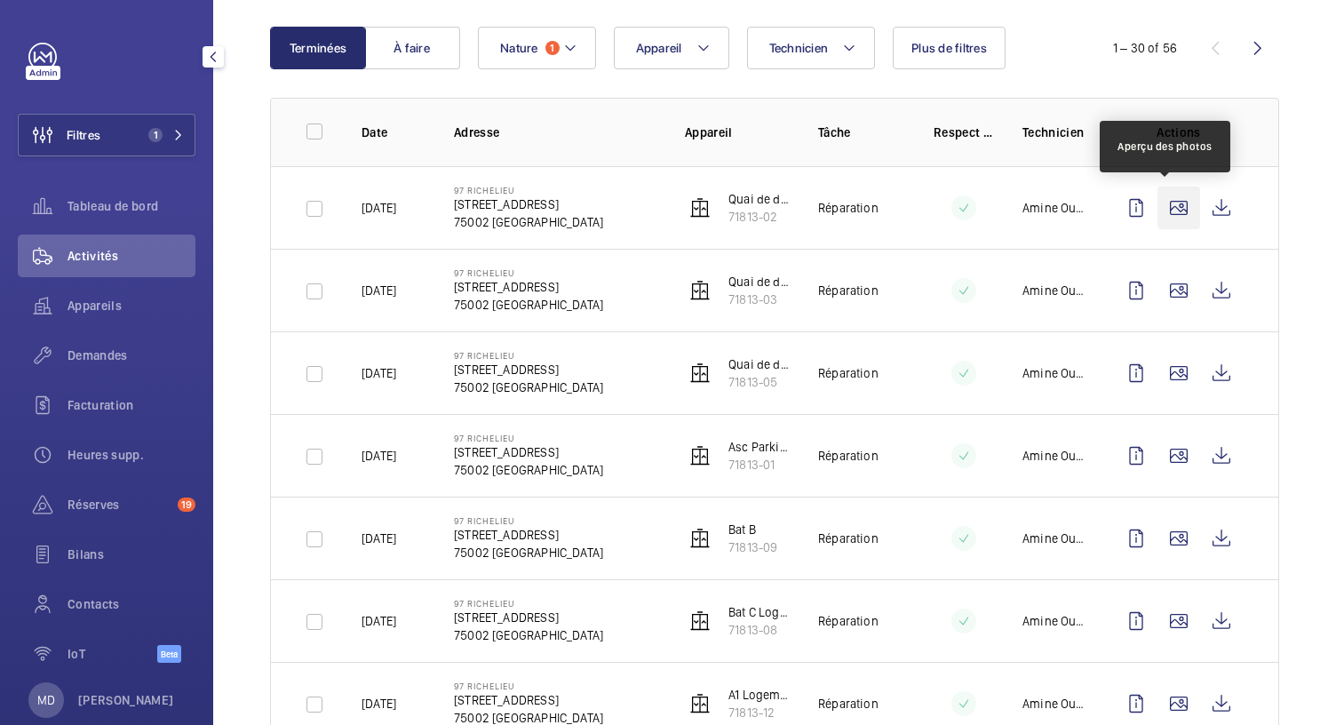
click at [1169, 192] on wm-front-icon-button at bounding box center [1178, 208] width 43 height 43
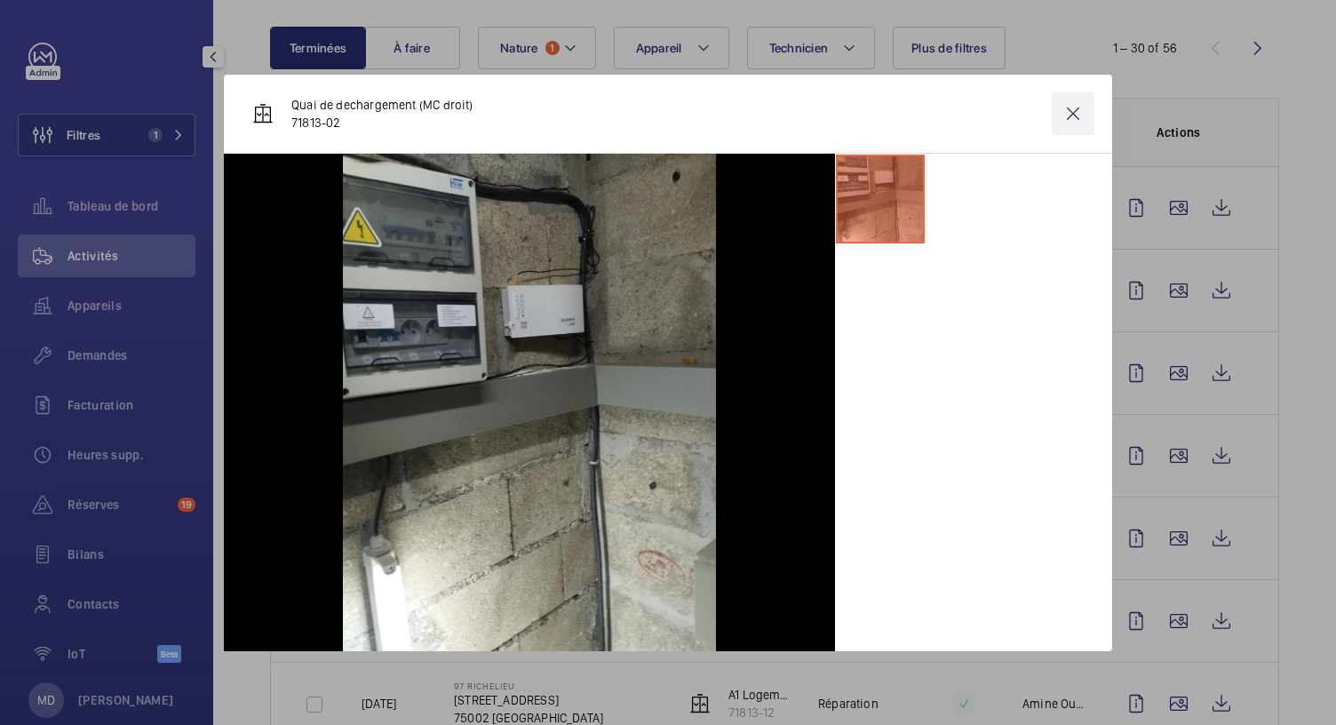
click at [1067, 112] on wm-front-icon-button at bounding box center [1073, 113] width 43 height 43
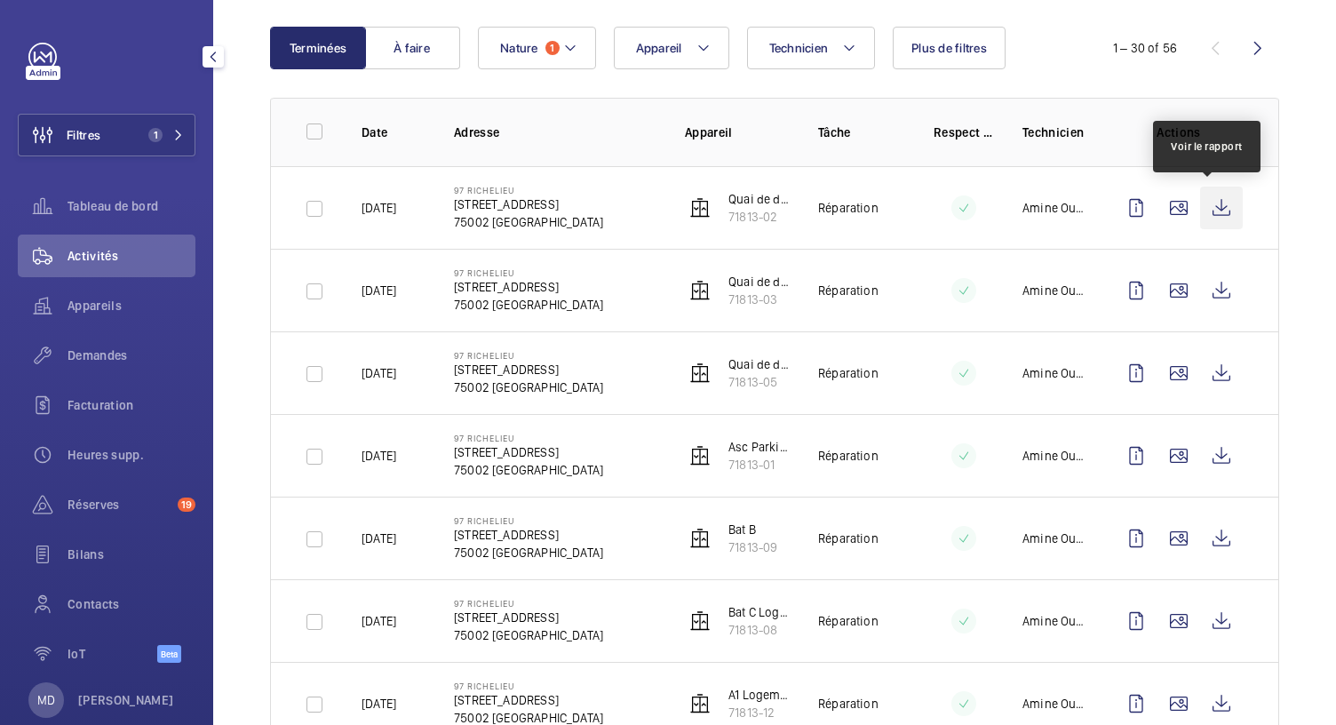
click at [1216, 206] on wm-front-icon-button at bounding box center [1221, 208] width 43 height 43
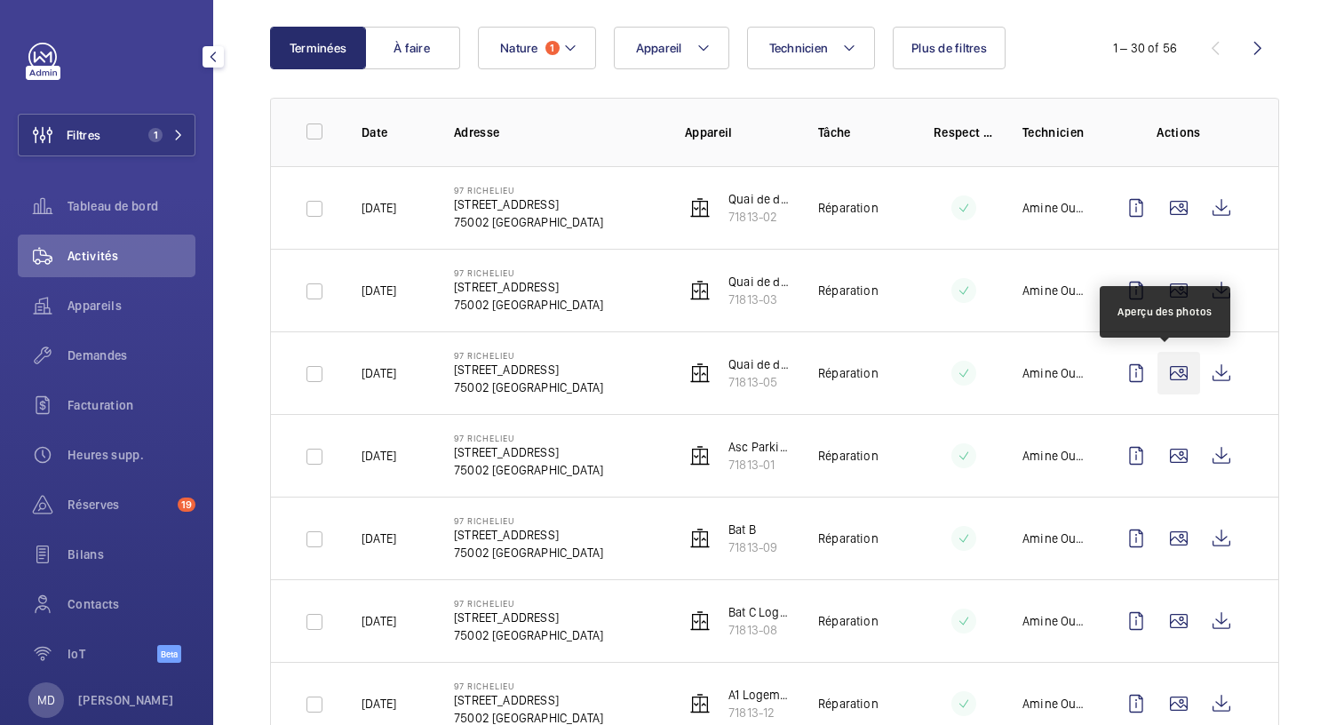
click at [1174, 368] on wm-front-icon-button at bounding box center [1178, 373] width 43 height 43
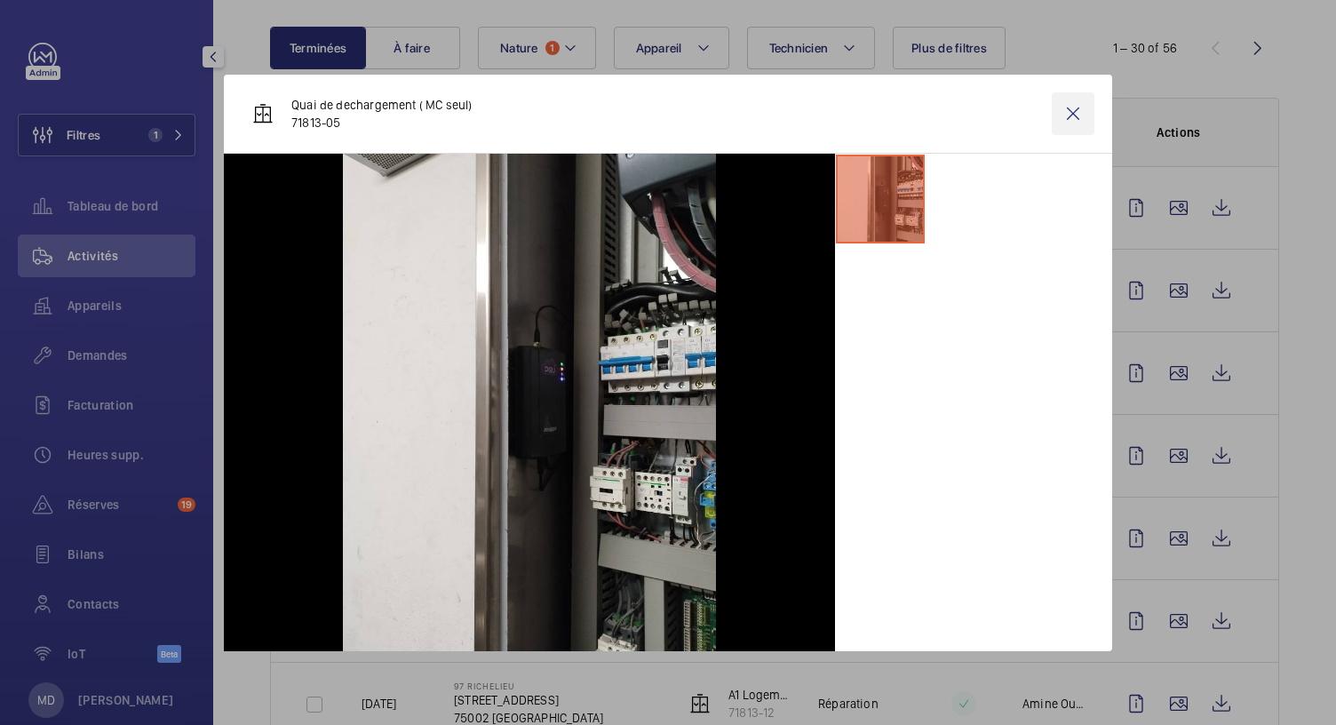
click at [1076, 113] on wm-front-icon-button at bounding box center [1073, 113] width 43 height 43
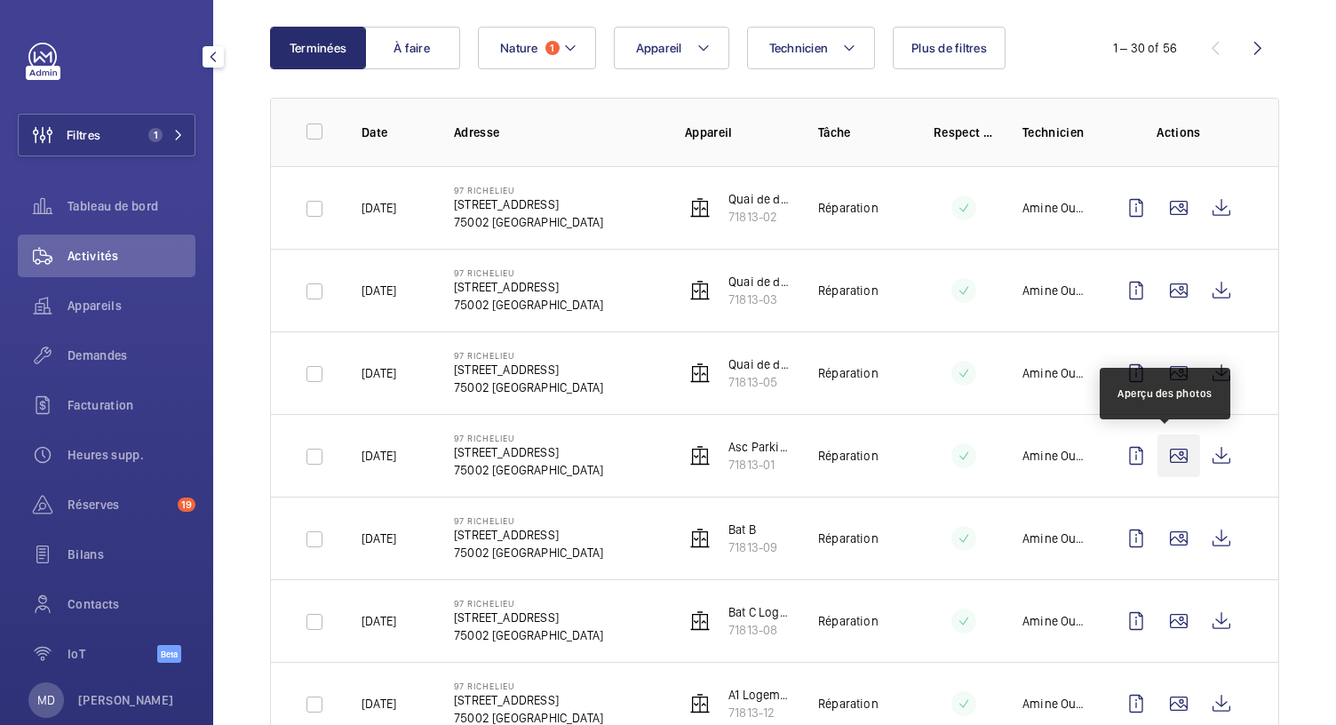
click at [1163, 464] on wm-front-icon-button at bounding box center [1178, 455] width 43 height 43
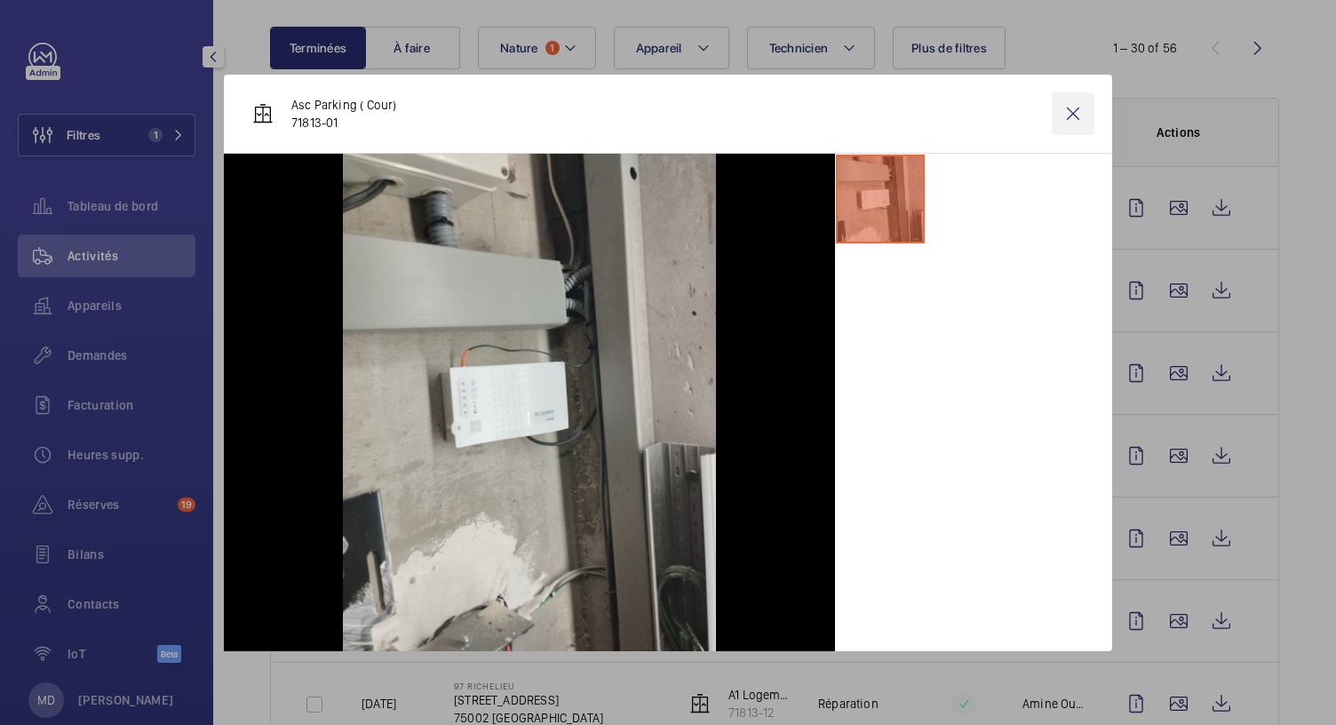
click at [1069, 123] on wm-front-icon-button at bounding box center [1073, 113] width 43 height 43
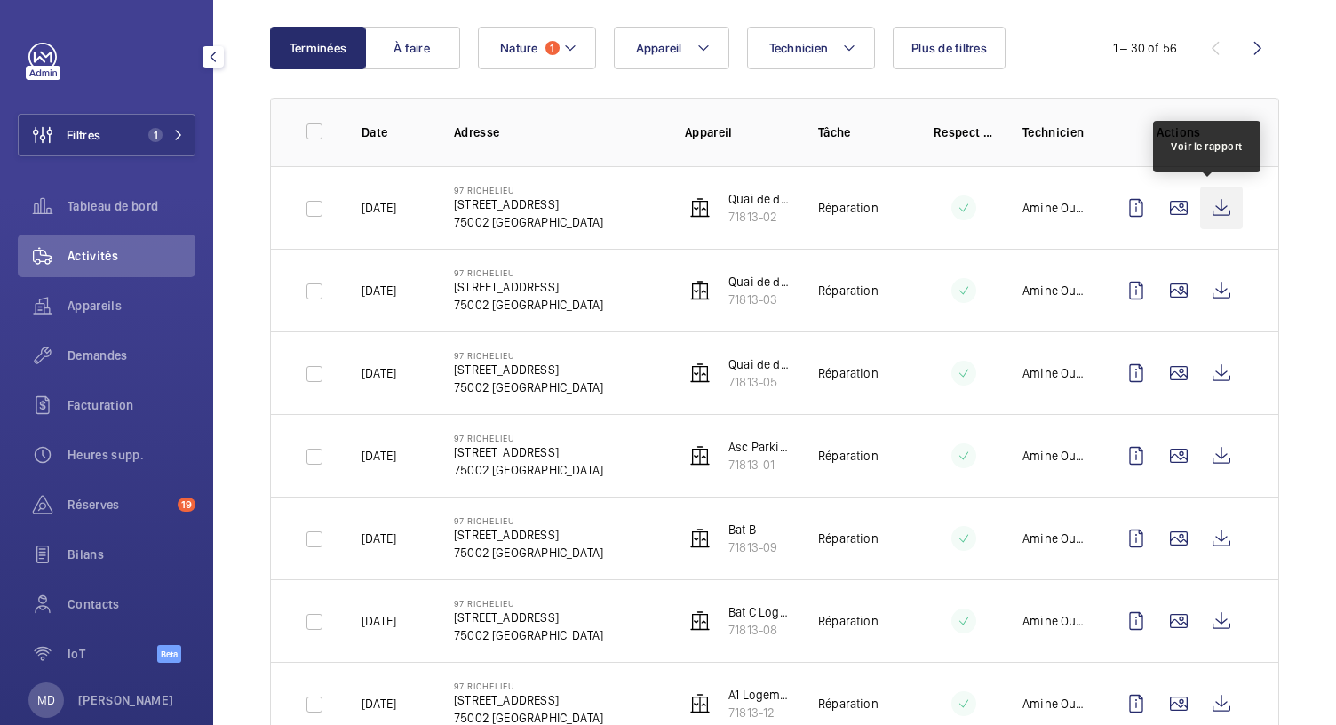
click at [1219, 214] on wm-front-icon-button at bounding box center [1221, 208] width 43 height 43
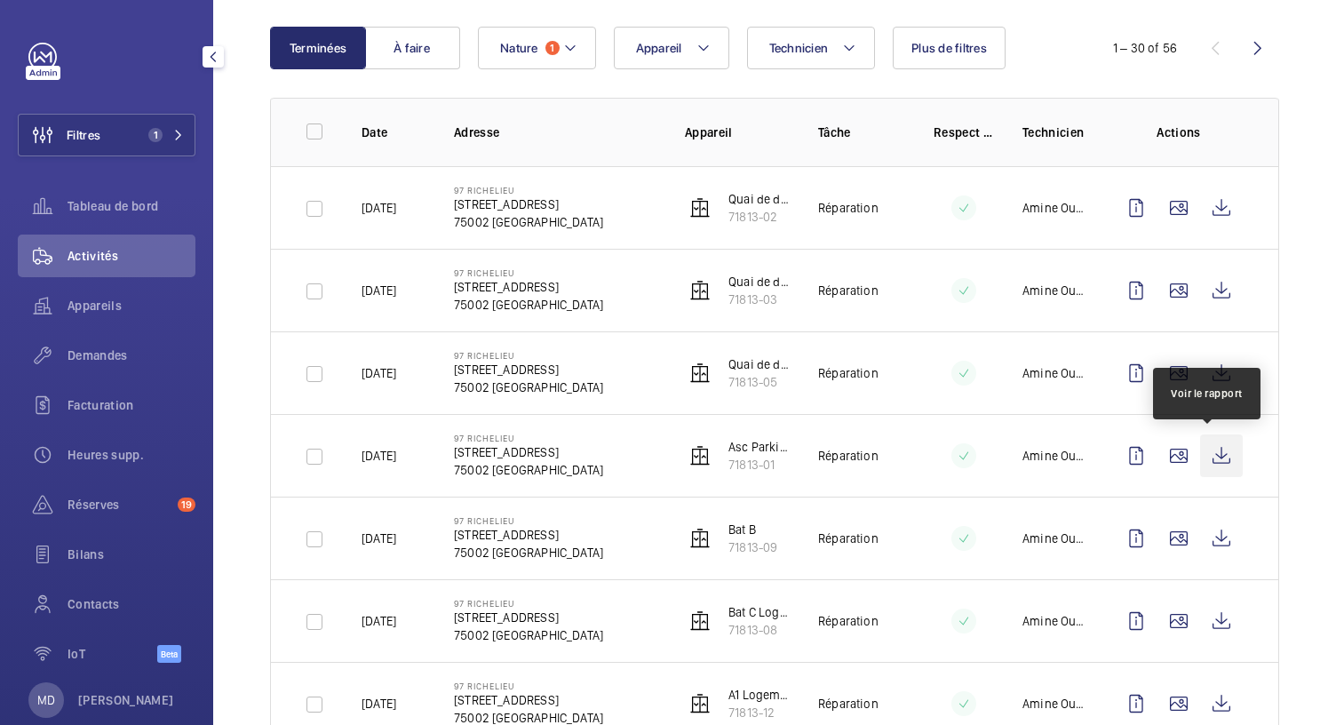
click at [1210, 456] on wm-front-icon-button at bounding box center [1221, 455] width 43 height 43
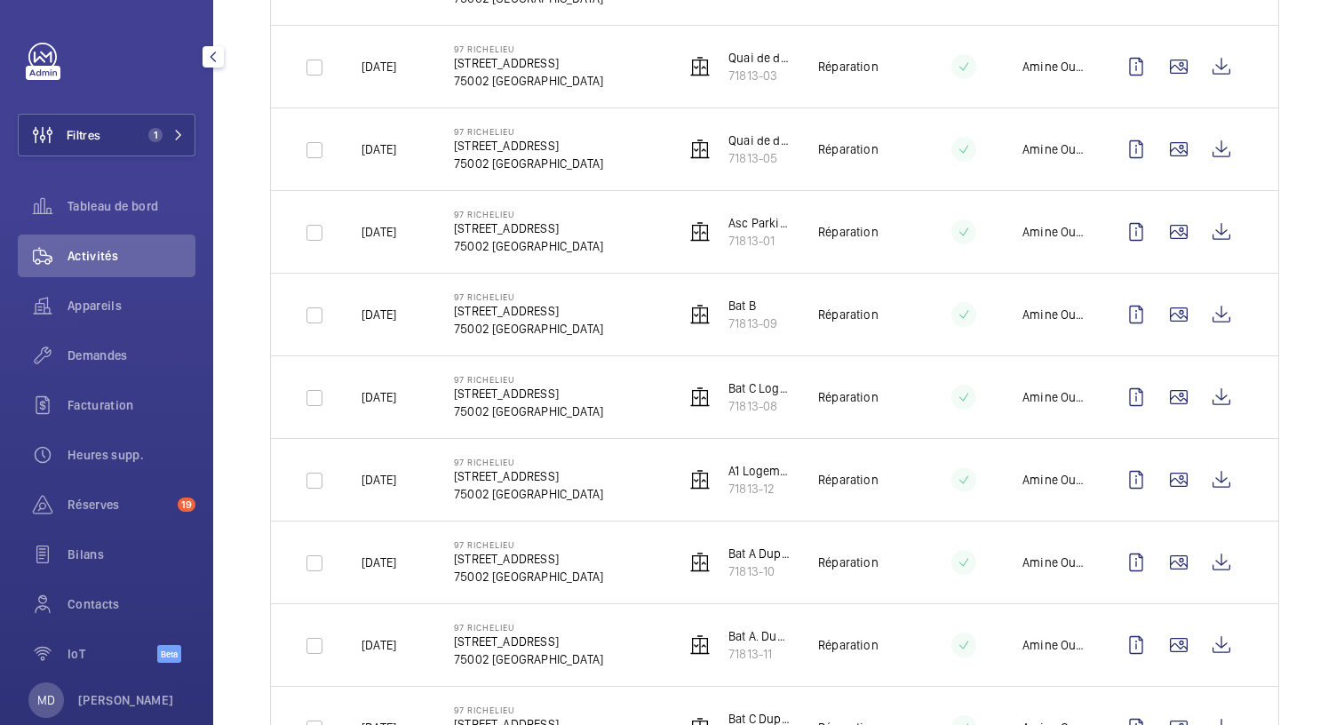
scroll to position [406, 0]
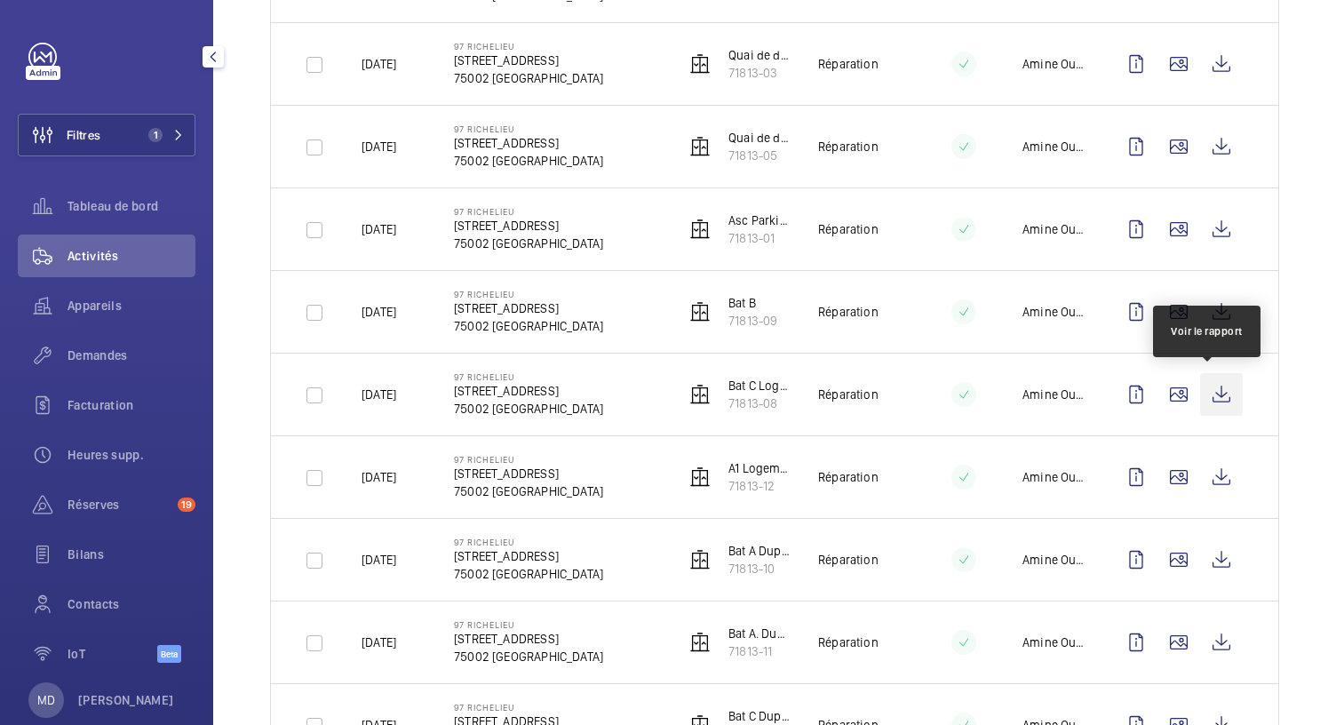
click at [1201, 394] on wm-front-icon-button at bounding box center [1221, 394] width 43 height 43
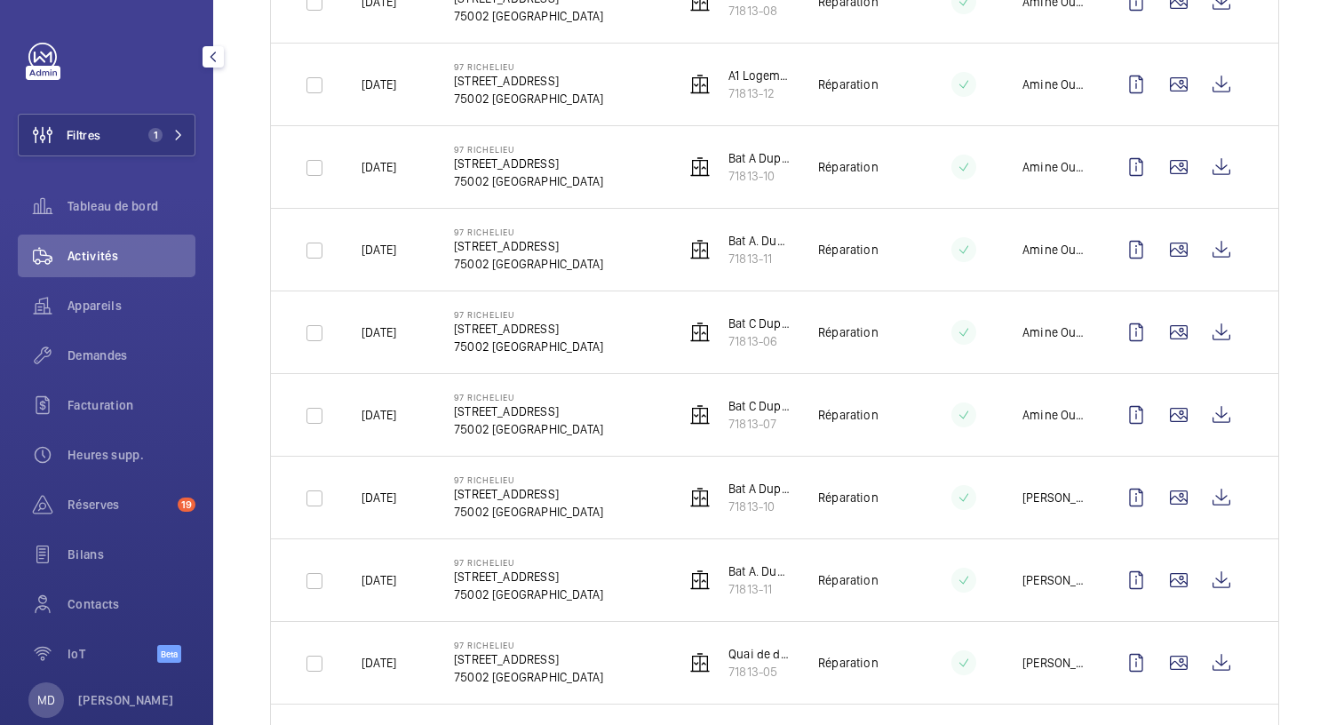
scroll to position [800, 0]
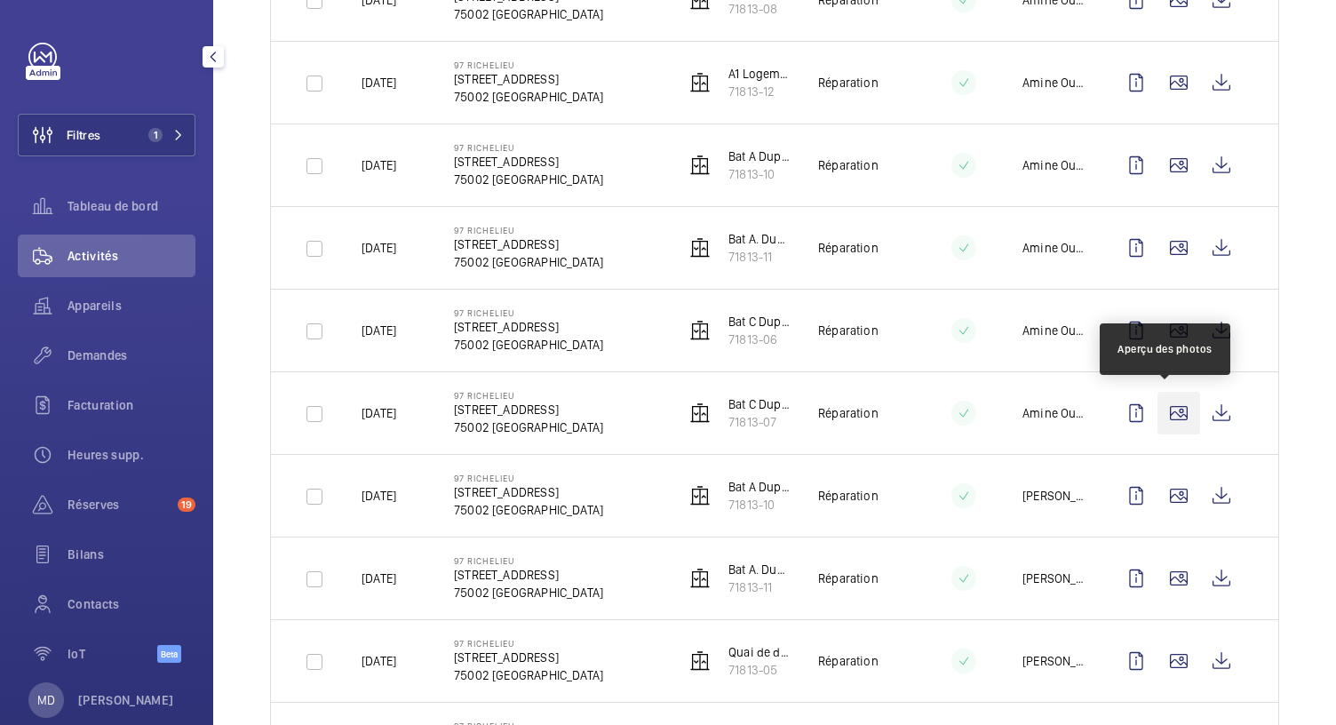
click at [1176, 404] on wm-front-icon-button at bounding box center [1178, 413] width 43 height 43
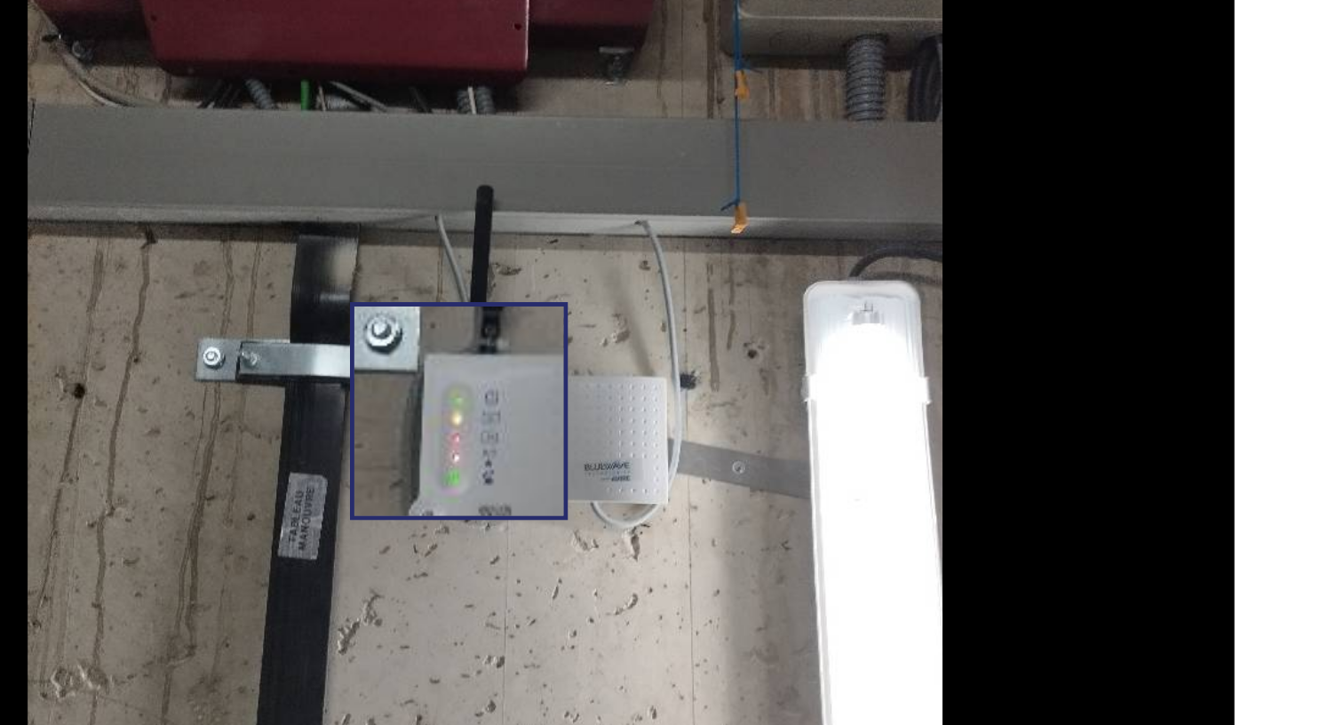
scroll to position [0, 0]
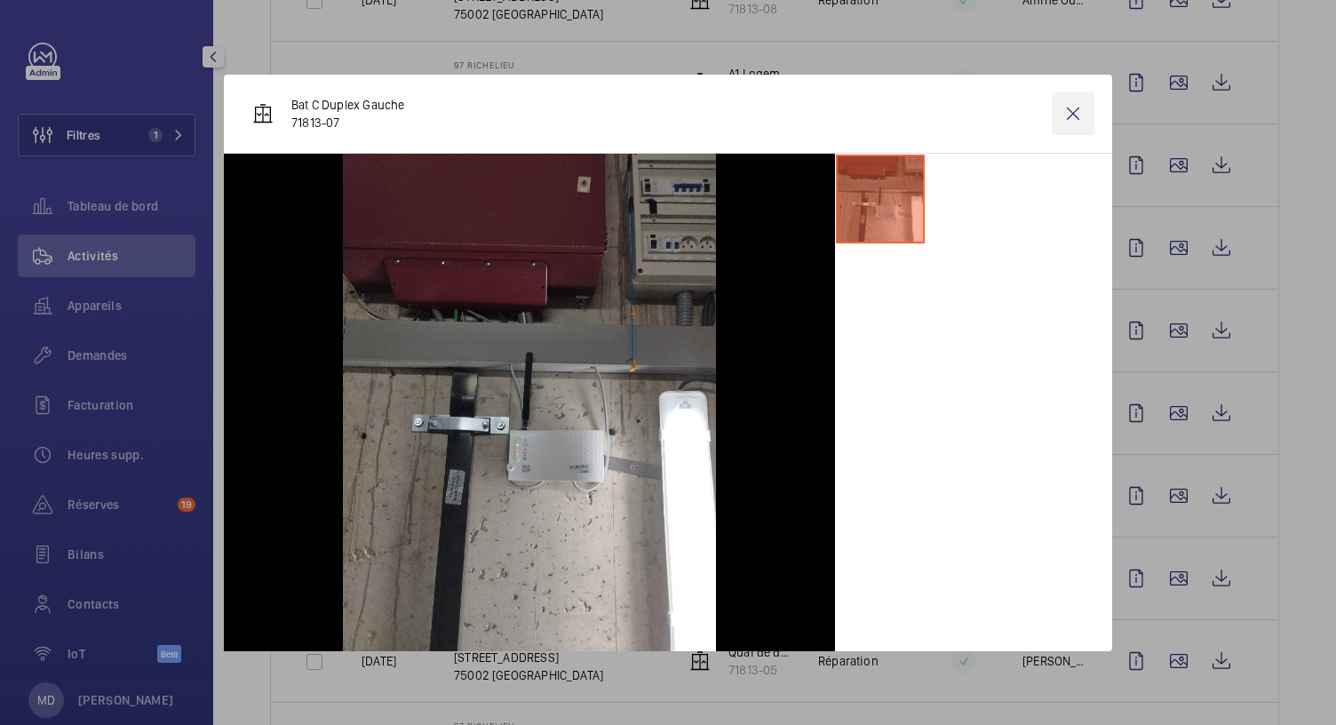
click at [1081, 107] on wm-front-icon-button at bounding box center [1073, 113] width 43 height 43
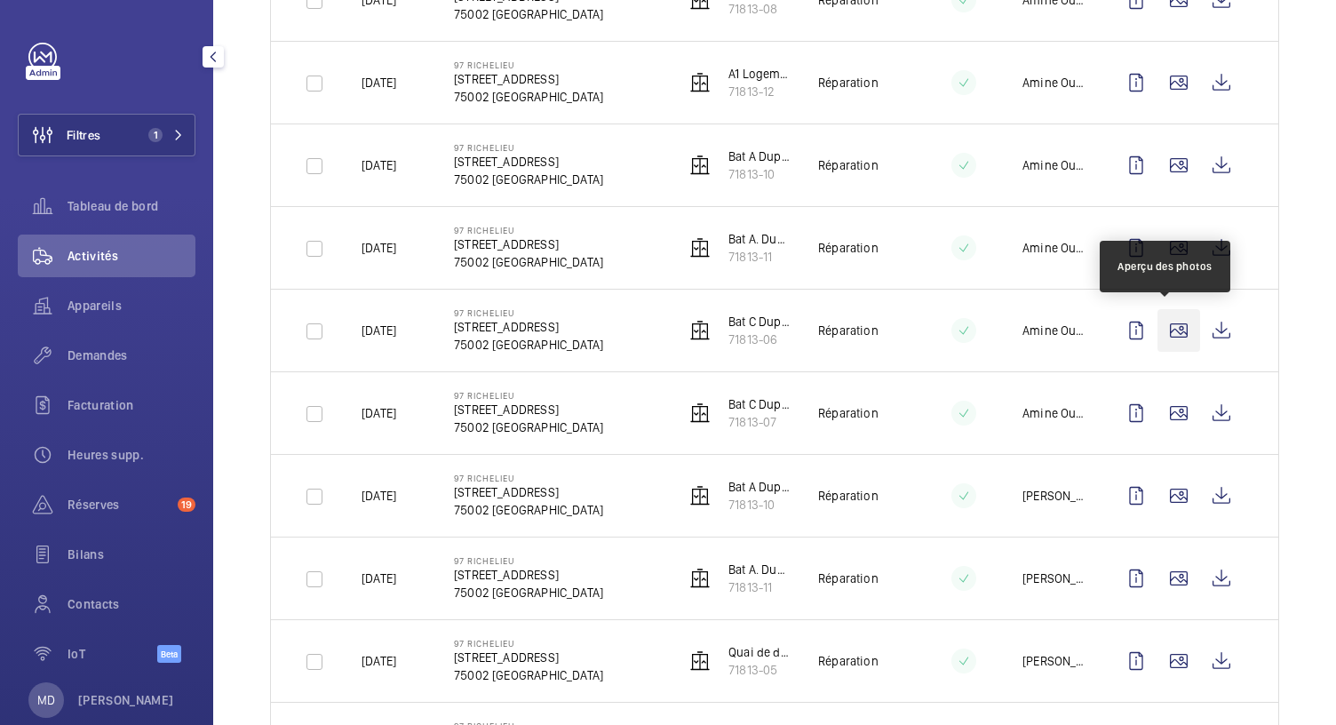
click at [1172, 331] on wm-front-icon-button at bounding box center [1178, 330] width 43 height 43
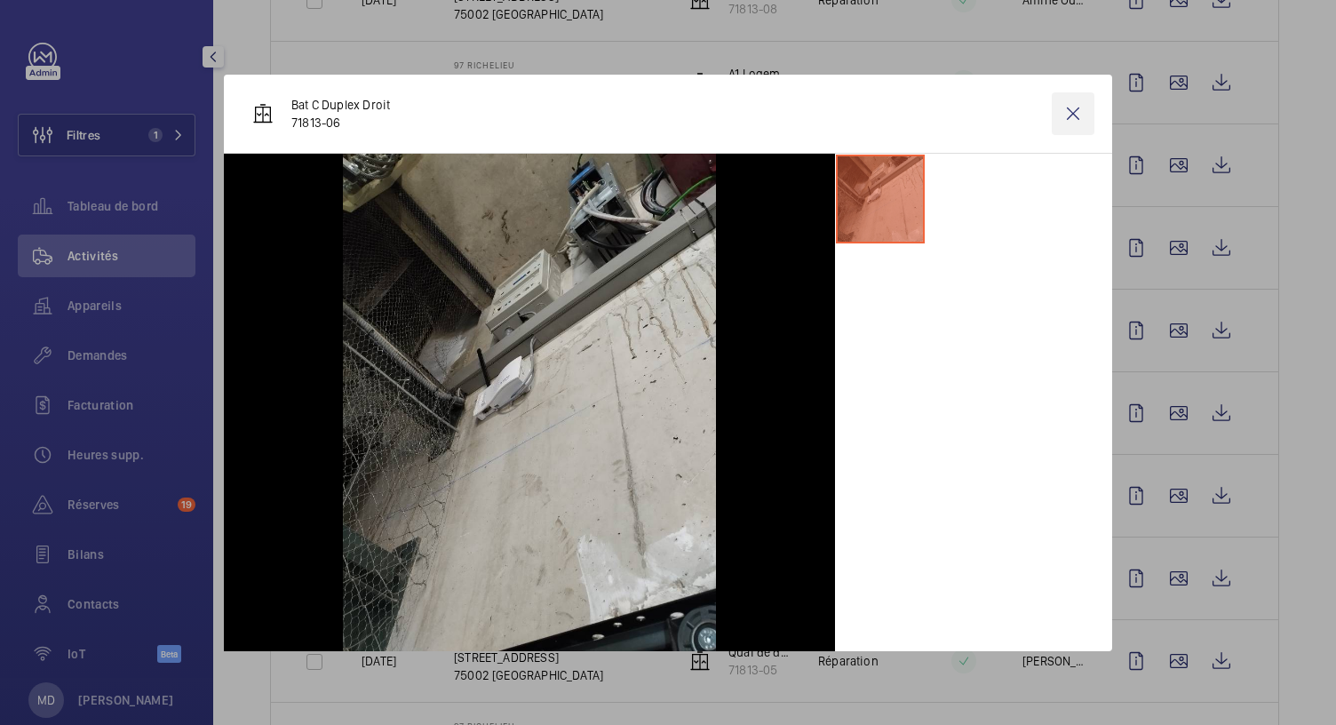
click at [1083, 110] on wm-front-icon-button at bounding box center [1073, 113] width 43 height 43
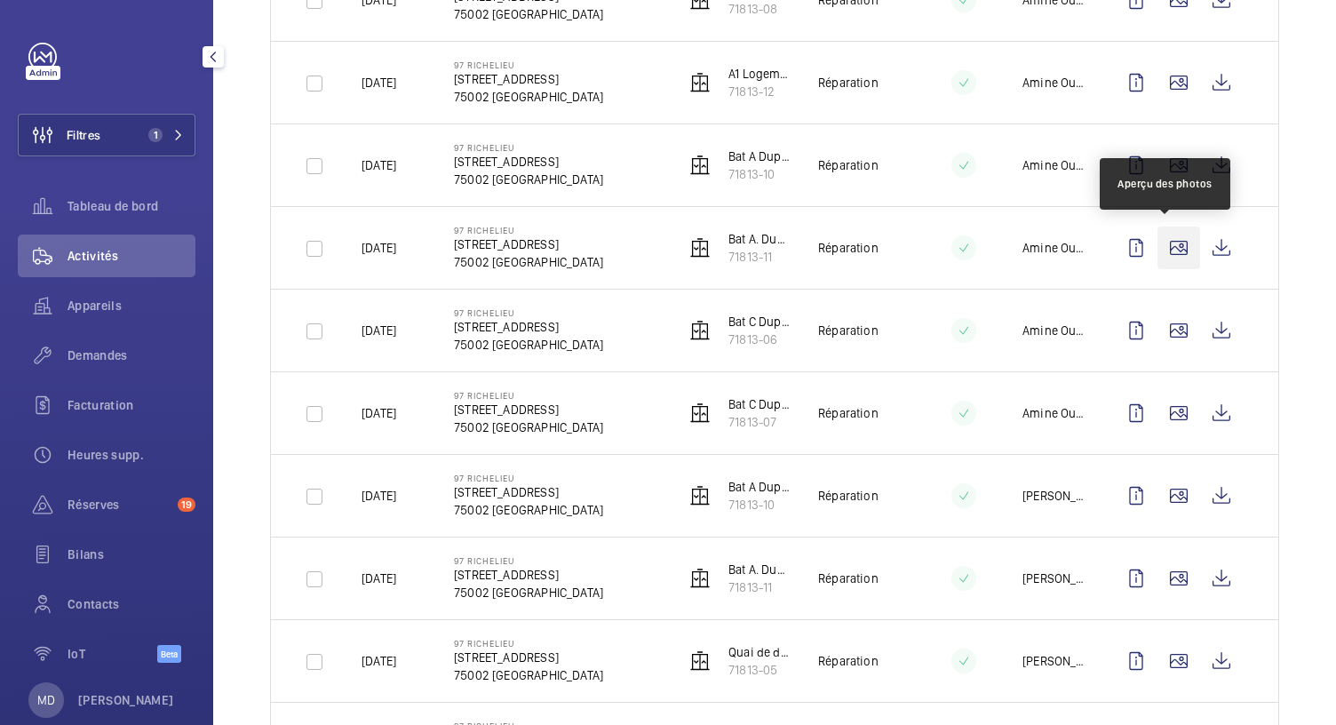
click at [1169, 250] on wm-front-icon-button at bounding box center [1178, 247] width 43 height 43
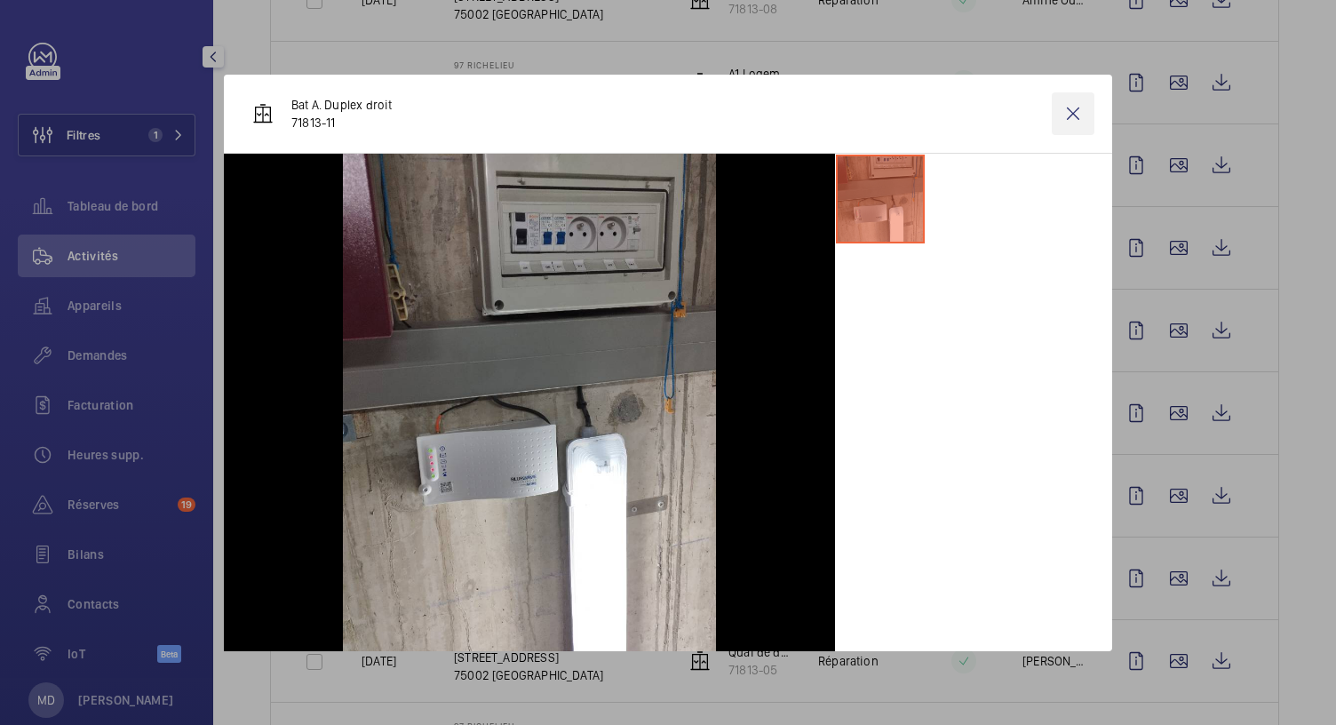
click at [1073, 106] on wm-front-icon-button at bounding box center [1073, 113] width 43 height 43
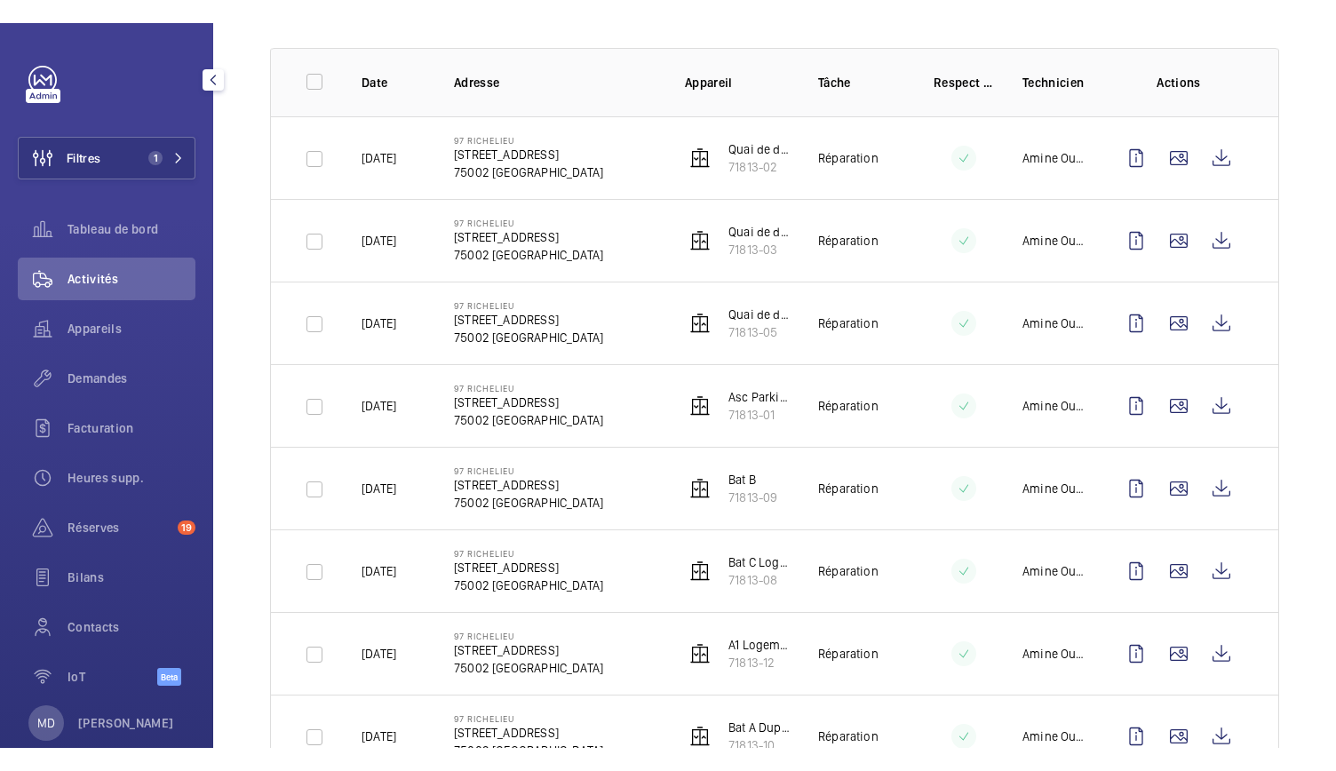
scroll to position [234, 0]
